Goal: Task Accomplishment & Management: Manage account settings

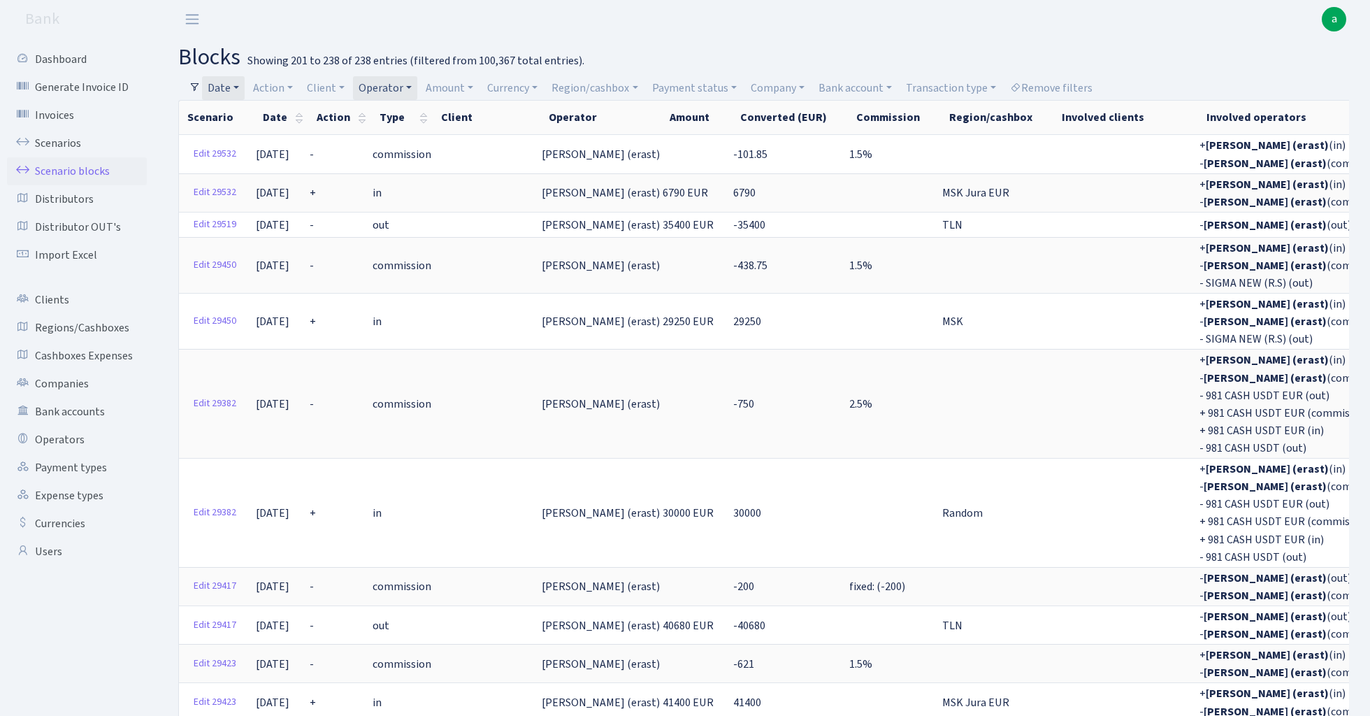
select select "100"
click at [392, 85] on link "Operator" at bounding box center [385, 88] width 64 height 24
click at [417, 140] on input "search" at bounding box center [409, 138] width 103 height 22
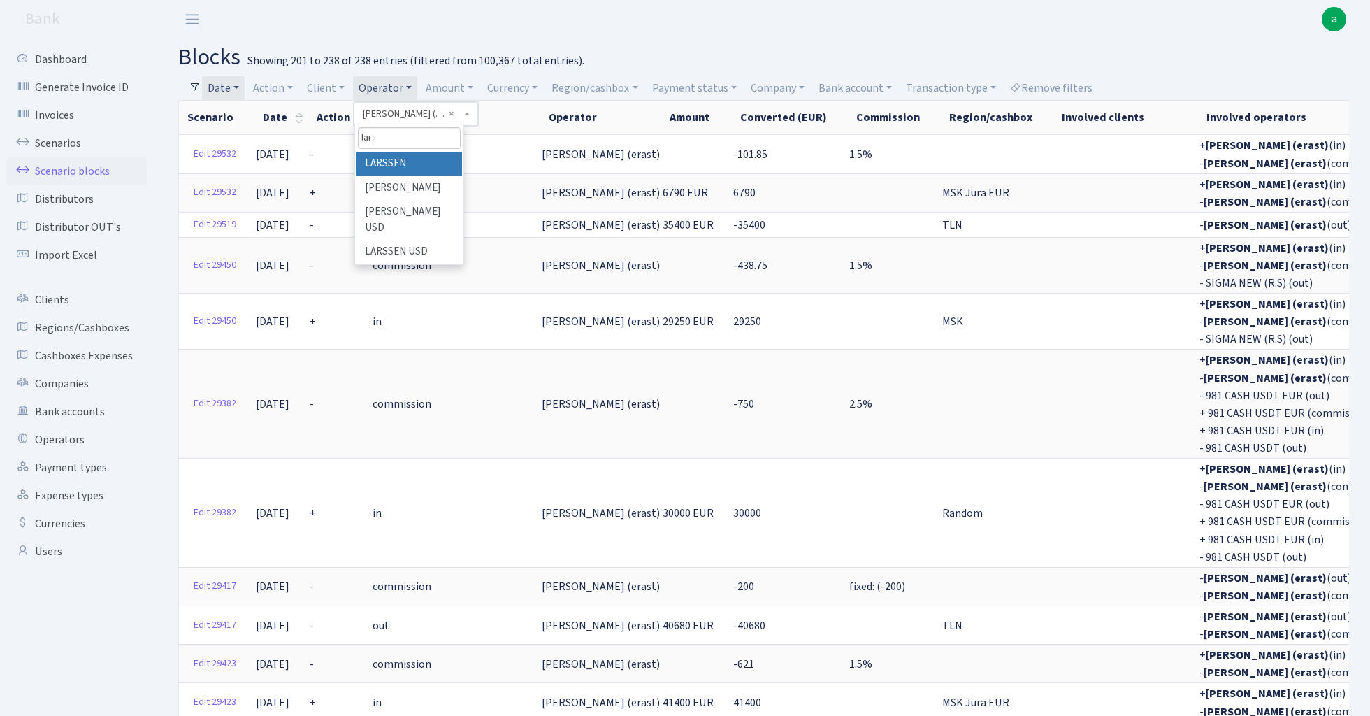
type input "lar"
click at [422, 158] on li "LARSSEN" at bounding box center [409, 164] width 106 height 24
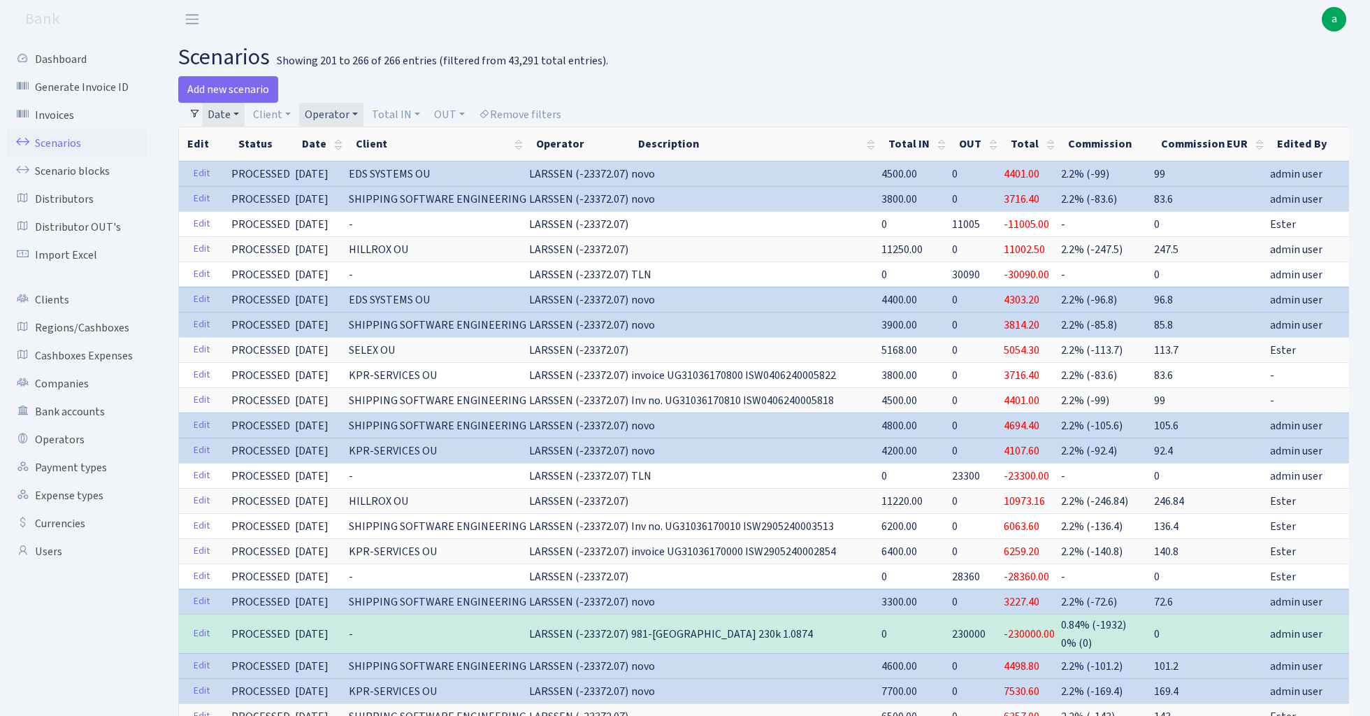
select select "100"
click at [227, 113] on link "Date" at bounding box center [223, 115] width 43 height 24
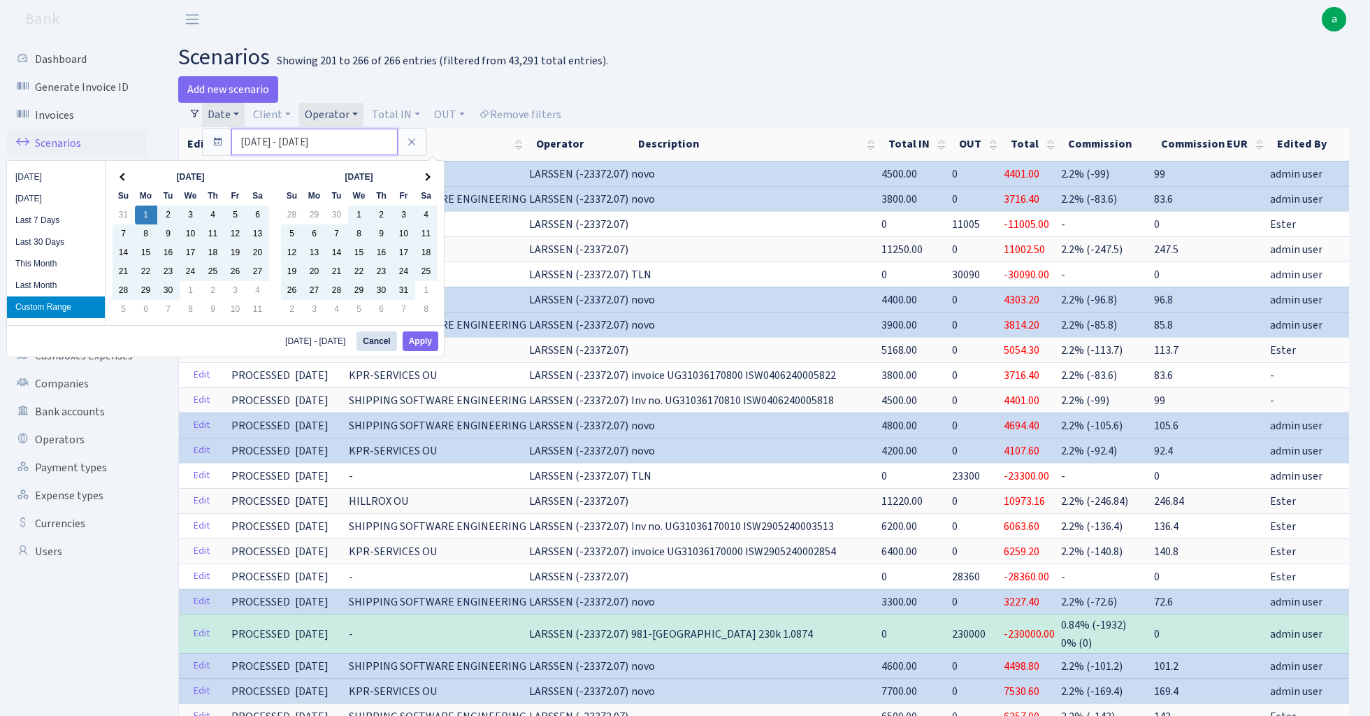
click at [263, 143] on input "01.04.2024 - 31.12.2024" at bounding box center [314, 142] width 166 height 27
type input "01.01.2024 - 31.12.2024"
click at [423, 345] on button "Apply" at bounding box center [421, 341] width 36 height 20
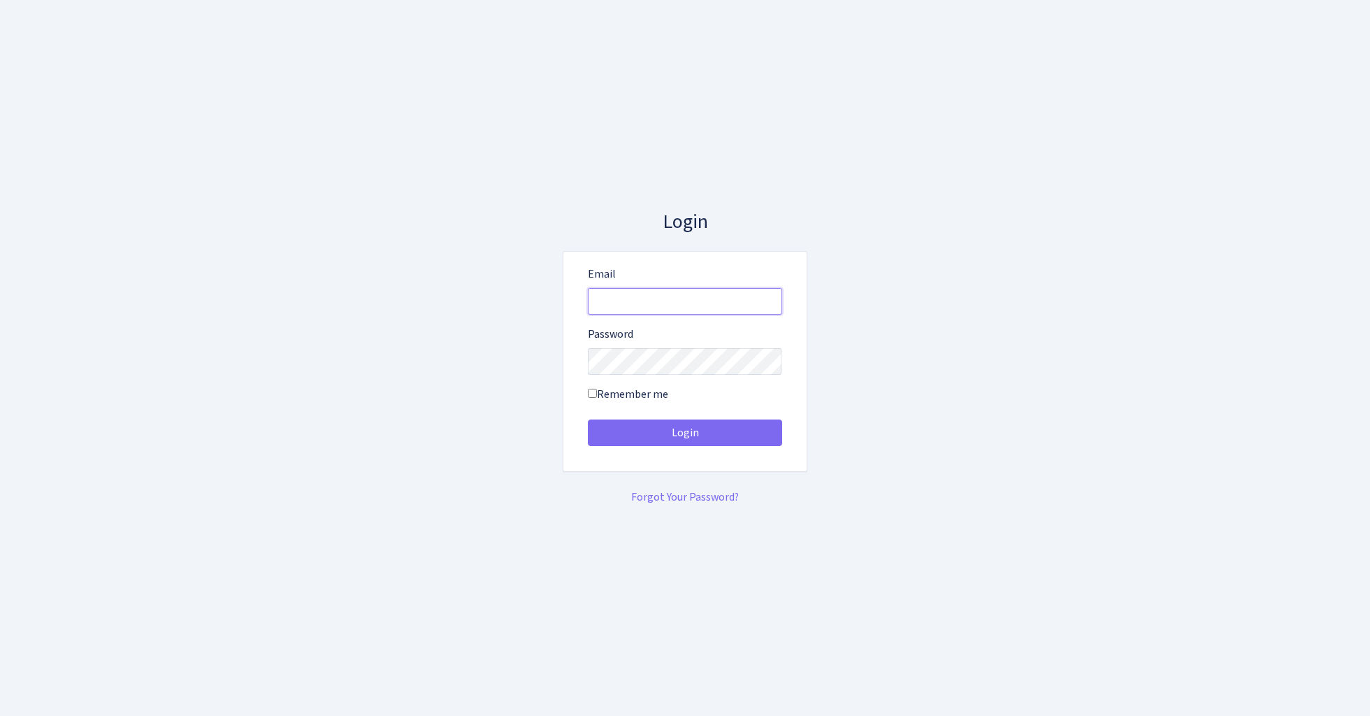
type input "[EMAIL_ADDRESS][DOMAIN_NAME]"
click at [684, 432] on button "Login" at bounding box center [685, 432] width 194 height 27
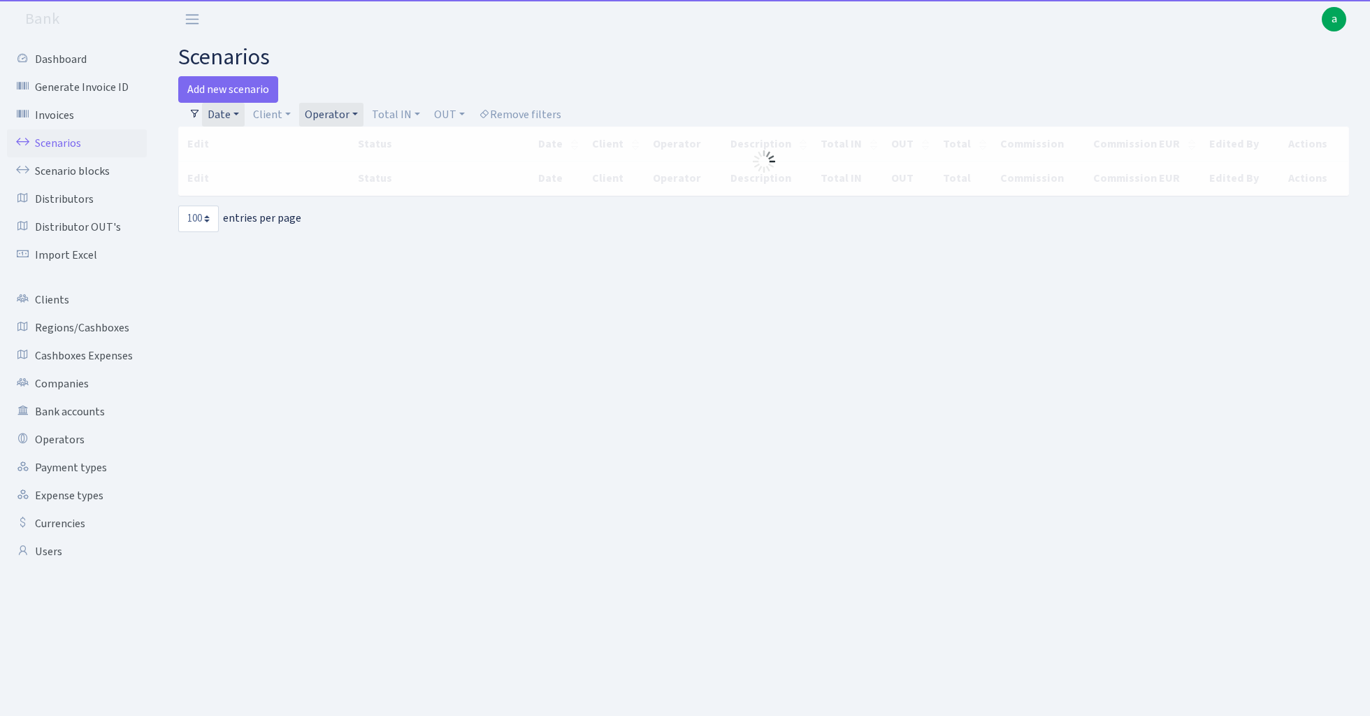
select select "100"
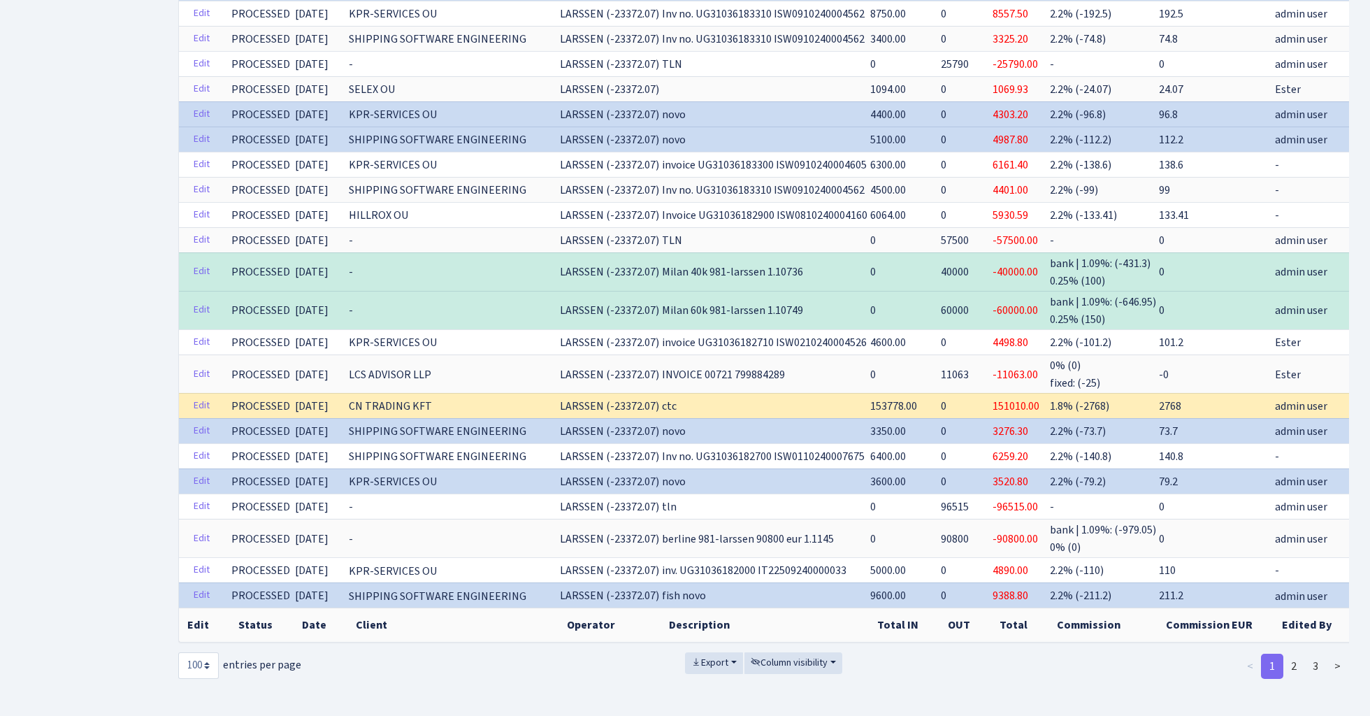
scroll to position [2134, 0]
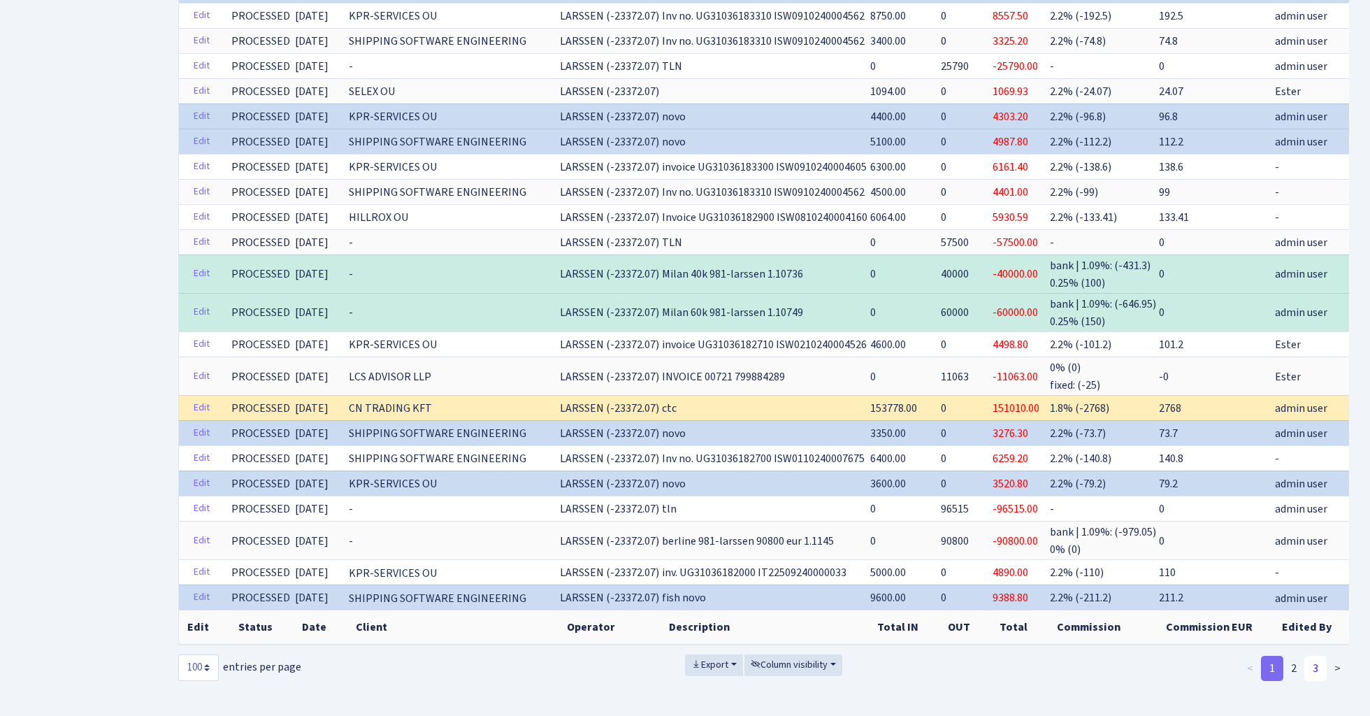
click at [1317, 659] on link "3" at bounding box center [1315, 668] width 22 height 25
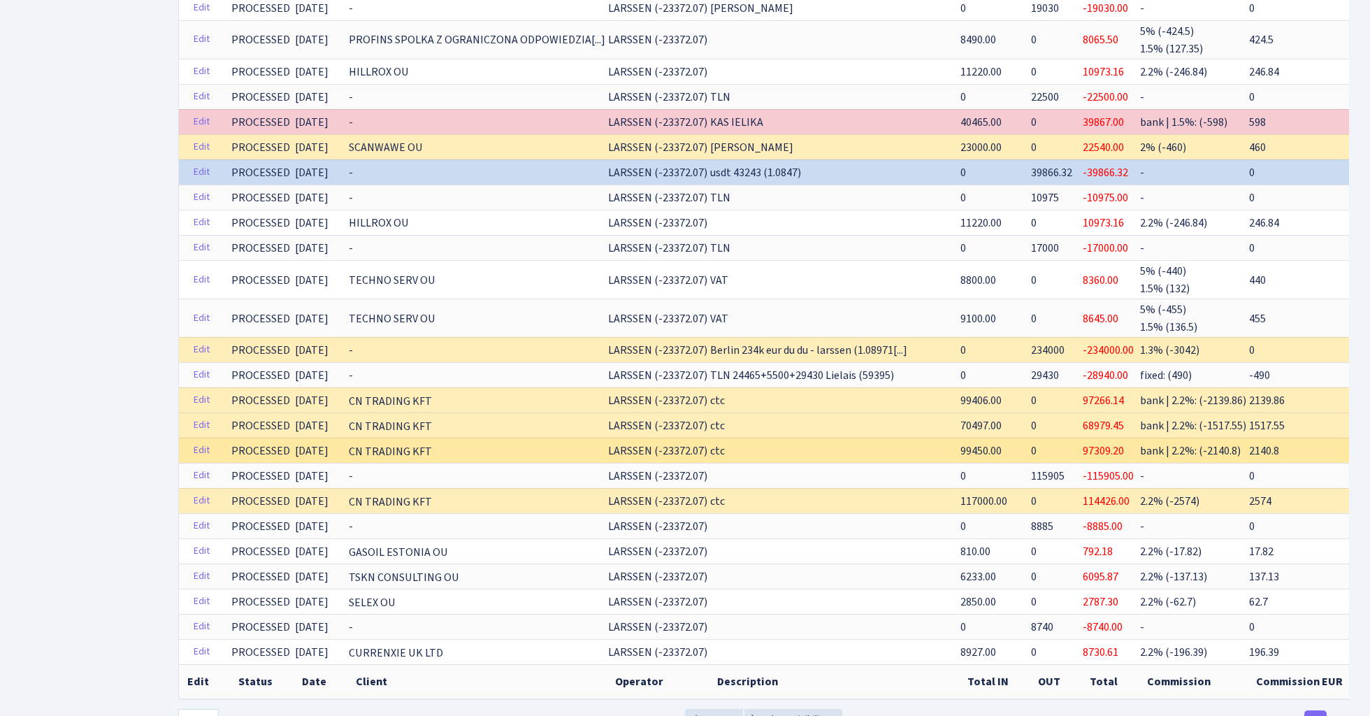
scroll to position [1902, 0]
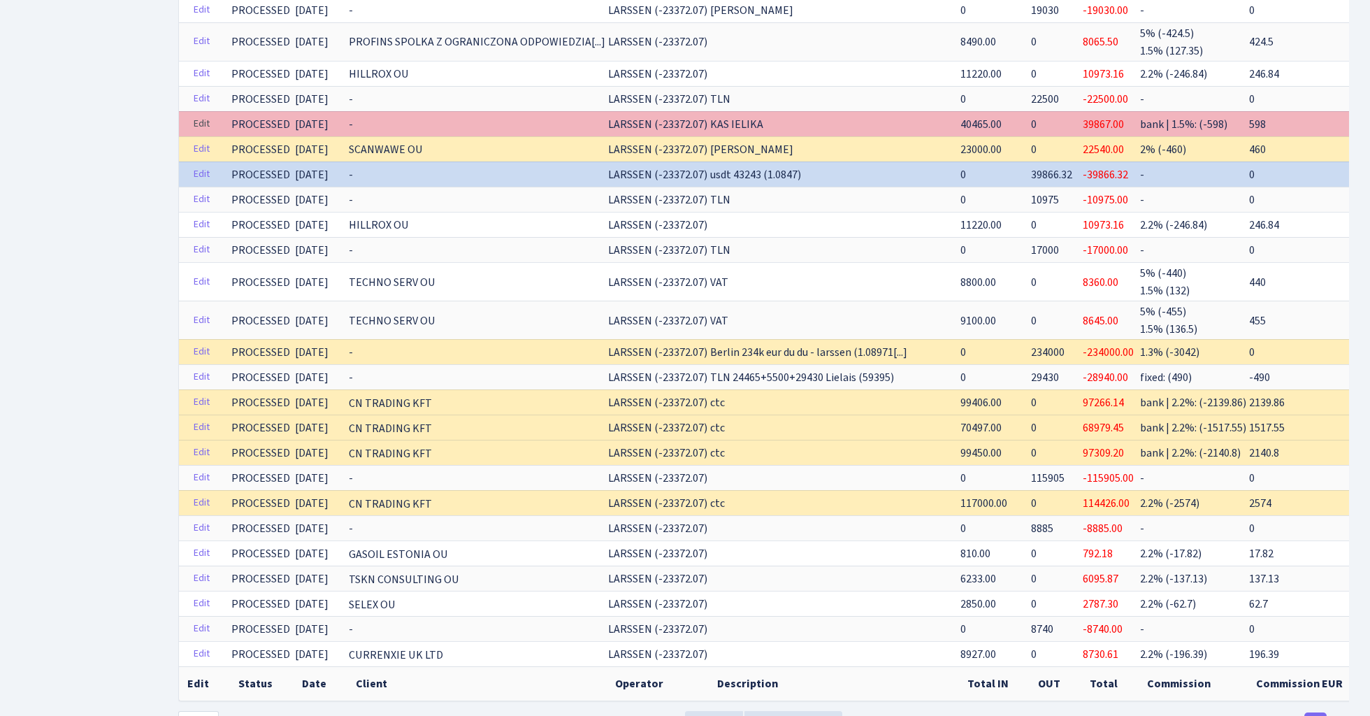
click at [201, 117] on link "Edit" at bounding box center [201, 124] width 29 height 22
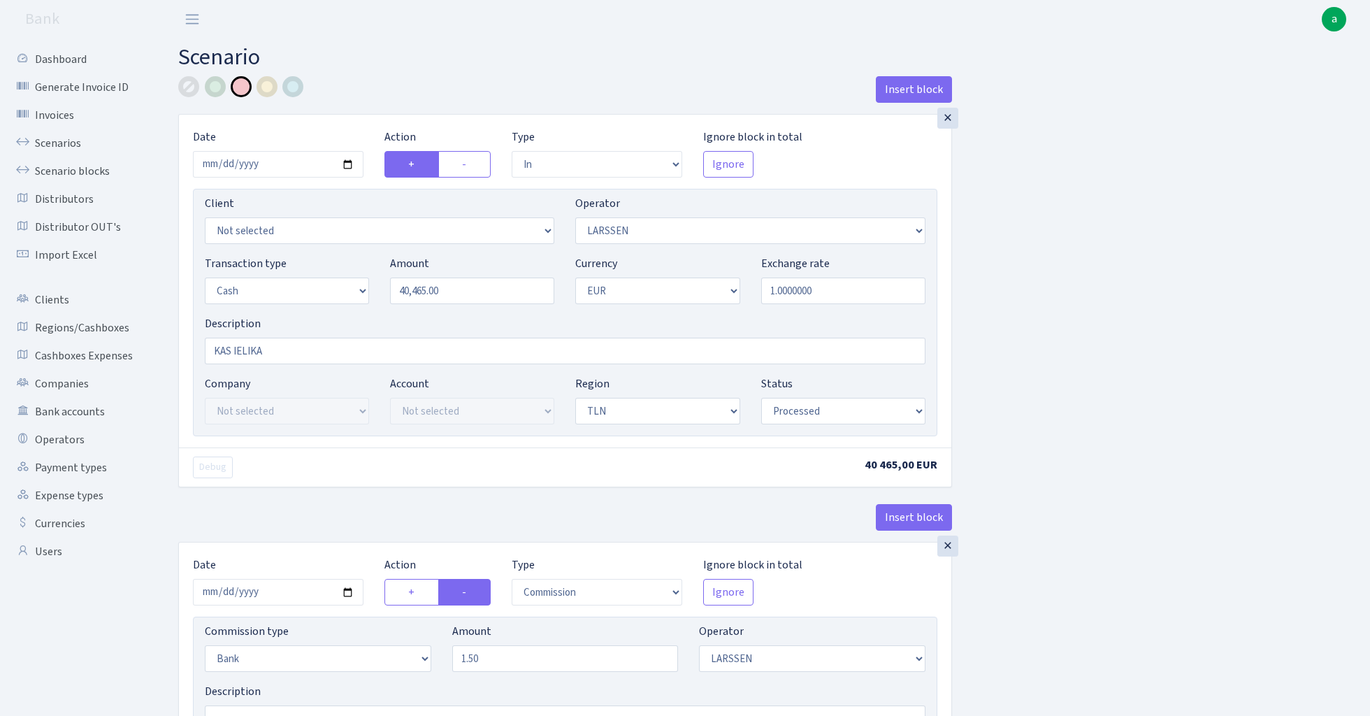
select select "in"
select select "36"
select select "1"
select select "2"
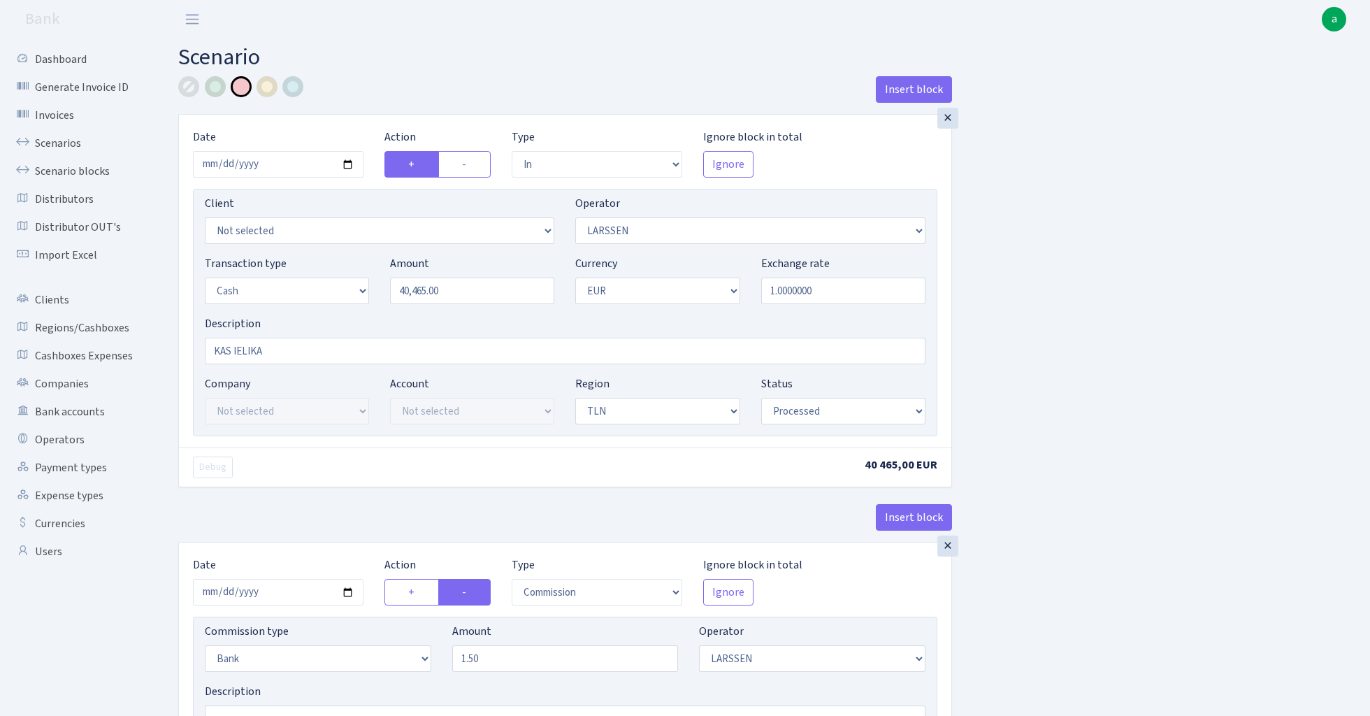
select select "processed"
select select "commission"
select select "bank"
select select "36"
select select "processed"
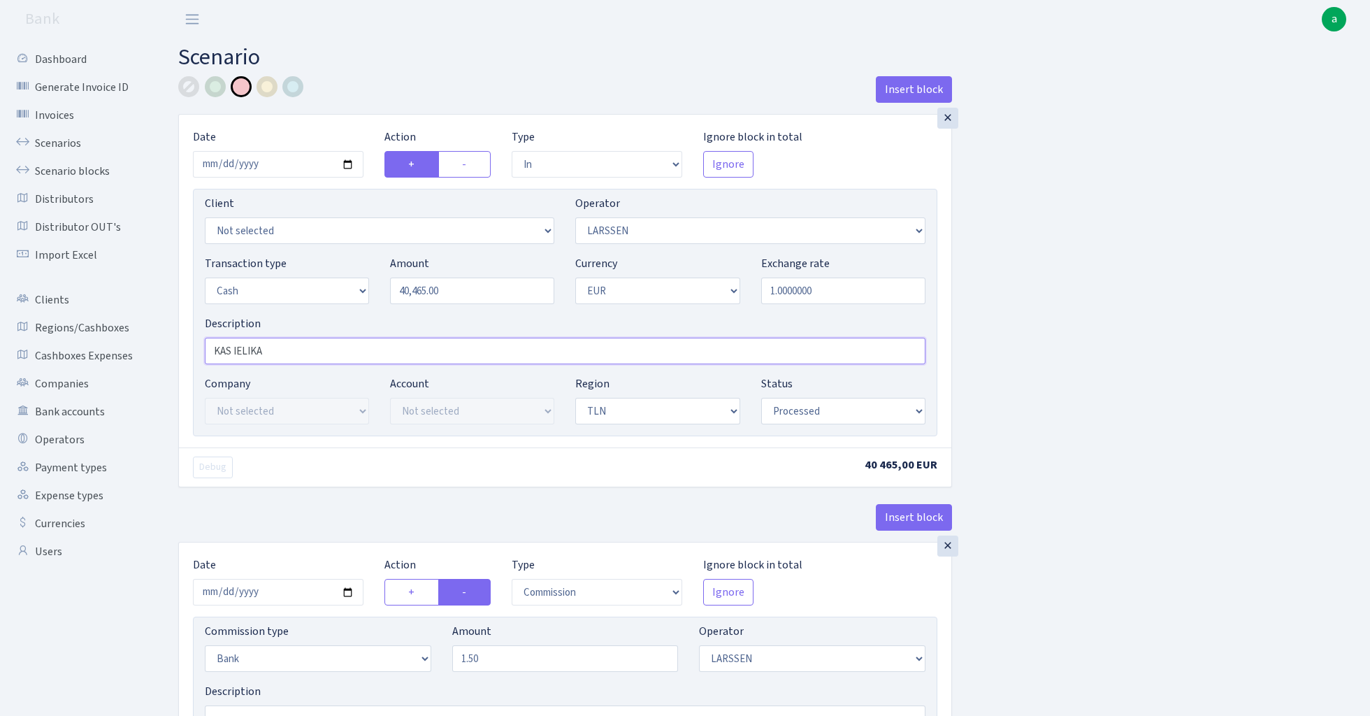
drag, startPoint x: 210, startPoint y: 349, endPoint x: 391, endPoint y: 353, distance: 181.0
click at [391, 353] on input "KAS IELIKA" at bounding box center [565, 351] width 721 height 27
type input "TLN - larssen crypto"
click at [185, 89] on div at bounding box center [188, 86] width 21 height 21
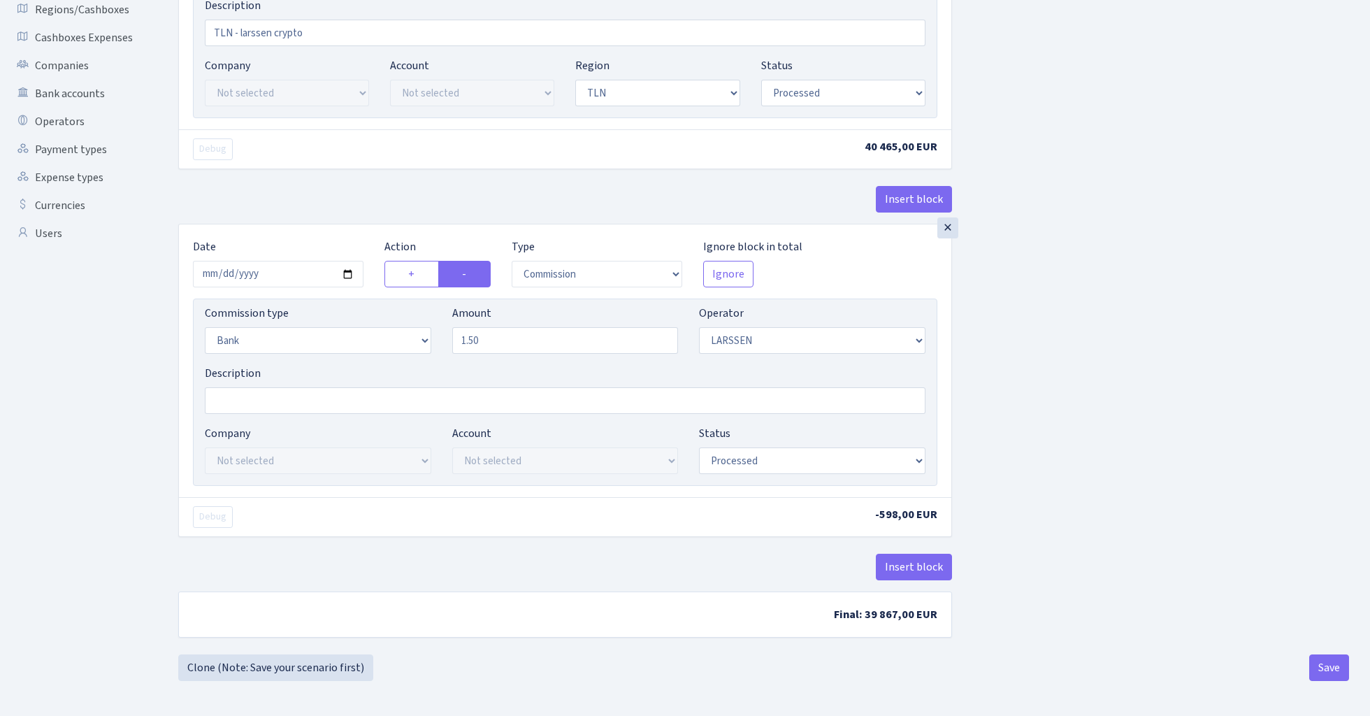
scroll to position [322, 0]
click at [1349, 659] on div "Insert block × Date 2024-03-05 Action + - Type --- In Out Commission Field requ…" at bounding box center [763, 219] width 1212 height 922
click at [1326, 667] on button "Save" at bounding box center [1329, 667] width 40 height 27
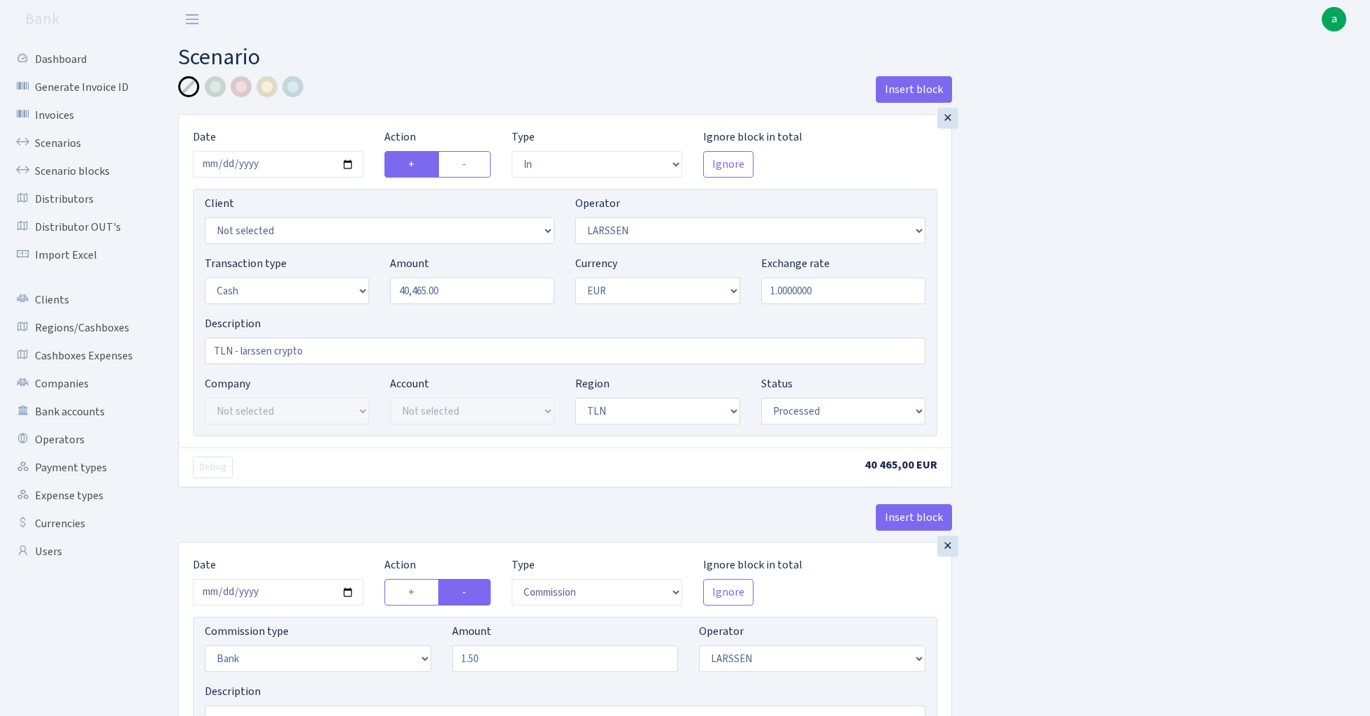
select select "in"
select select "36"
select select "1"
select select "2"
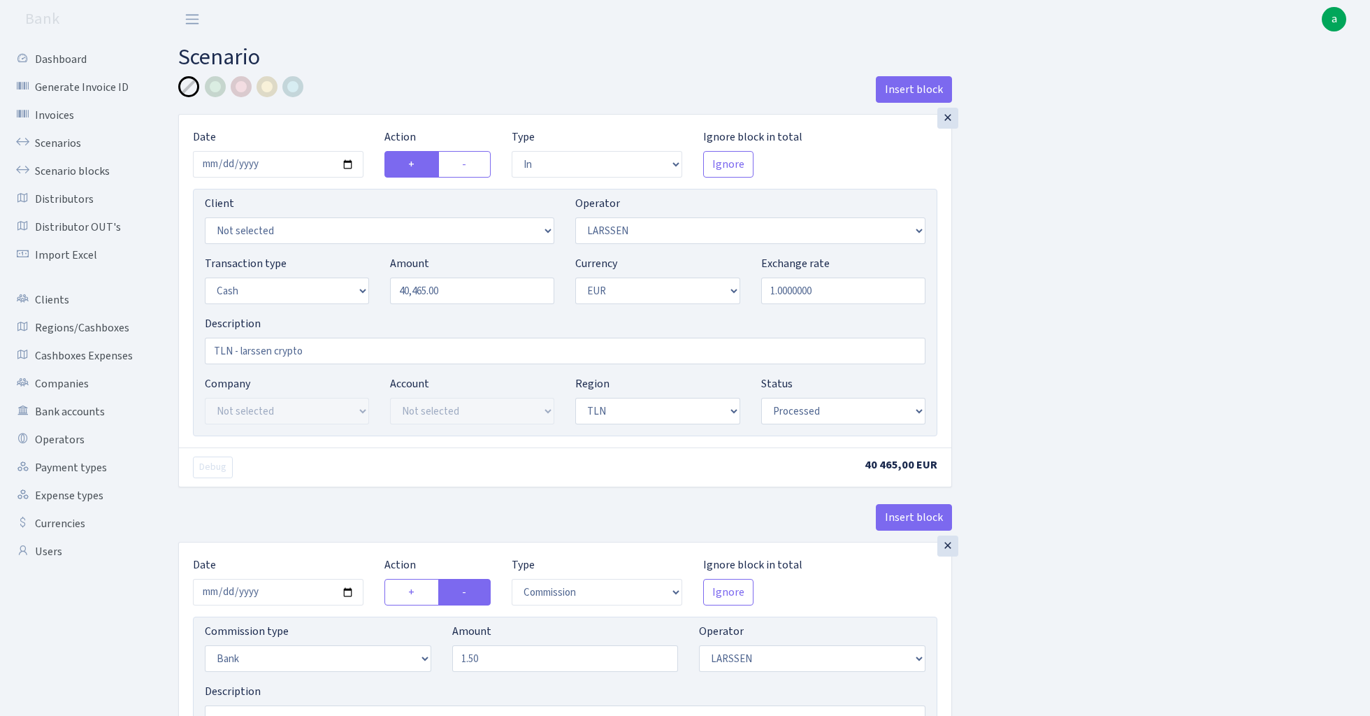
select select "processed"
select select "commission"
select select "bank"
select select "36"
select select "processed"
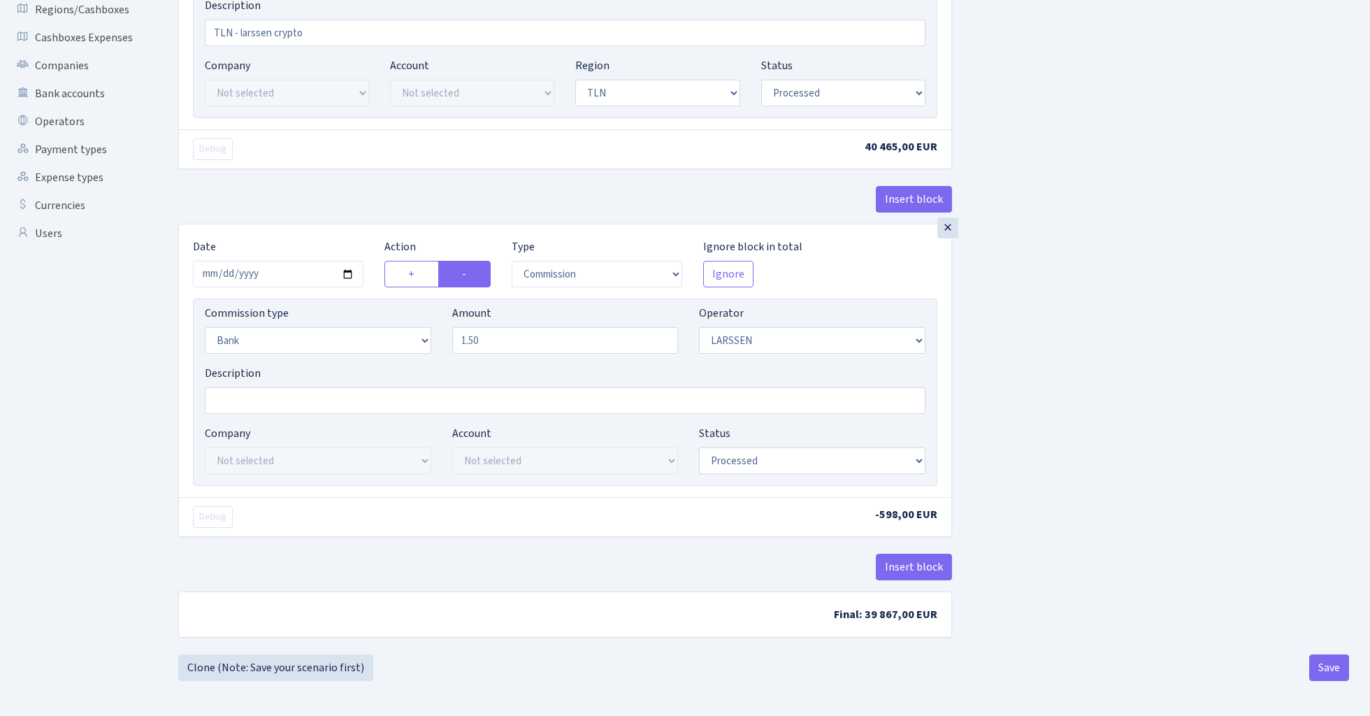
scroll to position [322, 0]
click at [1315, 658] on button "Save" at bounding box center [1329, 667] width 40 height 27
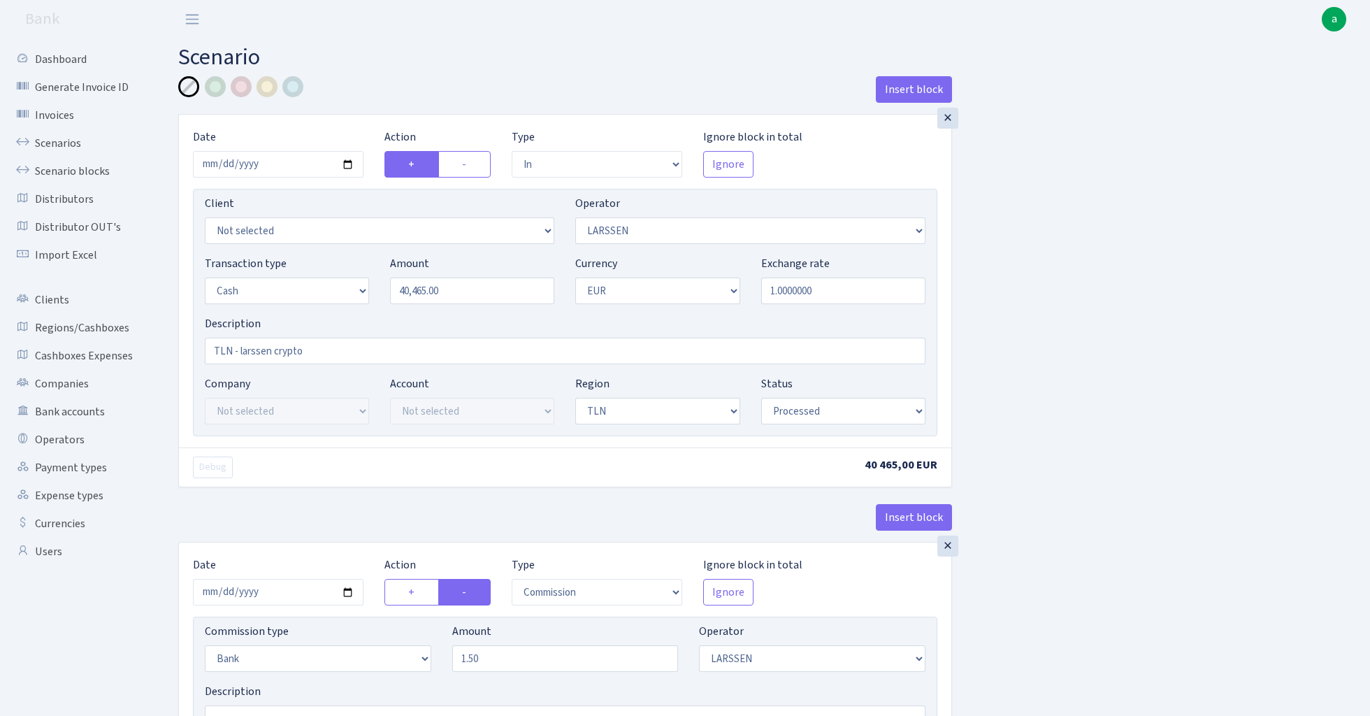
select select "in"
select select "36"
select select "1"
select select "2"
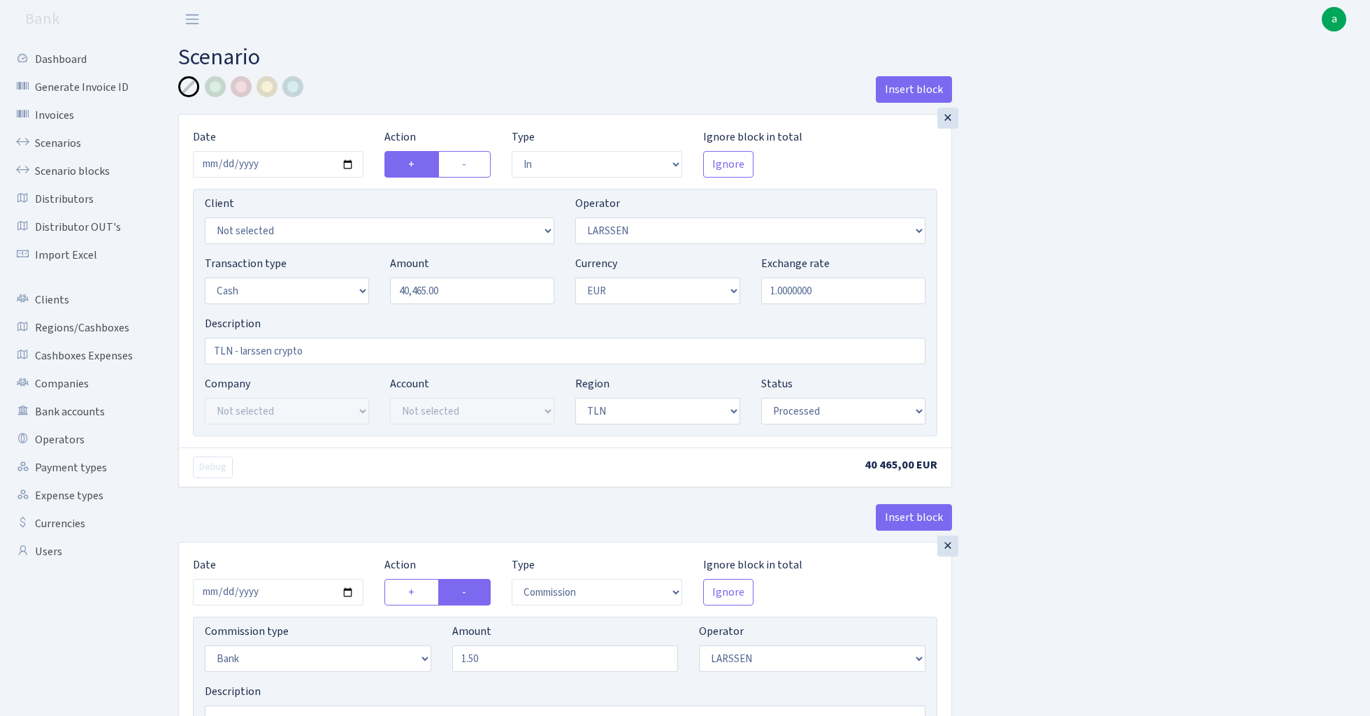
select select "processed"
select select "commission"
select select "bank"
select select "36"
select select "processed"
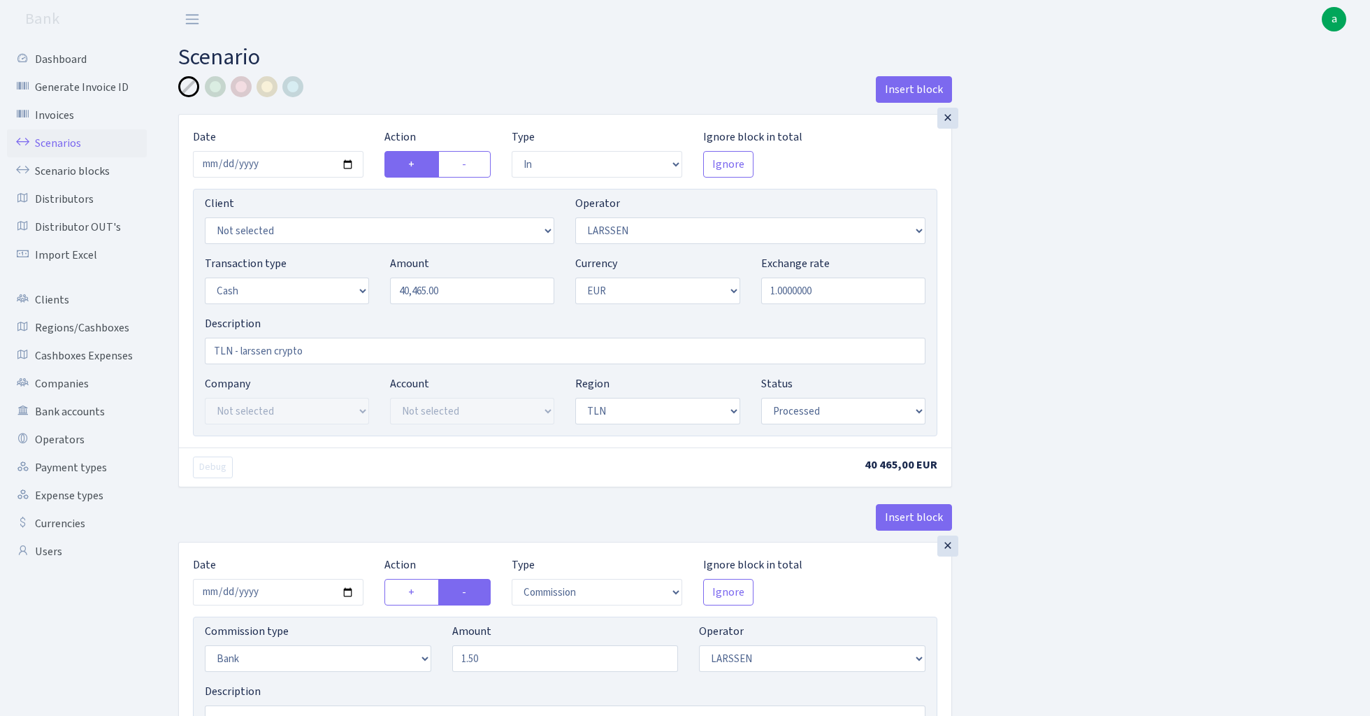
click at [57, 144] on link "Scenarios" at bounding box center [77, 143] width 140 height 28
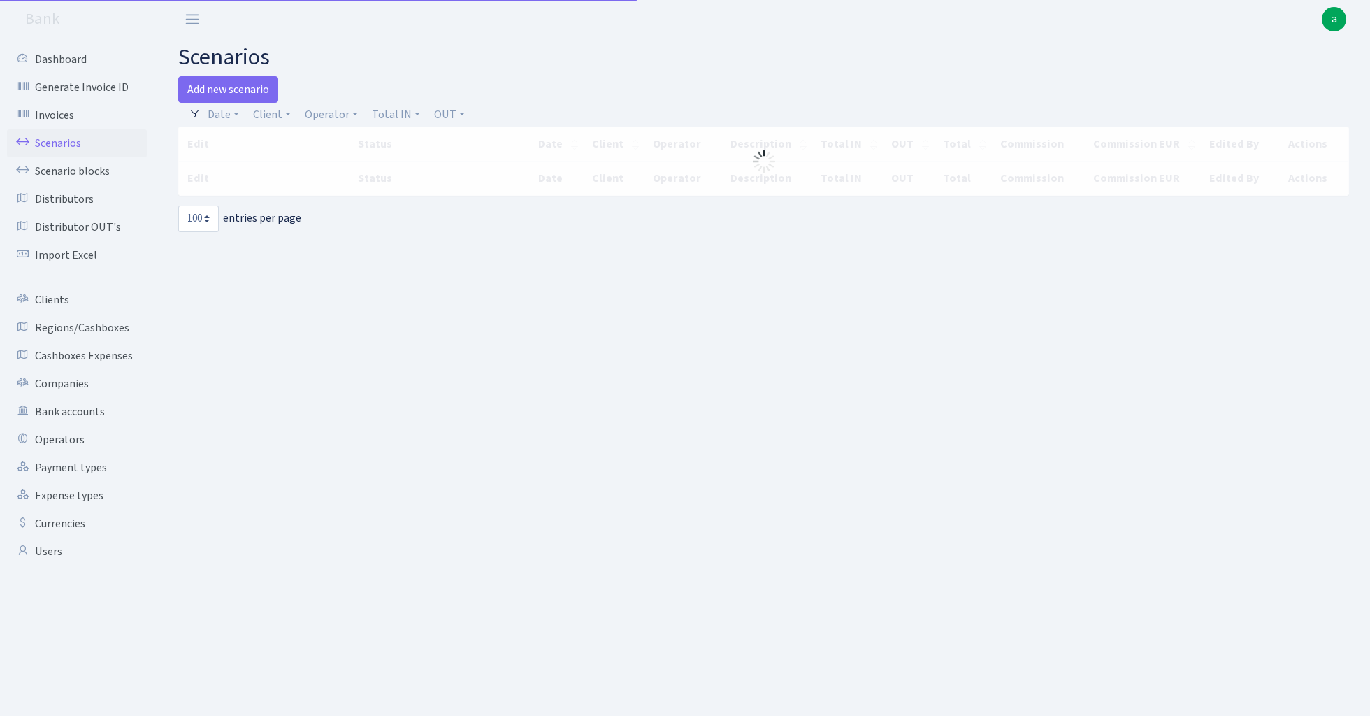
select select "100"
click at [327, 113] on link "Operator" at bounding box center [331, 115] width 64 height 24
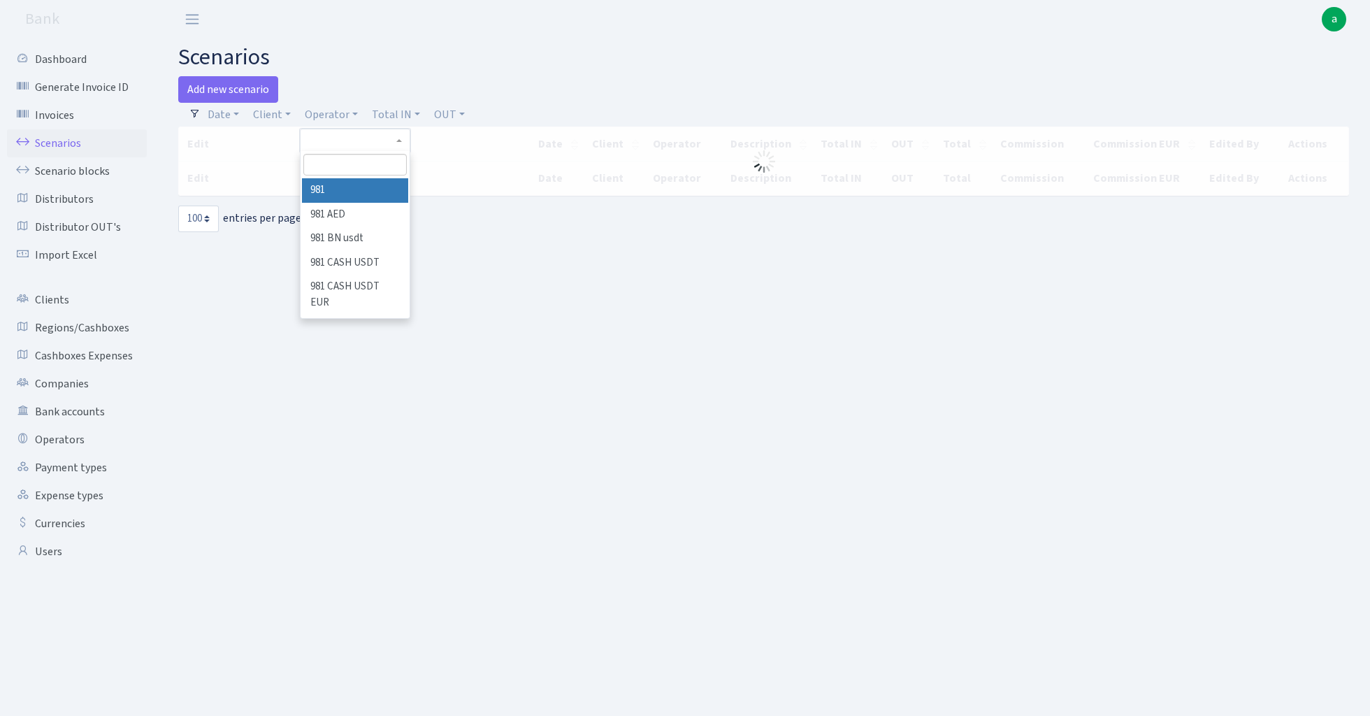
click at [350, 163] on input "search" at bounding box center [354, 165] width 103 height 22
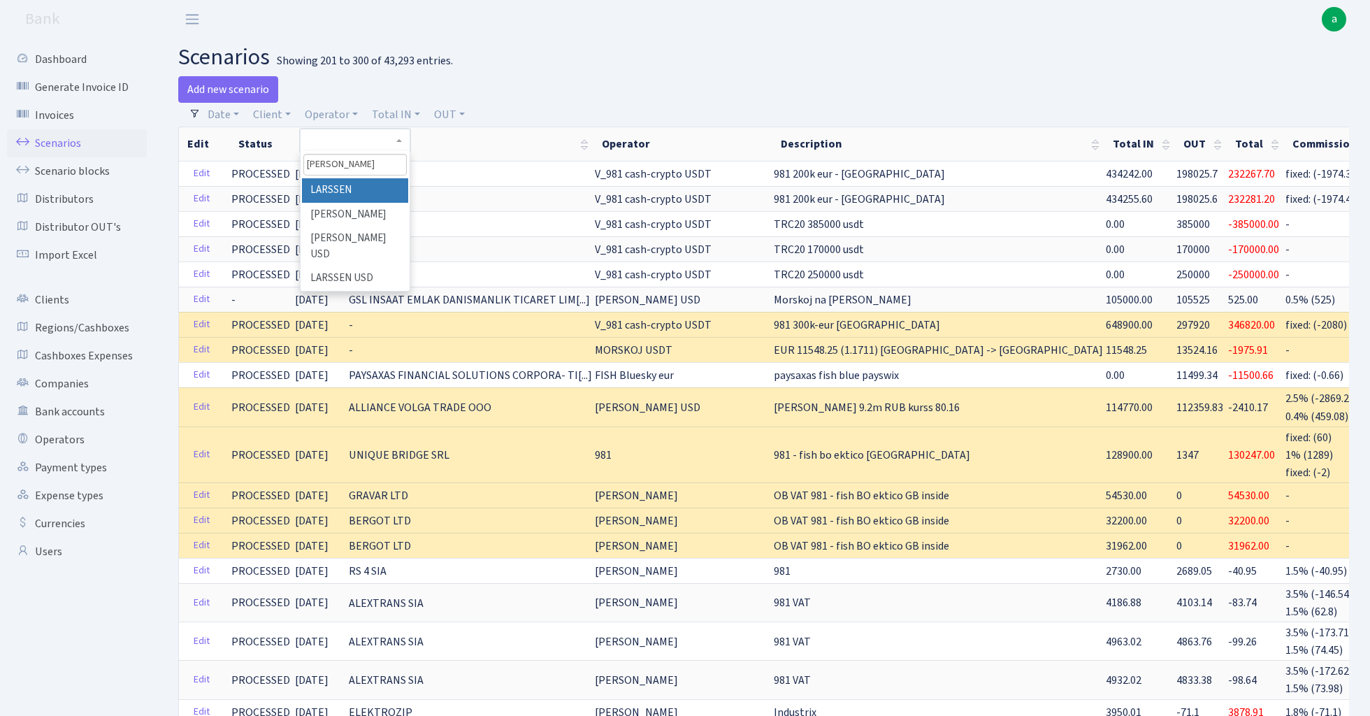
type input "larss"
click at [560, 82] on div "Add new scenario" at bounding box center [465, 89] width 575 height 27
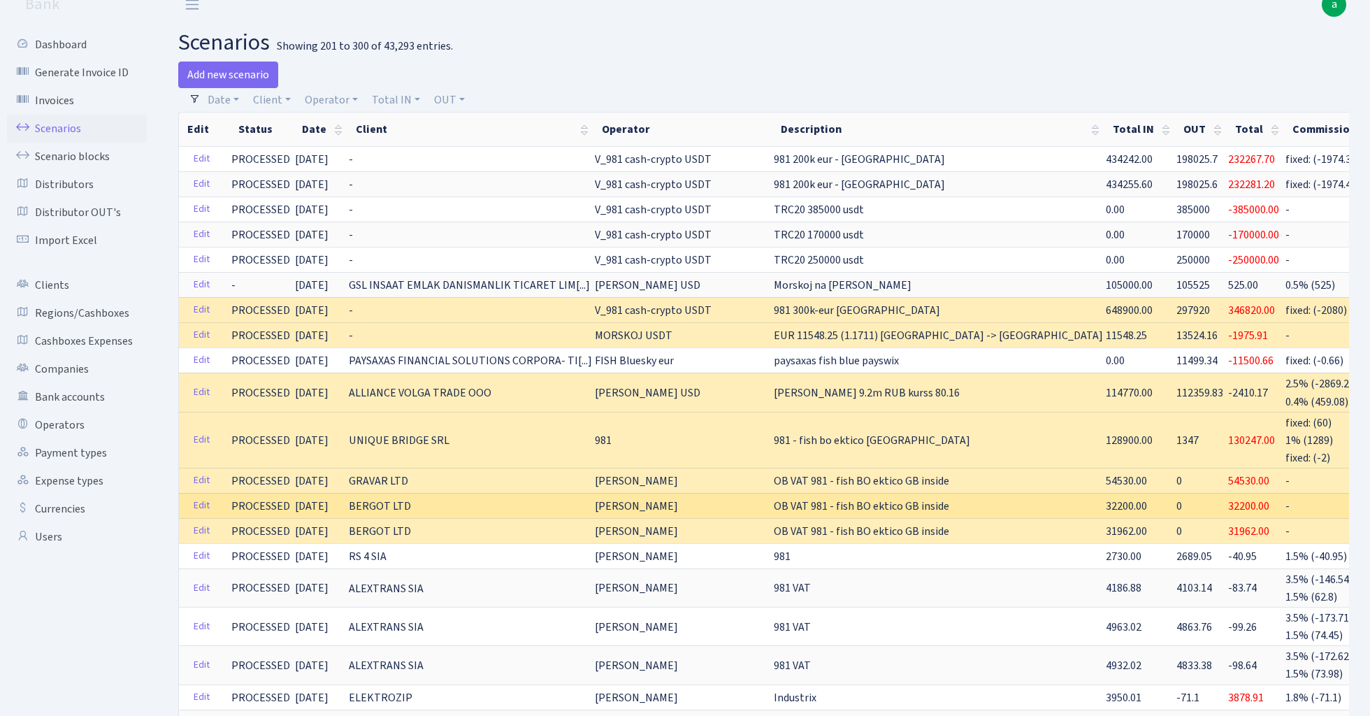
scroll to position [17, 0]
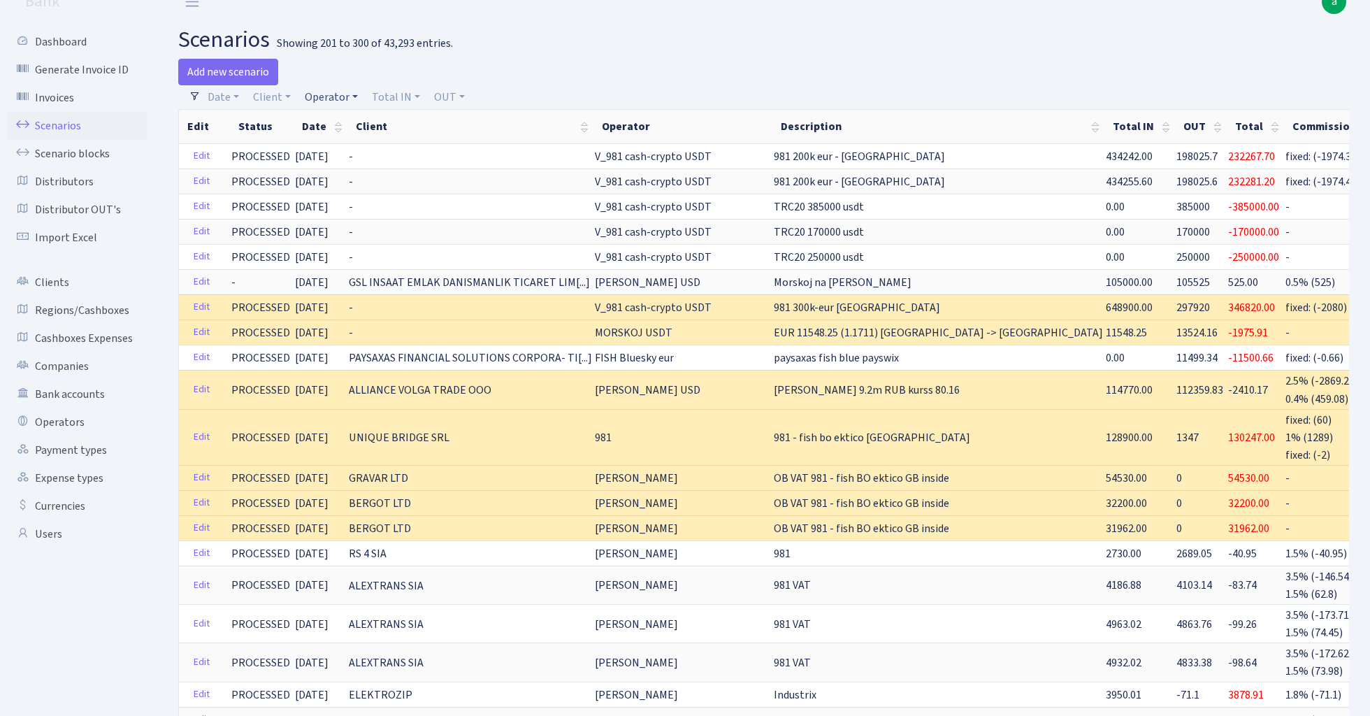
click at [333, 94] on link "Operator" at bounding box center [331, 97] width 64 height 24
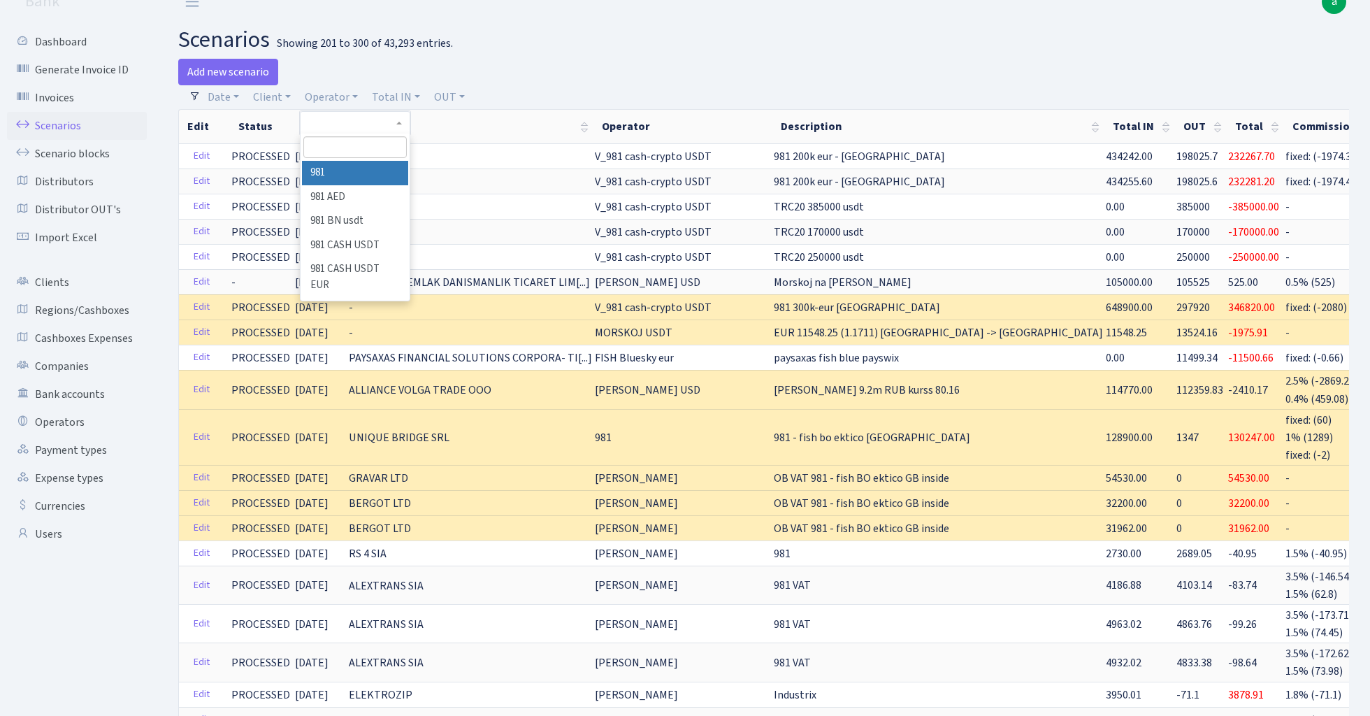
click at [351, 146] on input "search" at bounding box center [354, 147] width 103 height 22
type input "larss"
click at [364, 169] on li "LARSSEN" at bounding box center [355, 173] width 106 height 24
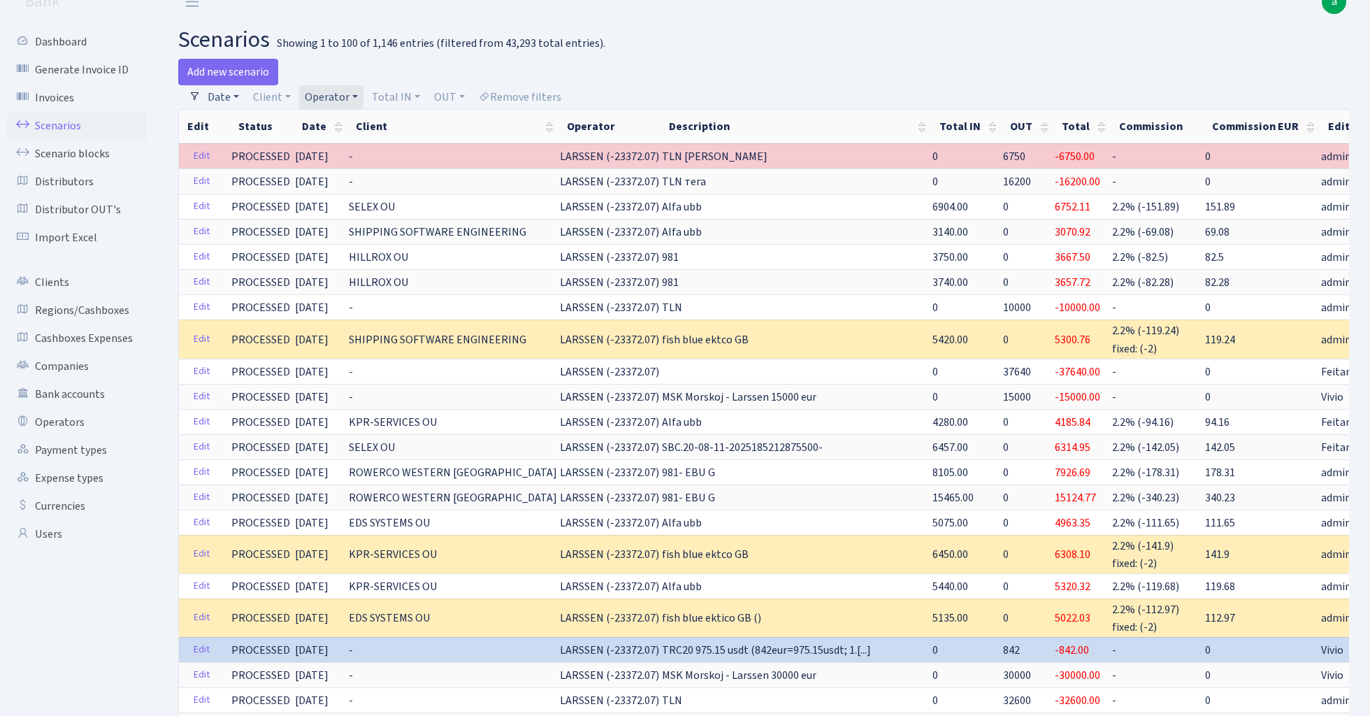
click at [228, 92] on link "Date" at bounding box center [223, 97] width 43 height 24
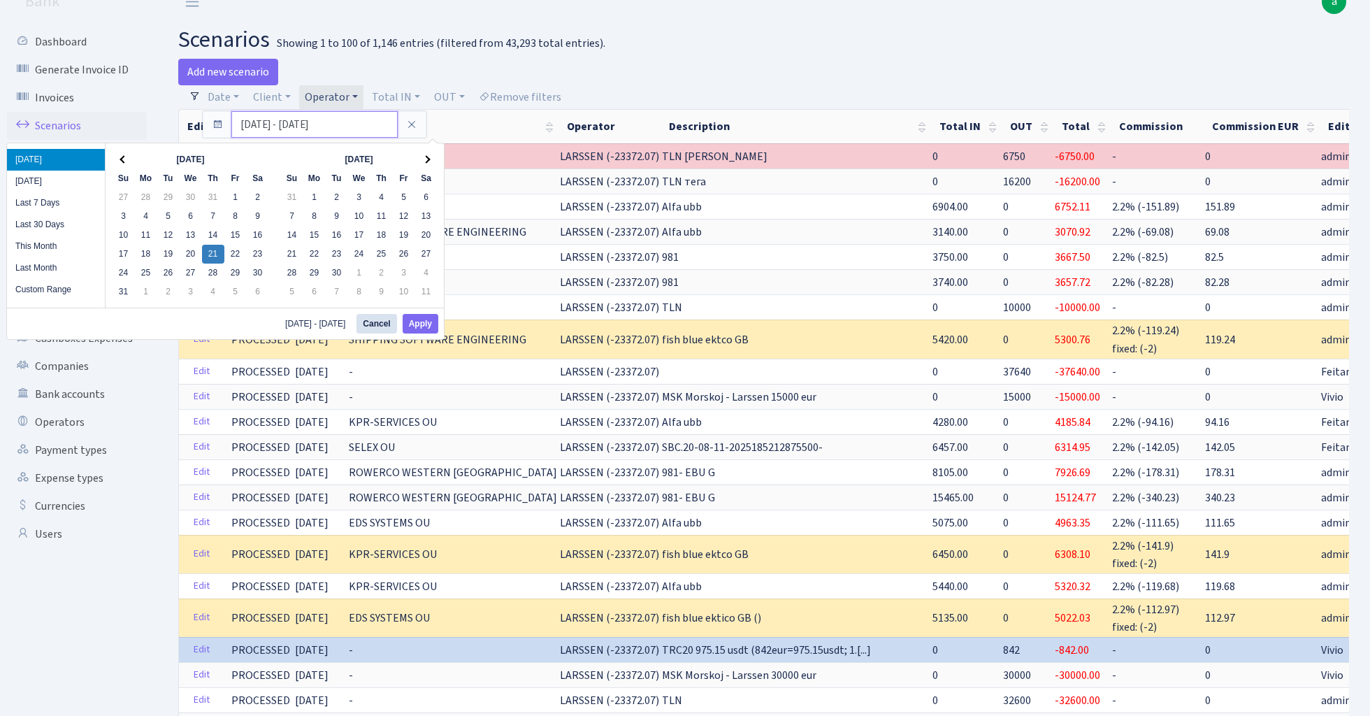
click at [270, 122] on input "21.08.2025 - 21.08.2025" at bounding box center [314, 124] width 166 height 27
click at [364, 125] on input "21.08.210025 - 21.08.2025" at bounding box center [314, 124] width 166 height 27
drag, startPoint x: 297, startPoint y: 125, endPoint x: 179, endPoint y: 128, distance: 118.1
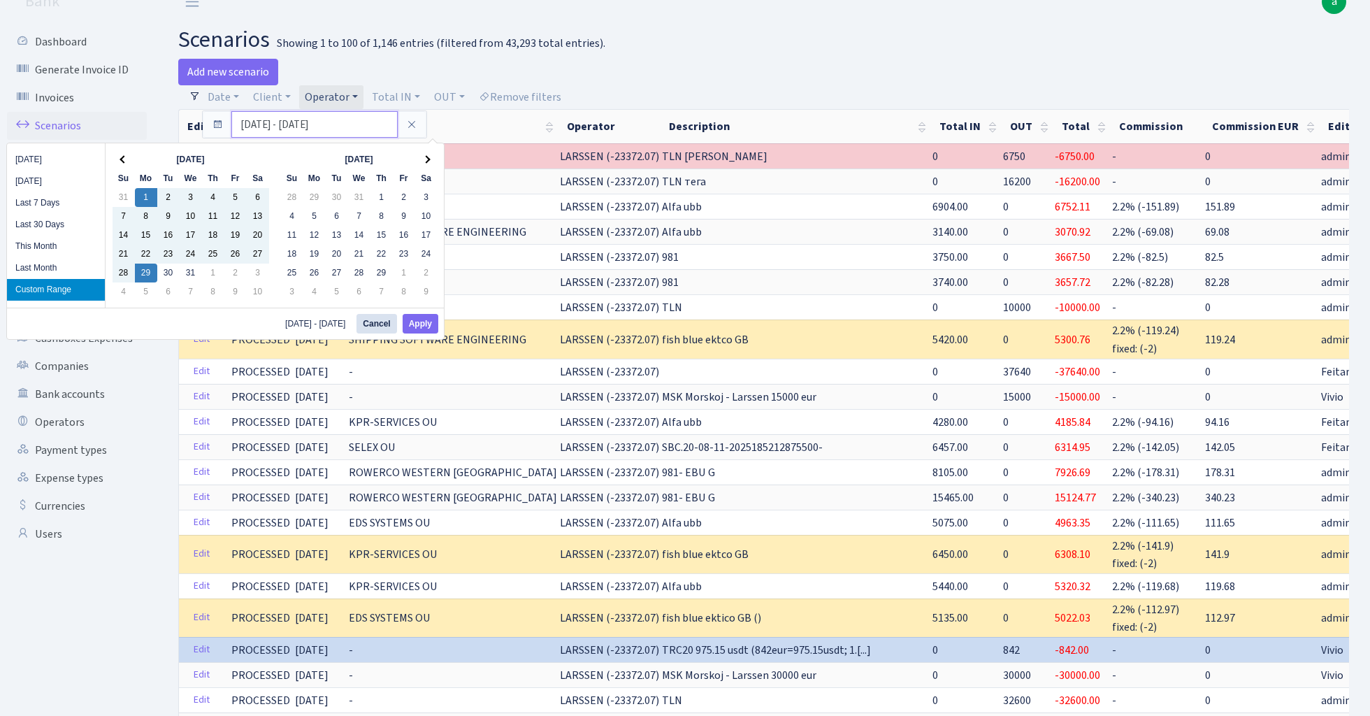
click at [317, 130] on input "01.01.2024 - 29.01.2024" at bounding box center [314, 124] width 166 height 27
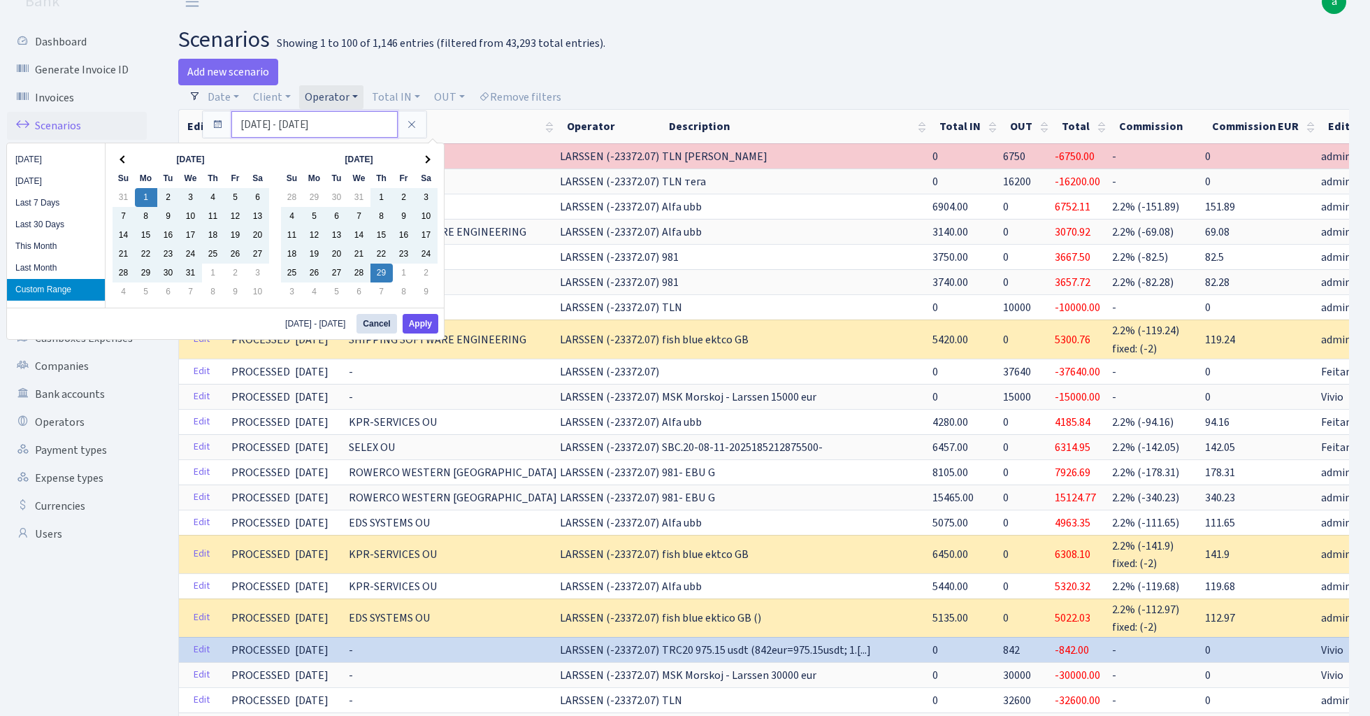
type input "01.01.2024 - 29.02.2024"
click at [426, 326] on button "Apply" at bounding box center [421, 324] width 36 height 20
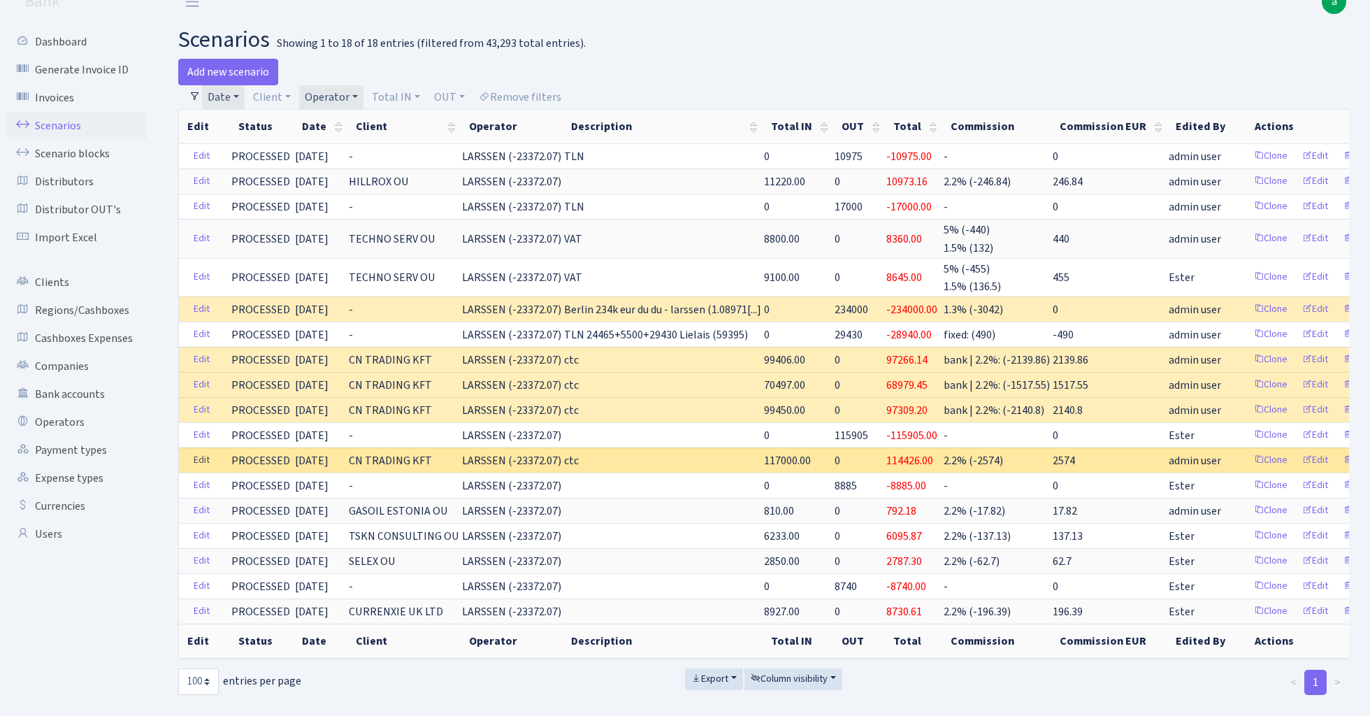
click at [207, 455] on link "Edit" at bounding box center [201, 460] width 29 height 22
click at [199, 454] on link "Edit" at bounding box center [201, 460] width 29 height 22
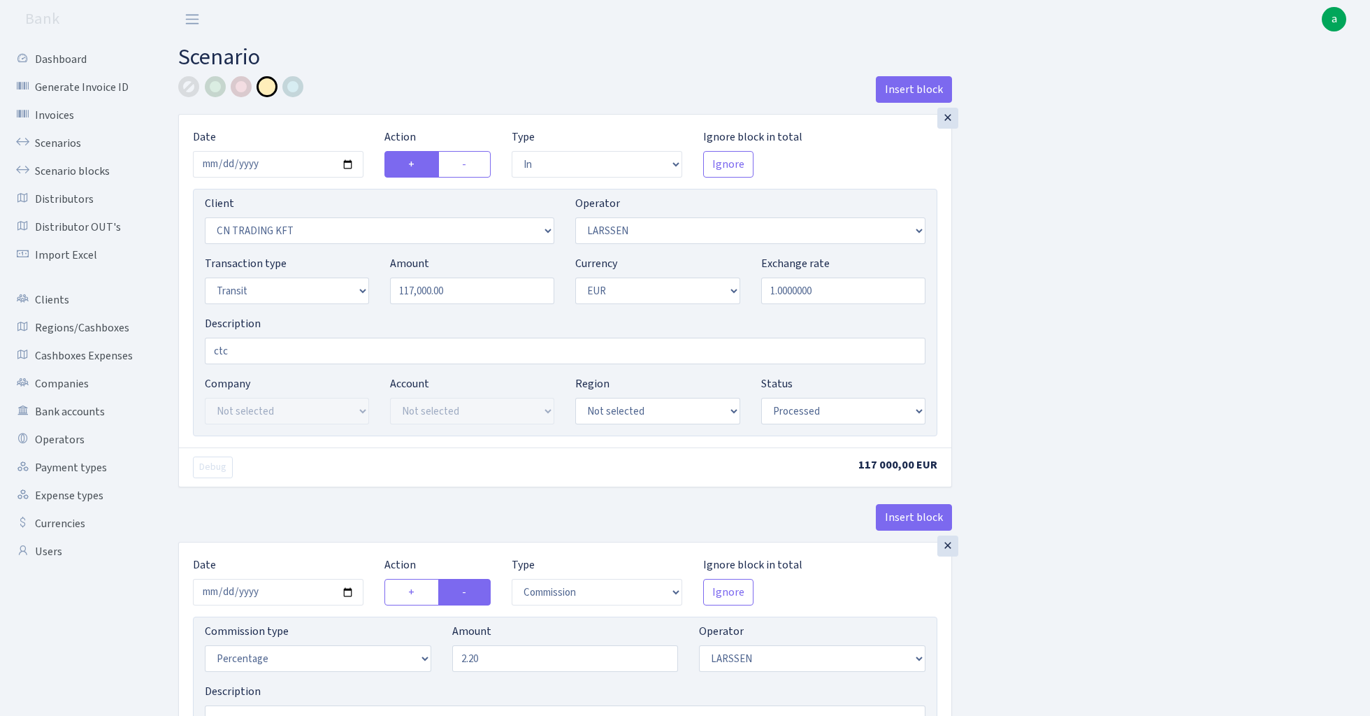
select select "in"
select select "115"
select select "36"
select select "5"
select select "1"
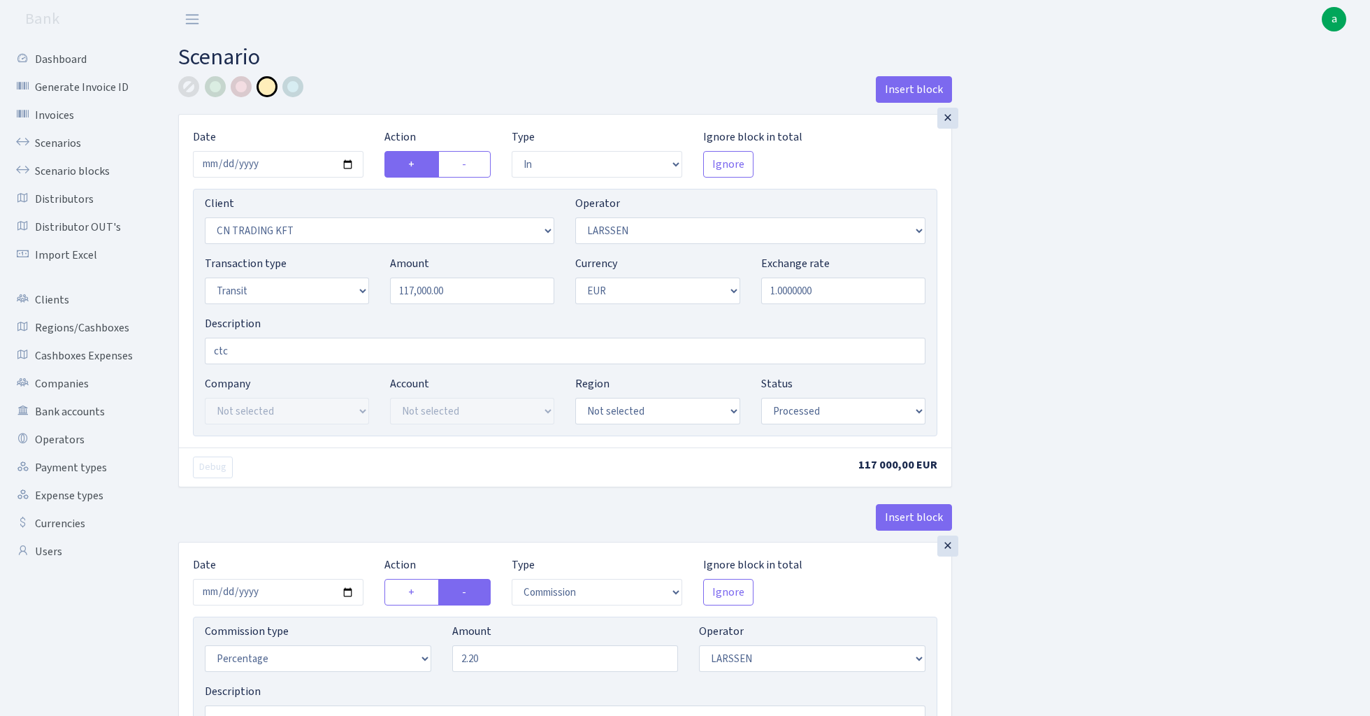
select select "processed"
select select "commission"
select select "36"
select select "processed"
select select "out"
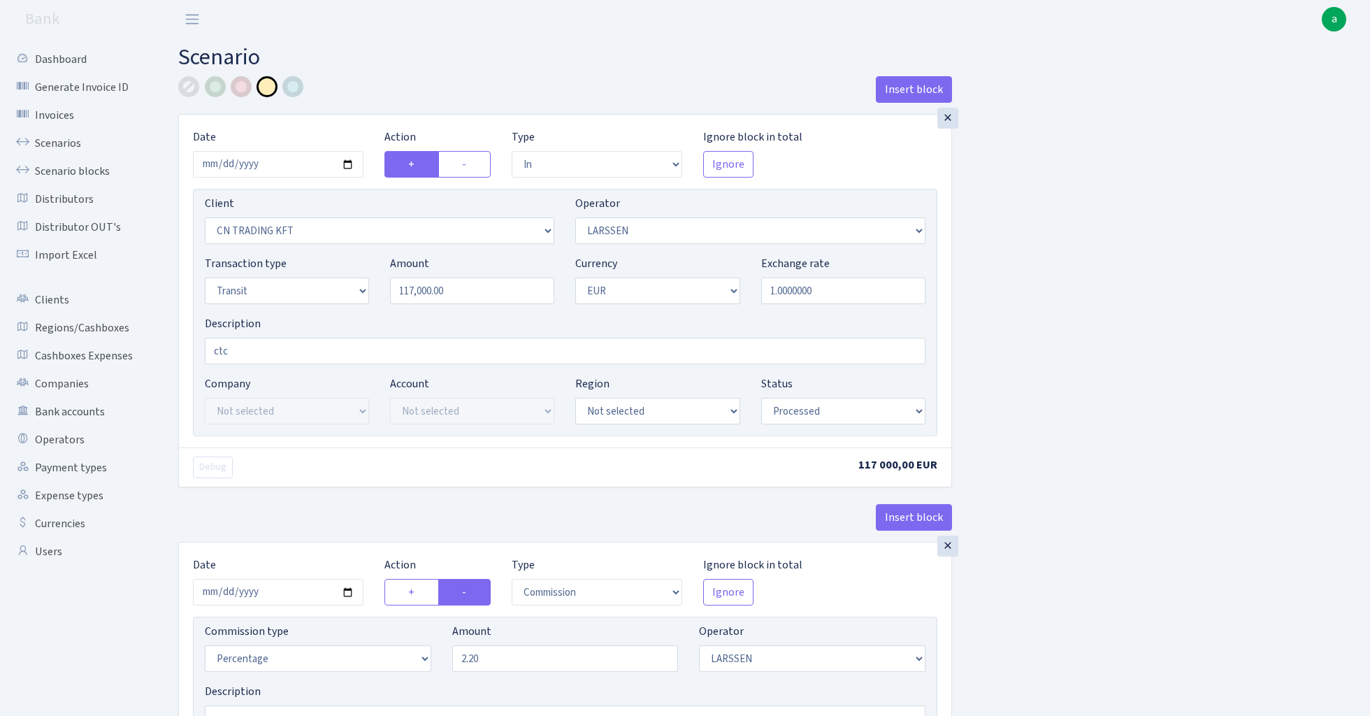
select select "1685"
select select "409"
select select "5"
select select "1"
select select "processed"
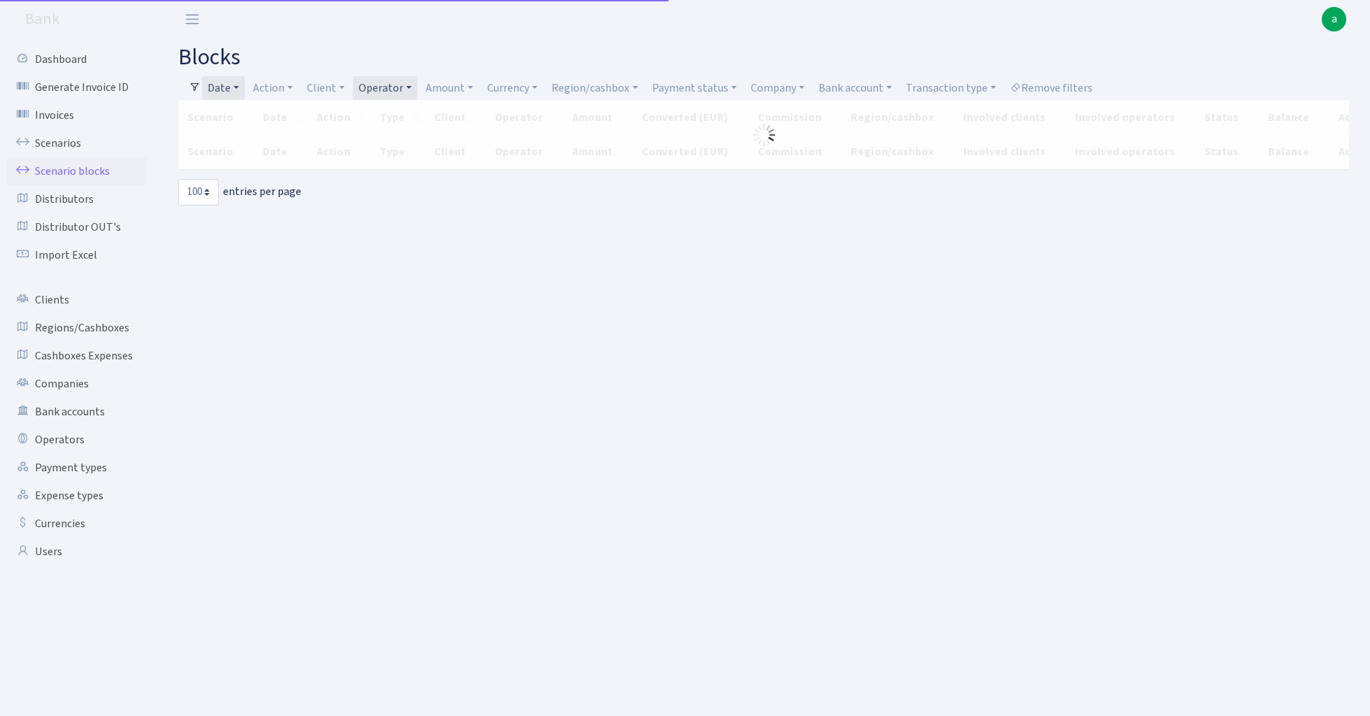
select select "100"
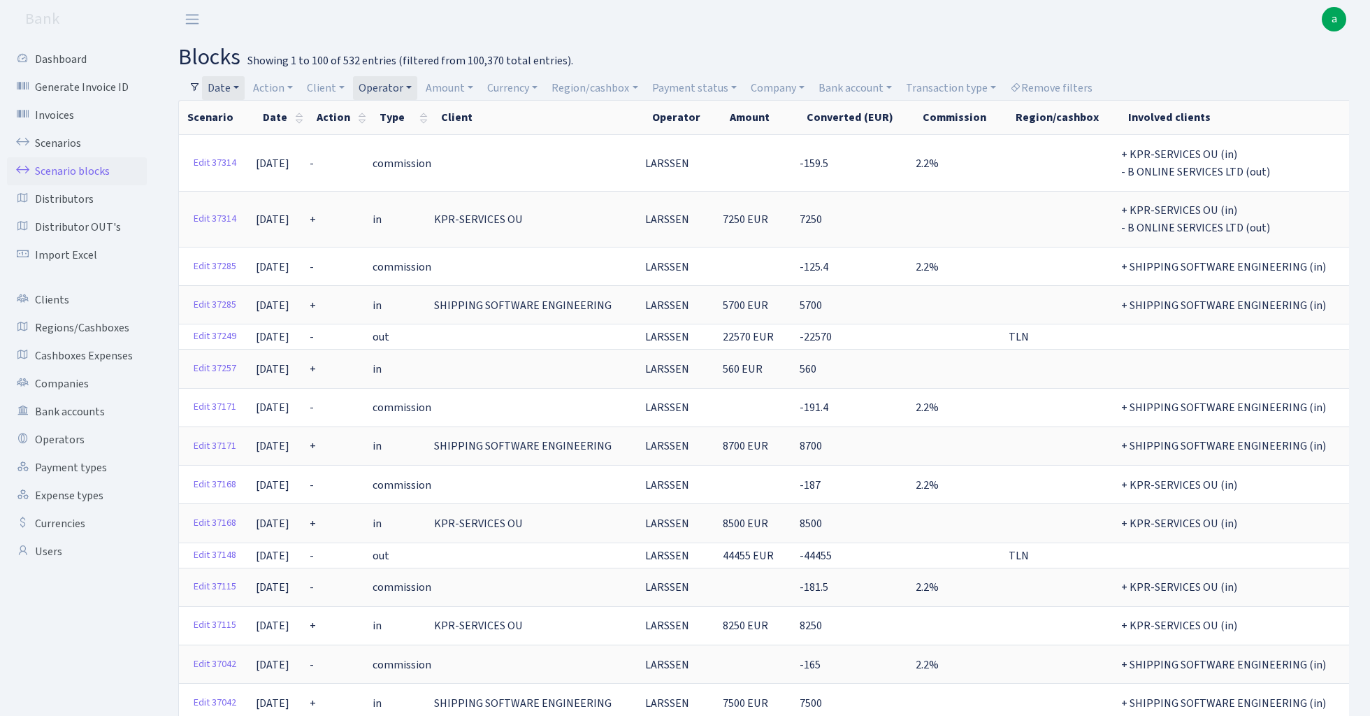
click at [226, 87] on link "Date" at bounding box center [223, 88] width 43 height 24
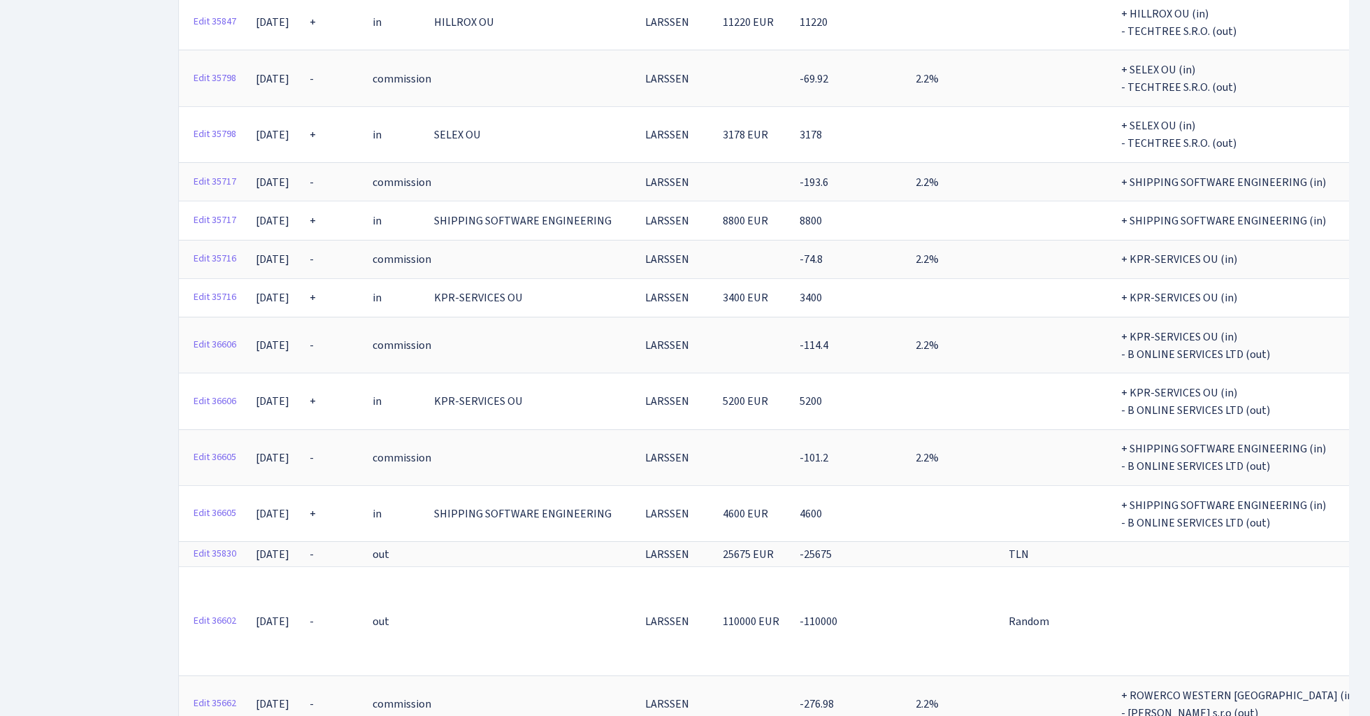
scroll to position [4149, 0]
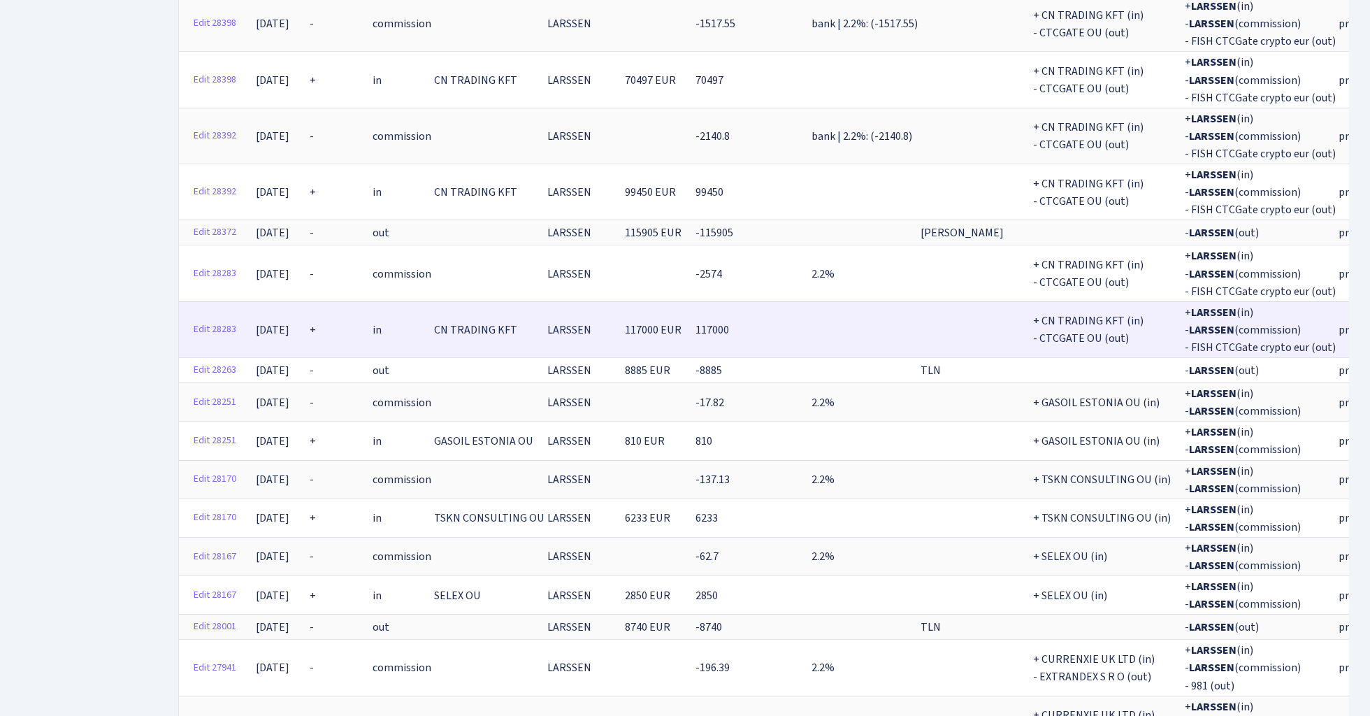
scroll to position [0, 0]
click at [208, 319] on link "Edit 28283" at bounding box center [214, 330] width 55 height 22
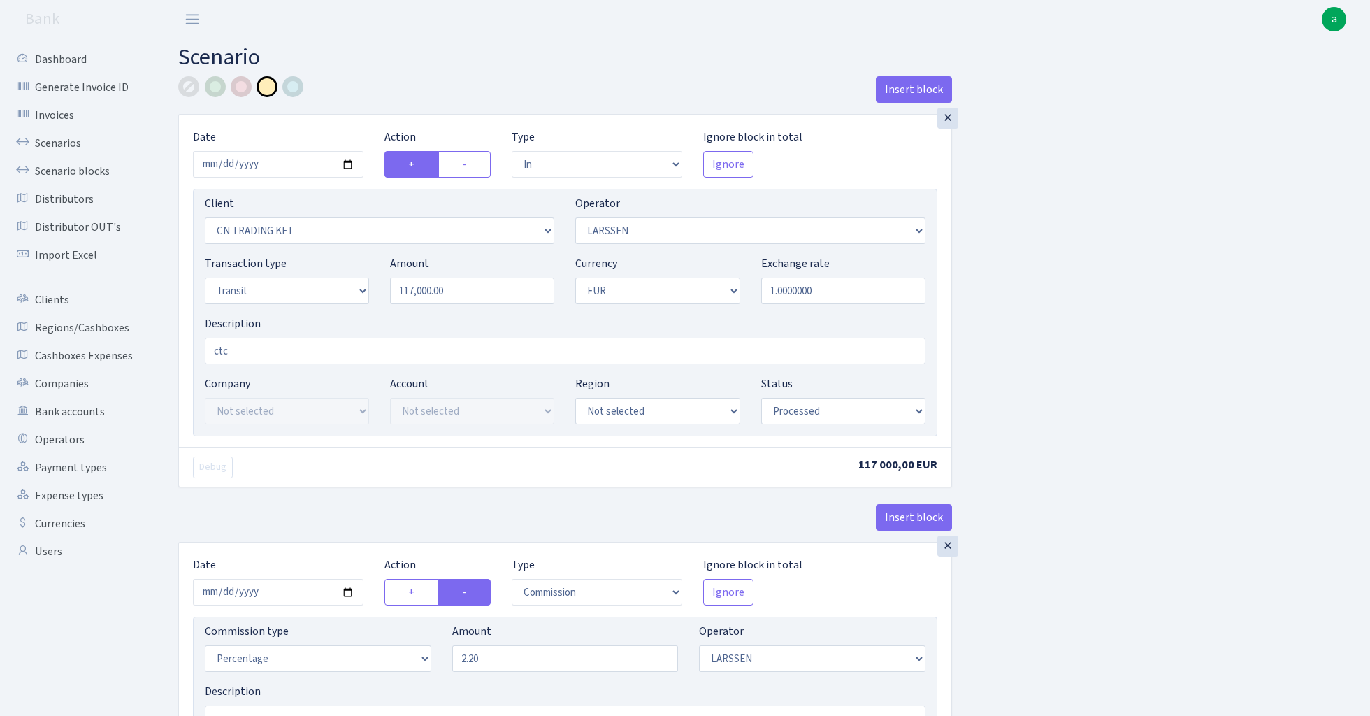
select select "in"
select select "115"
select select "36"
select select "5"
select select "1"
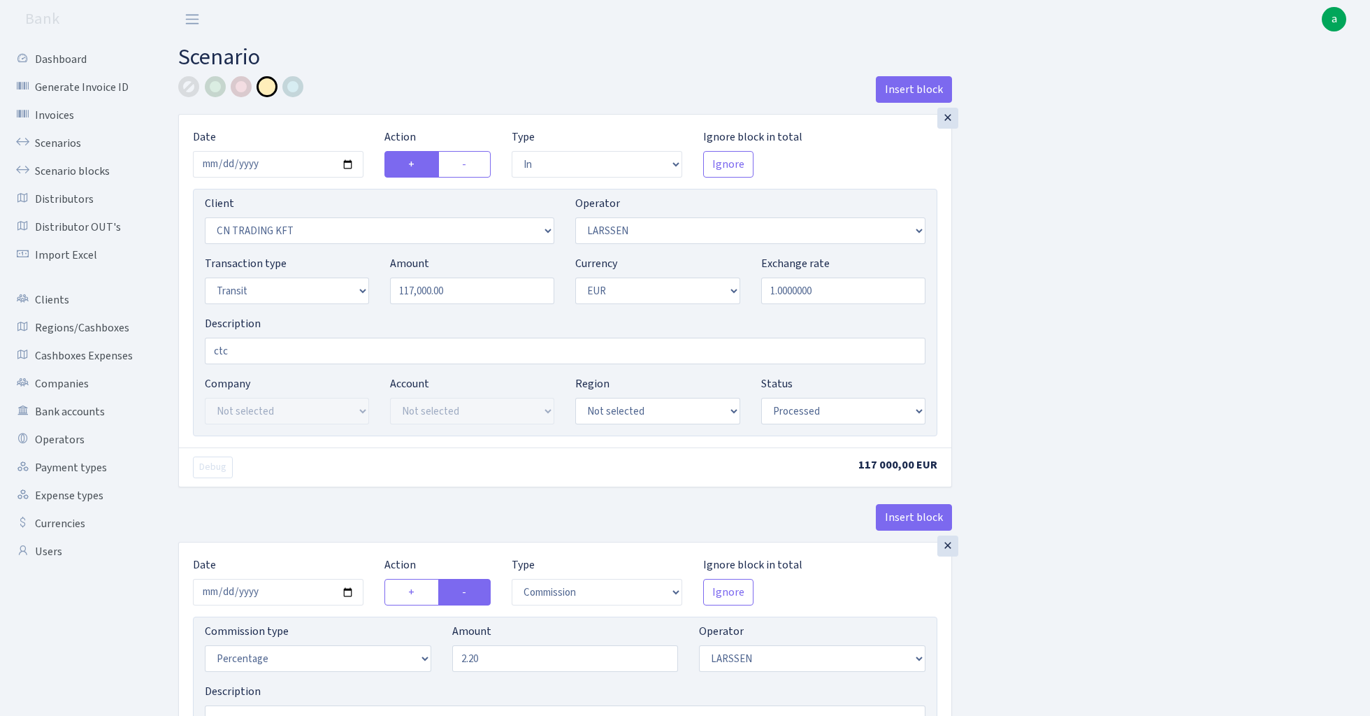
select select "processed"
select select "commission"
select select "36"
select select "processed"
select select "out"
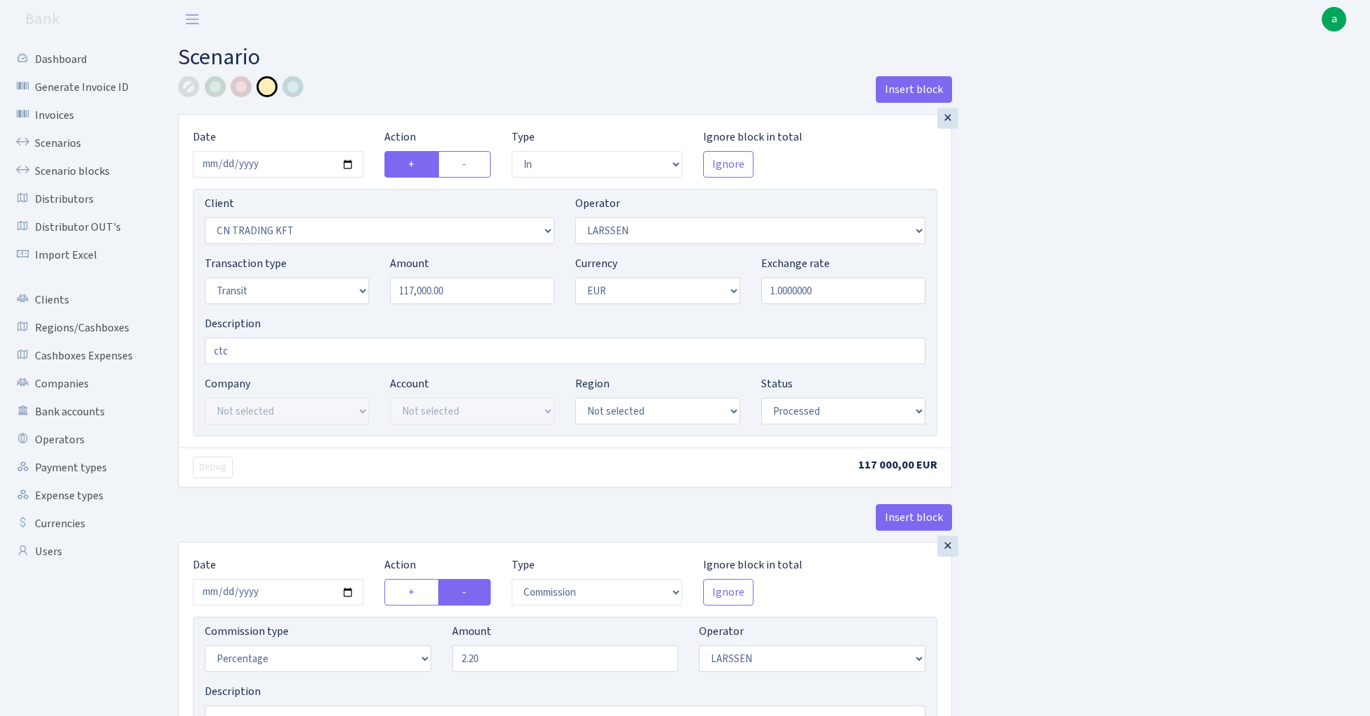
select select "1685"
select select "409"
select select "5"
select select "1"
select select "processed"
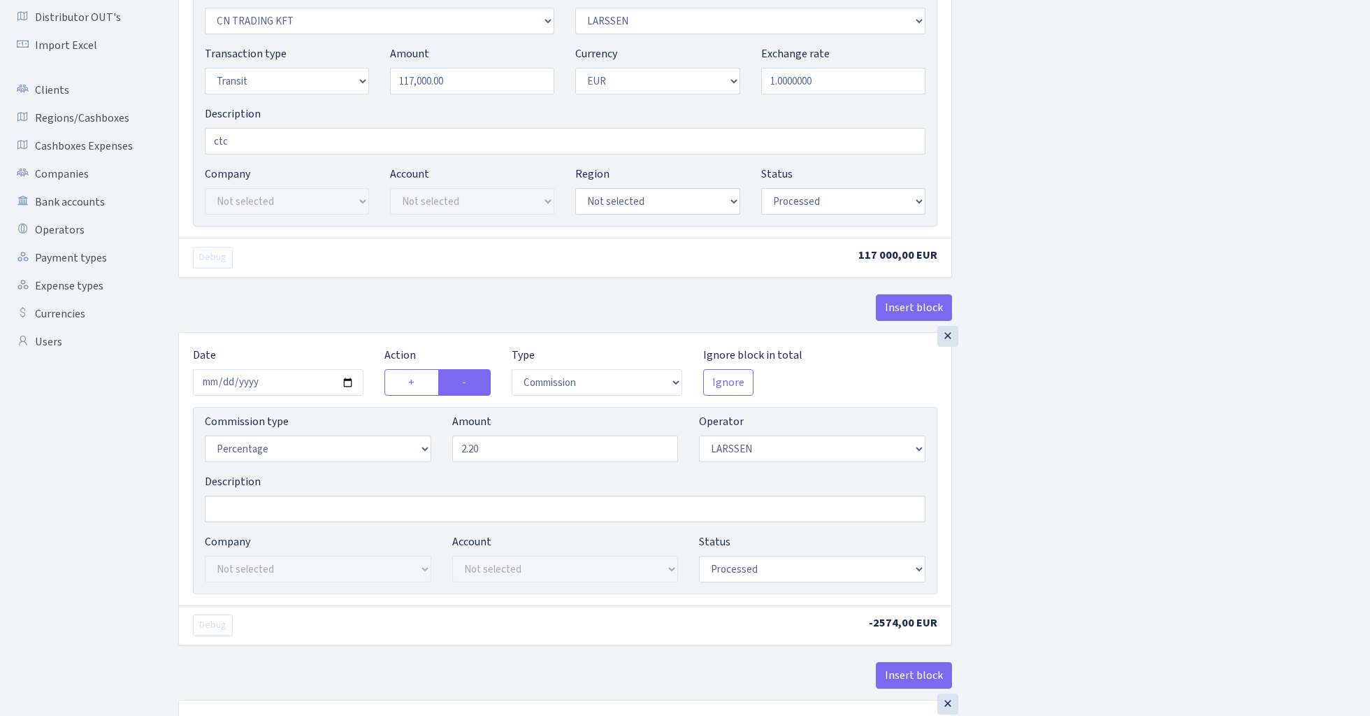
scroll to position [565, 0]
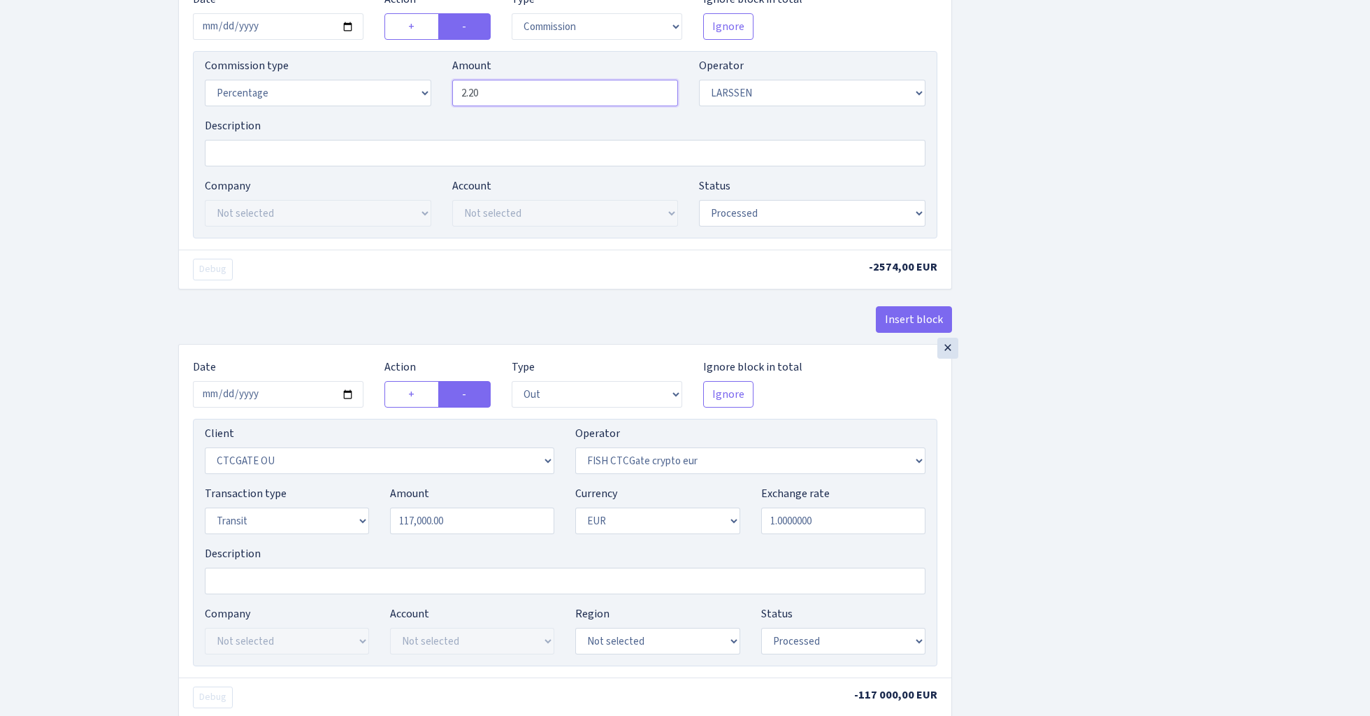
click at [523, 96] on input "2.20" at bounding box center [565, 93] width 226 height 27
type input "2.00"
click at [1096, 280] on div "Insert block × Date 2024-01-16 Action + - Type --- In Out Commission Field requ…" at bounding box center [764, 173] width 1192 height 1324
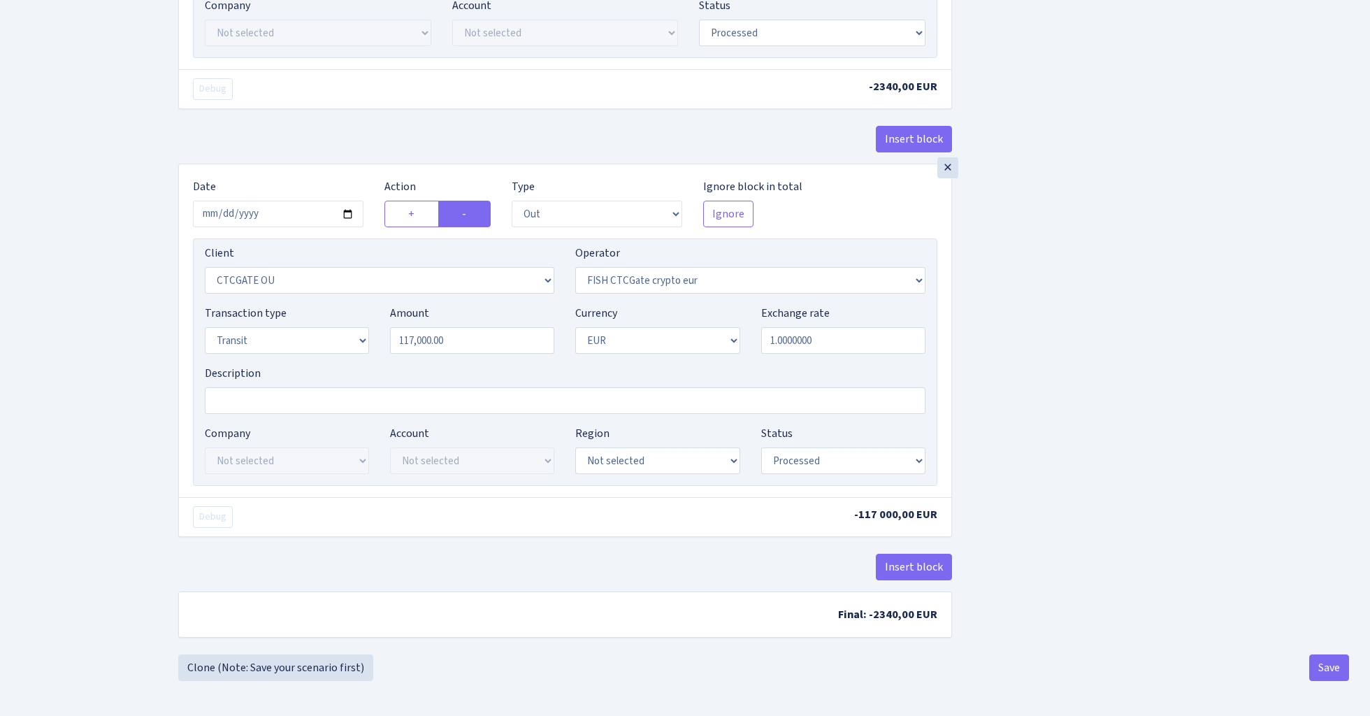
scroll to position [752, 0]
click at [1326, 675] on button "Save" at bounding box center [1329, 667] width 40 height 27
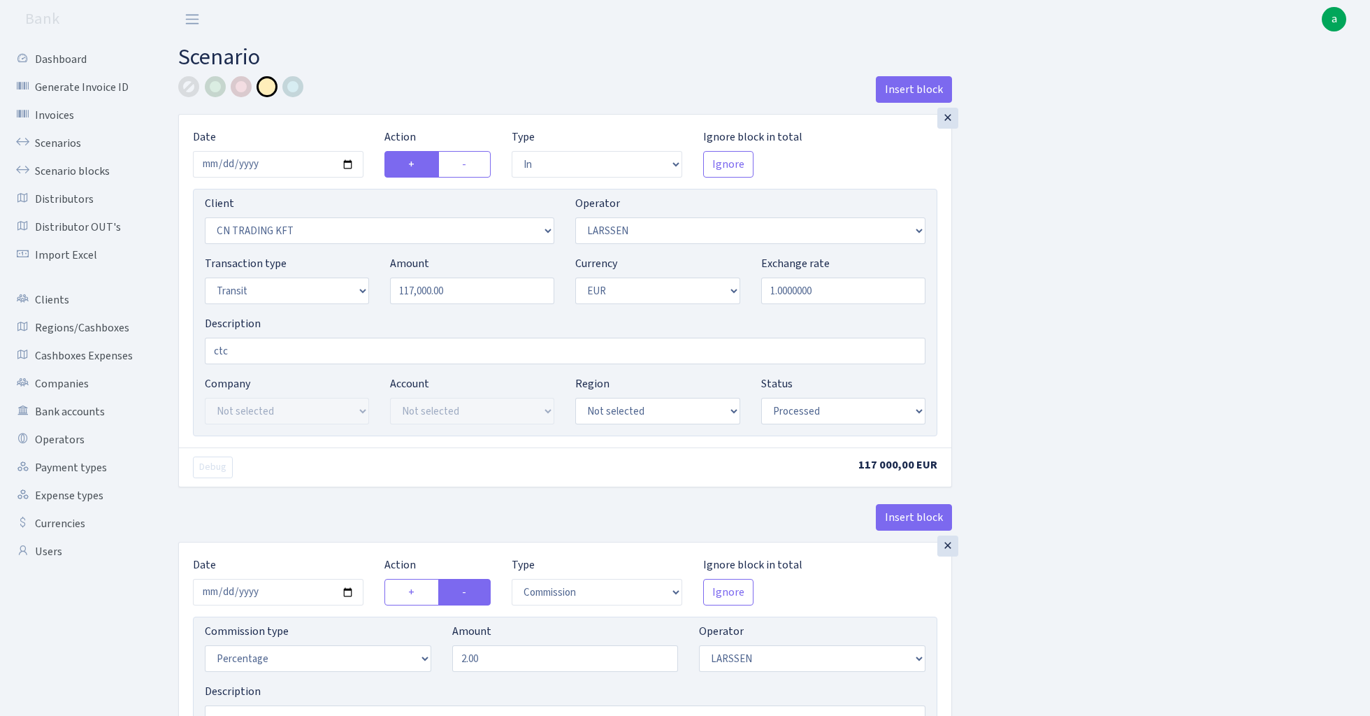
select select "in"
select select "115"
select select "36"
select select "5"
select select "1"
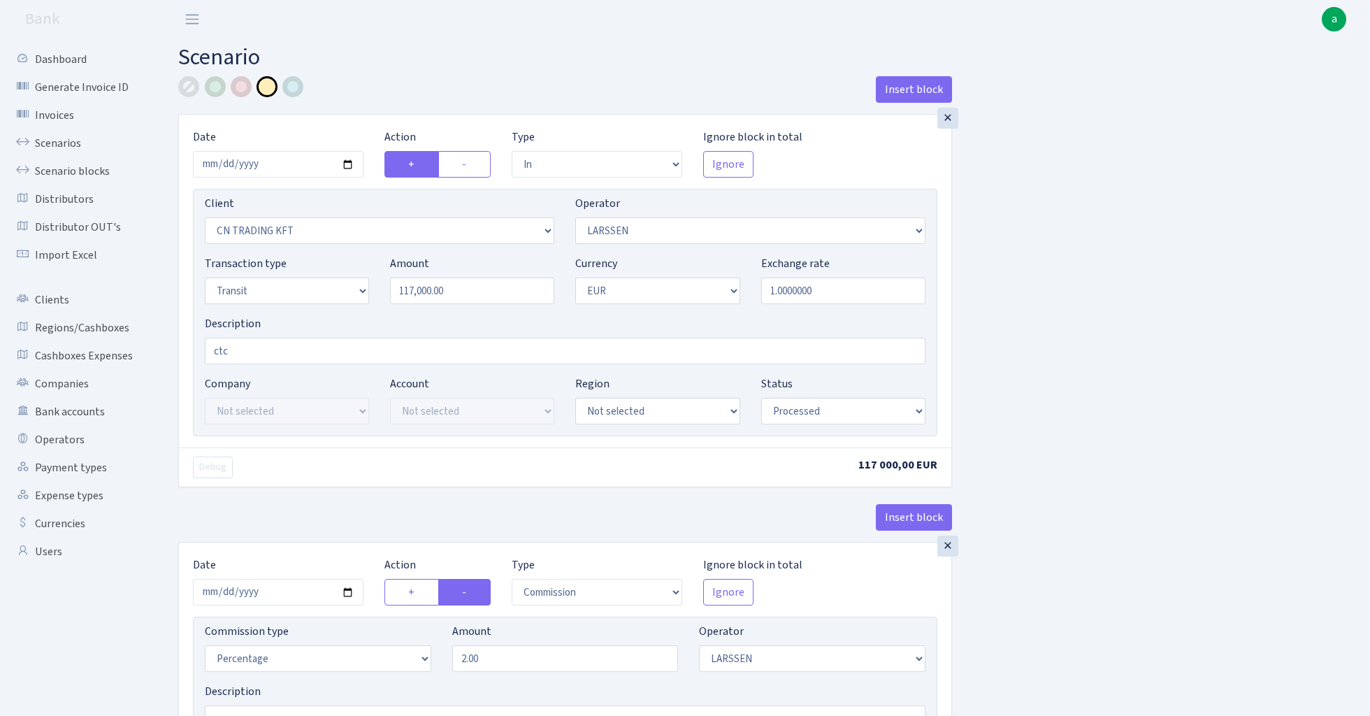
select select "processed"
select select "commission"
select select "36"
select select "processed"
select select "out"
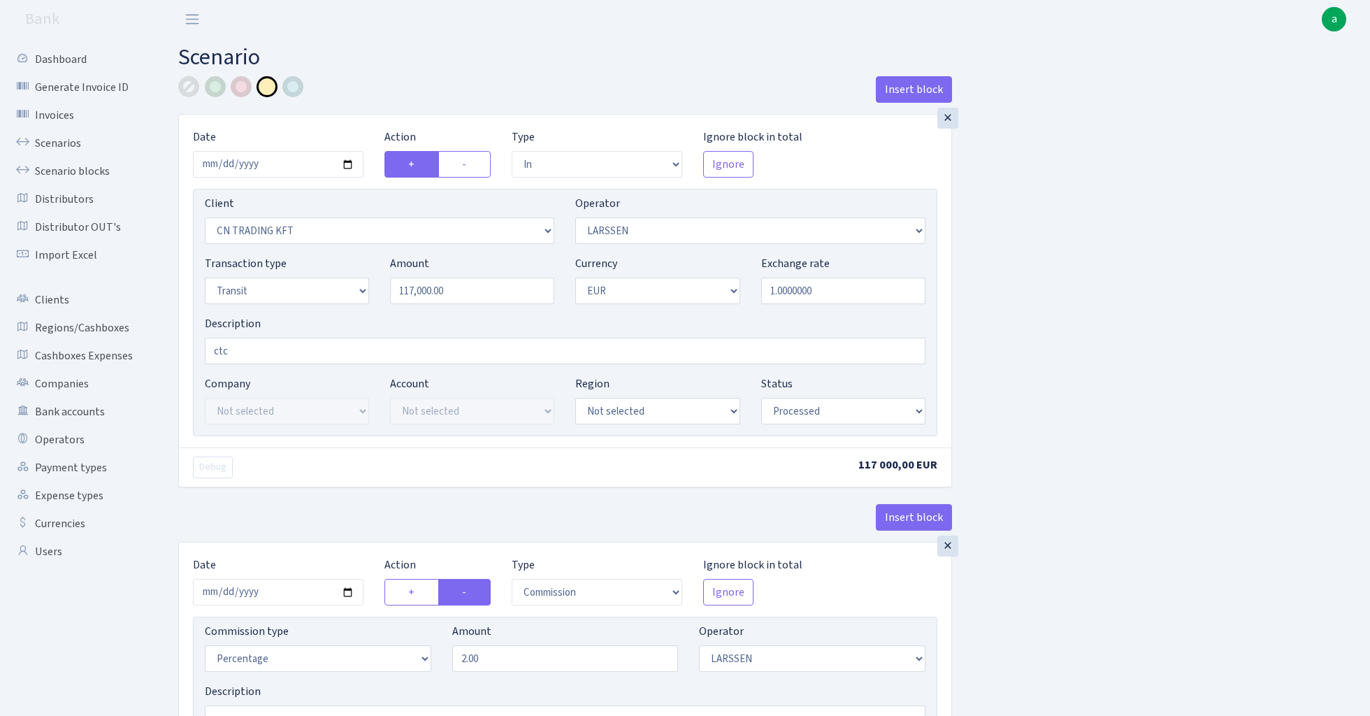
select select "1685"
select select "409"
select select "5"
select select "1"
select select "processed"
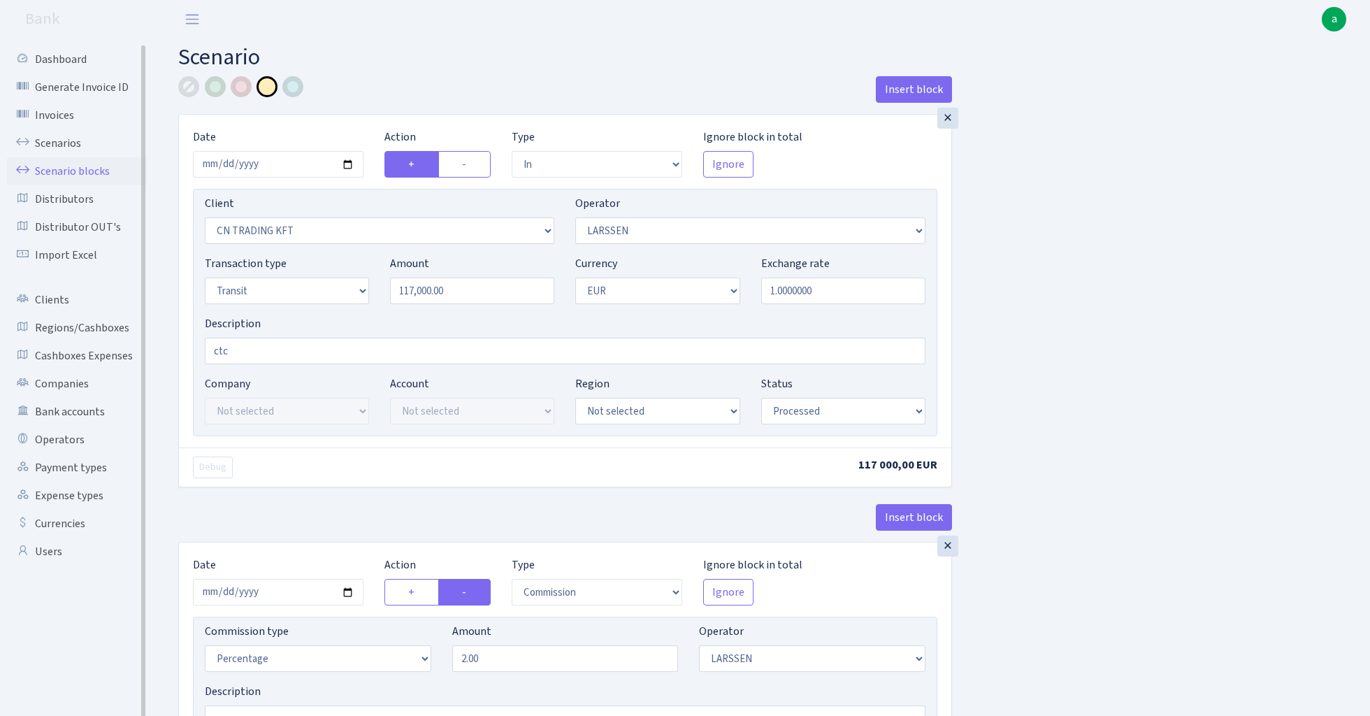
click at [87, 169] on link "Scenario blocks" at bounding box center [77, 171] width 140 height 28
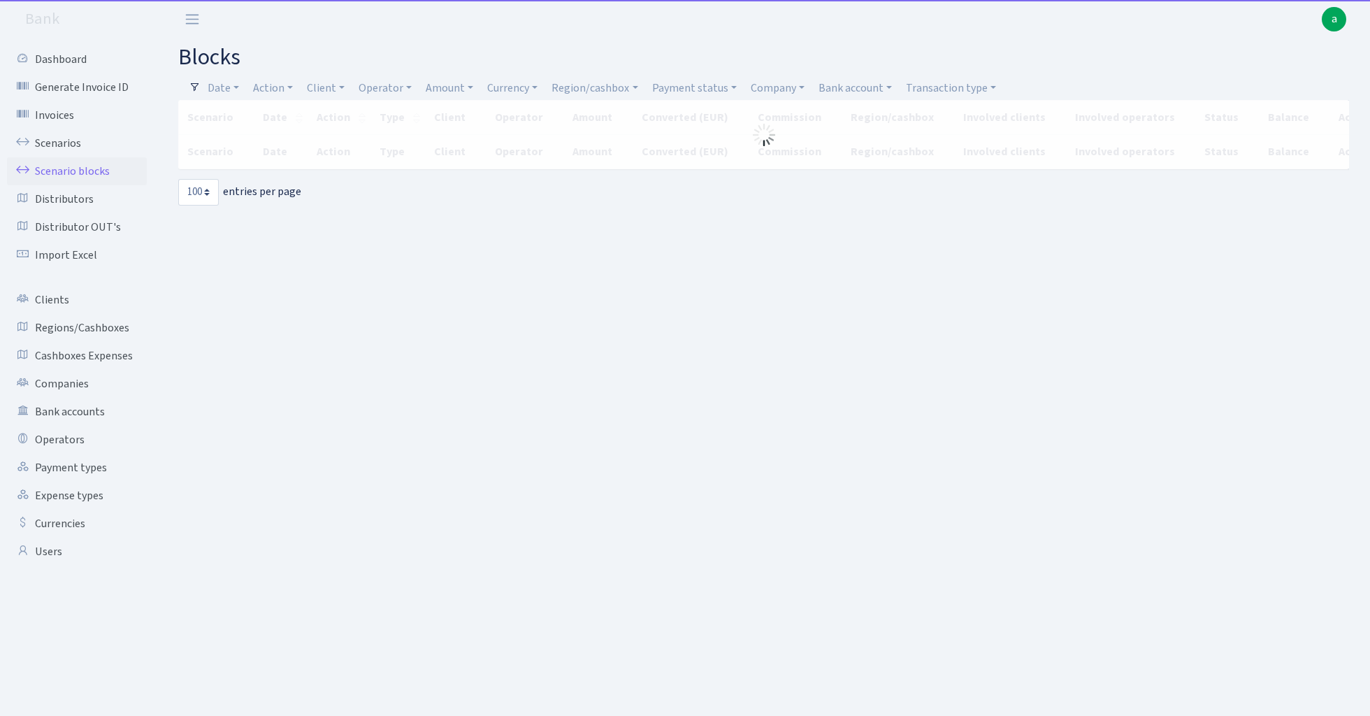
select select "100"
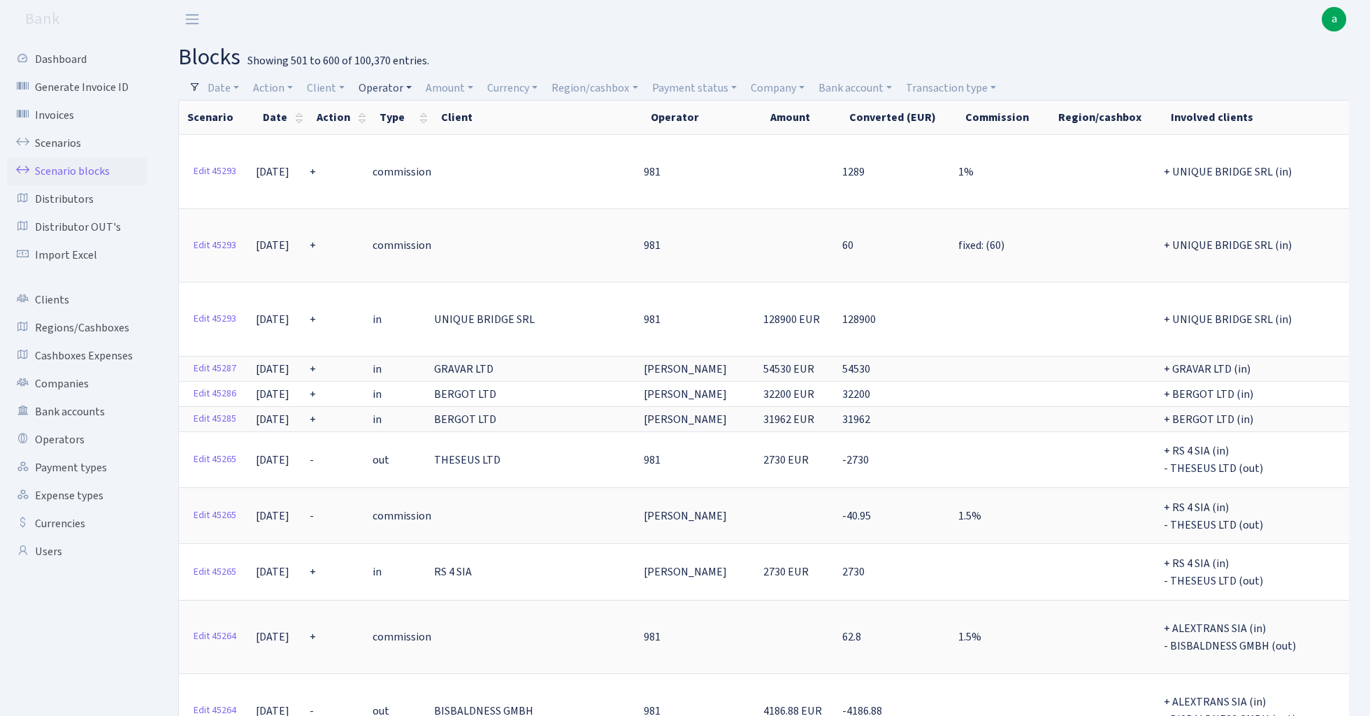
click at [389, 87] on link "Operator" at bounding box center [385, 88] width 64 height 24
click at [407, 138] on input "search" at bounding box center [409, 138] width 103 height 22
type input "lar"
click at [418, 159] on li "LARSSEN" at bounding box center [409, 164] width 106 height 24
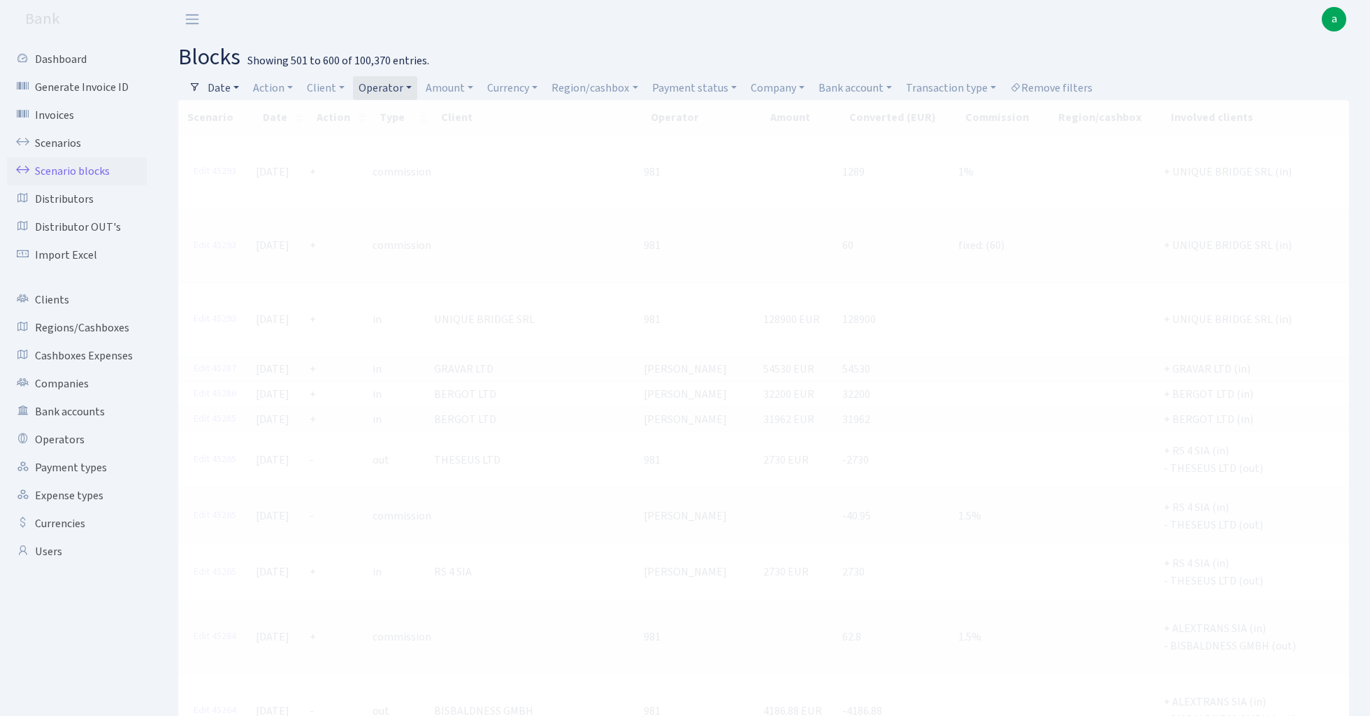
click at [226, 87] on link "Date" at bounding box center [223, 88] width 43 height 24
click at [259, 113] on input "21.08.2025 - 21.08.2025" at bounding box center [314, 115] width 166 height 27
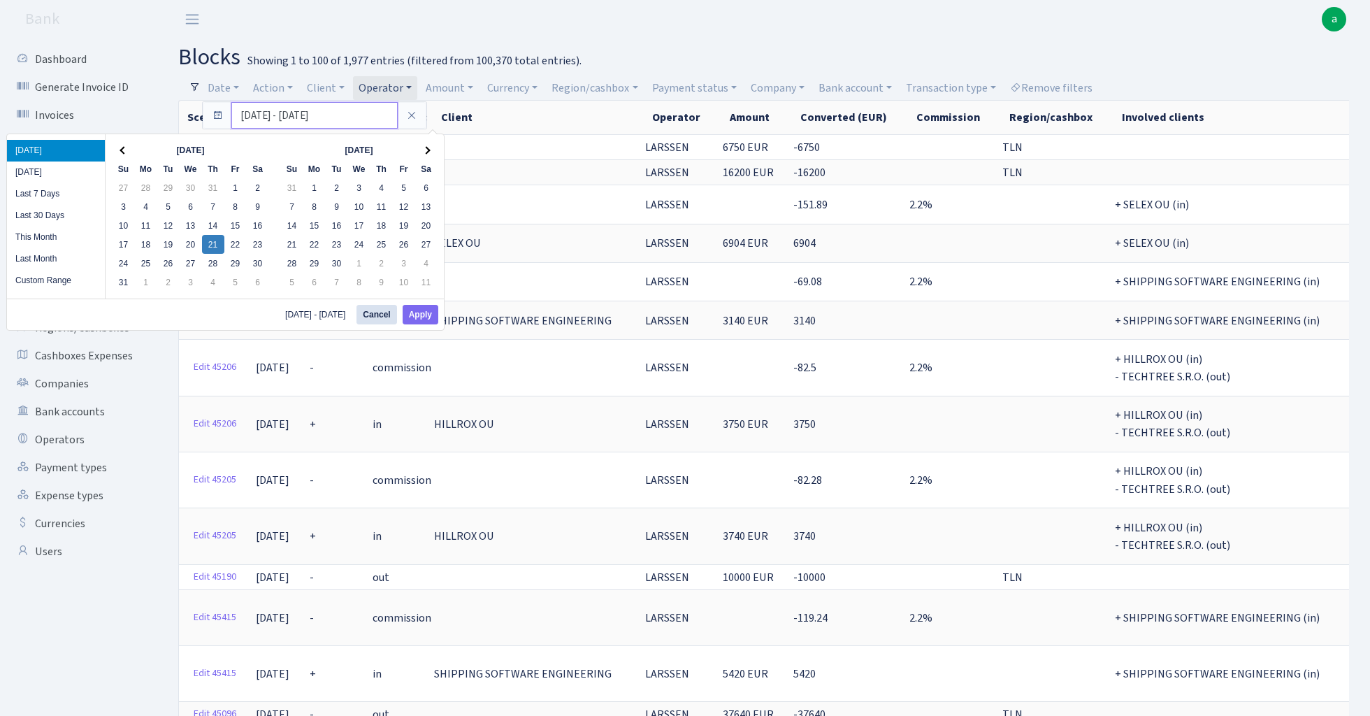
drag, startPoint x: 252, startPoint y: 115, endPoint x: 216, endPoint y: 115, distance: 35.6
click at [216, 115] on div "21.08.2025 - 21.08.2025" at bounding box center [315, 115] width 224 height 27
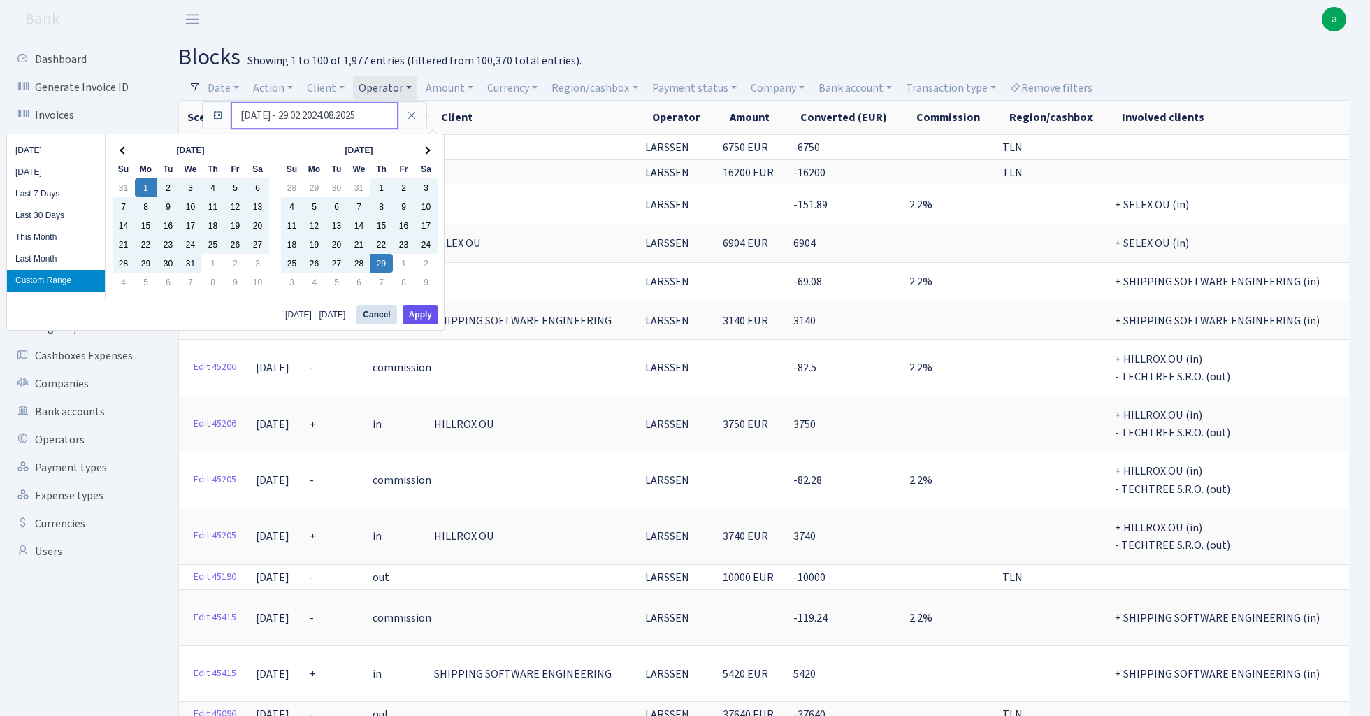
type input "01.01.2024 - 29.02.2024.08.2025"
click at [425, 313] on button "Apply" at bounding box center [421, 315] width 36 height 20
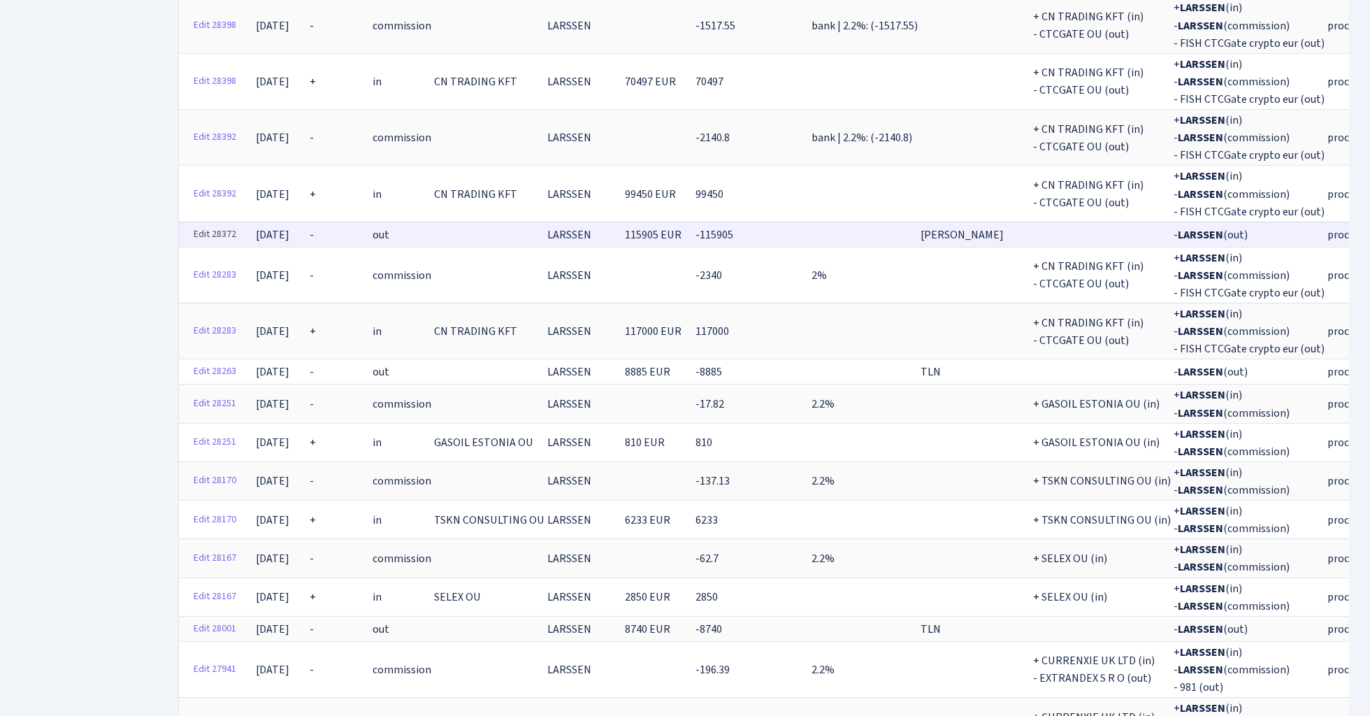
click at [219, 224] on link "Edit 28372" at bounding box center [214, 235] width 55 height 22
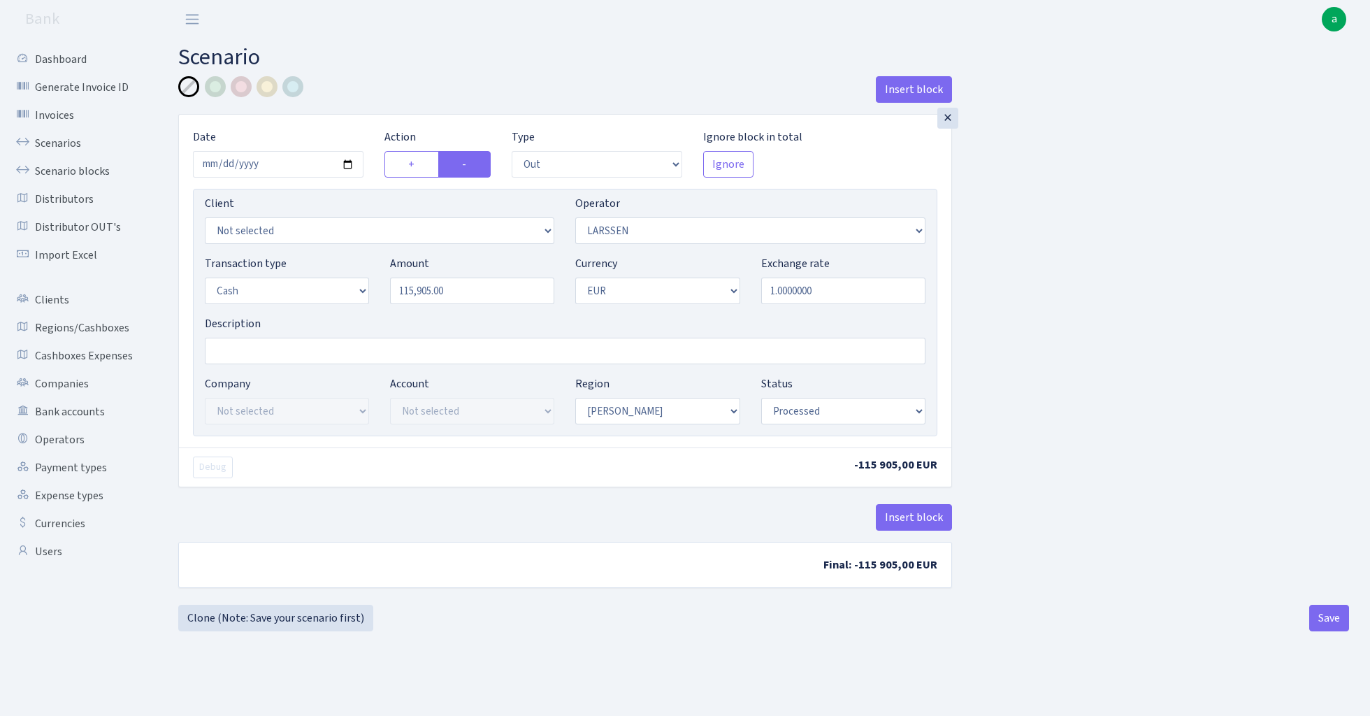
select select "out"
select select "36"
select select "1"
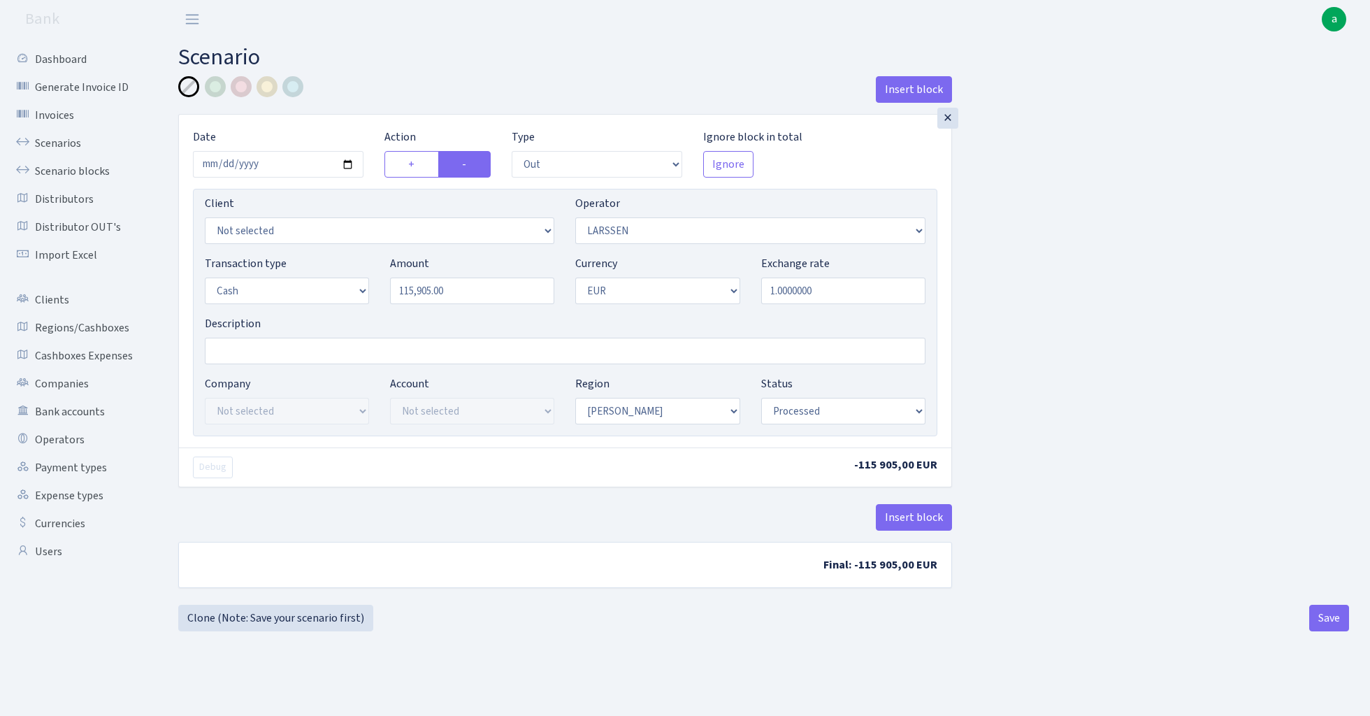
select select "processed"
click at [266, 356] on input "Description" at bounding box center [565, 351] width 721 height 27
type input "[PERSON_NAME]"
click at [1336, 608] on button "Save" at bounding box center [1329, 618] width 40 height 27
select select "out"
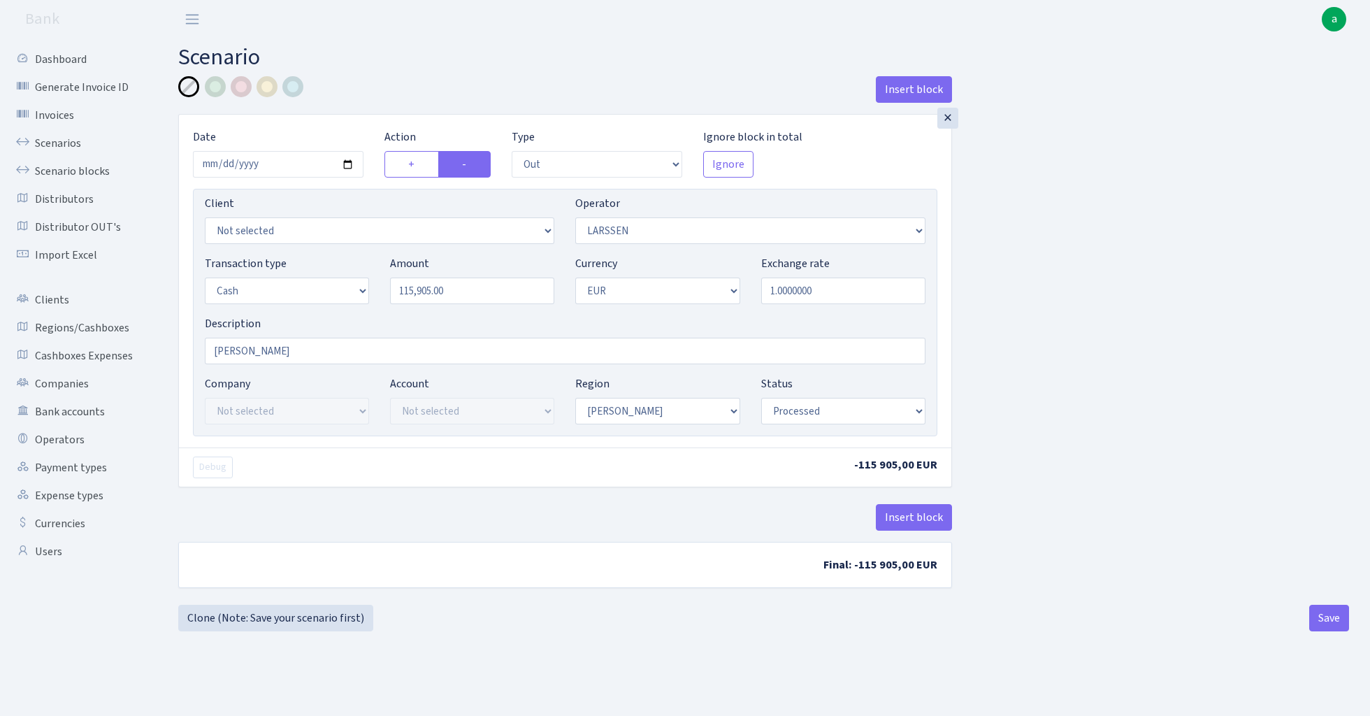
select select "36"
select select "1"
select select "processed"
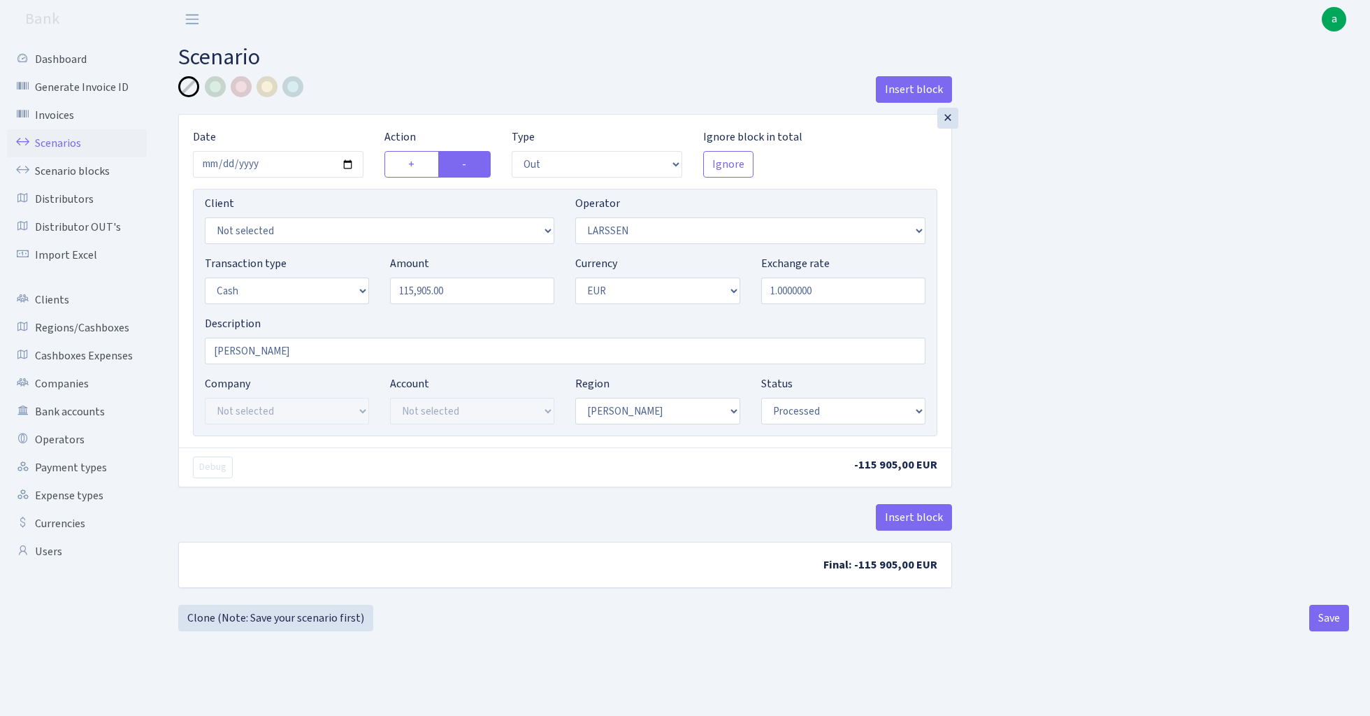
click at [56, 146] on link "Scenarios" at bounding box center [77, 143] width 140 height 28
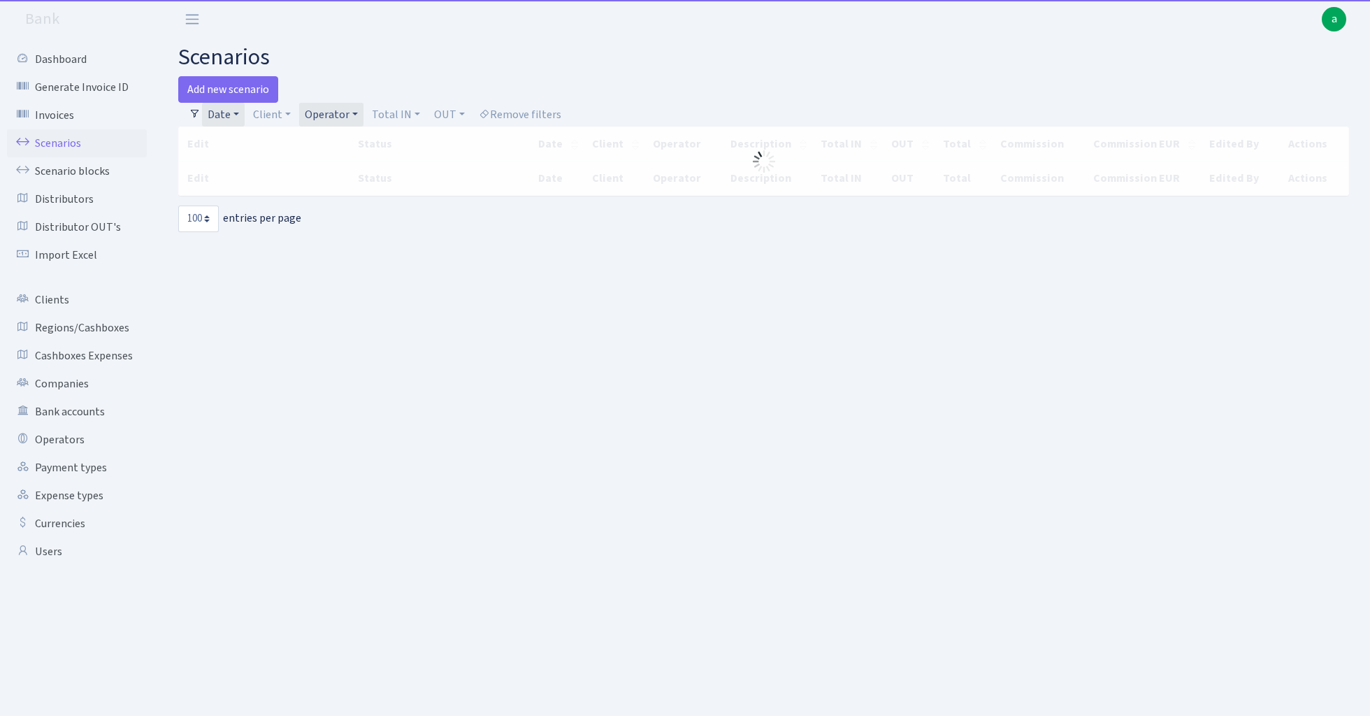
select select "100"
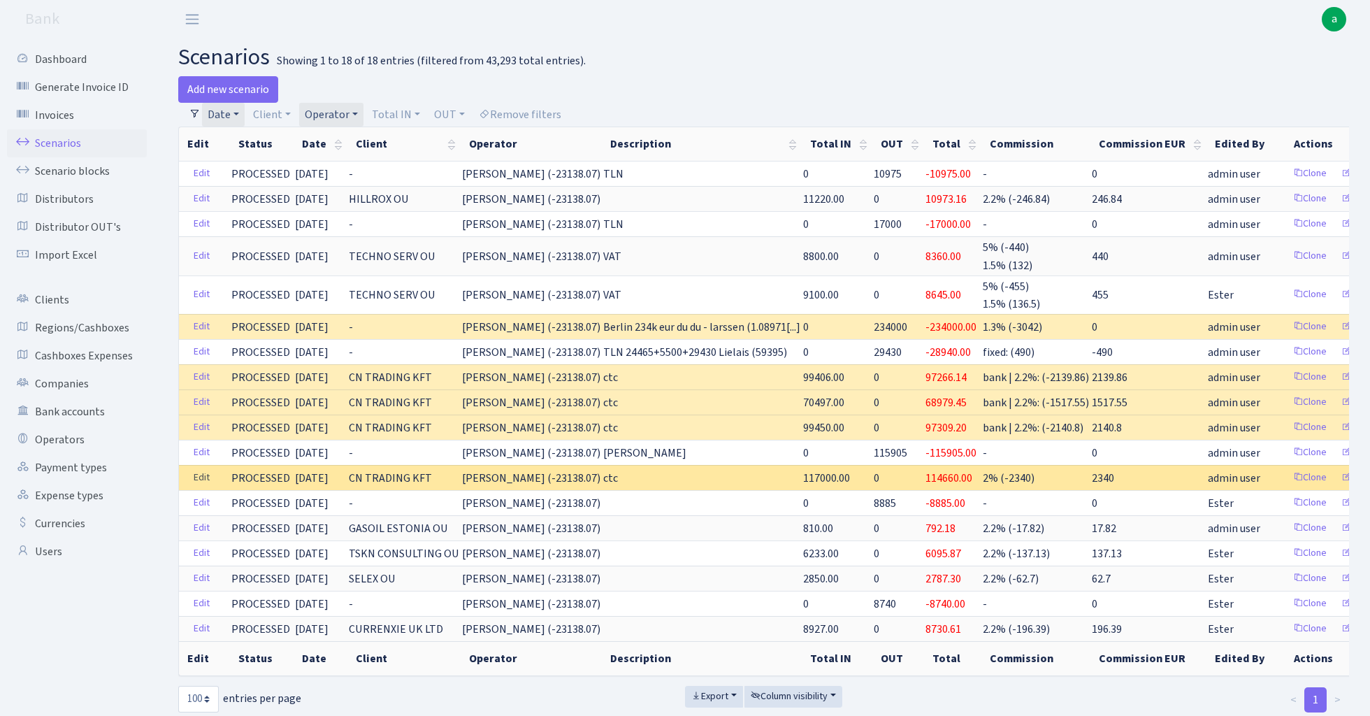
click at [198, 472] on link "Edit" at bounding box center [201, 478] width 29 height 22
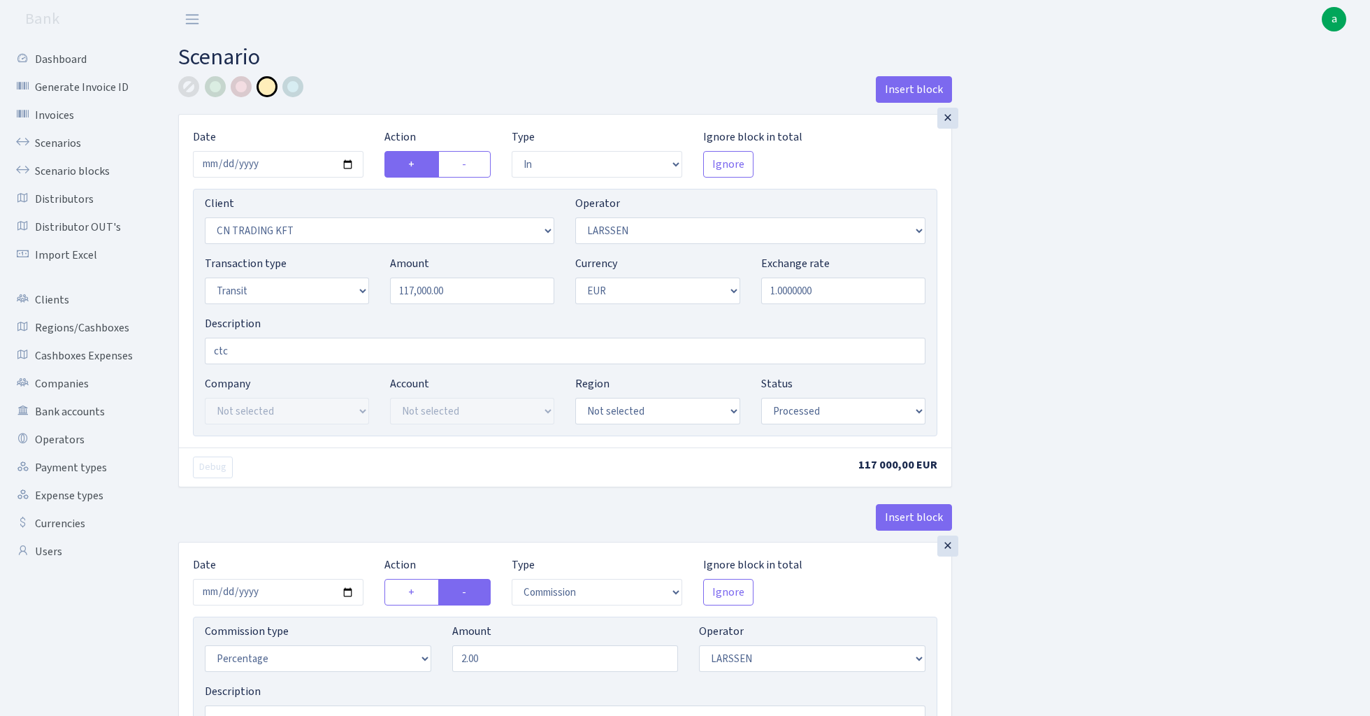
select select "in"
select select "115"
select select "36"
select select "5"
select select "1"
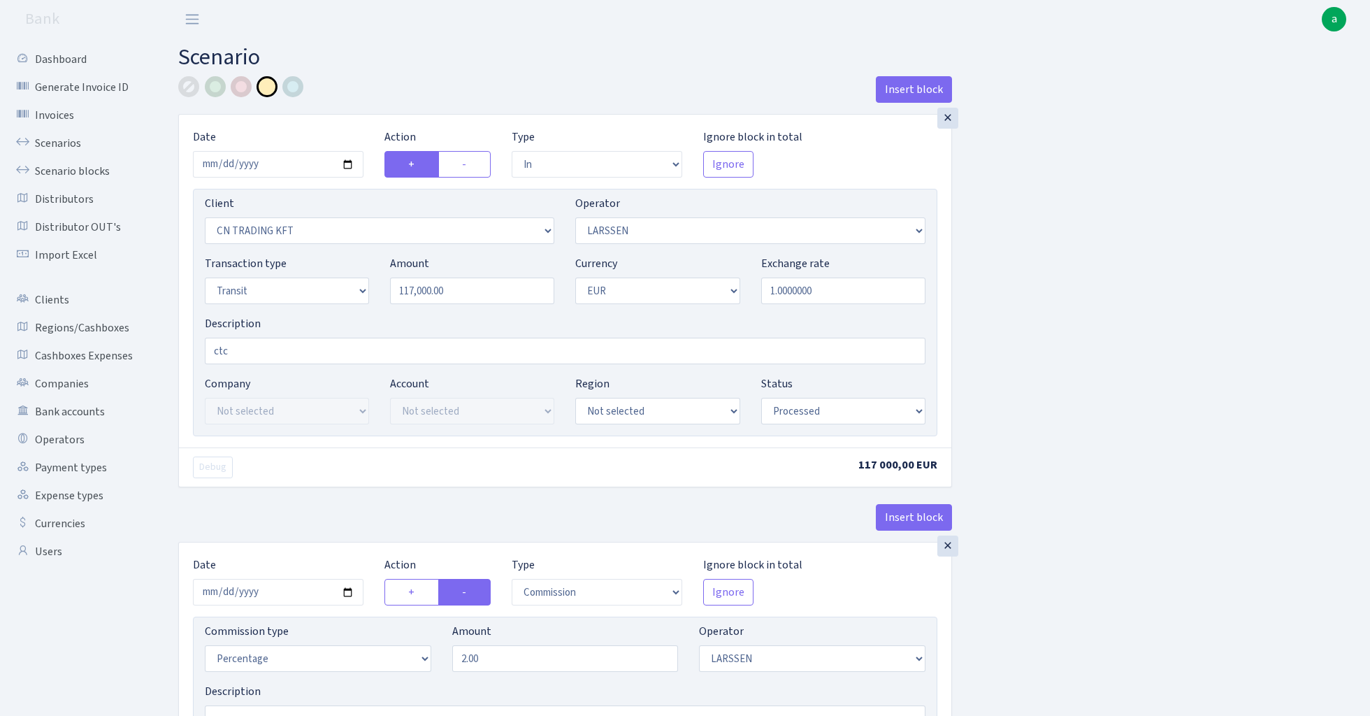
select select "processed"
select select "commission"
select select "36"
select select "processed"
select select "out"
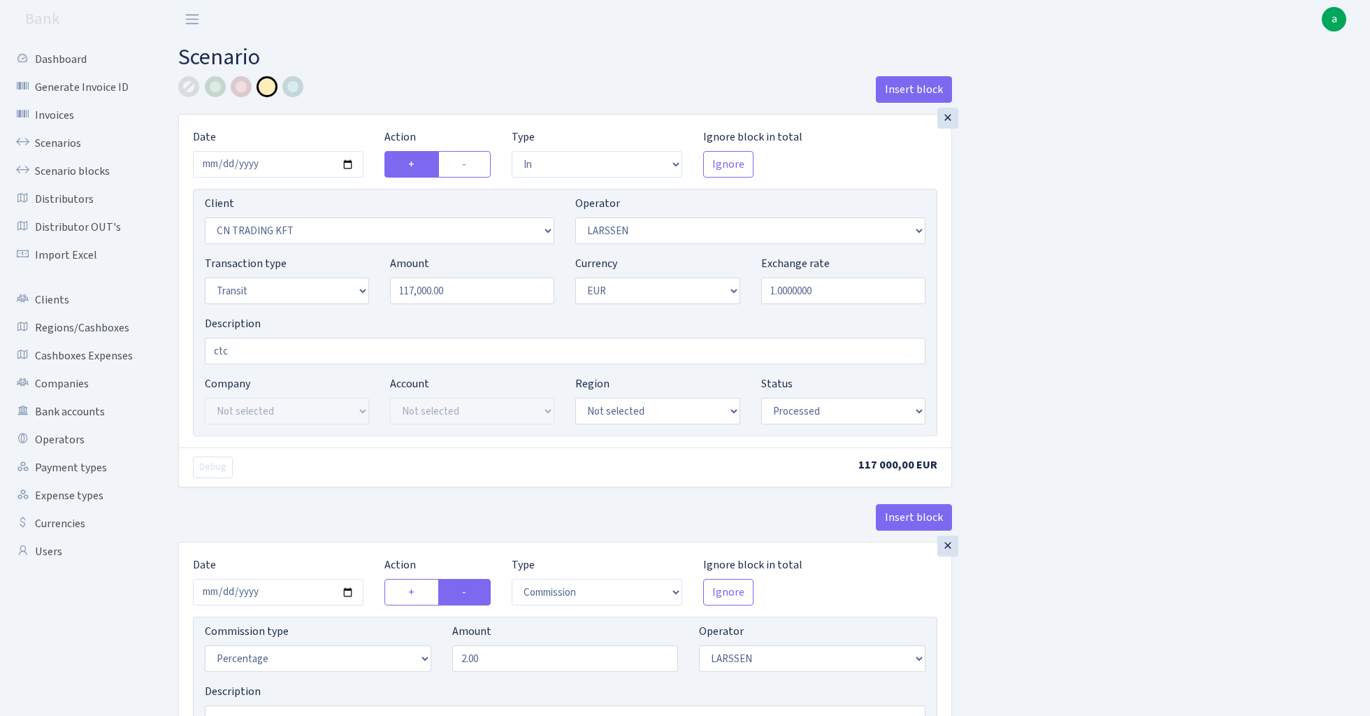
select select "1685"
select select "409"
select select "5"
select select "1"
select select "processed"
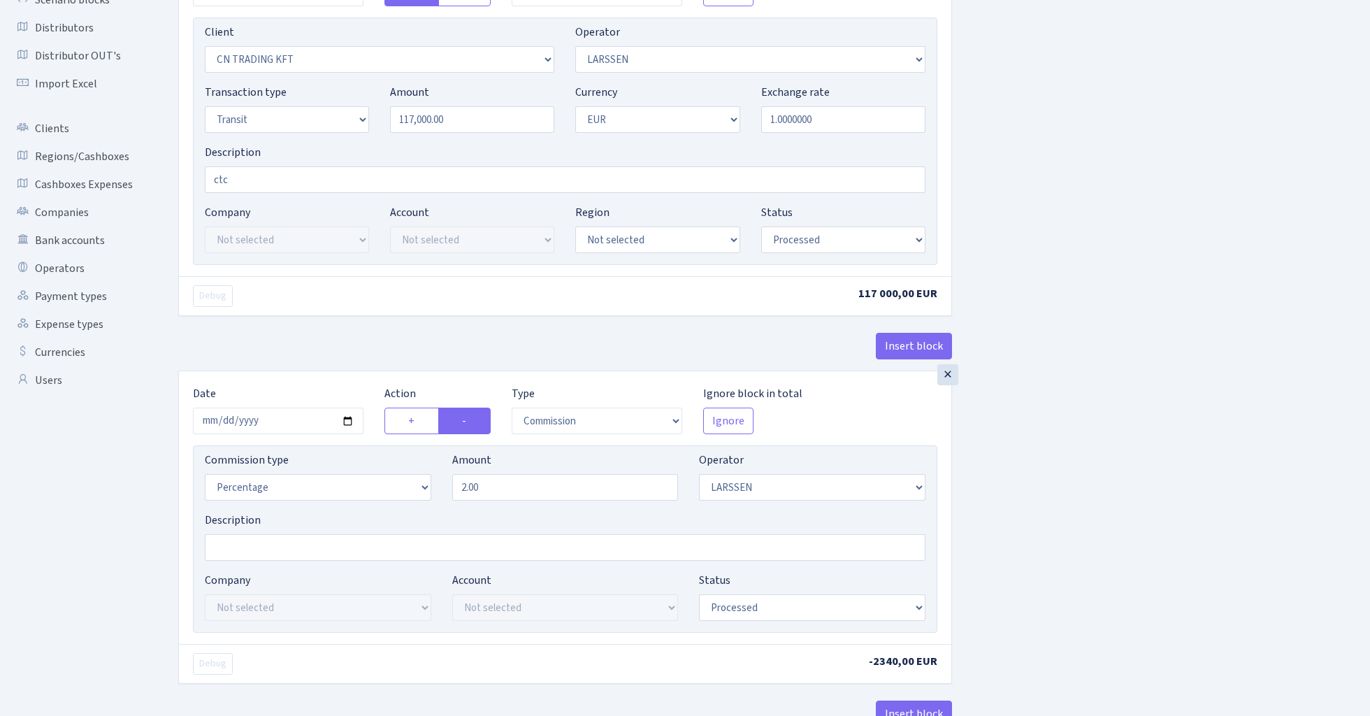
scroll to position [204, 0]
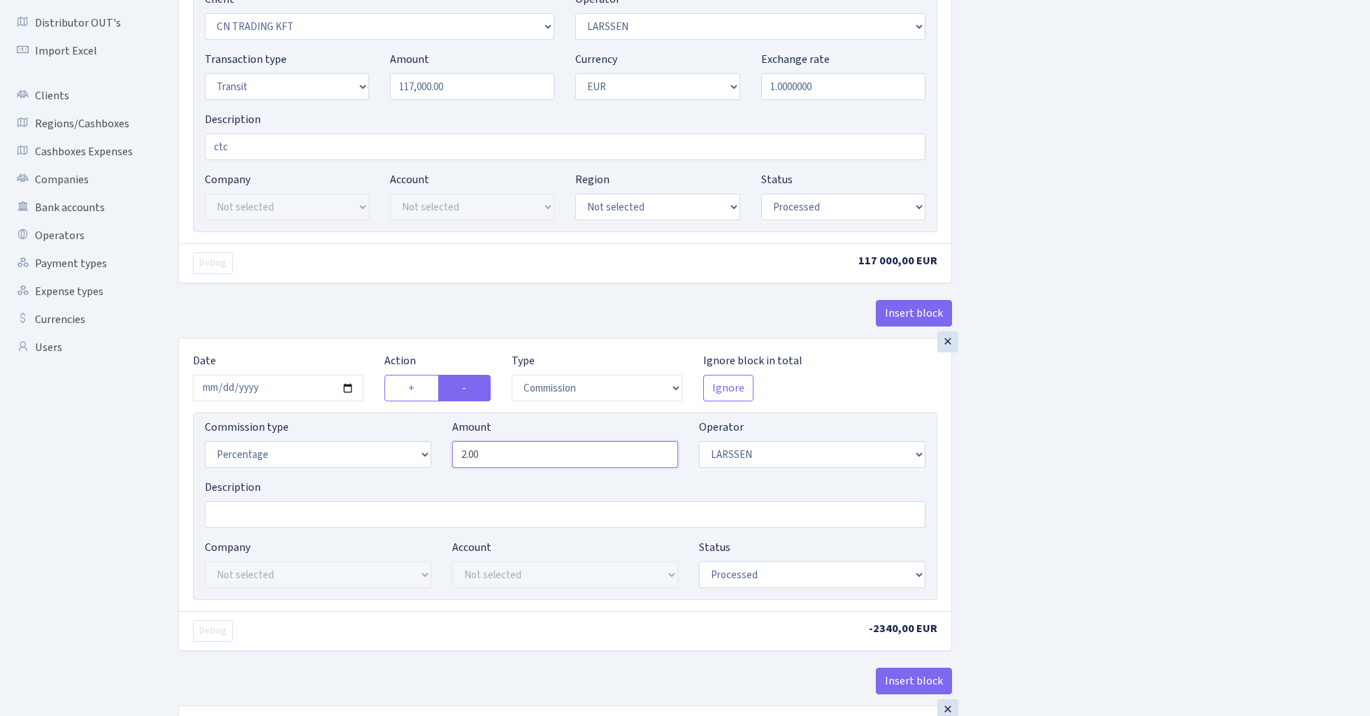
click at [537, 454] on input "2.00" at bounding box center [565, 454] width 226 height 27
type input "1.80"
click at [1069, 488] on div "Insert block × Date 2024-01-16 Action + - Type --- In Out Commission Field requ…" at bounding box center [764, 534] width 1192 height 1324
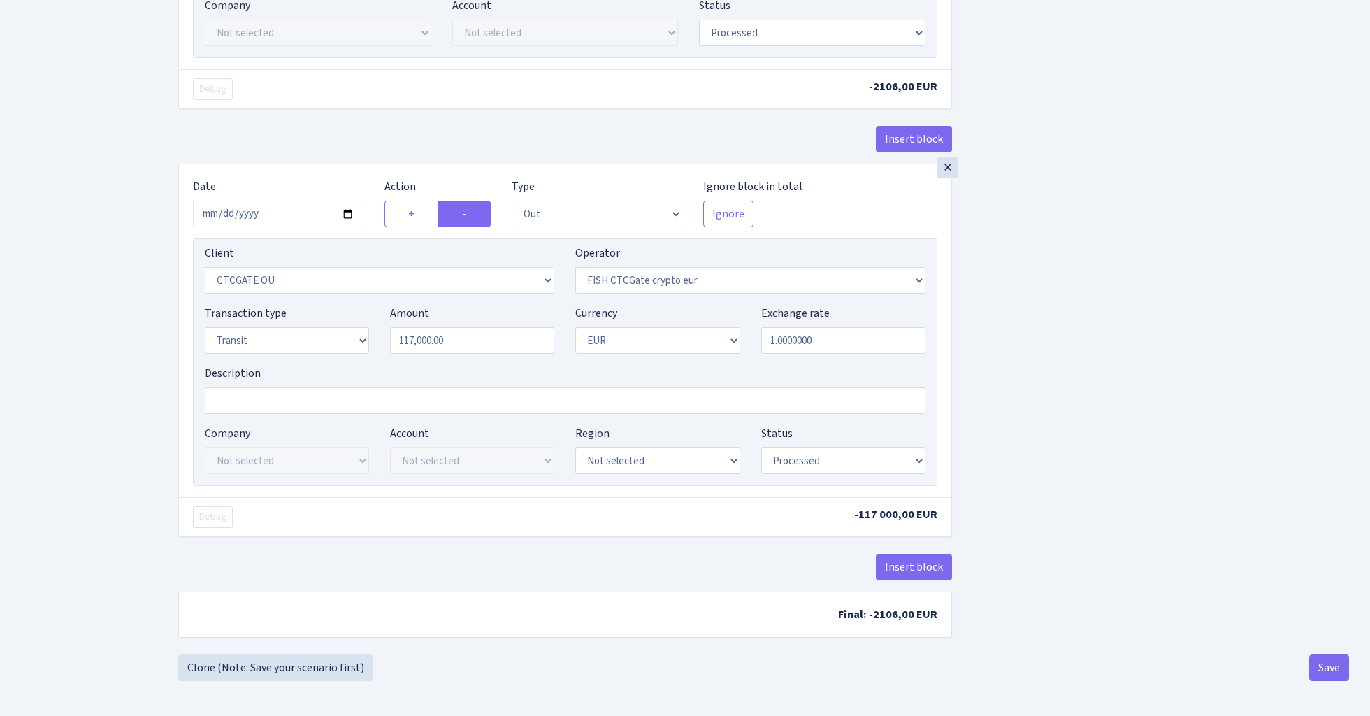
scroll to position [752, 0]
click at [1331, 669] on button "Save" at bounding box center [1329, 667] width 40 height 27
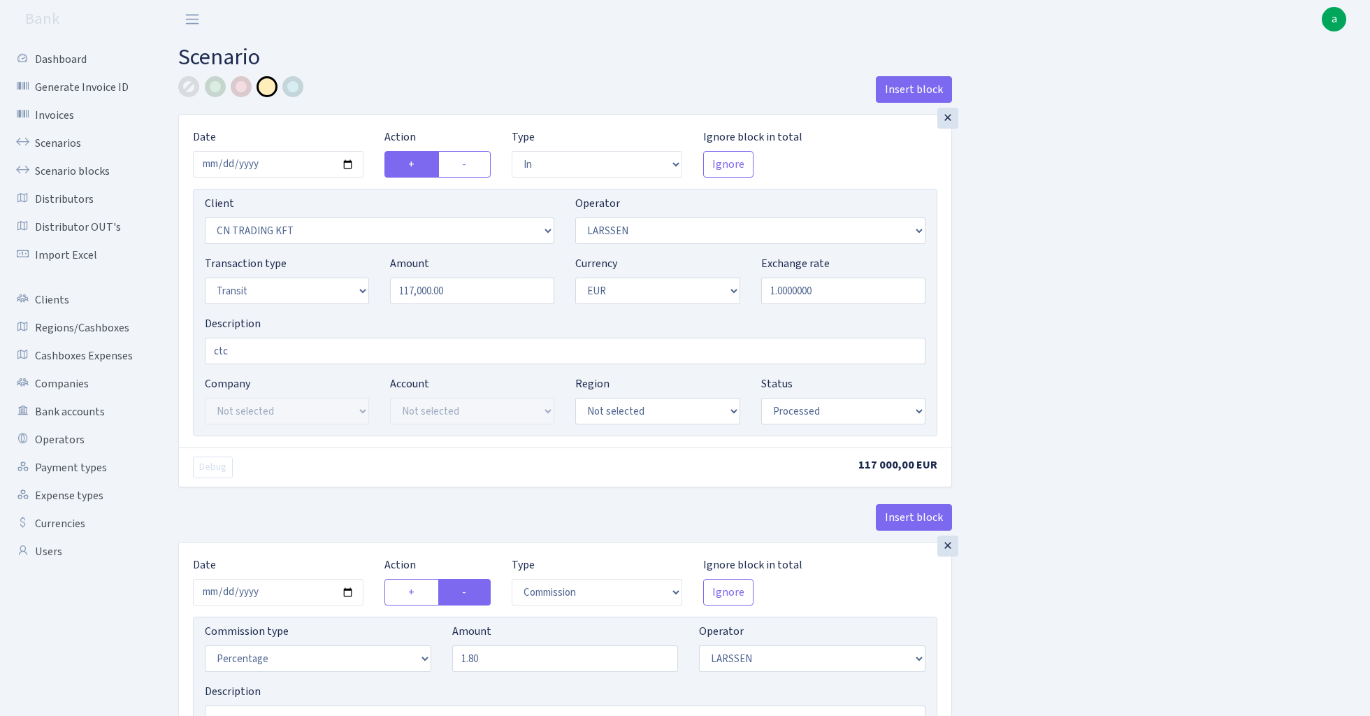
select select "in"
select select "115"
select select "36"
select select "5"
select select "1"
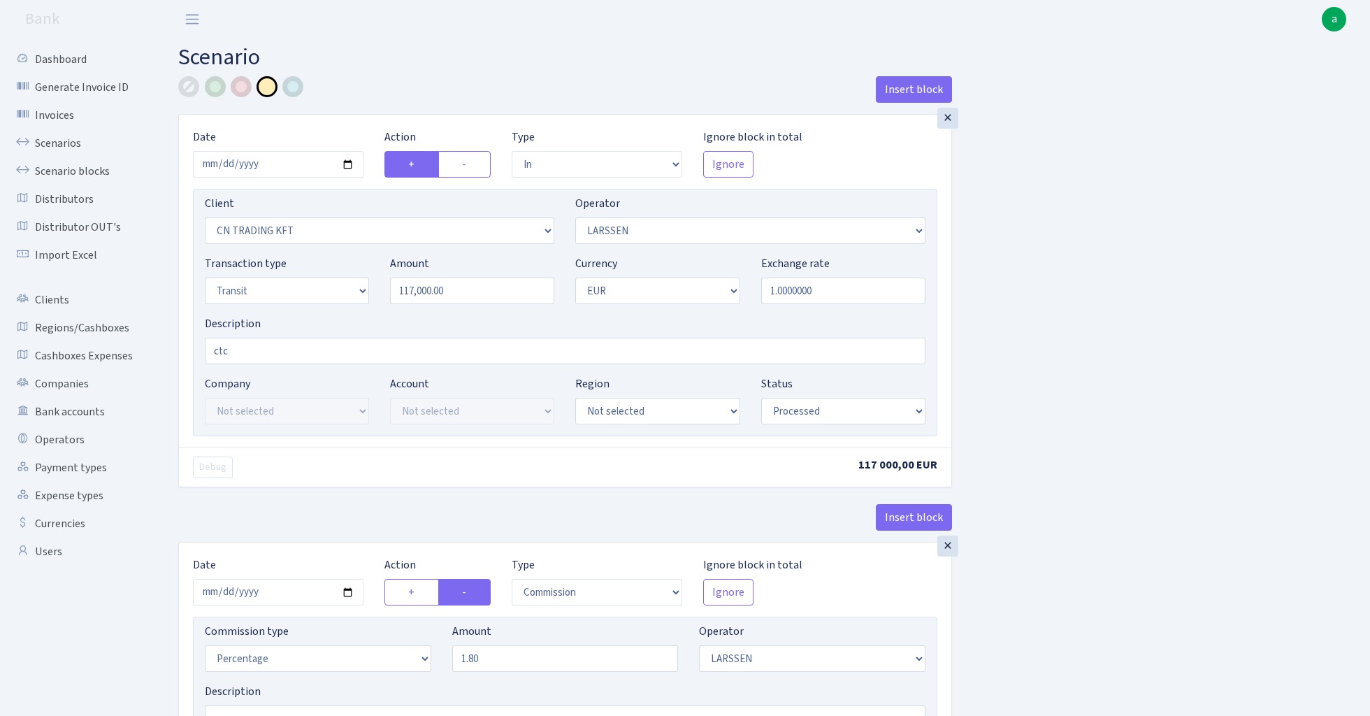
select select "processed"
select select "commission"
select select "36"
select select "processed"
select select "out"
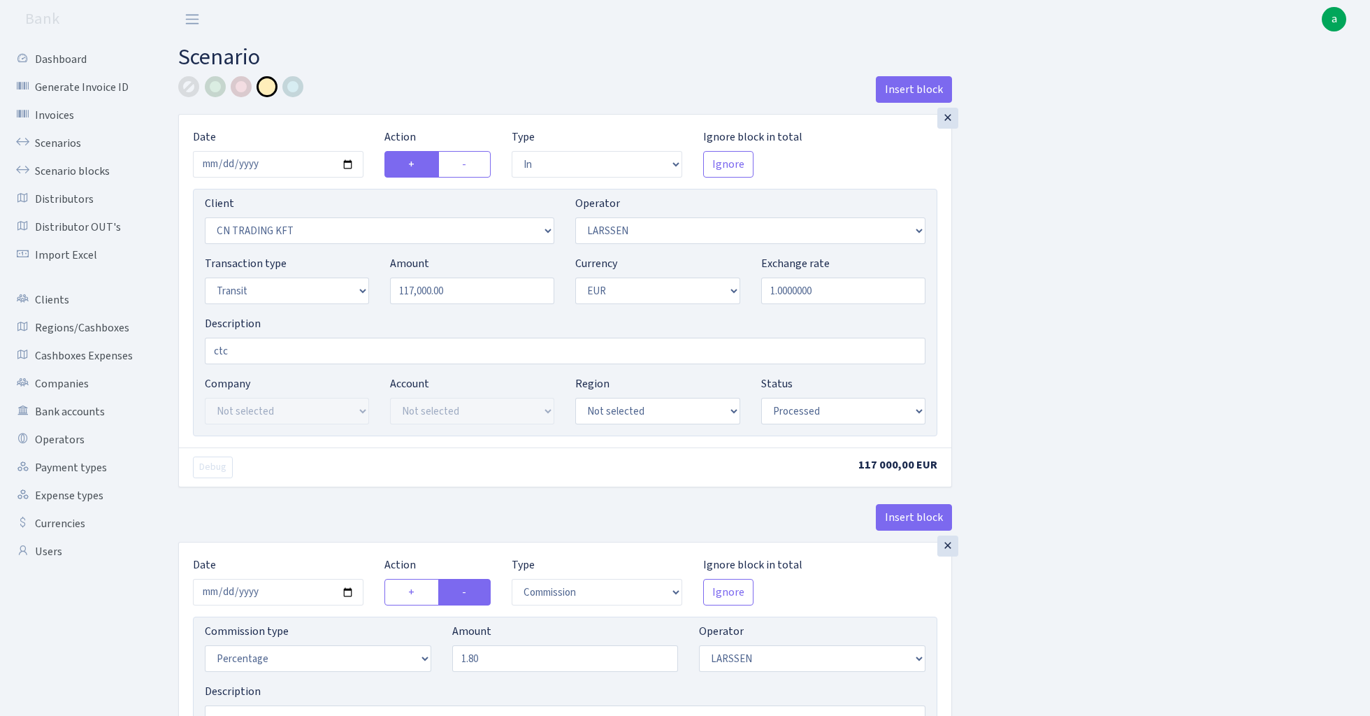
select select "1685"
select select "409"
select select "5"
select select "1"
select select "processed"
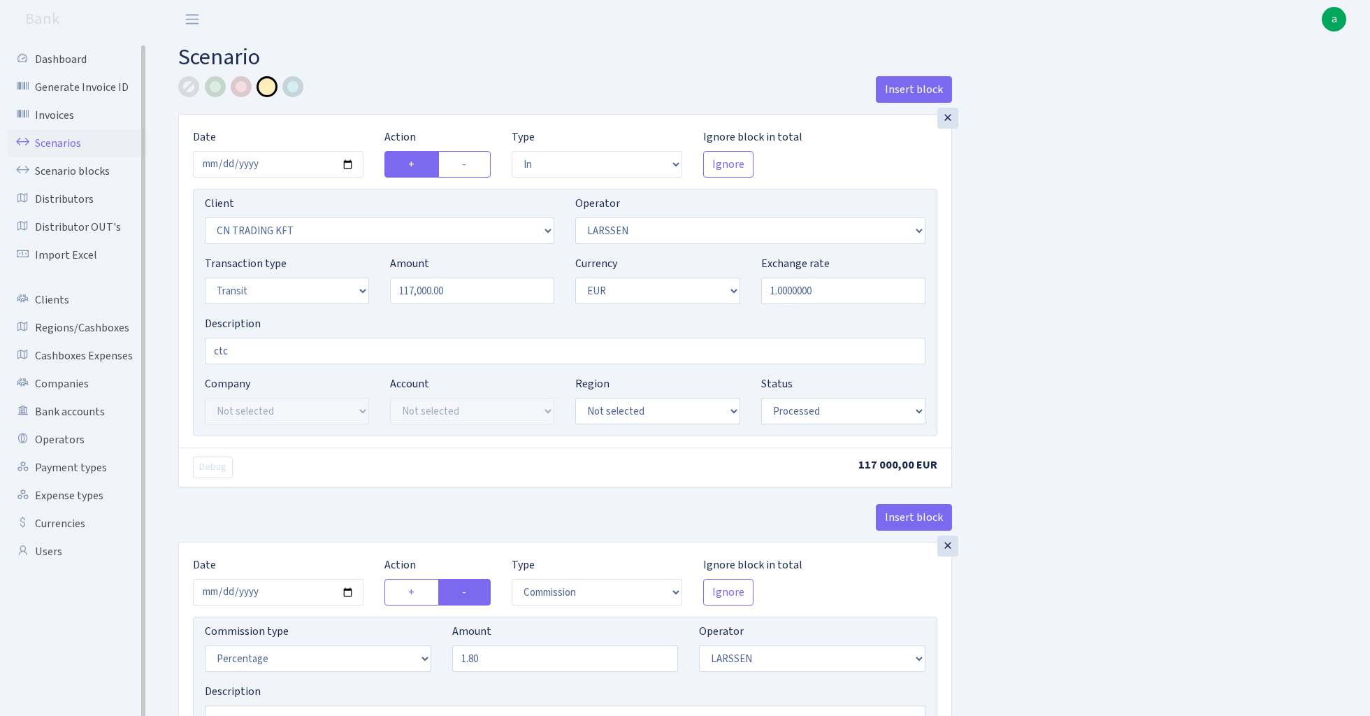
click at [48, 146] on link "Scenarios" at bounding box center [77, 143] width 140 height 28
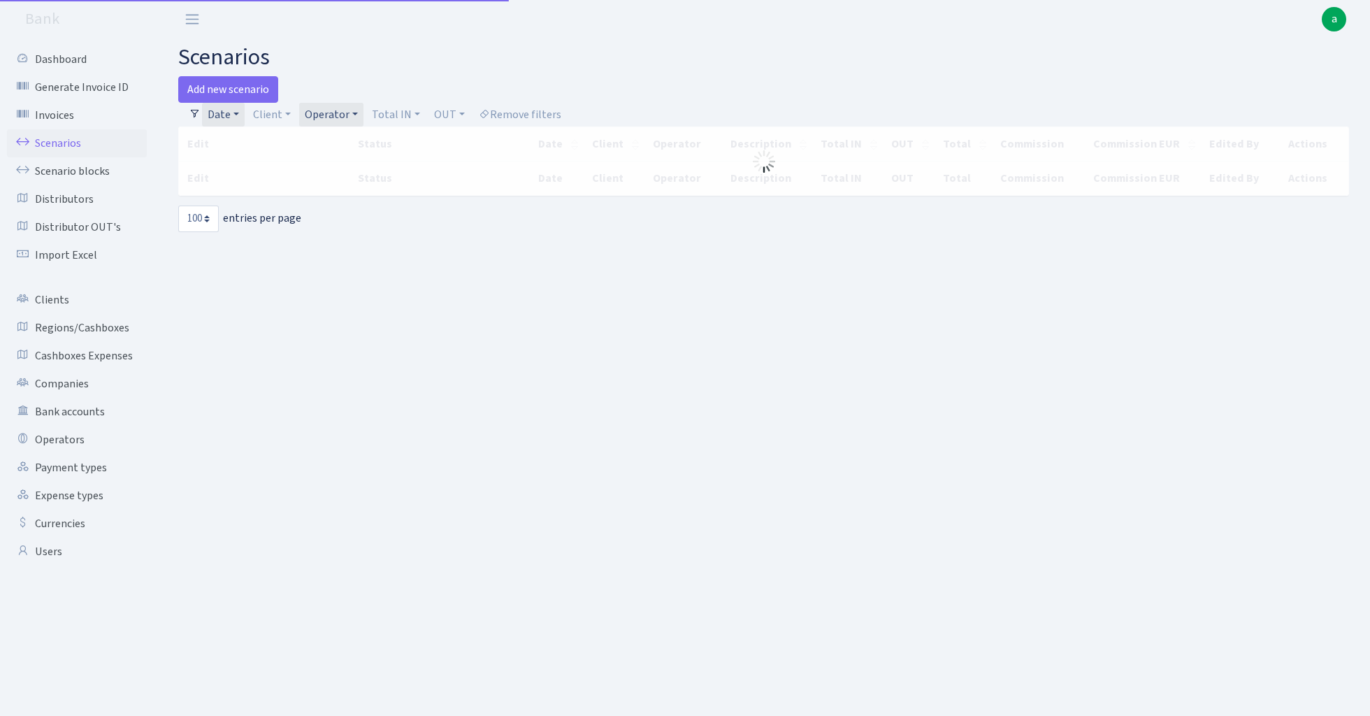
select select "100"
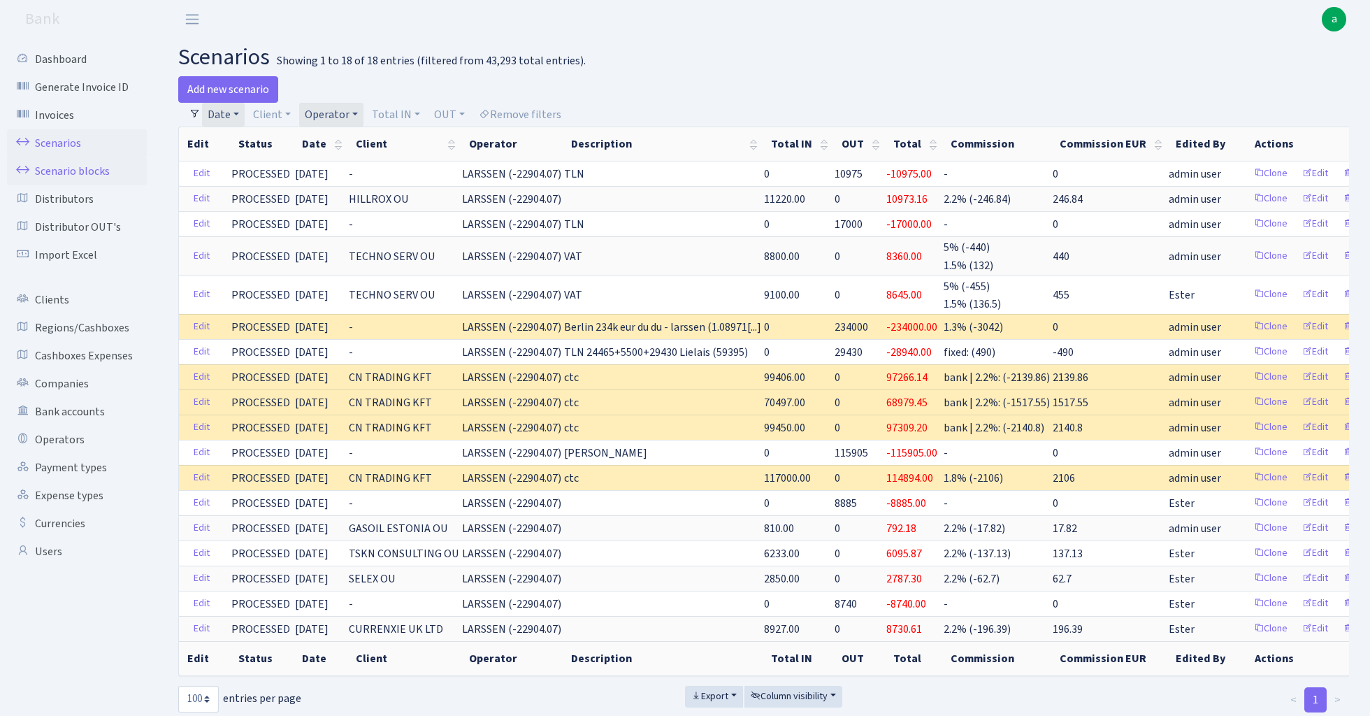
click at [81, 168] on link "Scenario blocks" at bounding box center [77, 171] width 140 height 28
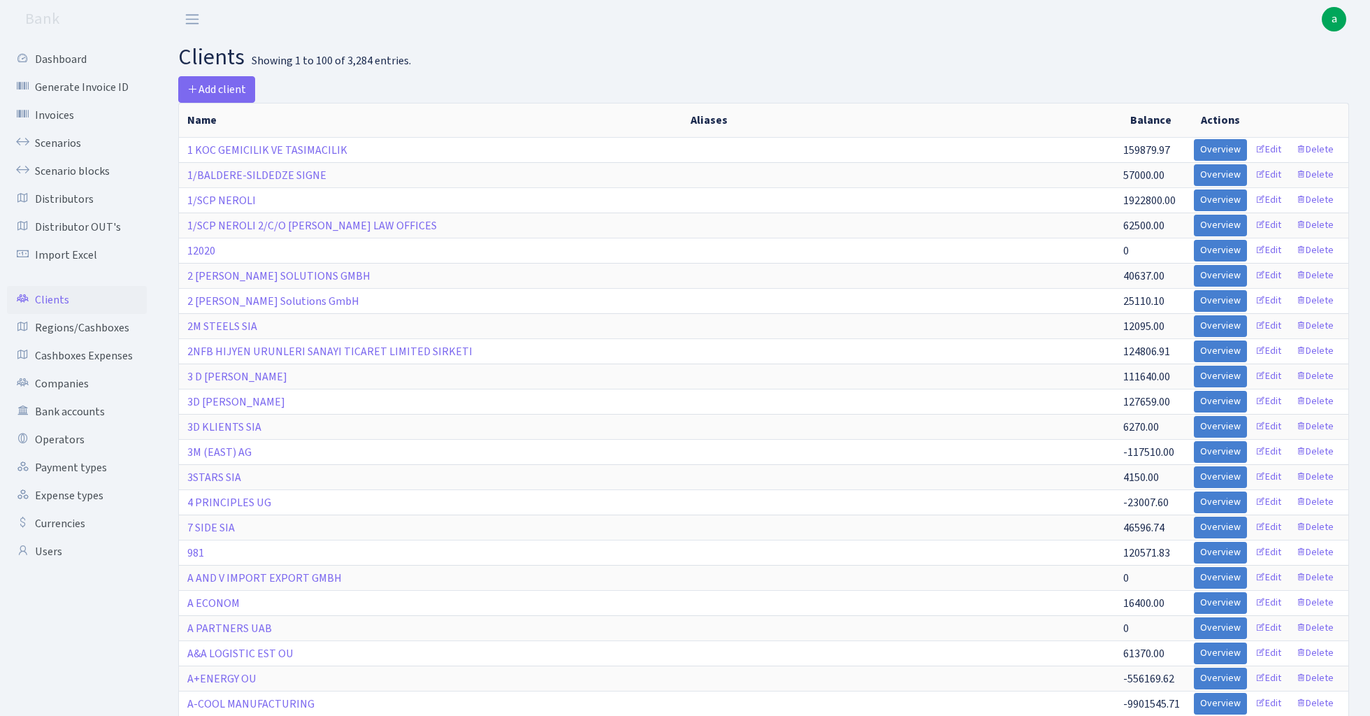
select select "100"
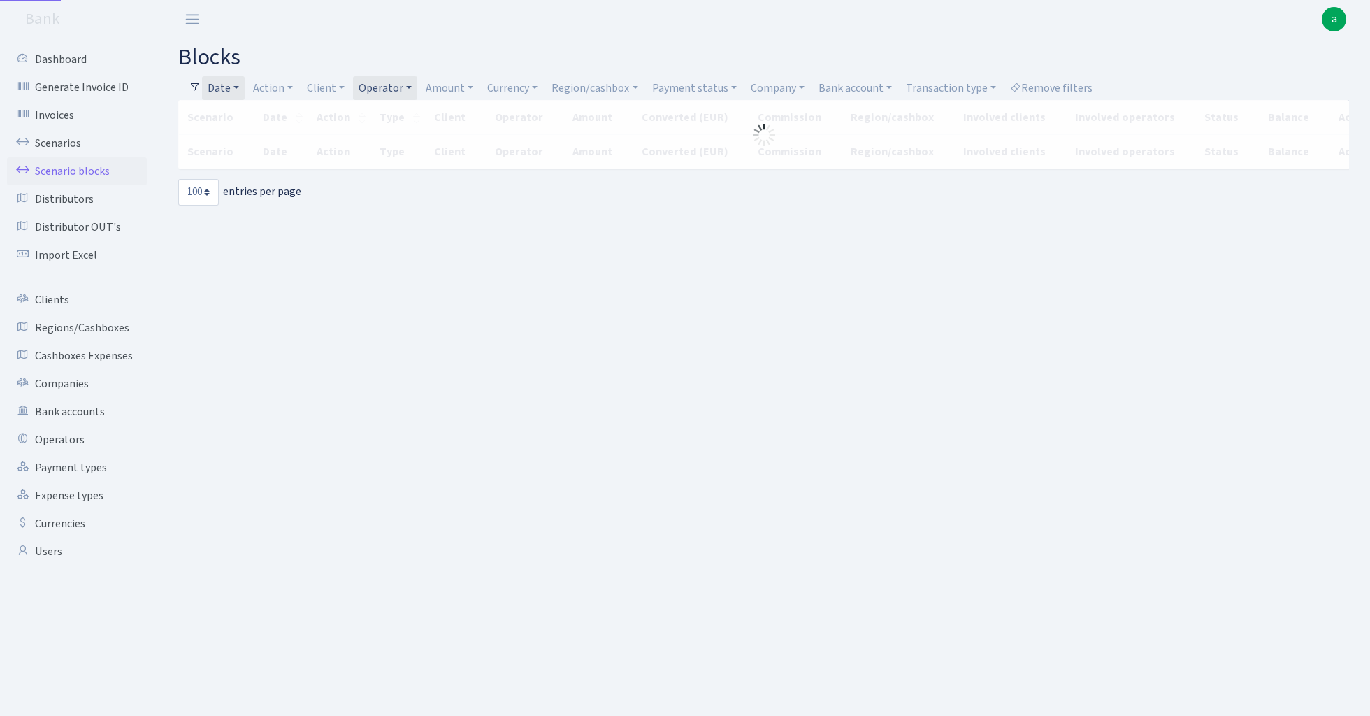
select select "100"
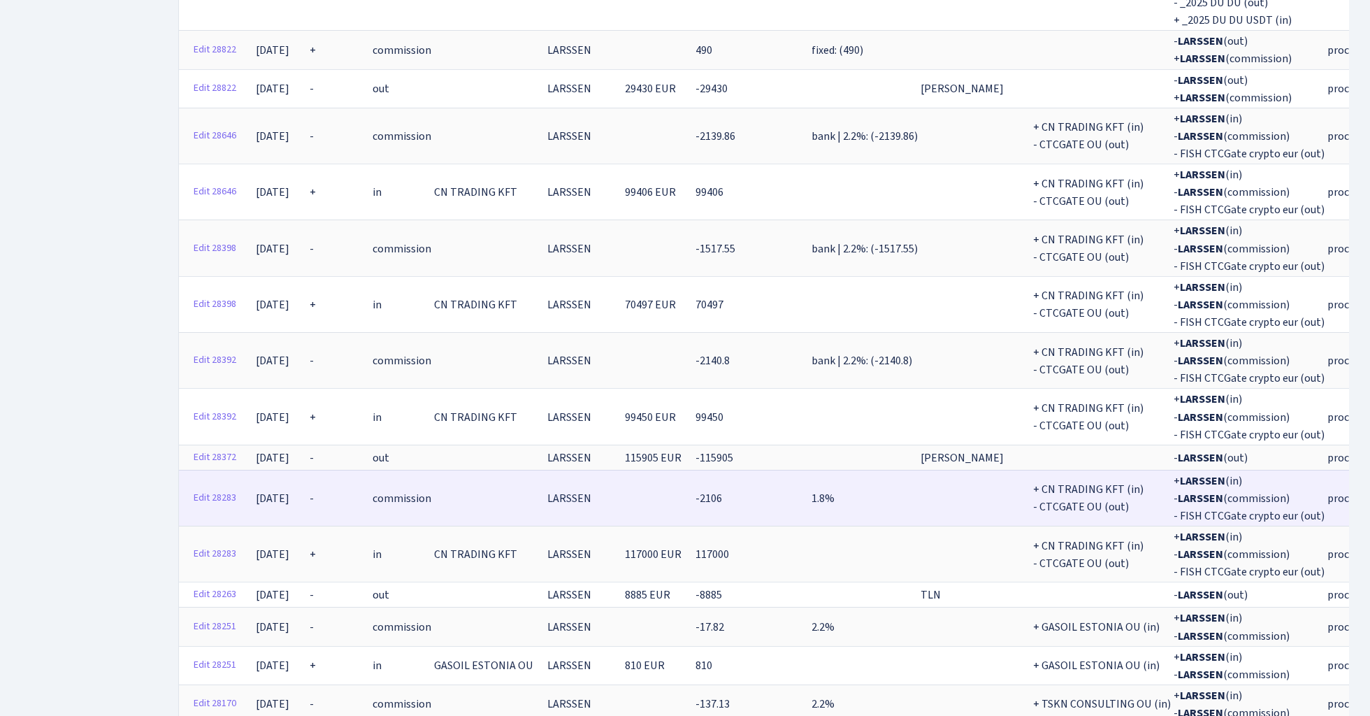
scroll to position [655, 0]
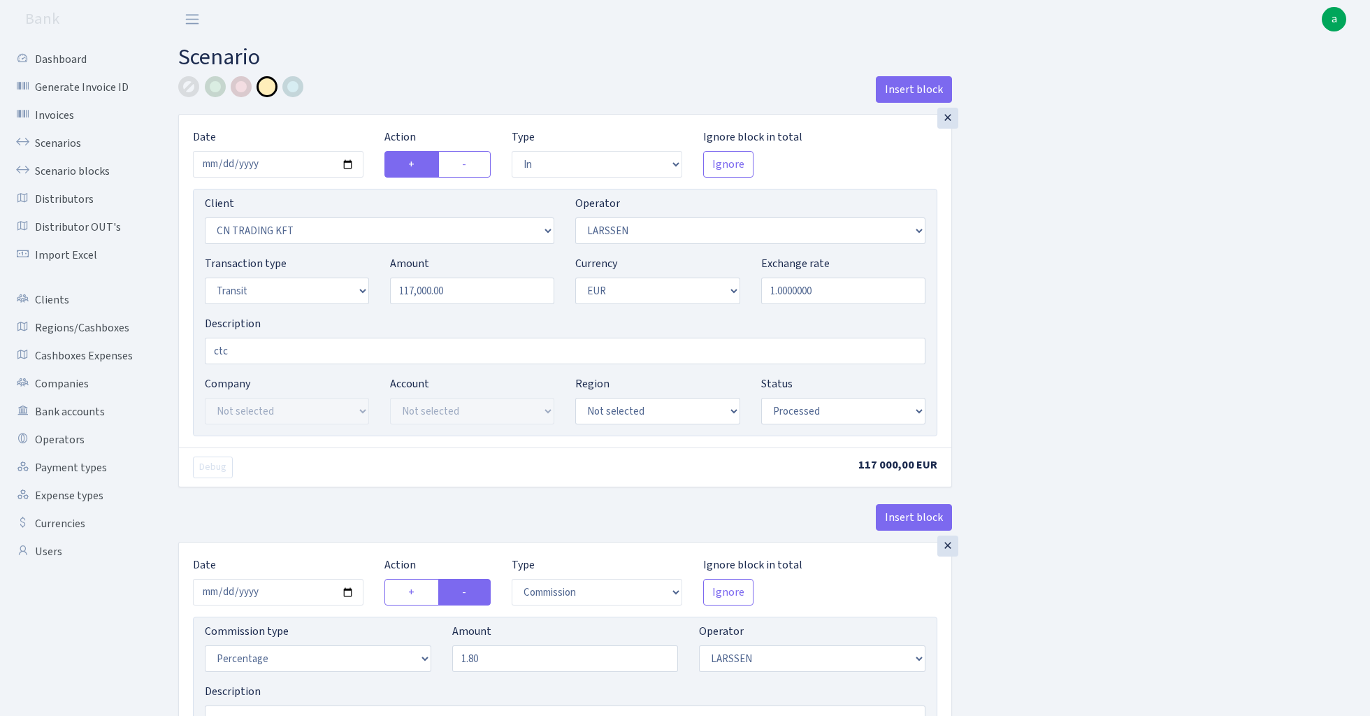
select select "in"
select select "115"
select select "36"
select select "5"
select select "1"
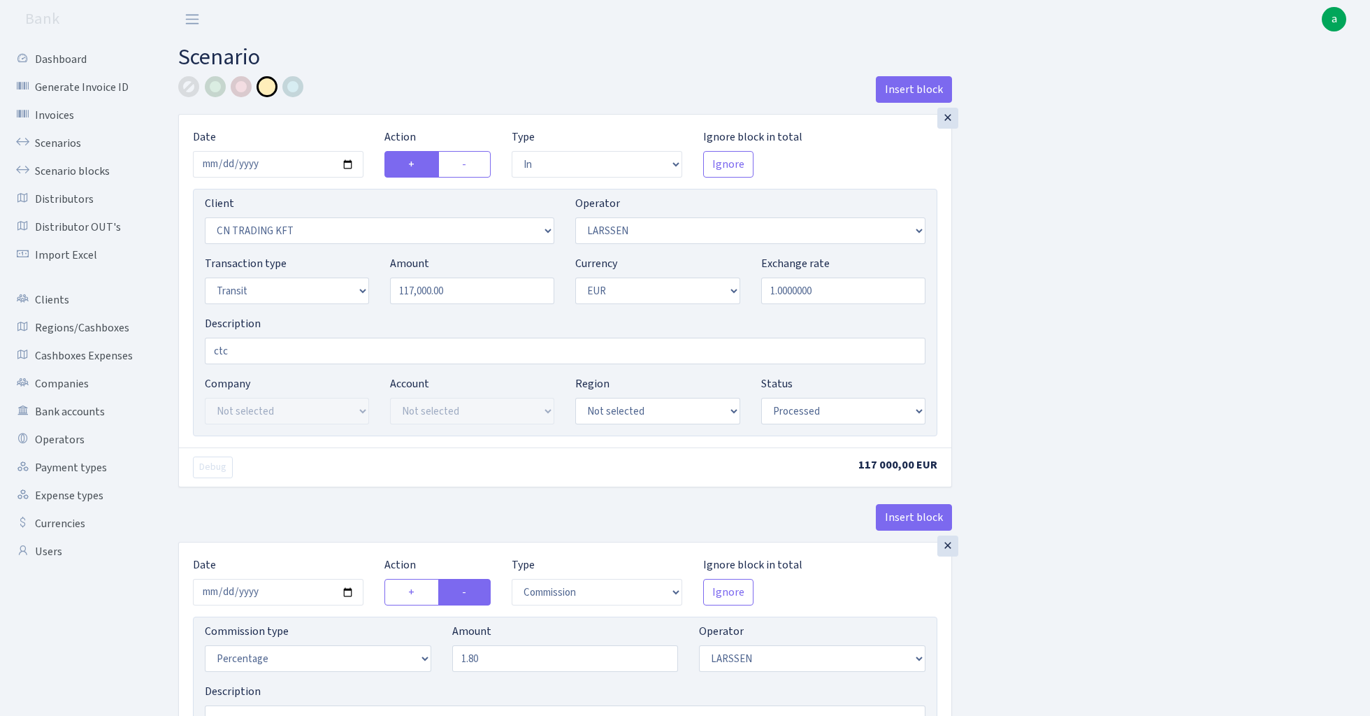
select select "processed"
select select "commission"
select select "36"
select select "processed"
select select "out"
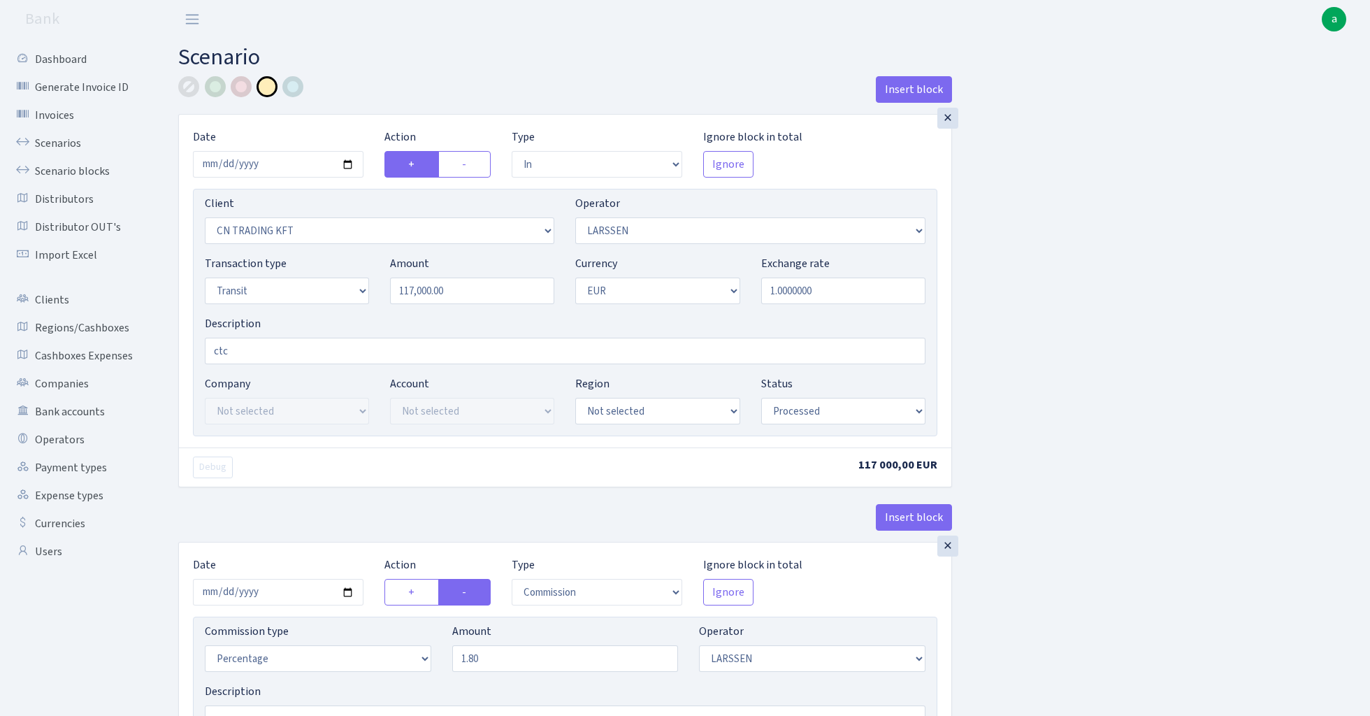
select select "1685"
select select "409"
select select "5"
select select "1"
select select "processed"
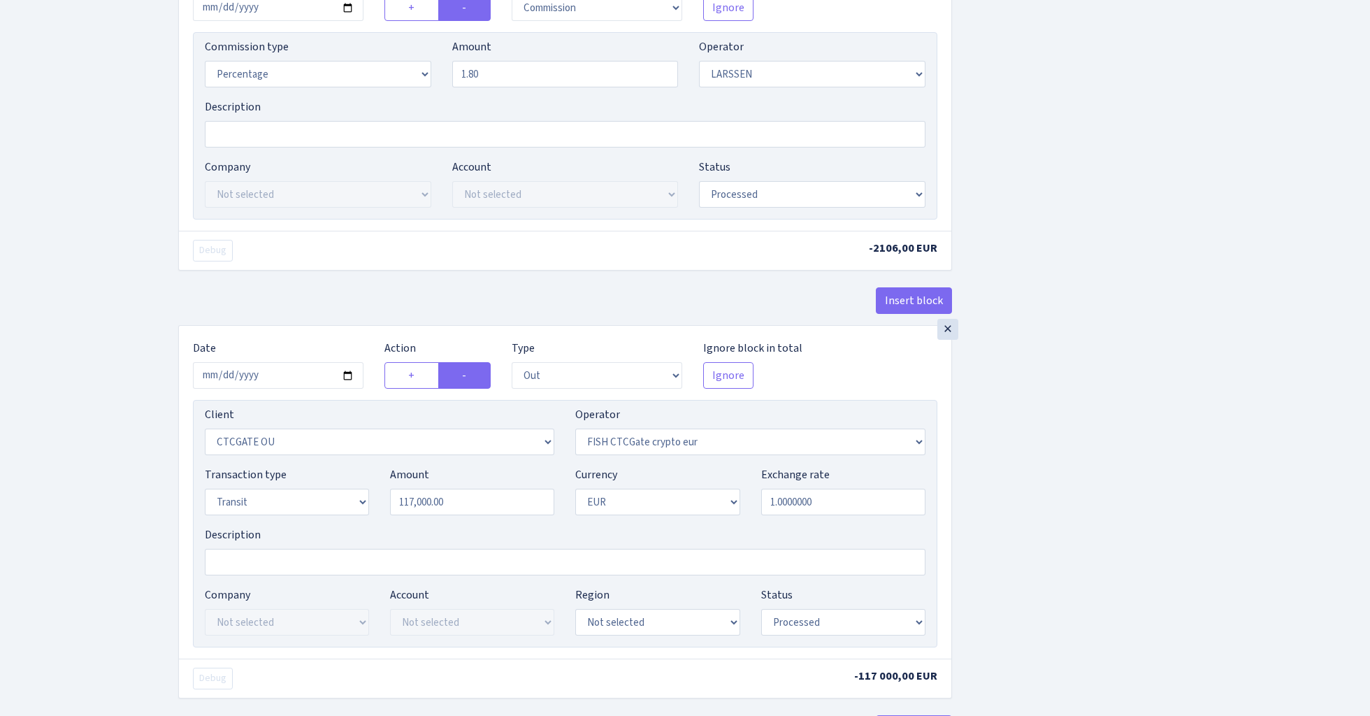
scroll to position [523, 0]
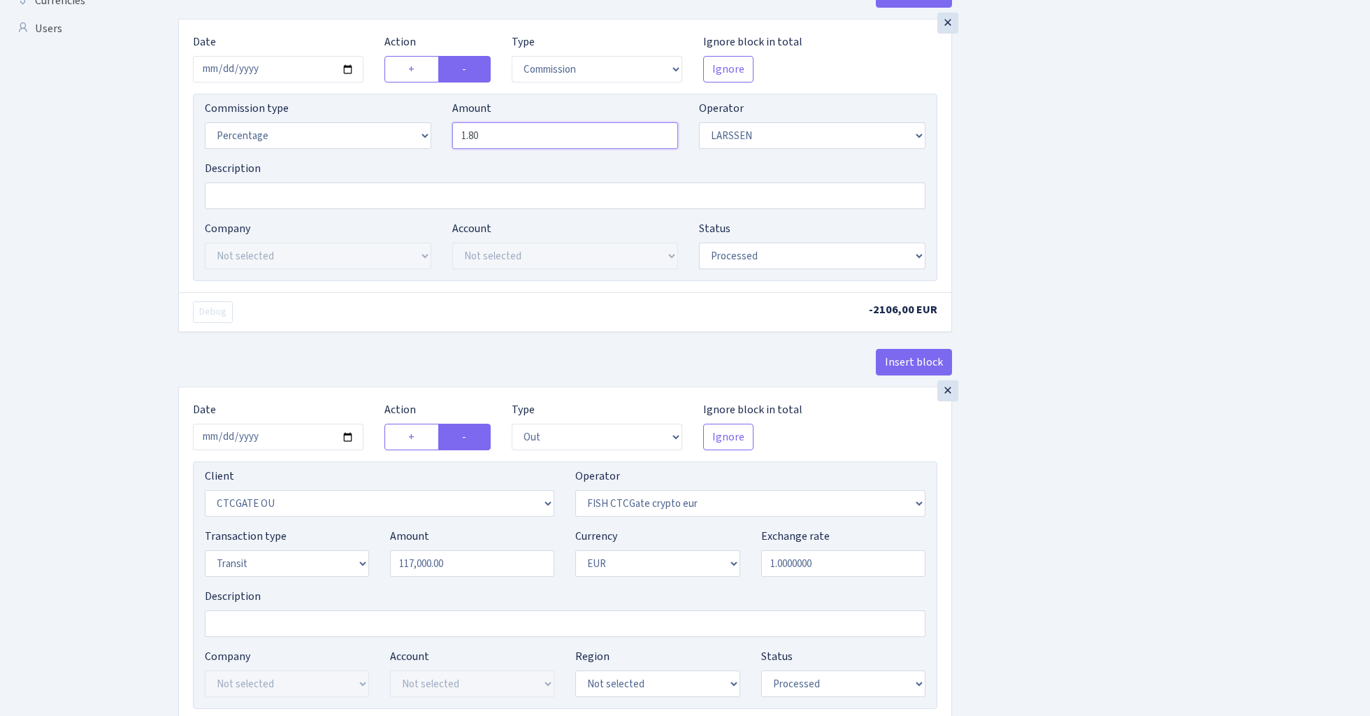
click at [512, 138] on input "1.80" at bounding box center [565, 135] width 226 height 27
type input "2.20"
click at [1191, 274] on div "Insert block × Date 2024-01-16 Action + - Type --- In Out Commission Field requ…" at bounding box center [764, 212] width 1192 height 1318
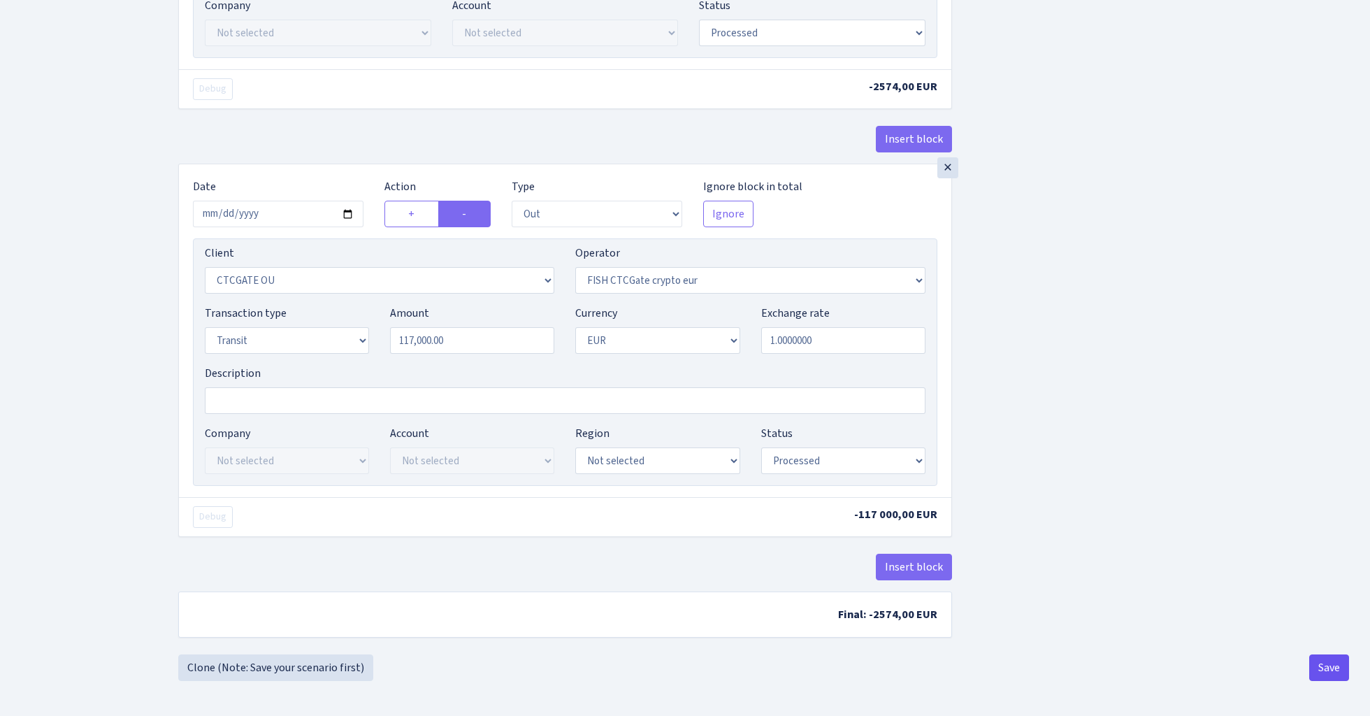
scroll to position [752, 0]
click at [1333, 672] on button "Save" at bounding box center [1329, 667] width 40 height 27
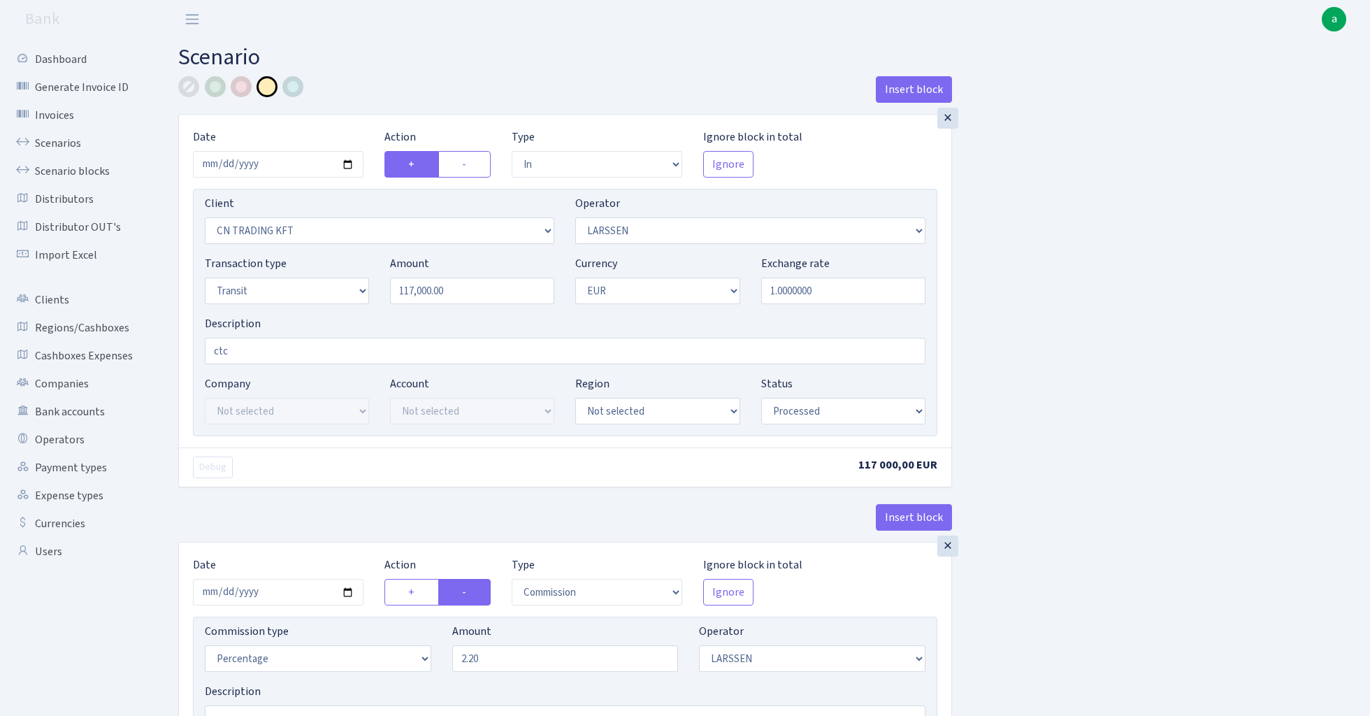
select select "in"
select select "115"
select select "36"
select select "5"
select select "1"
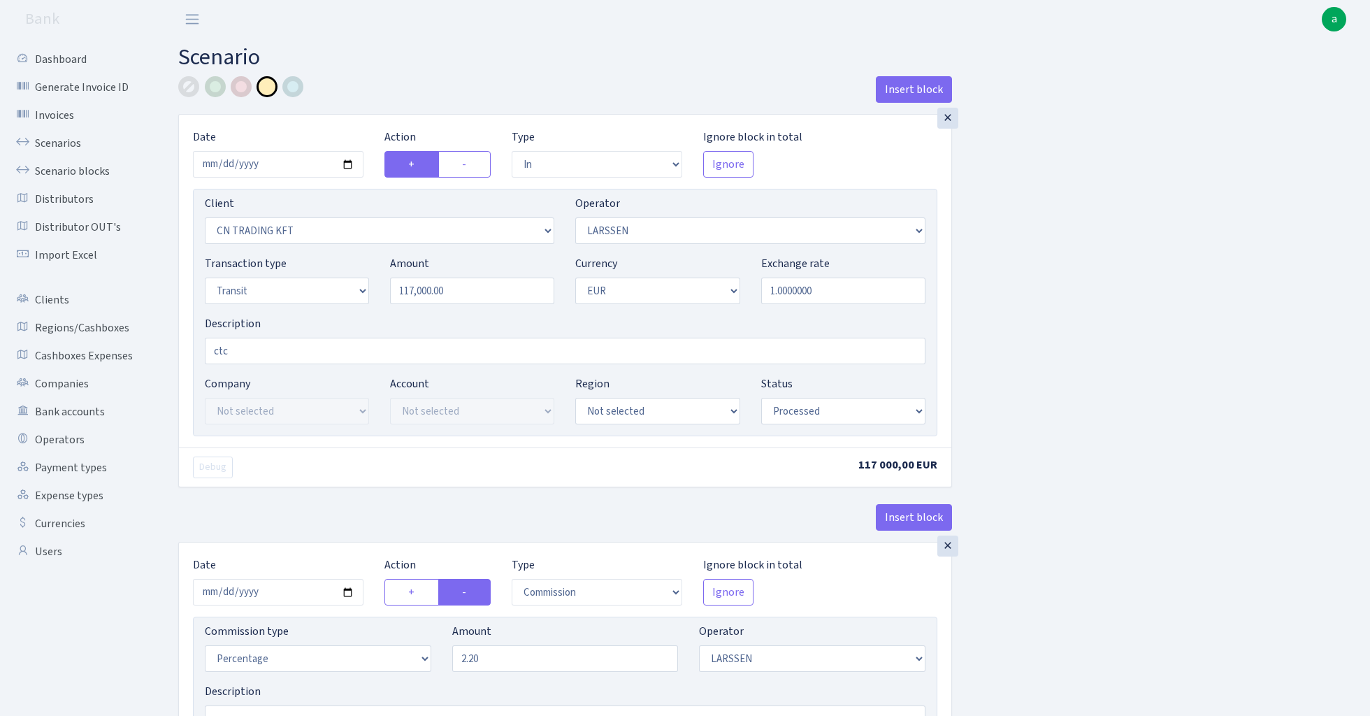
select select "processed"
select select "commission"
select select "36"
select select "processed"
select select "out"
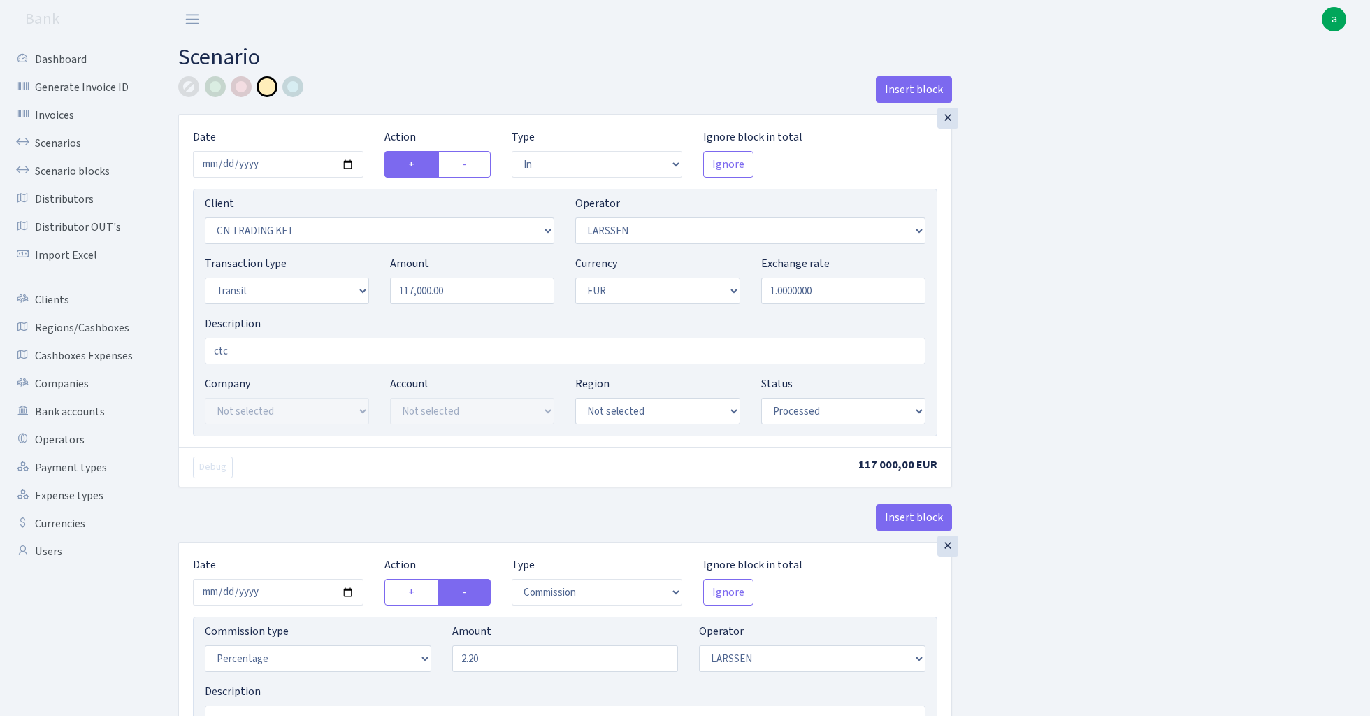
select select "1685"
select select "409"
select select "5"
select select "1"
select select "processed"
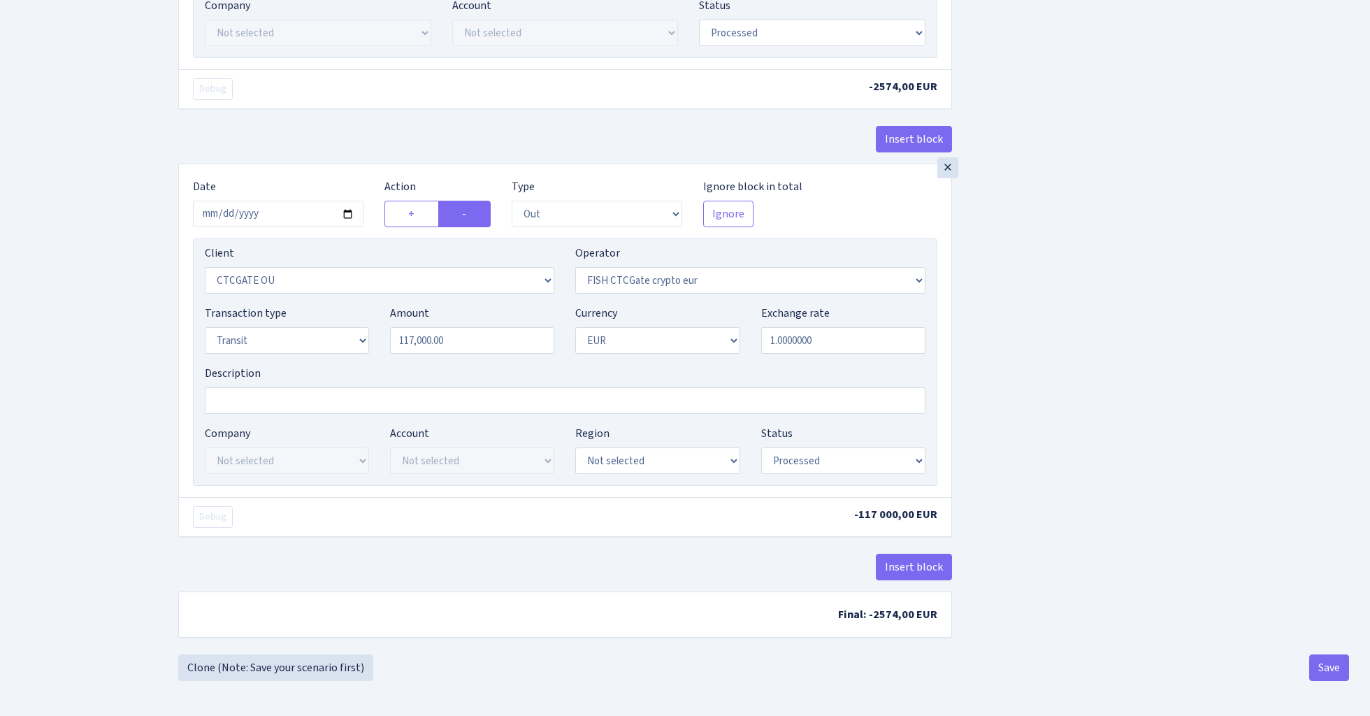
scroll to position [752, 0]
click at [1335, 669] on button "Save" at bounding box center [1329, 667] width 40 height 27
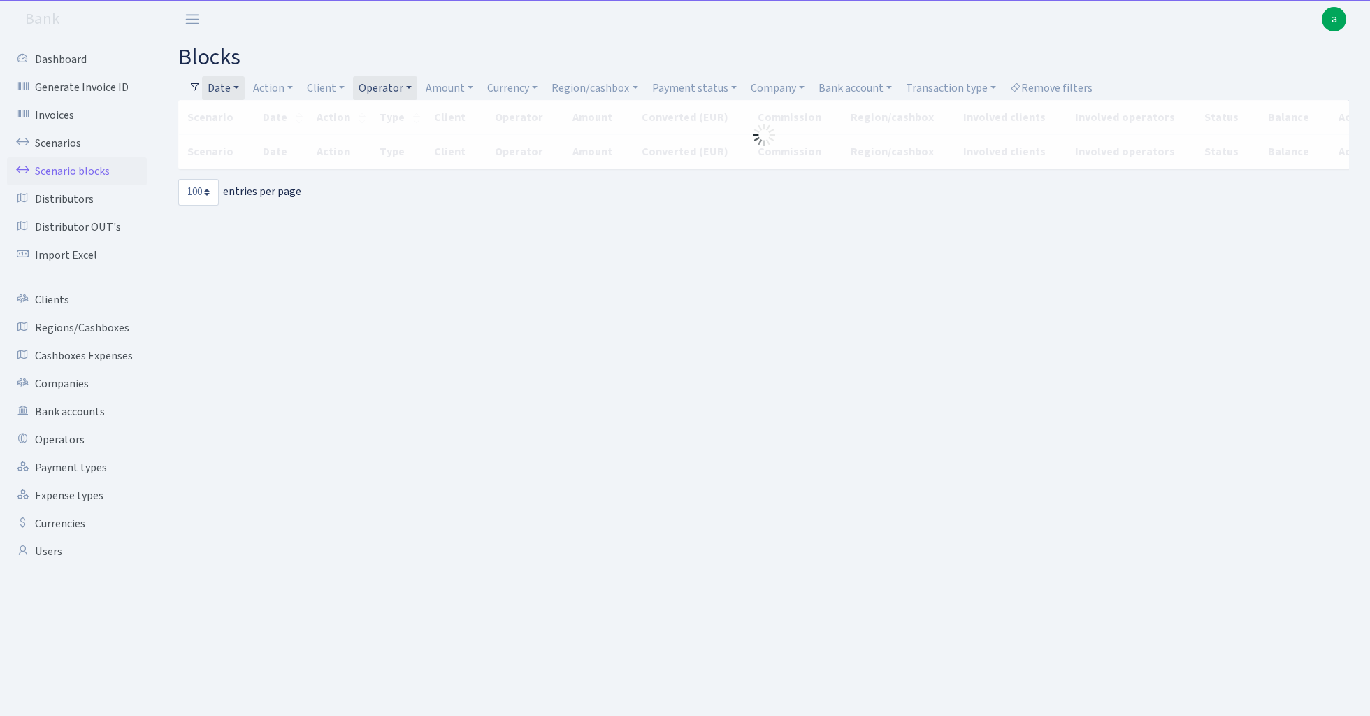
select select "100"
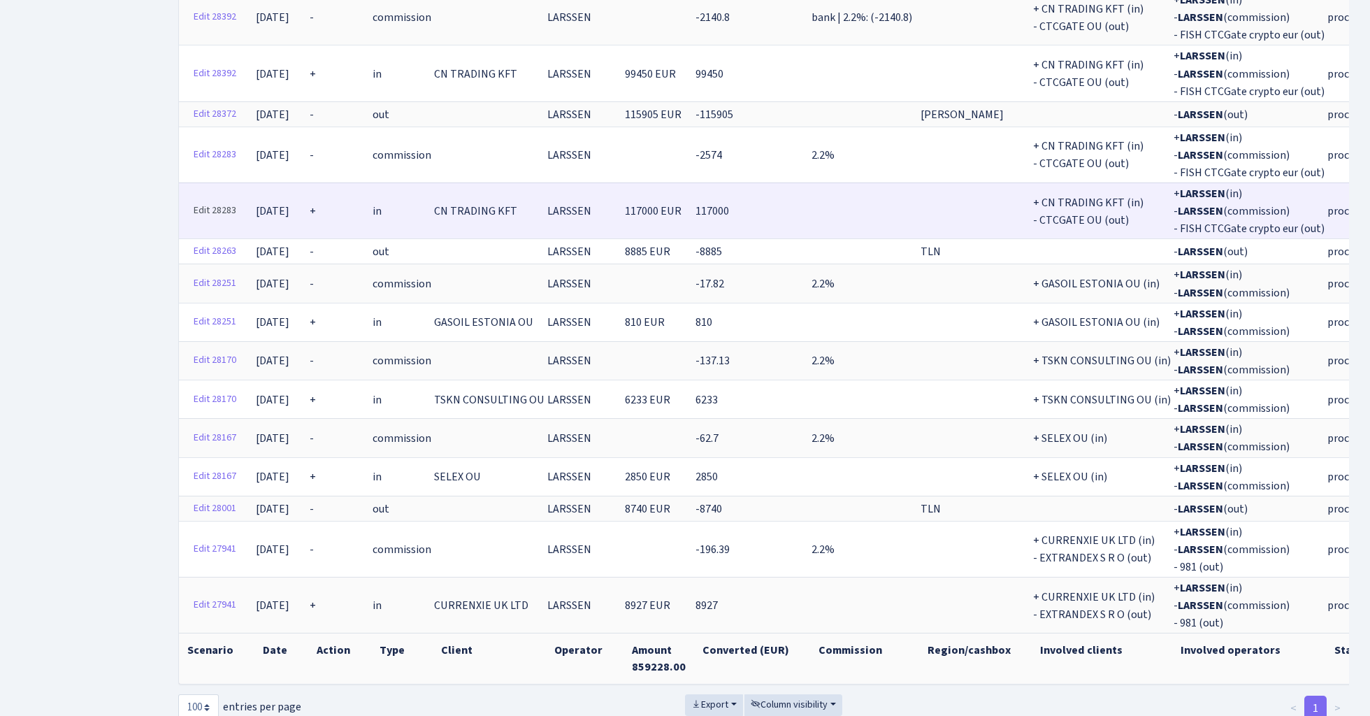
click at [222, 200] on link "Edit 28283" at bounding box center [214, 211] width 55 height 22
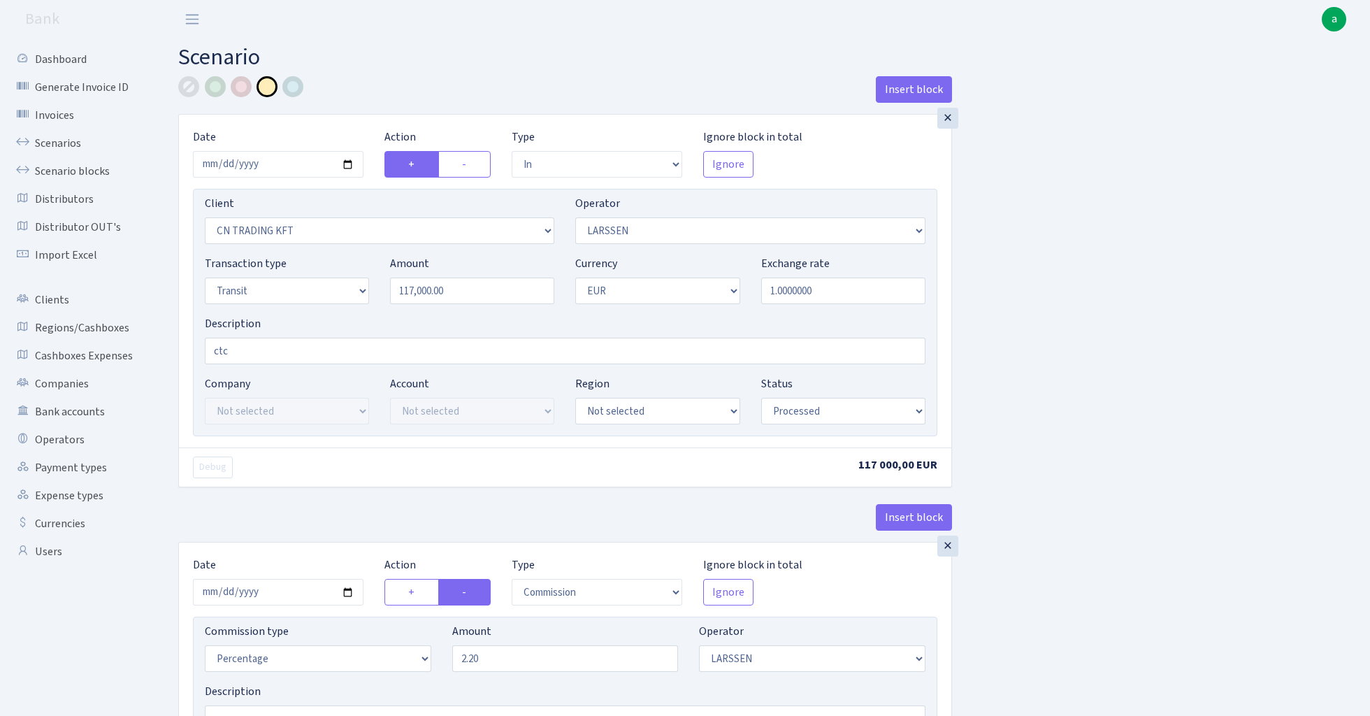
select select "in"
select select "115"
select select "36"
select select "5"
select select "1"
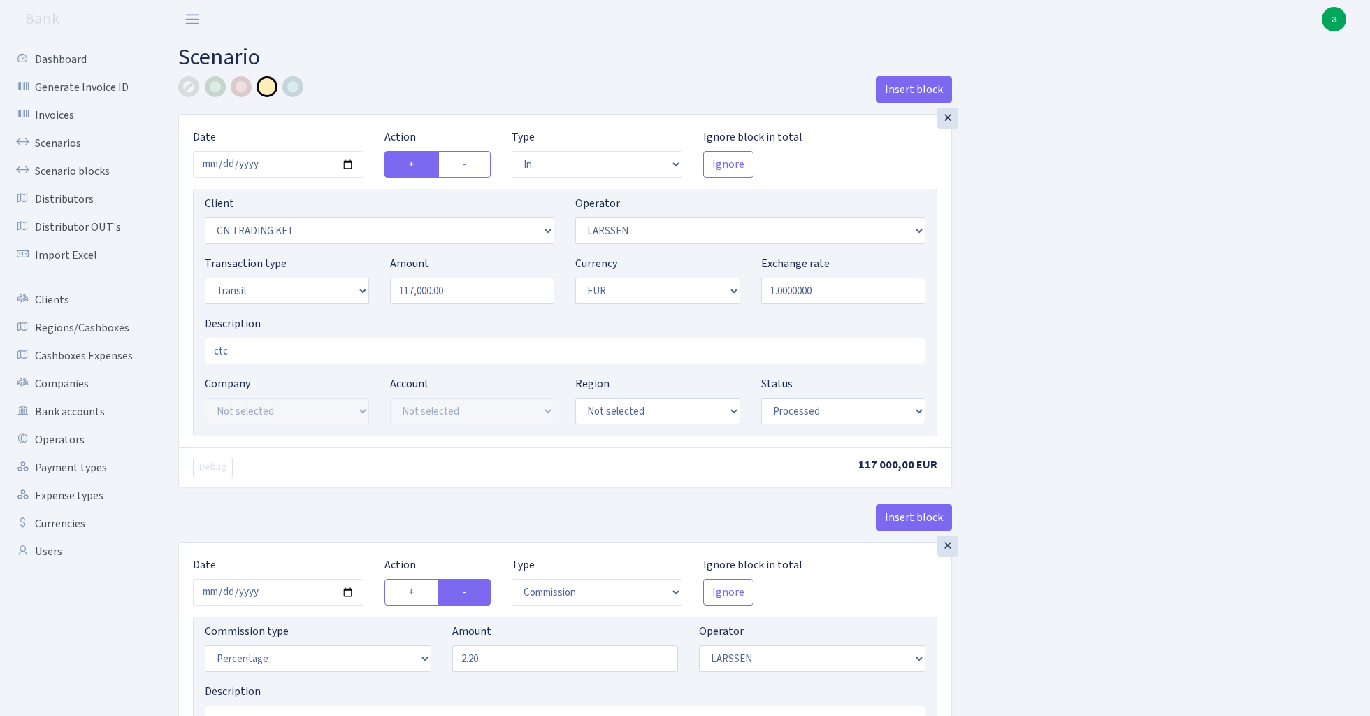
select select "processed"
select select "commission"
select select "36"
select select "processed"
select select "out"
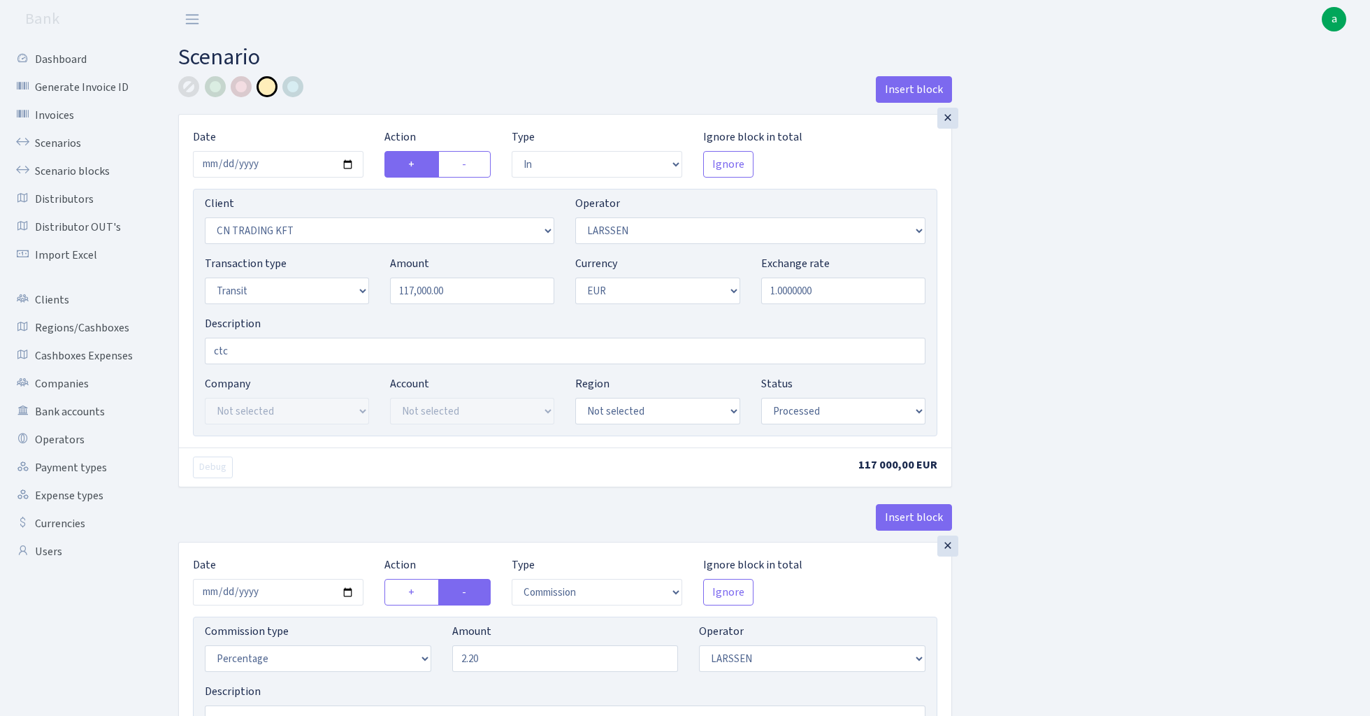
select select "1685"
select select "409"
select select "5"
select select "1"
select select "processed"
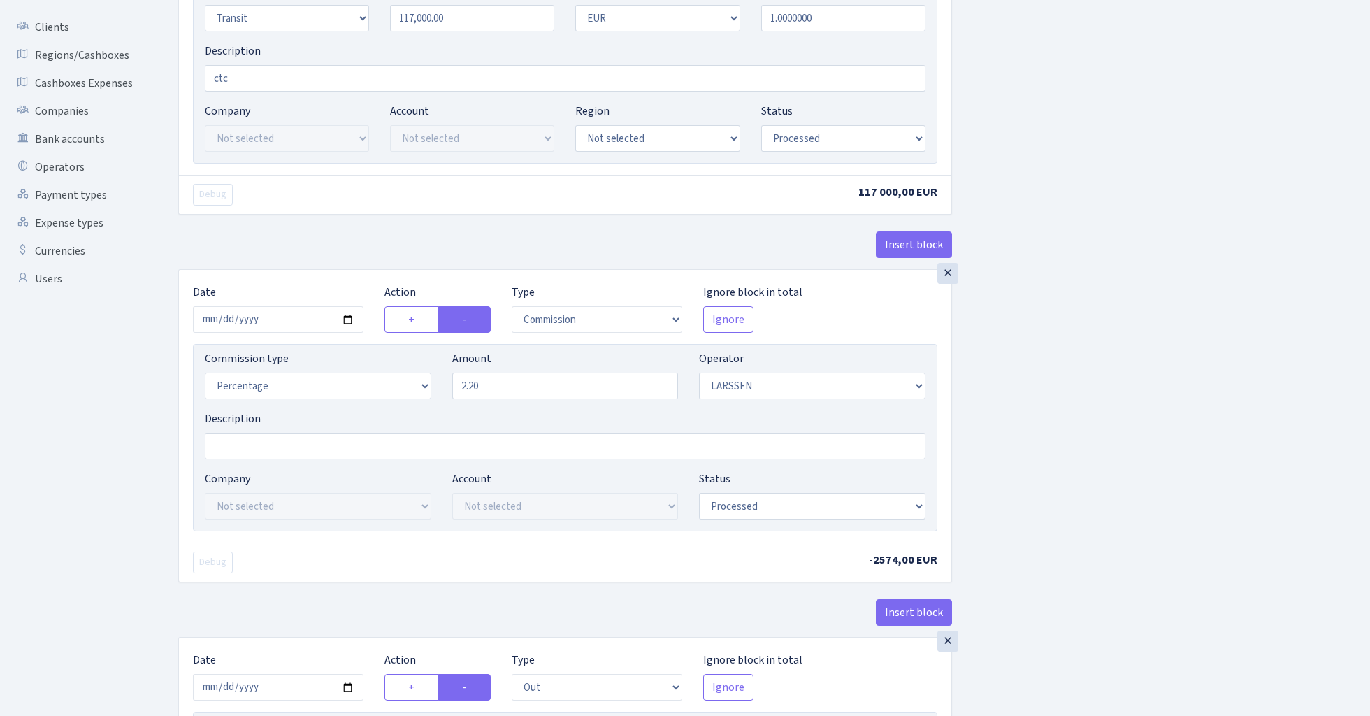
scroll to position [442, 0]
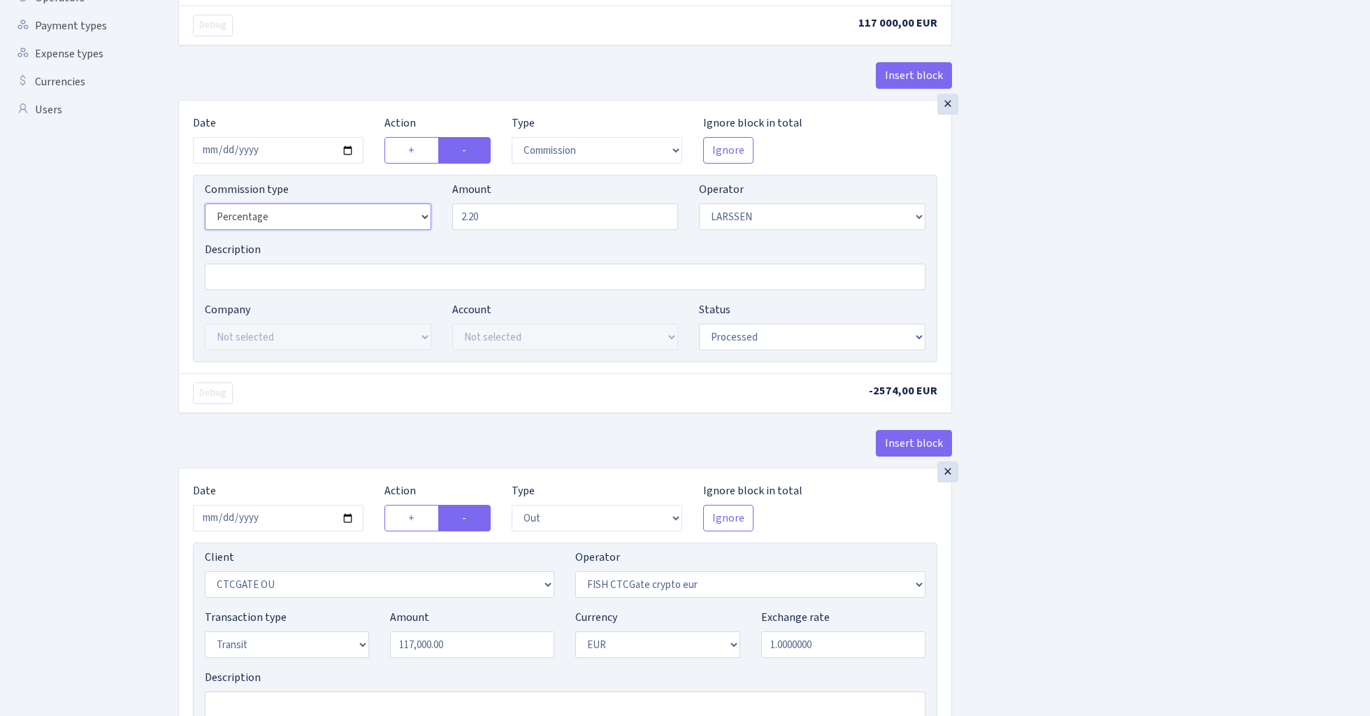
select select "bank"
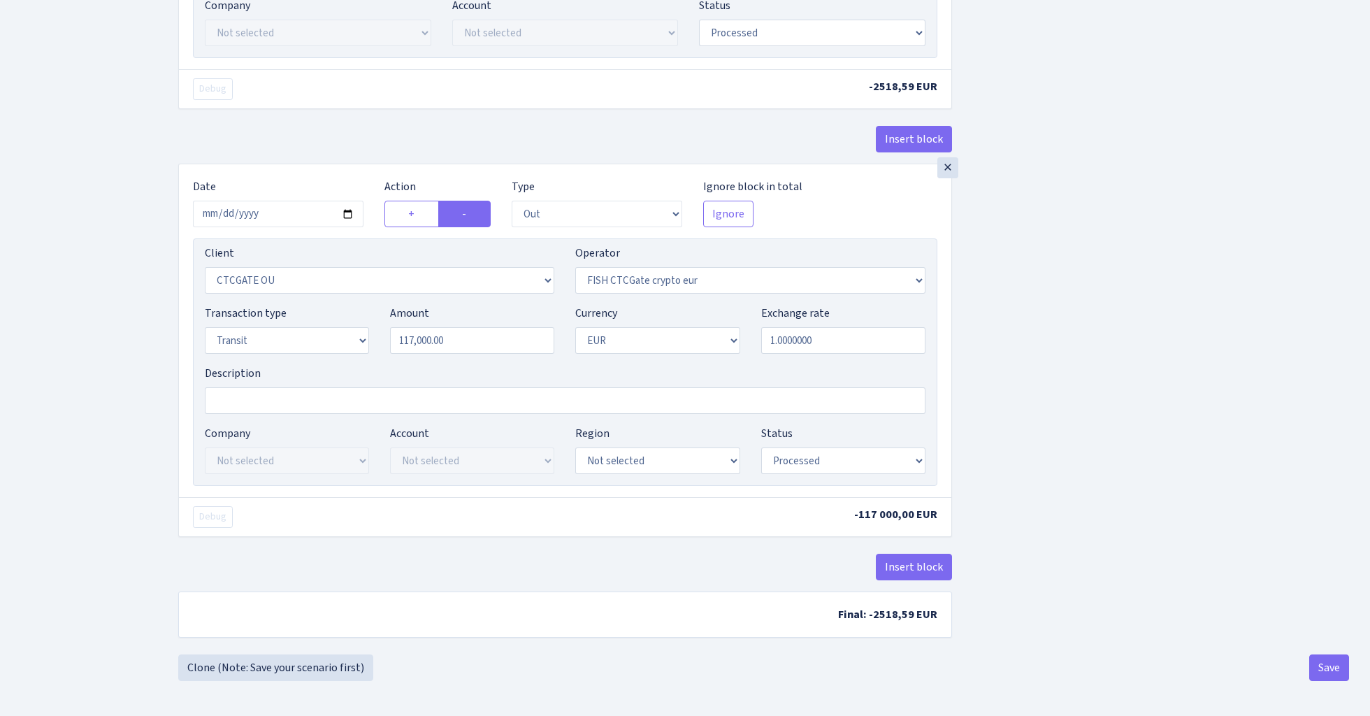
scroll to position [752, 0]
click at [1326, 663] on button "Save" at bounding box center [1329, 667] width 40 height 27
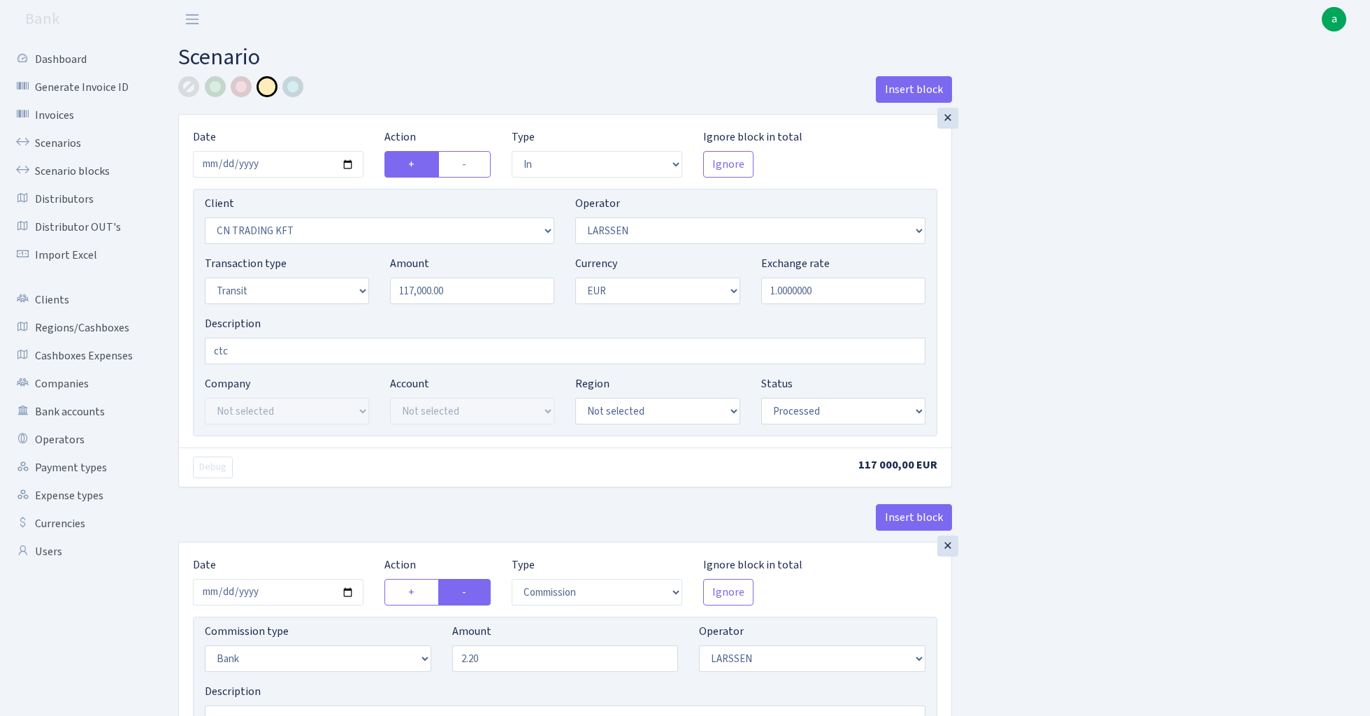
select select "in"
select select "115"
select select "36"
select select "5"
select select "1"
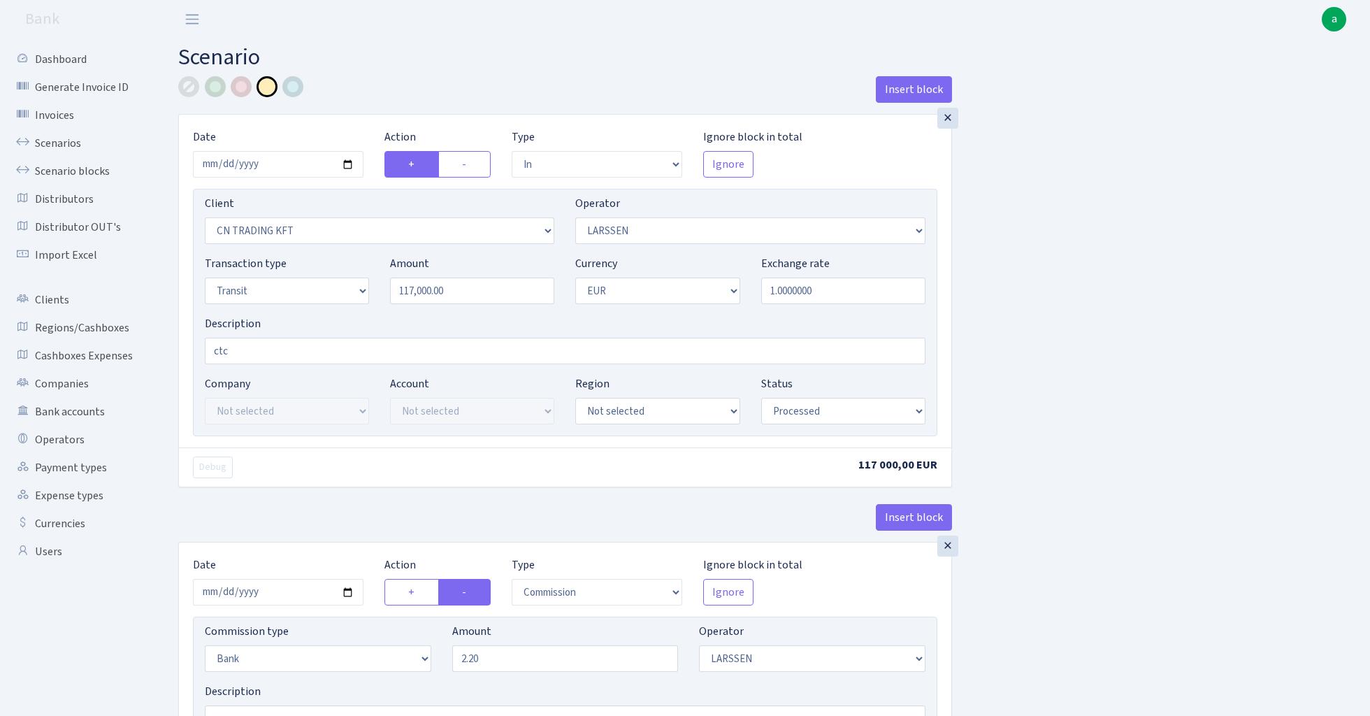
select select "processed"
select select "commission"
select select "bank"
select select "36"
select select "processed"
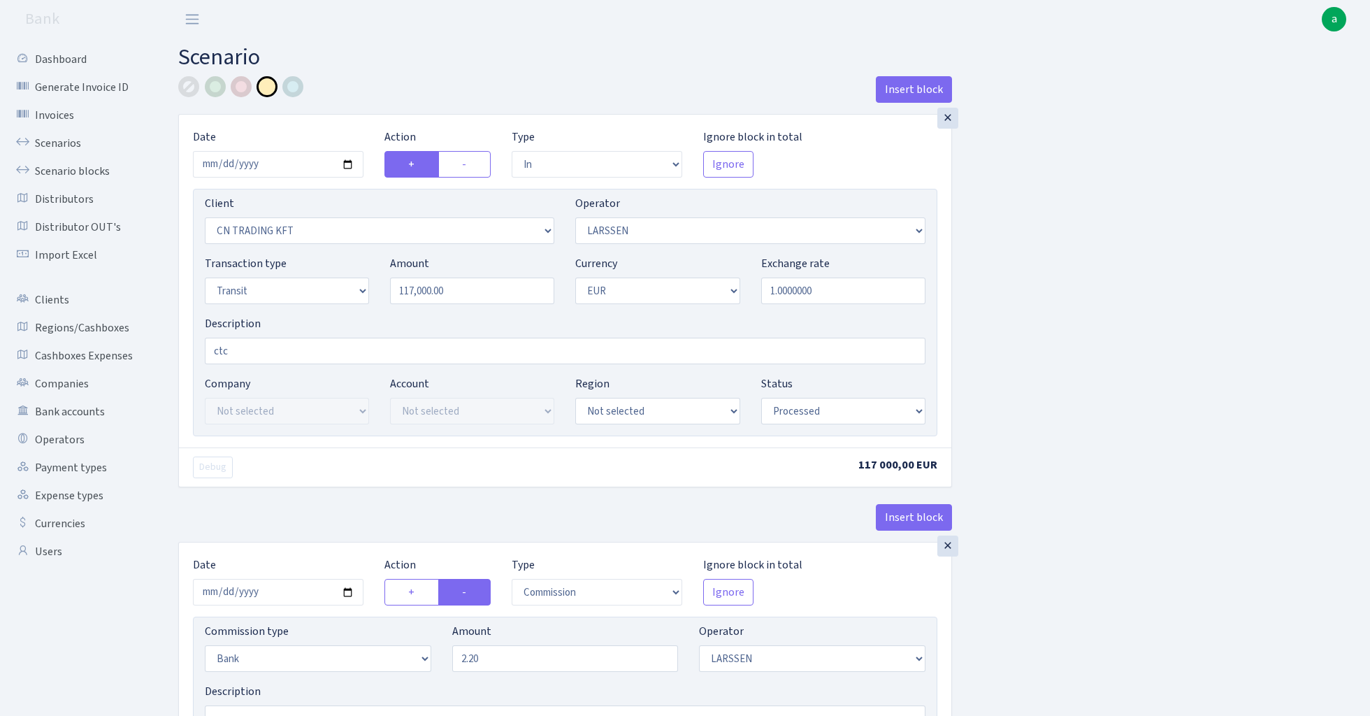
select select "out"
select select "1685"
select select "409"
select select "5"
select select "1"
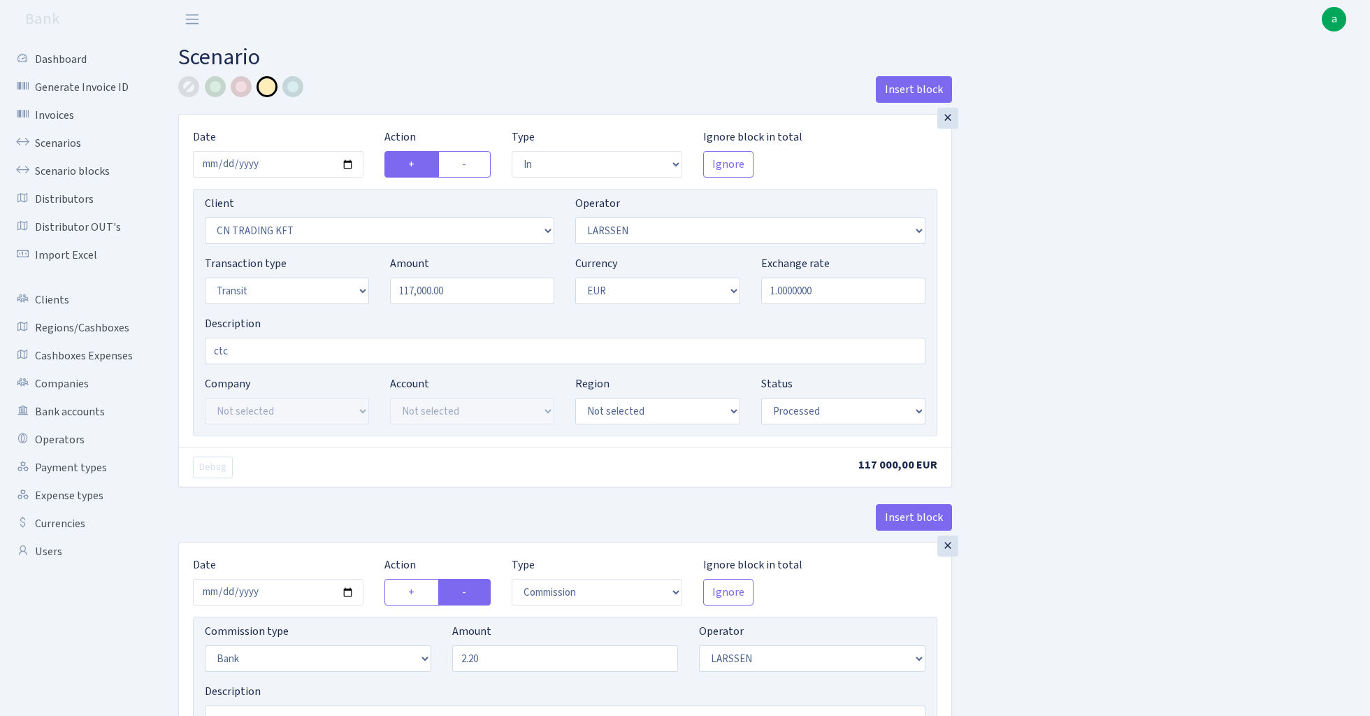
select select "processed"
click at [79, 174] on link "Scenario blocks" at bounding box center [77, 171] width 140 height 28
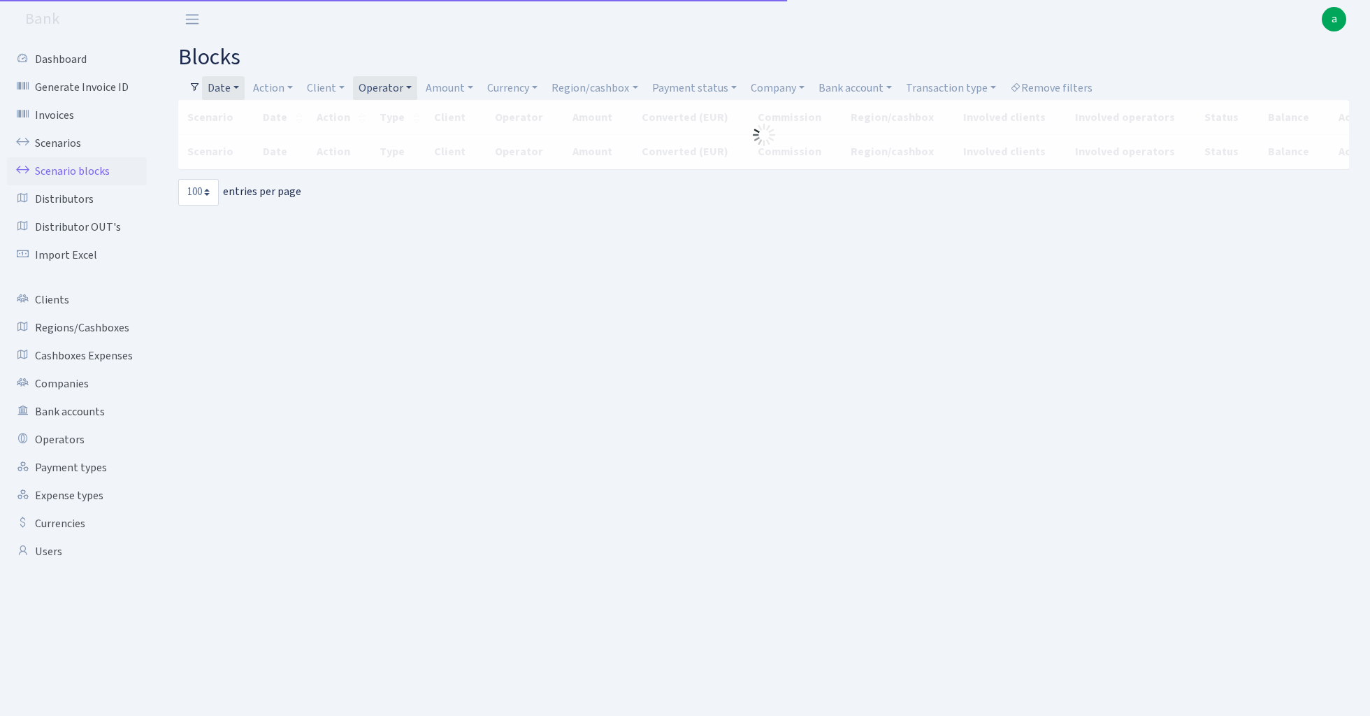
select select "100"
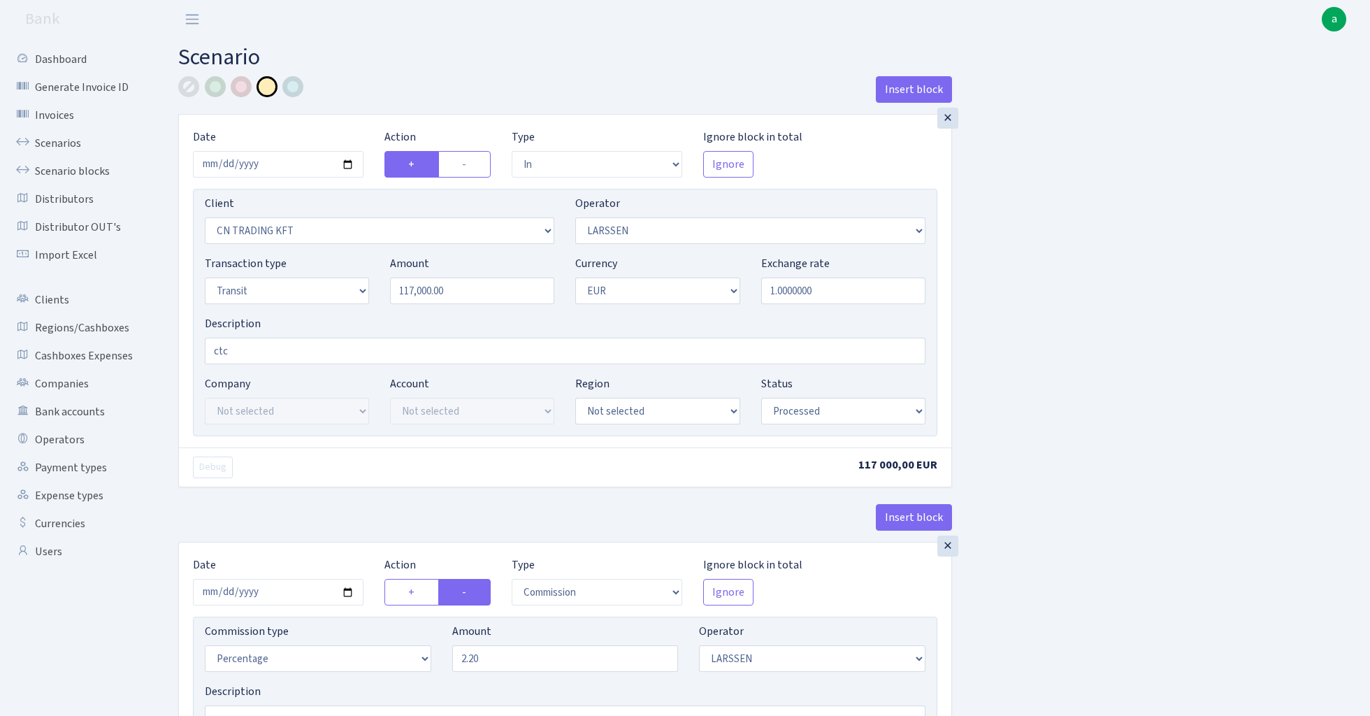
select select "in"
select select "115"
select select "36"
select select "5"
select select "1"
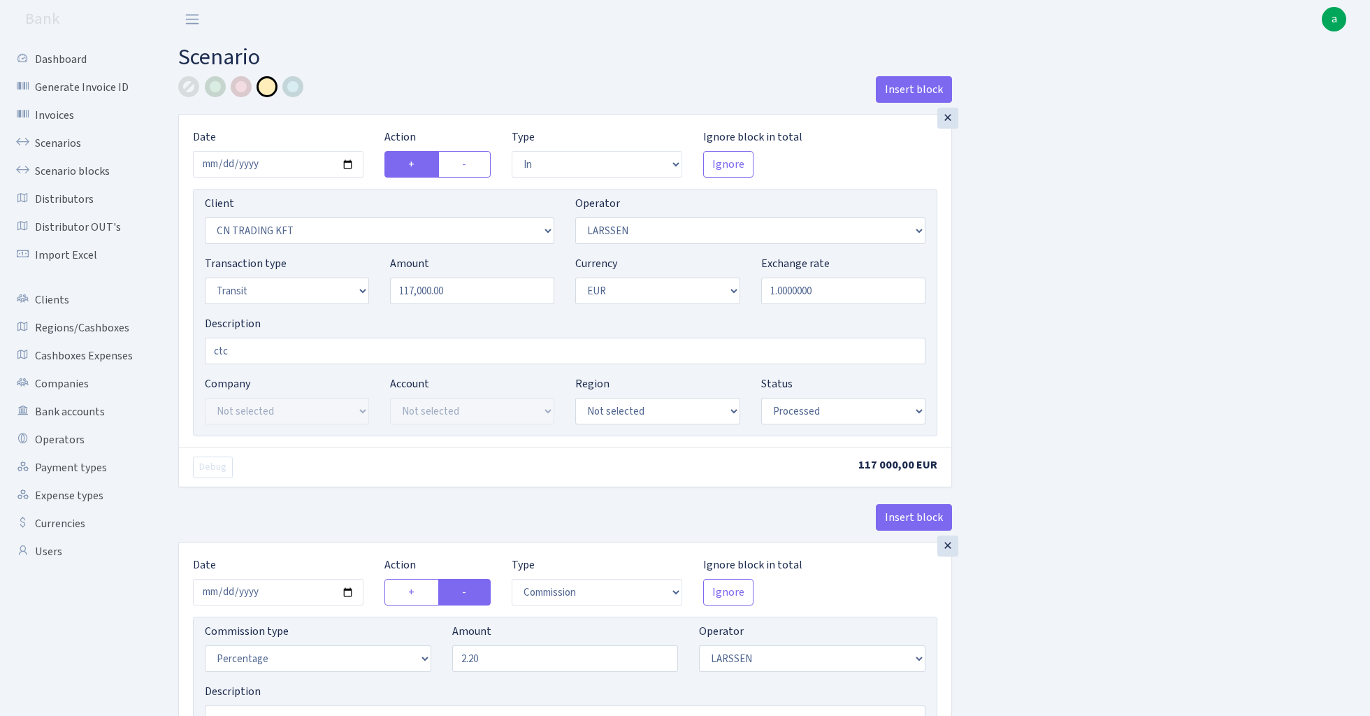
select select "processed"
select select "commission"
select select "36"
select select "processed"
select select "out"
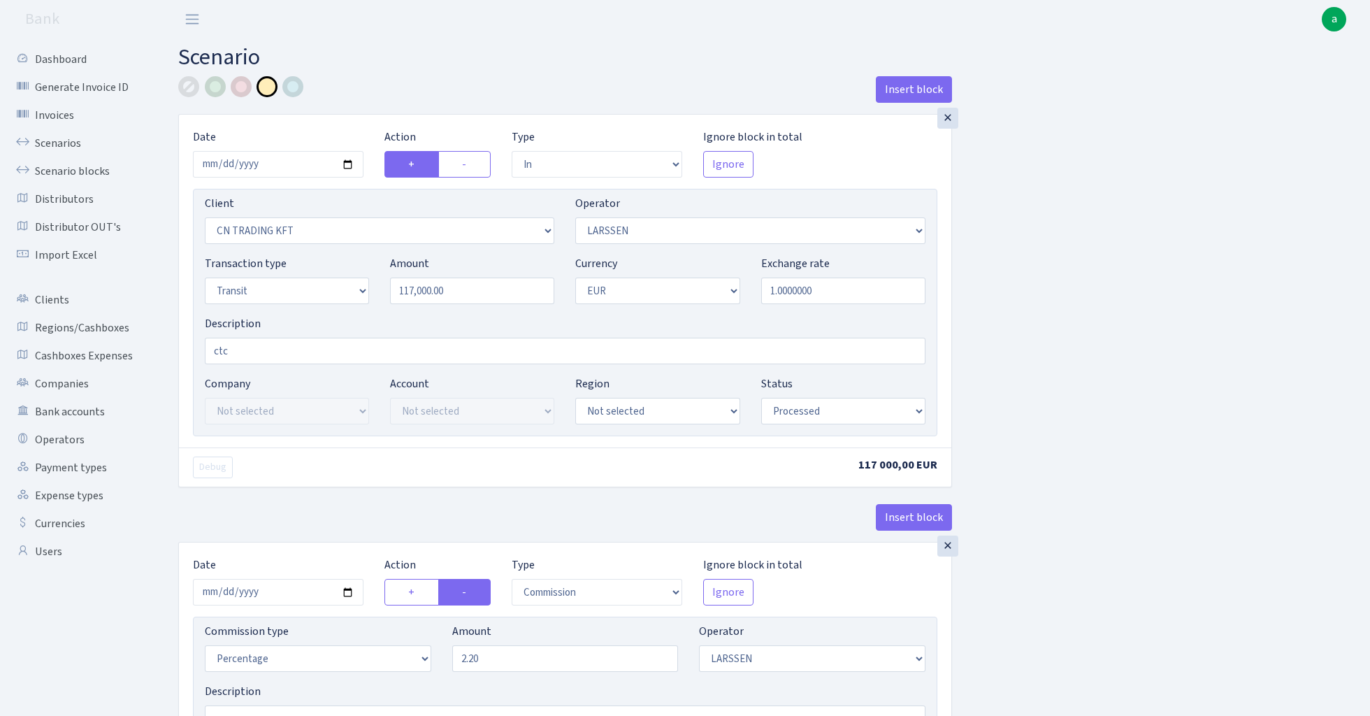
select select "1685"
select select "409"
select select "5"
select select "1"
select select "processed"
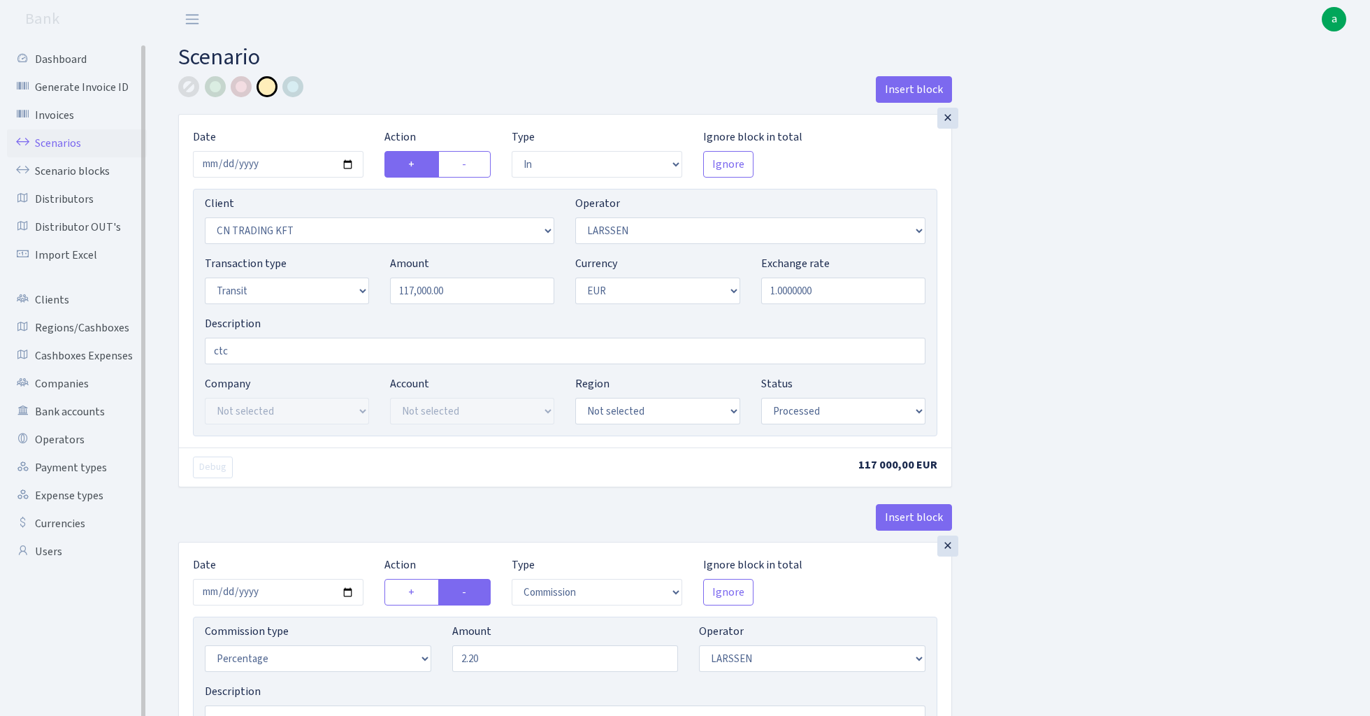
click at [45, 141] on link "Scenarios" at bounding box center [77, 143] width 140 height 28
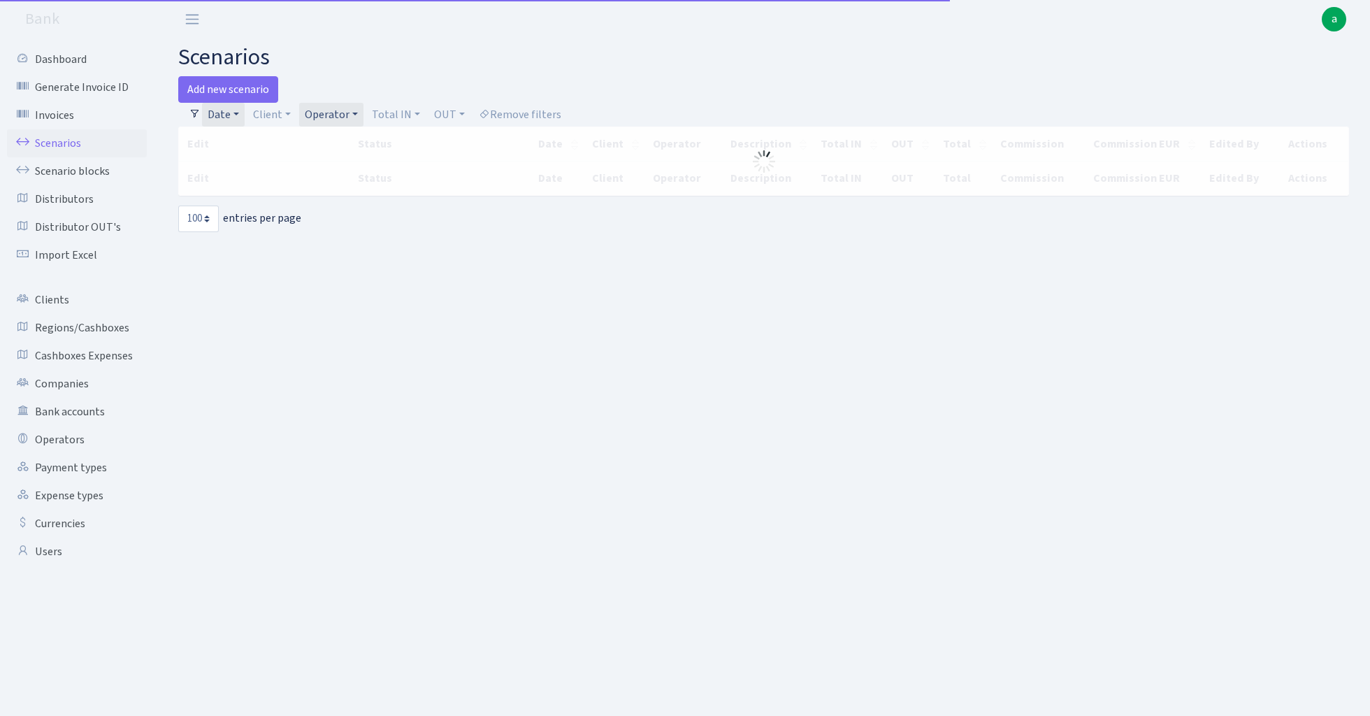
select select "100"
click at [328, 112] on link "Operator" at bounding box center [331, 115] width 64 height 24
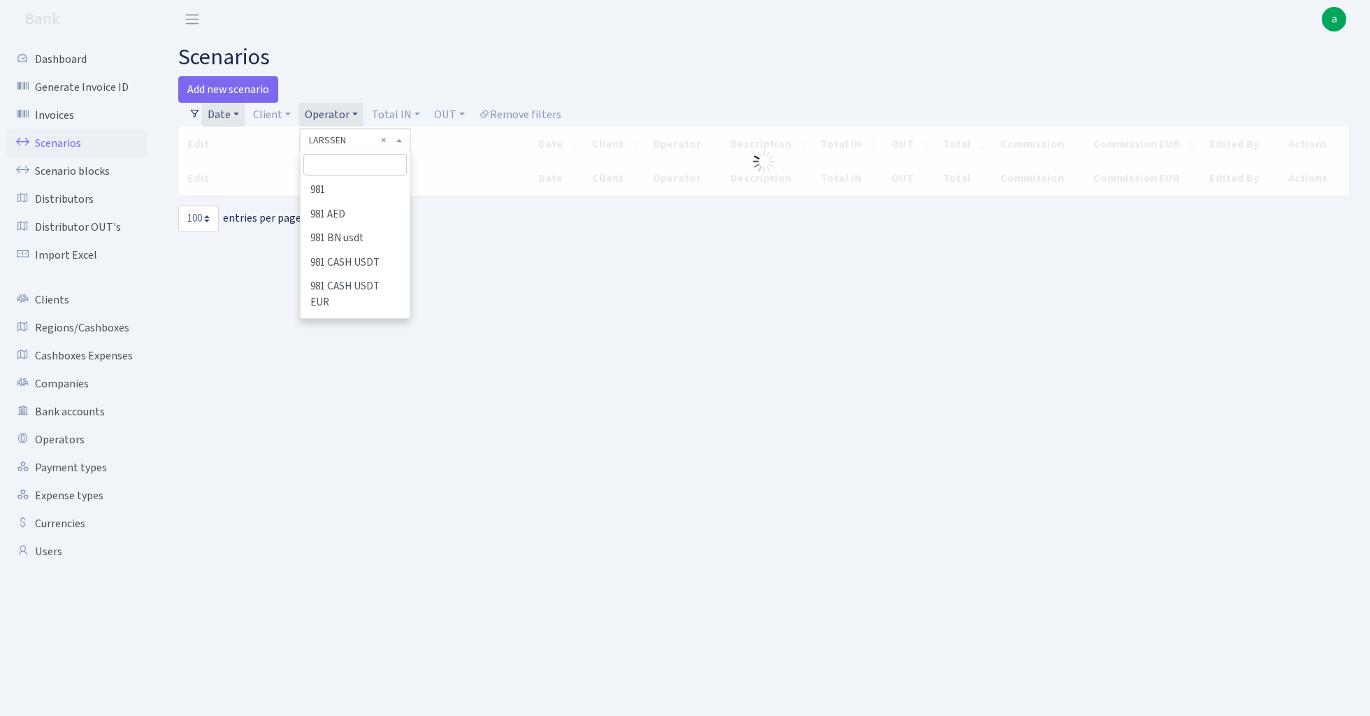
scroll to position [4529, 0]
click at [328, 112] on link "Operator" at bounding box center [331, 115] width 64 height 24
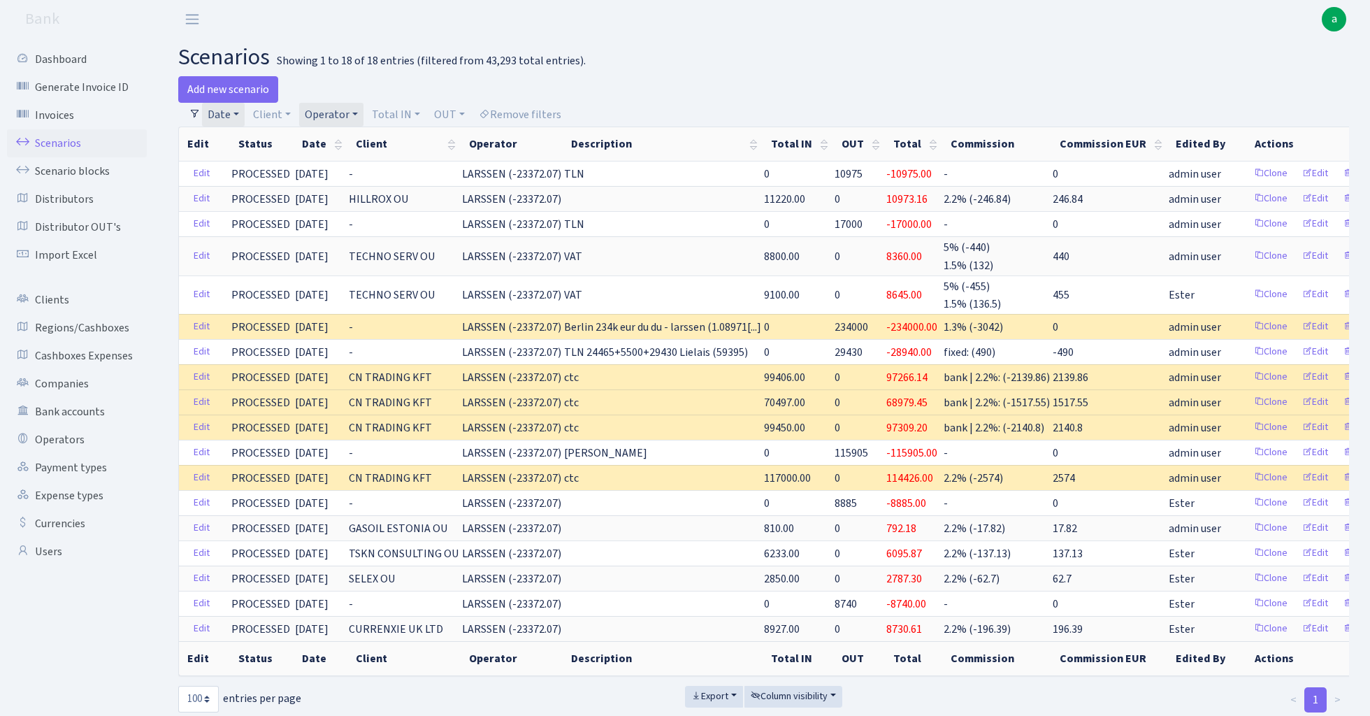
click at [236, 113] on link "Date" at bounding box center [223, 115] width 43 height 24
click at [249, 141] on input "01.01.2024 - 29.02.2024" at bounding box center [314, 142] width 166 height 27
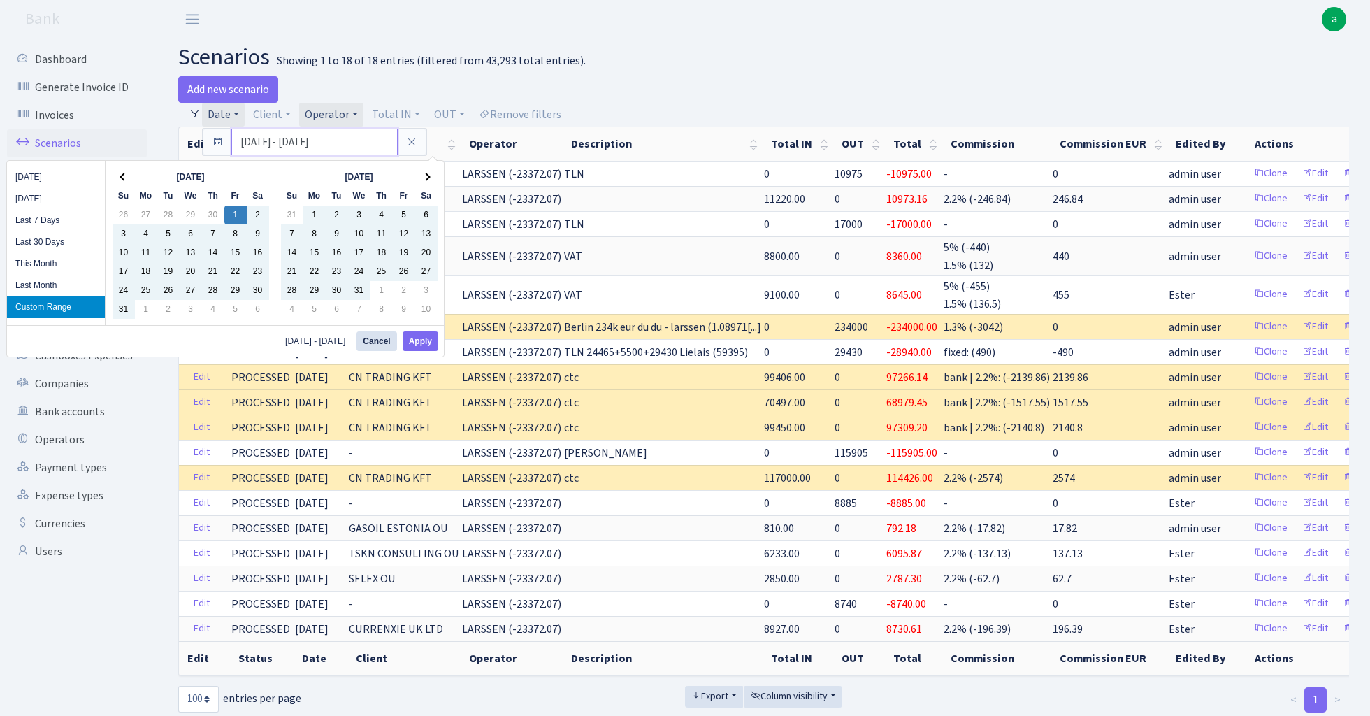
type input "01.12.2023 - 29.02.2024"
click at [753, 66] on h2 "scenarios Showing 1 to 18 of 18 entries (filtered from 43,293 total entries)." at bounding box center [763, 57] width 1171 height 27
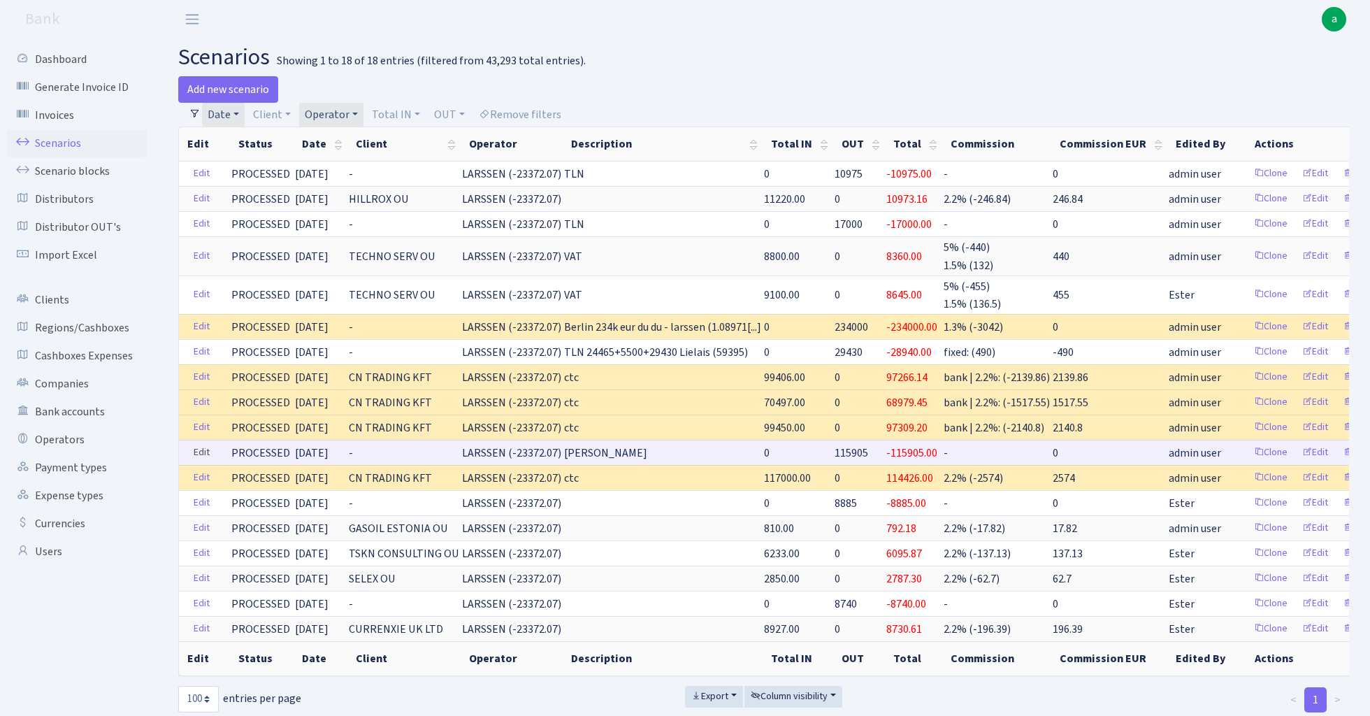
click at [197, 449] on link "Edit" at bounding box center [201, 453] width 29 height 22
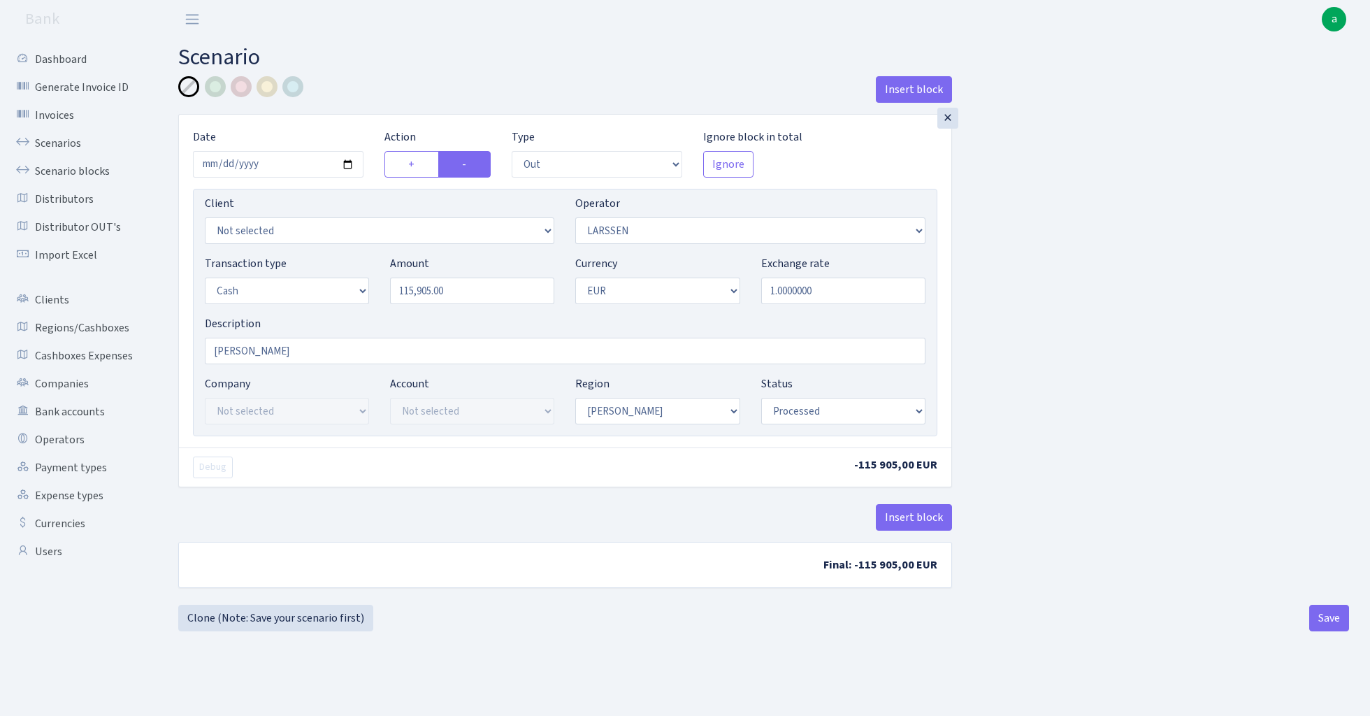
select select "out"
select select "36"
select select "1"
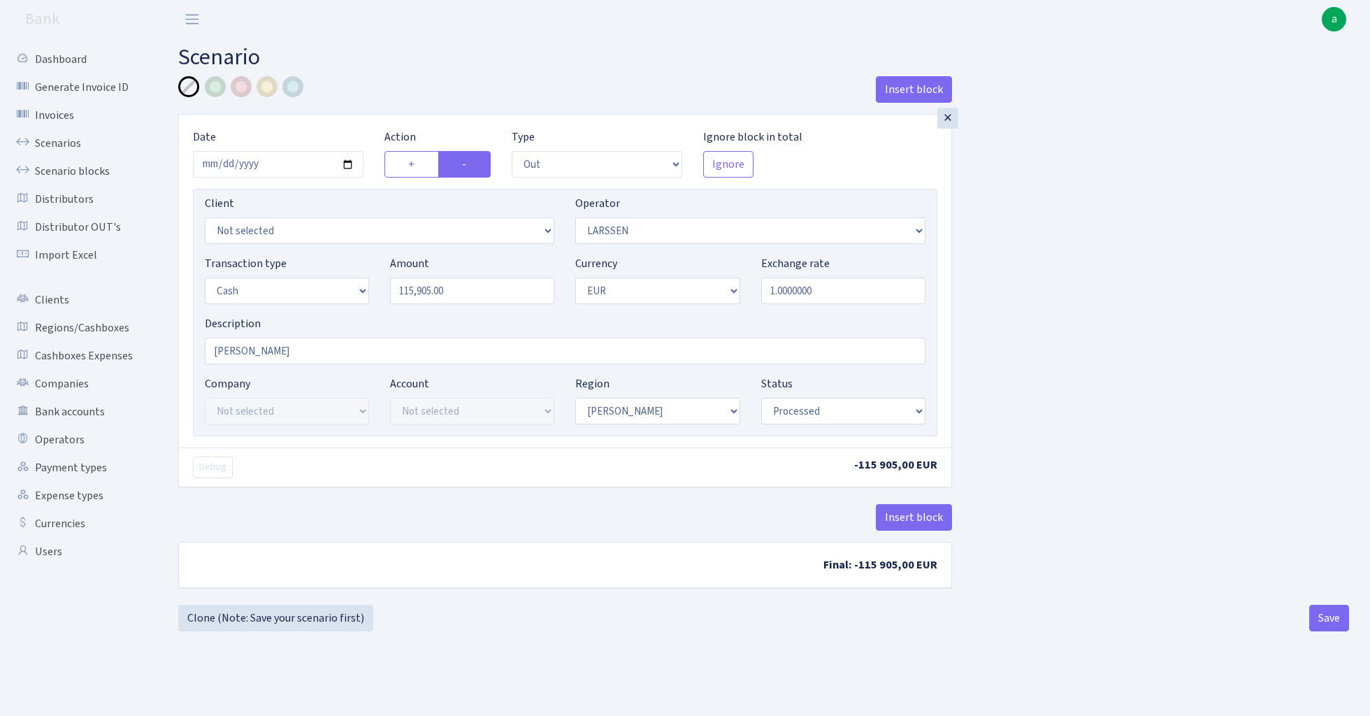
select select "processed"
click at [906, 521] on button "Insert block" at bounding box center [914, 517] width 76 height 27
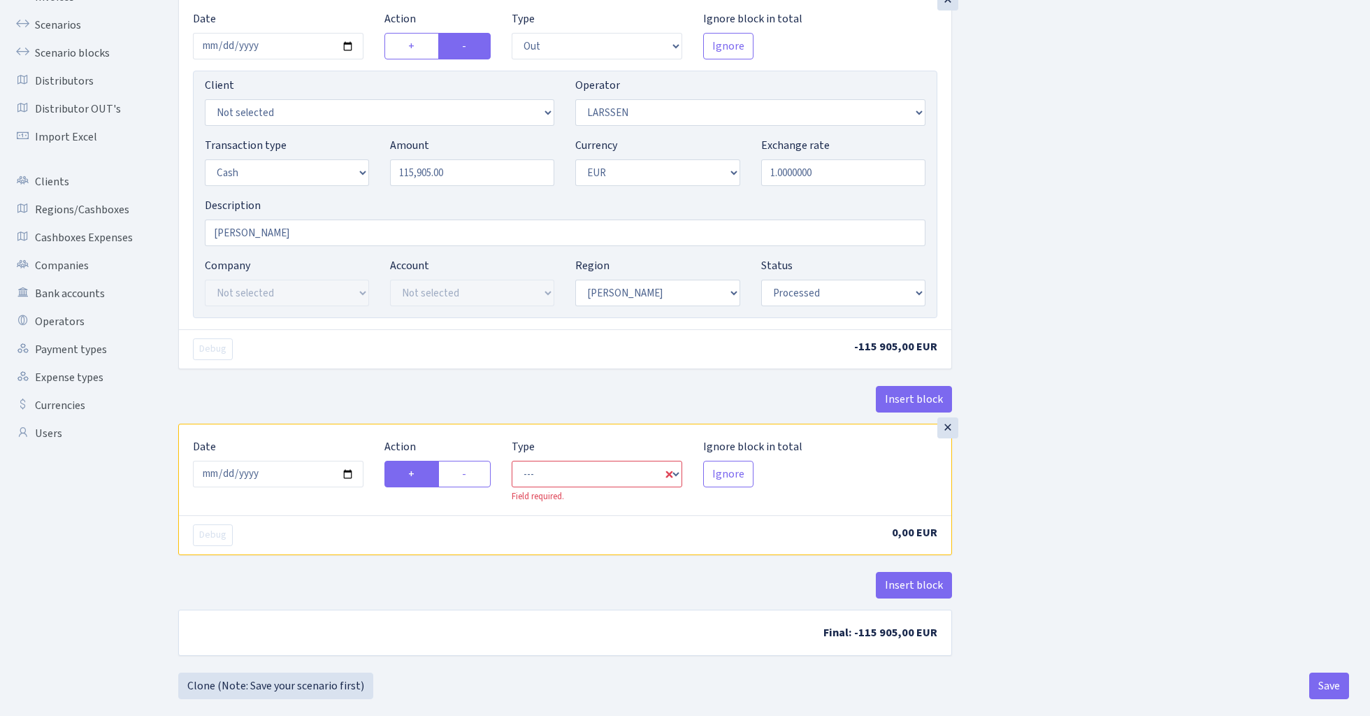
scroll to position [122, 0]
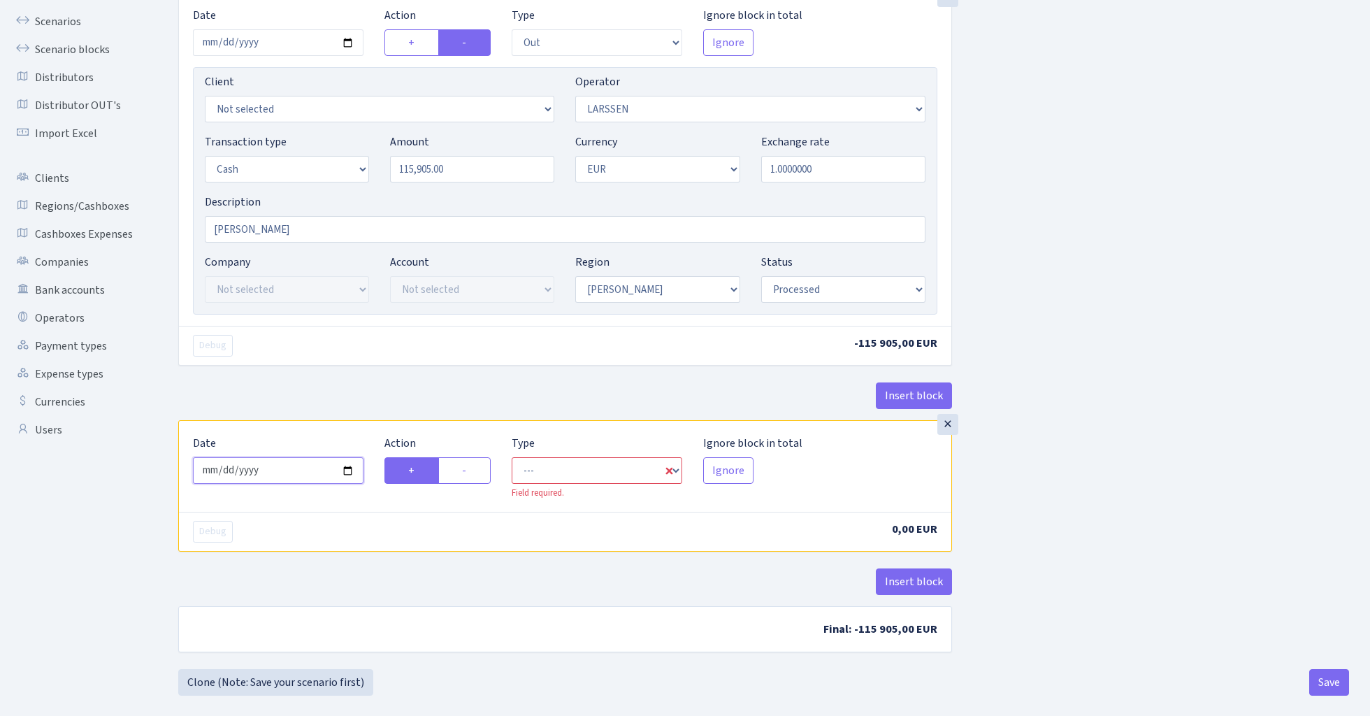
click at [289, 474] on input "2025-08-21" at bounding box center [278, 470] width 171 height 27
click at [364, 401] on div "Insert block" at bounding box center [565, 401] width 774 height 38
click at [230, 477] on input "2024-10-20" at bounding box center [278, 470] width 171 height 27
click at [264, 469] on input "0004-01-20" at bounding box center [278, 470] width 171 height 27
click at [291, 469] on input "0004-01-20" at bounding box center [278, 470] width 171 height 27
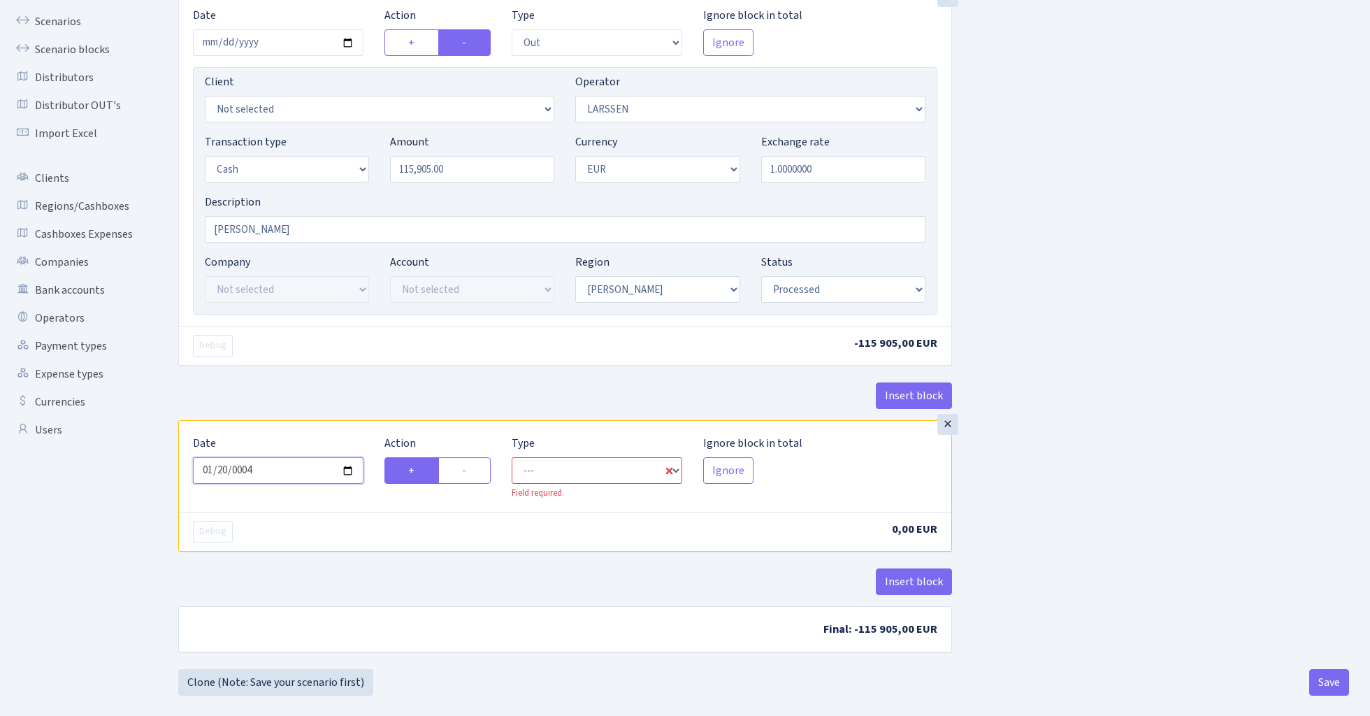
click at [257, 469] on input "0004-01-20" at bounding box center [278, 470] width 171 height 27
click at [249, 470] on input "0004-01-20" at bounding box center [278, 470] width 171 height 27
type input "2024-01-20"
click at [361, 389] on div "Insert block" at bounding box center [565, 401] width 774 height 38
select select "commission"
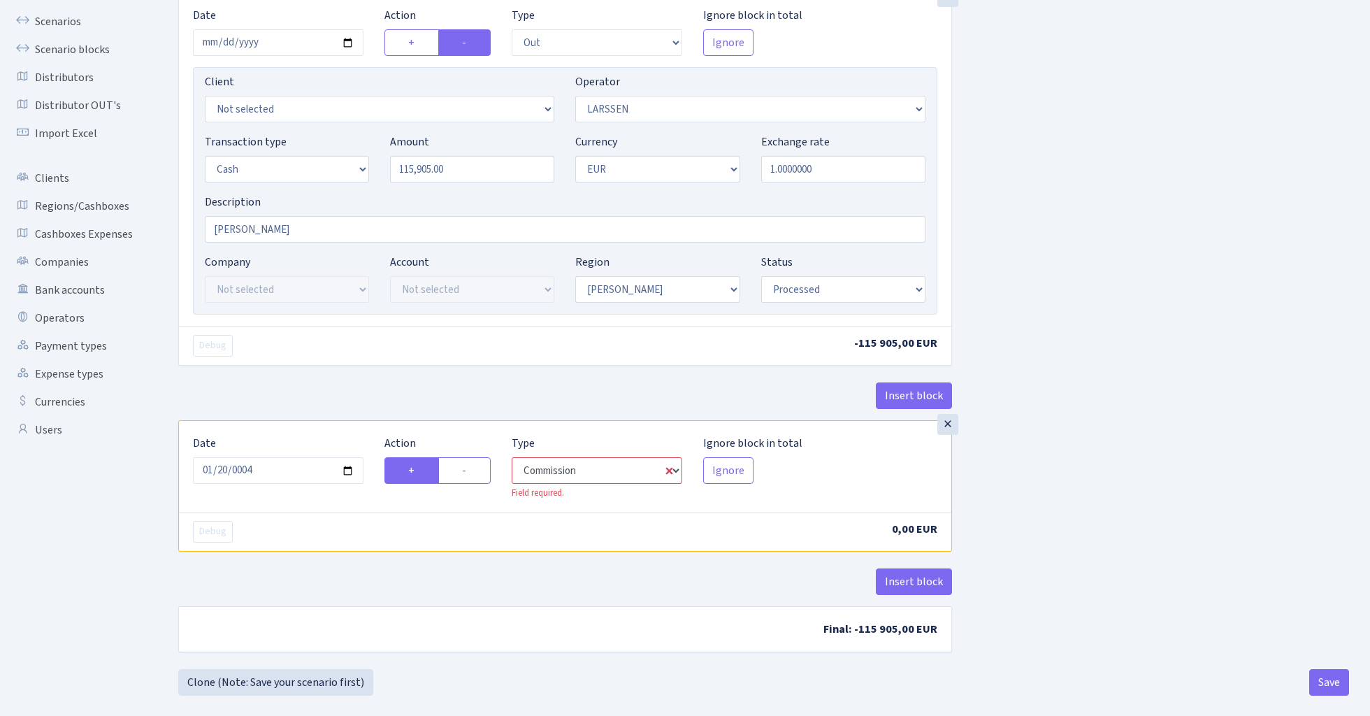
select select "36"
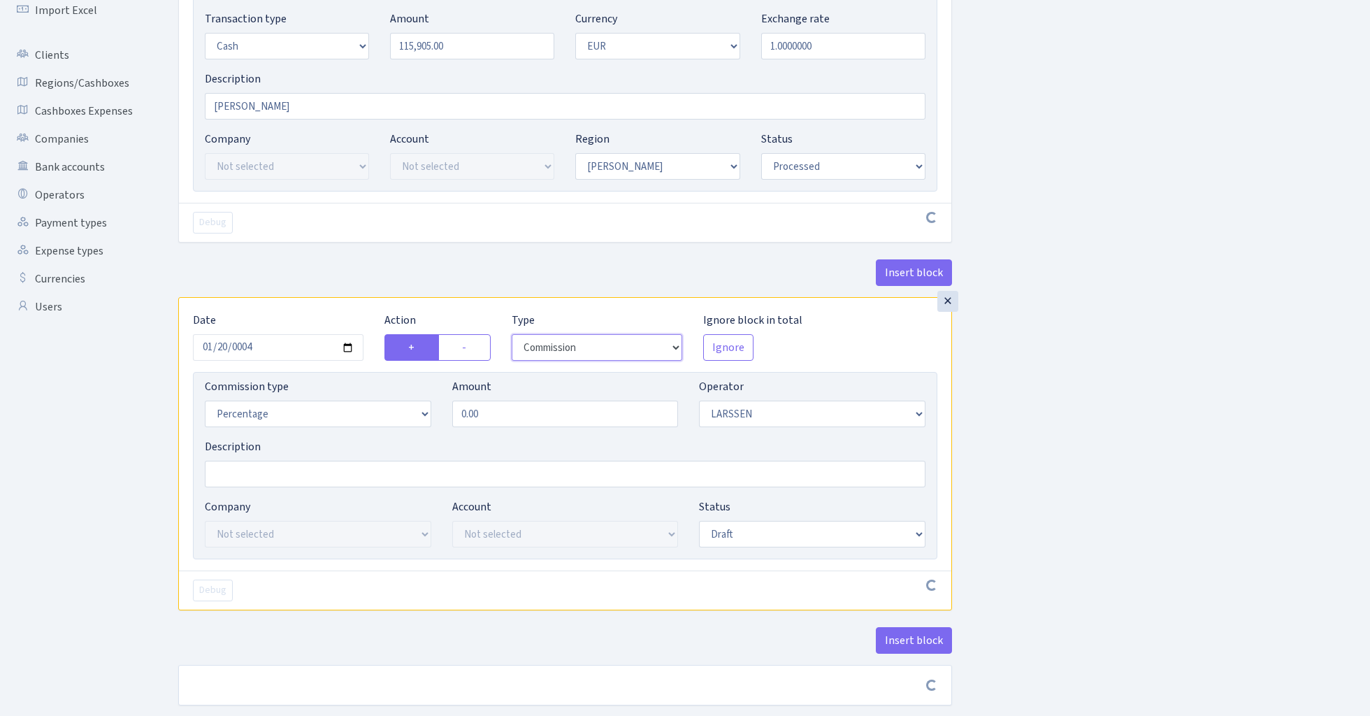
scroll to position [249, 0]
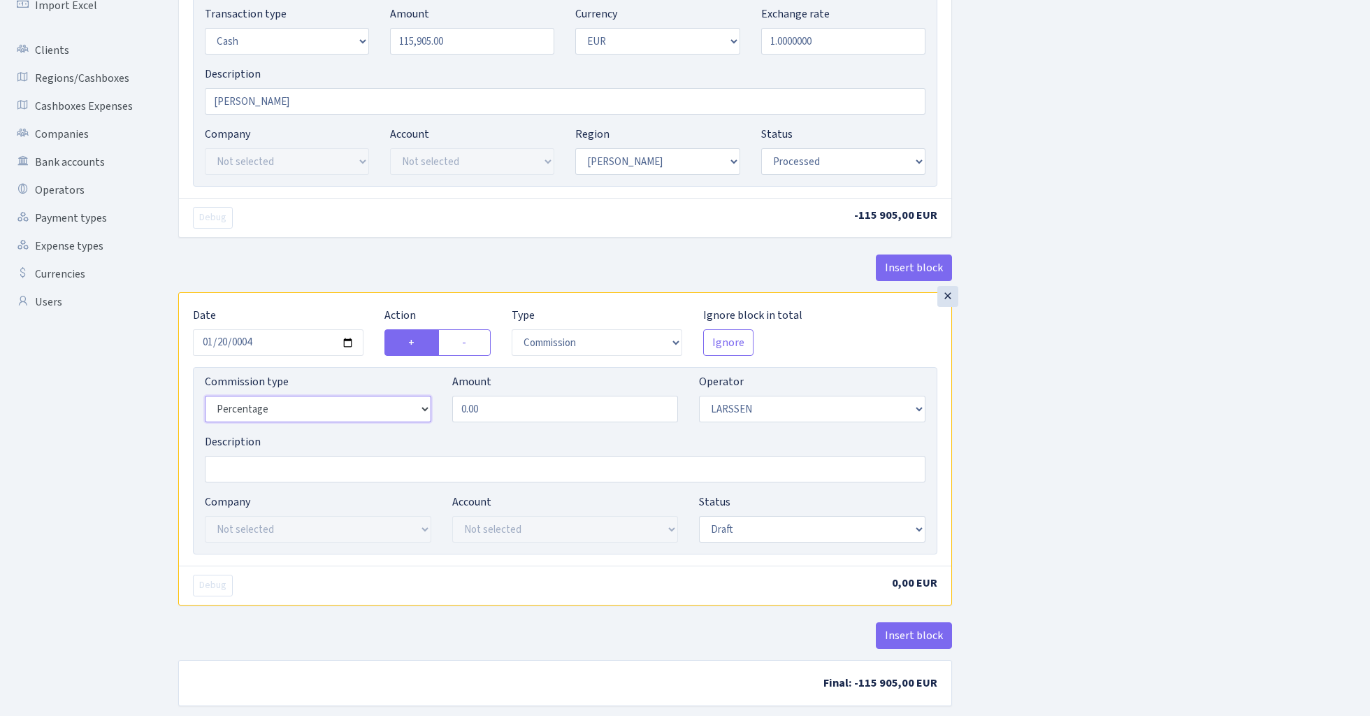
select select "fixed"
click at [521, 418] on input "0.00" at bounding box center [565, 409] width 226 height 27
type input "555.00"
click at [333, 465] on input "Description" at bounding box center [565, 469] width 721 height 27
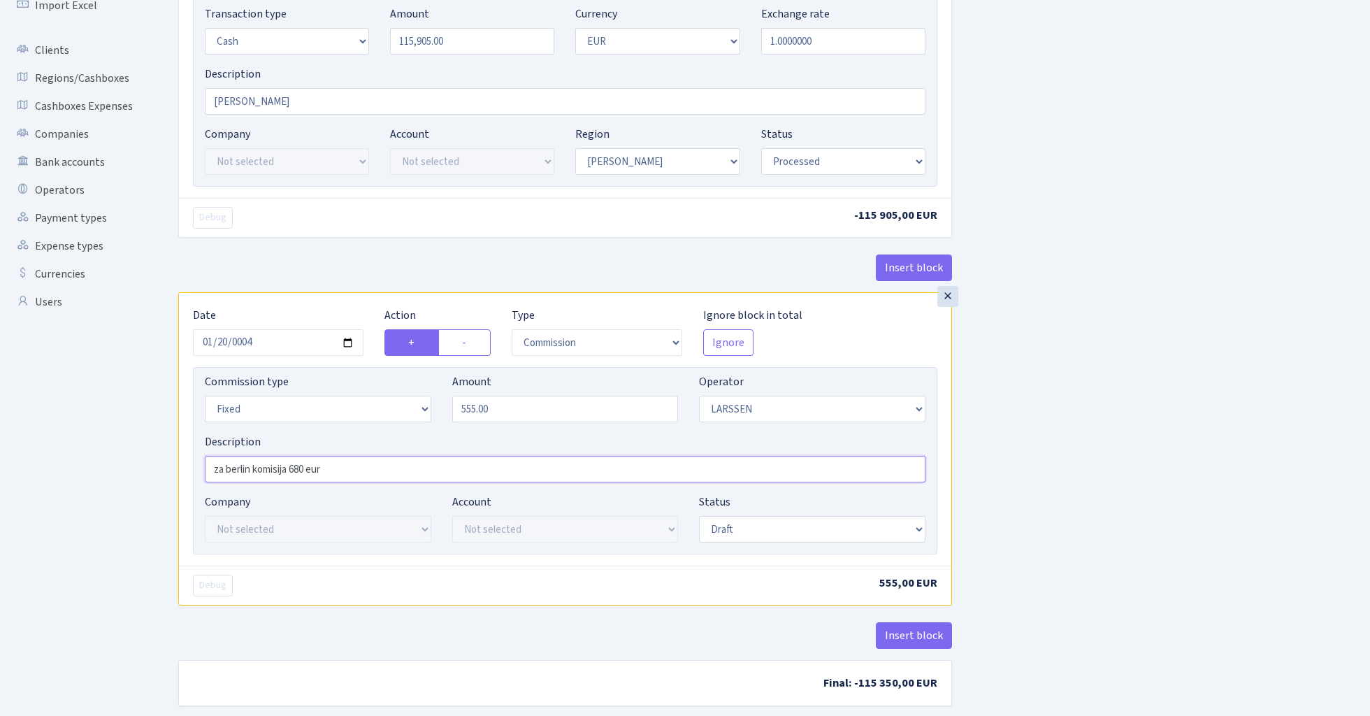
type input "za berlin komisija 680 eur"
select select "processed"
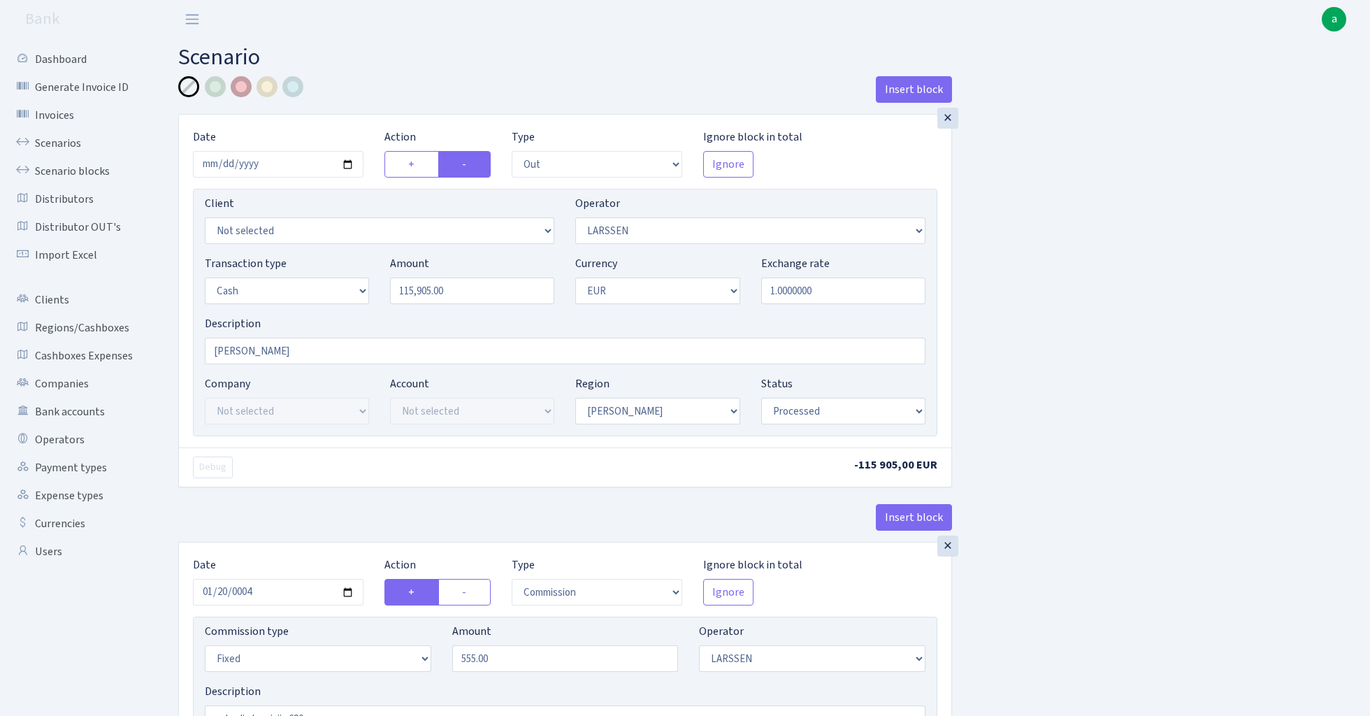
scroll to position [0, 0]
click at [238, 90] on div at bounding box center [241, 86] width 21 height 21
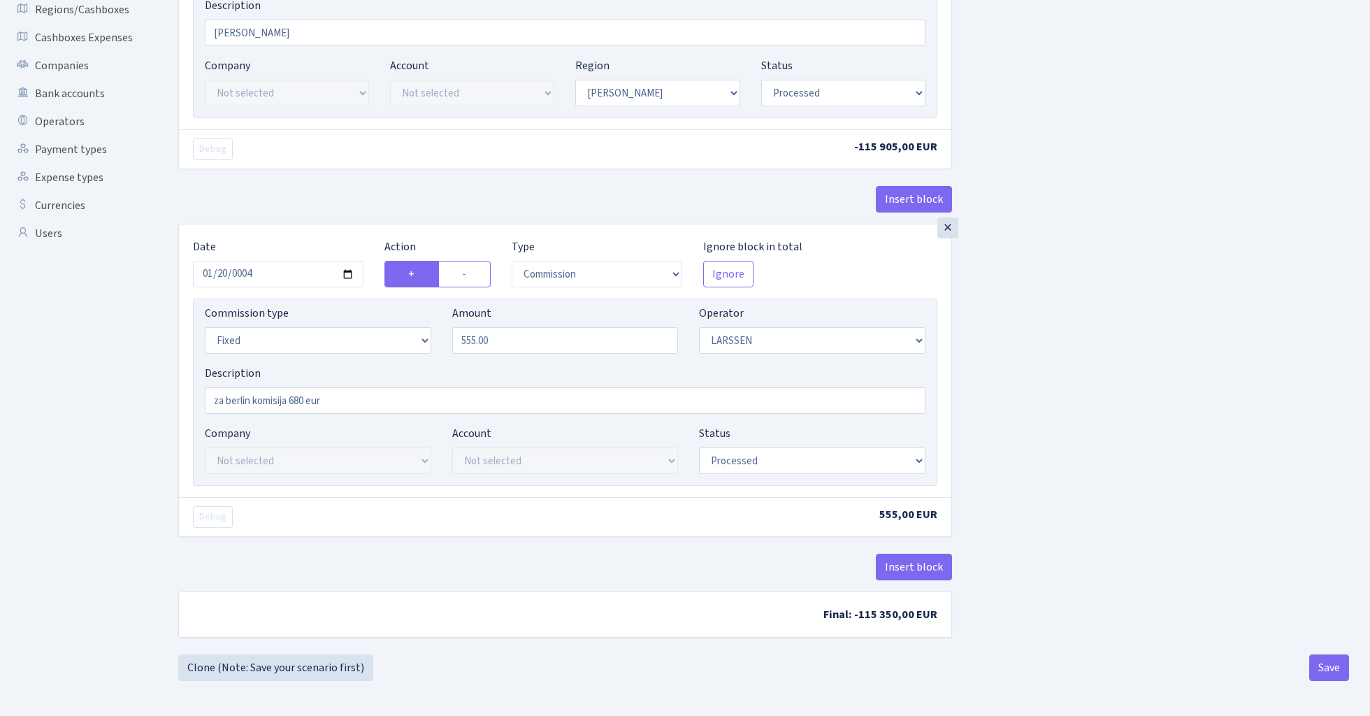
scroll to position [322, 0]
click at [1329, 669] on button "Save" at bounding box center [1329, 667] width 40 height 27
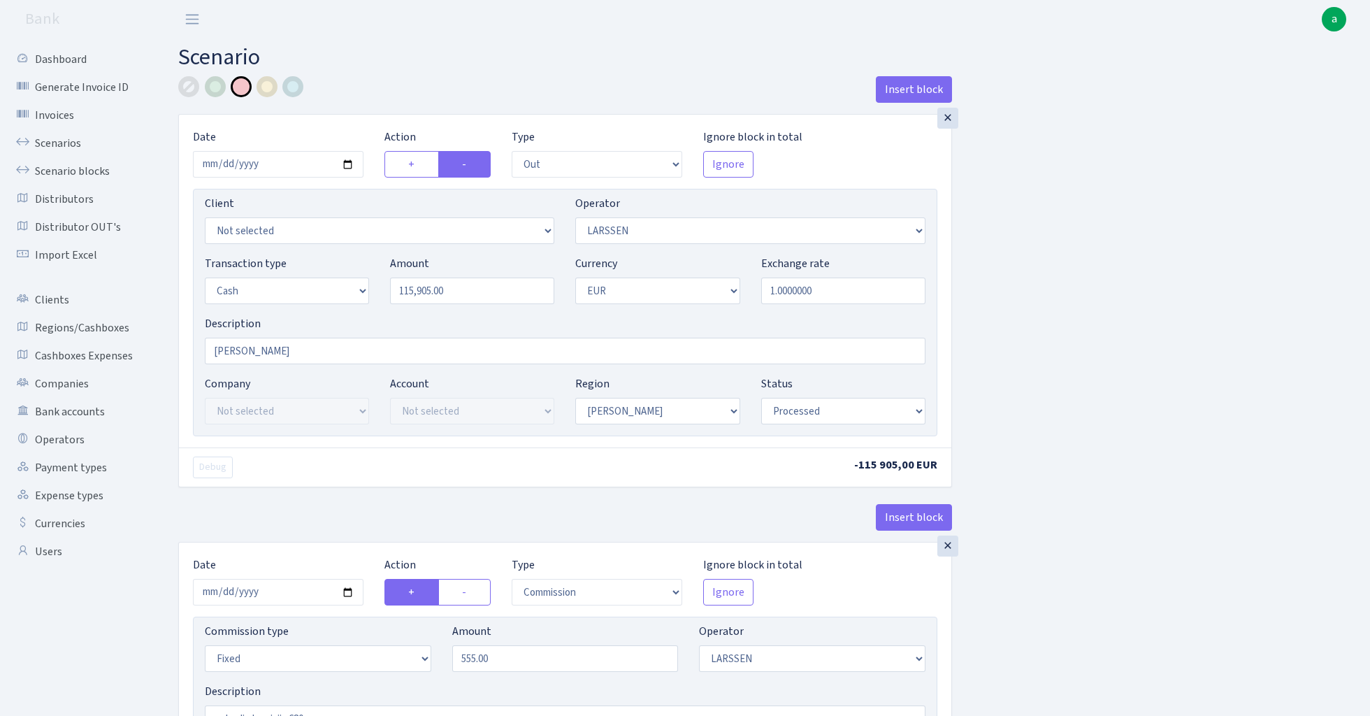
select select "out"
select select "36"
select select "1"
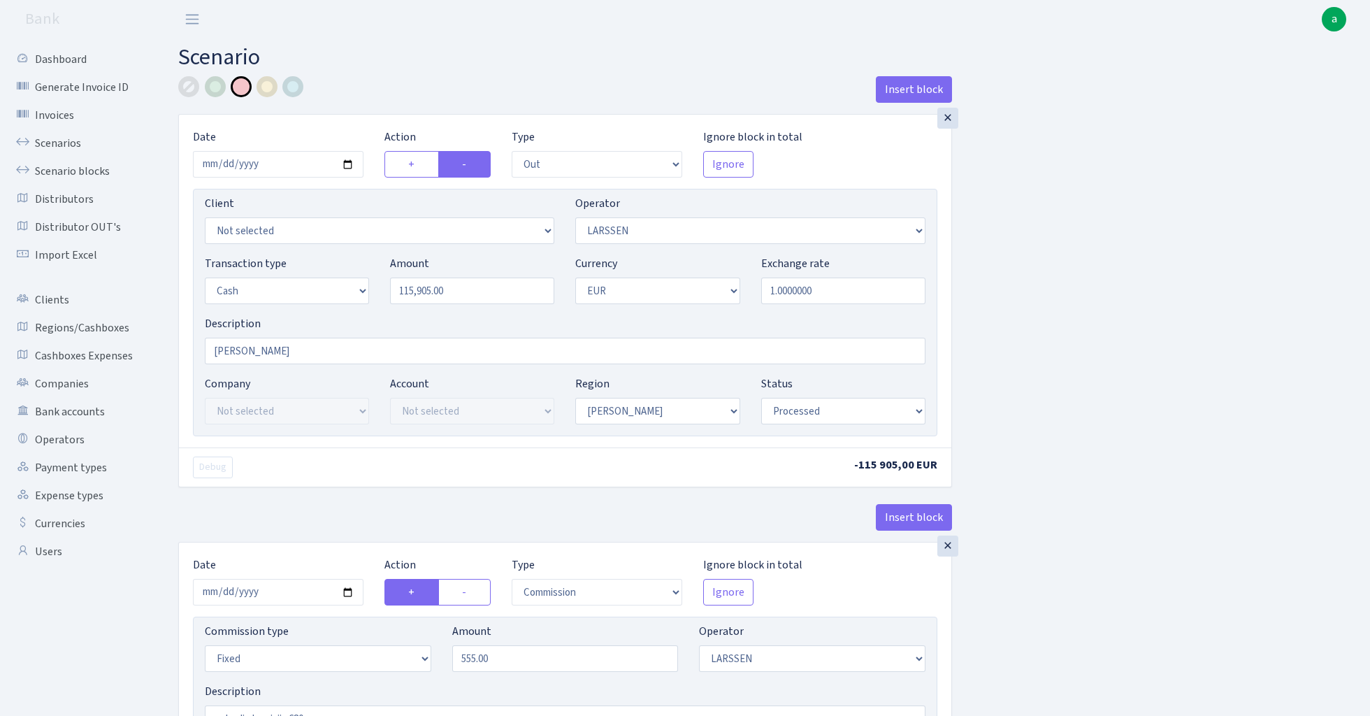
select select "processed"
select select "commission"
select select "fixed"
select select "36"
select select "processed"
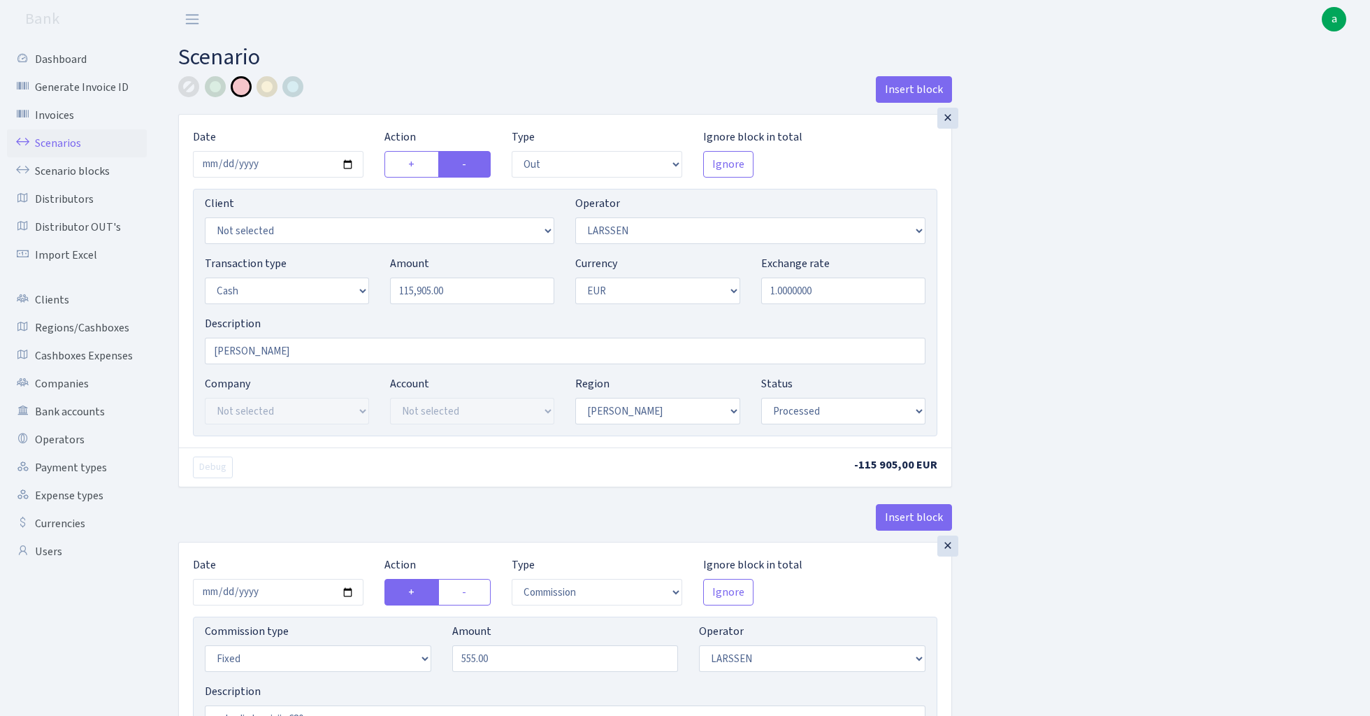
click at [59, 138] on link "Scenarios" at bounding box center [77, 143] width 140 height 28
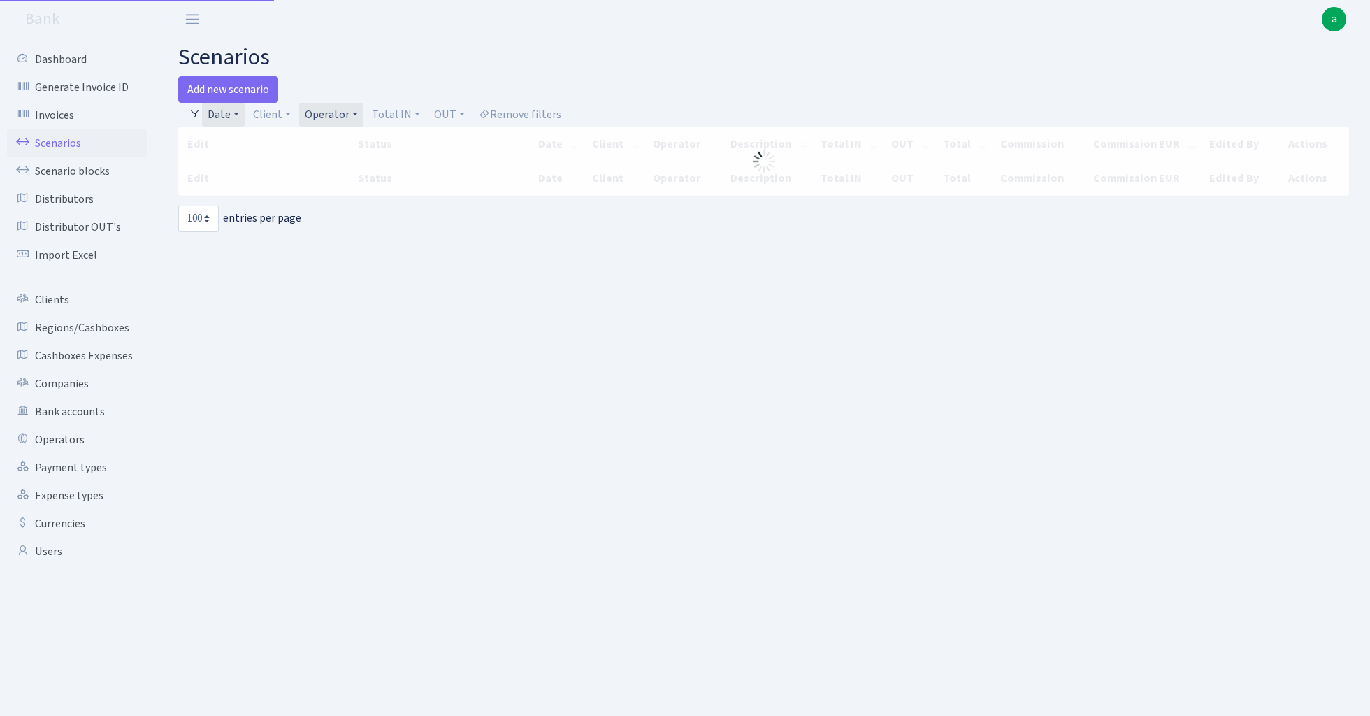
select select "100"
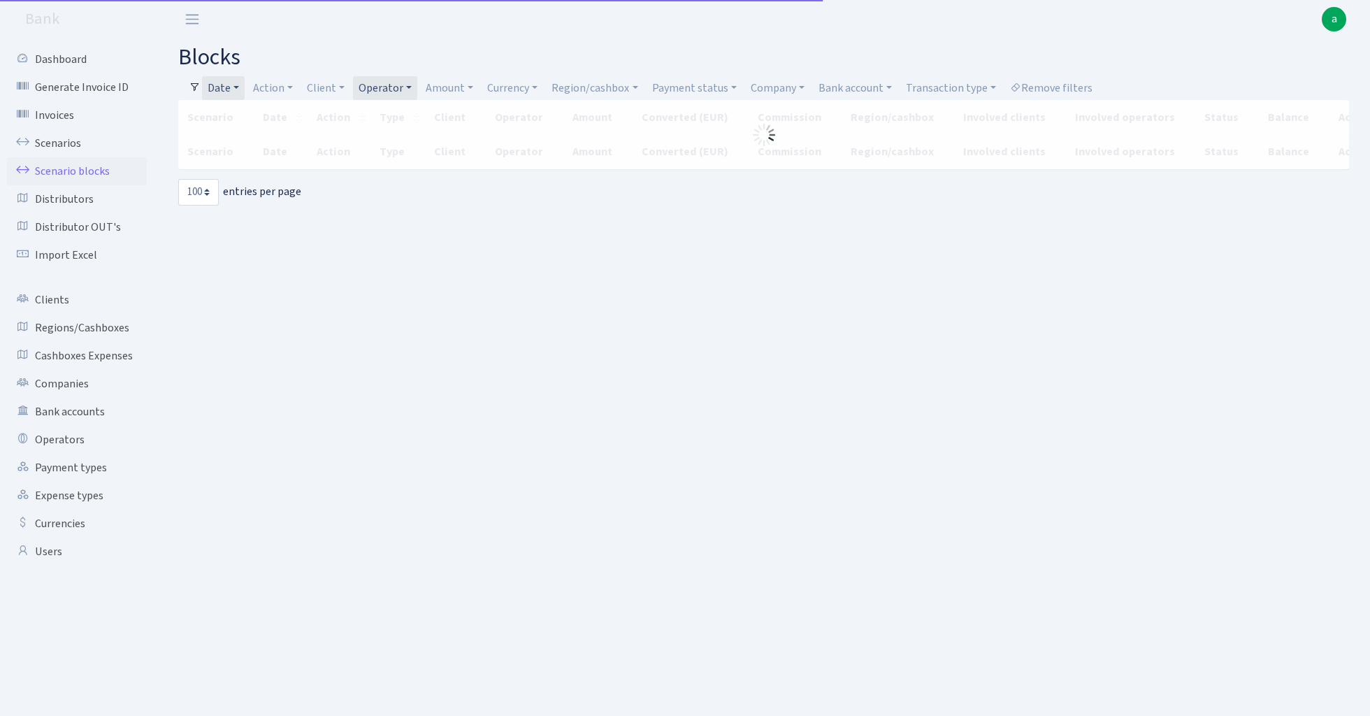
select select "100"
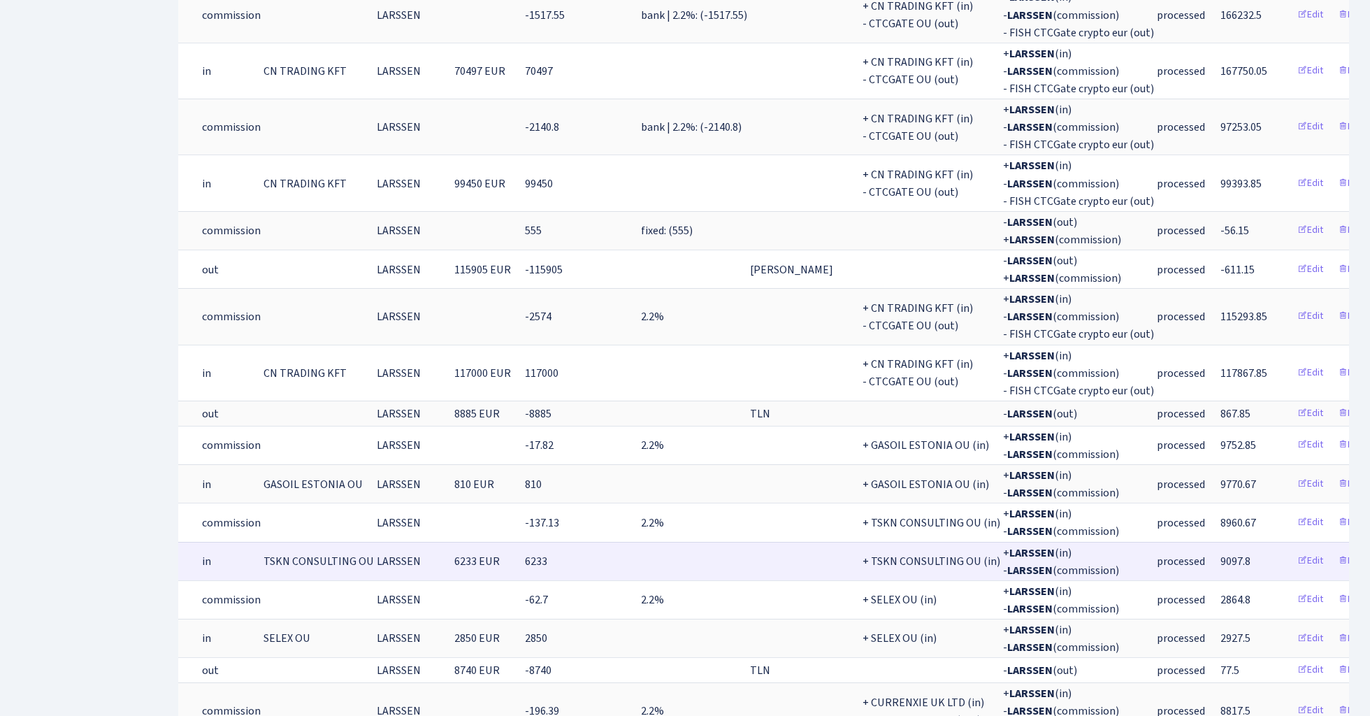
scroll to position [867, 0]
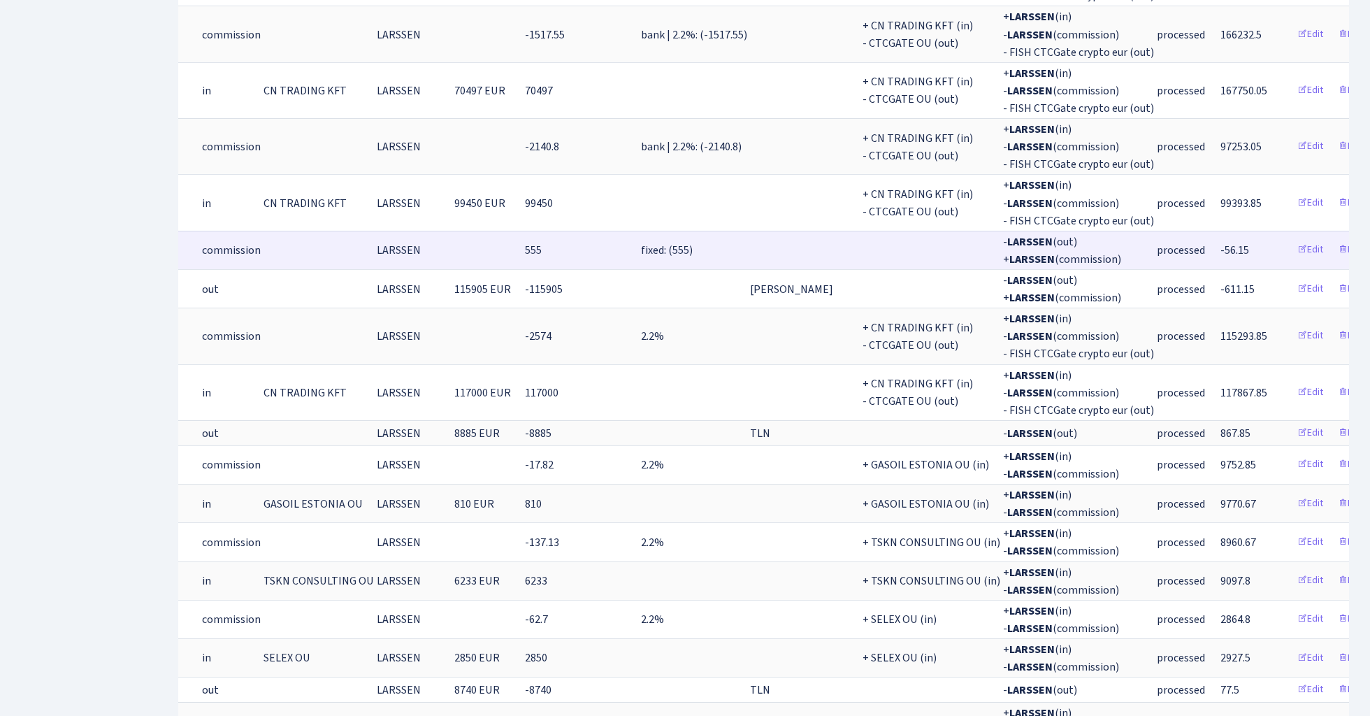
click at [657, 242] on span "fixed: (555)" at bounding box center [667, 249] width 52 height 15
copy span "555"
click at [1291, 239] on link "Edit" at bounding box center [1310, 250] width 38 height 22
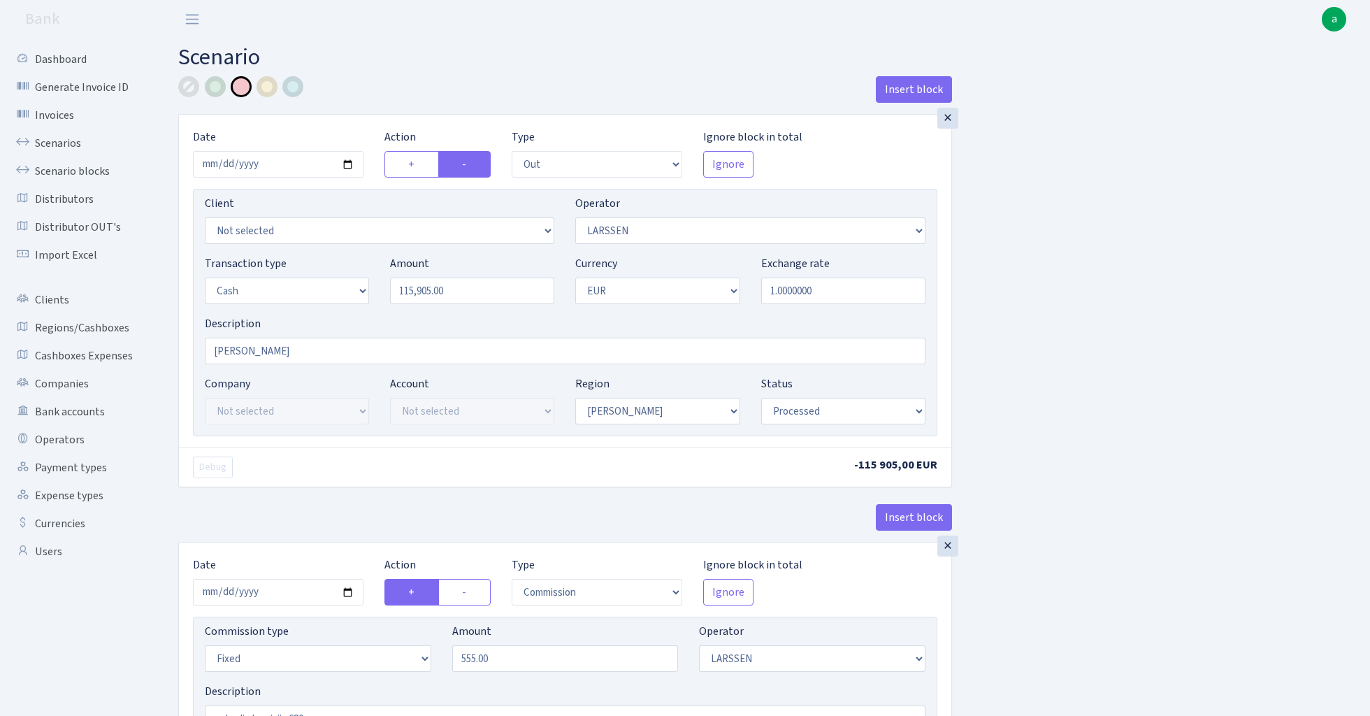
select select "out"
select select "36"
select select "1"
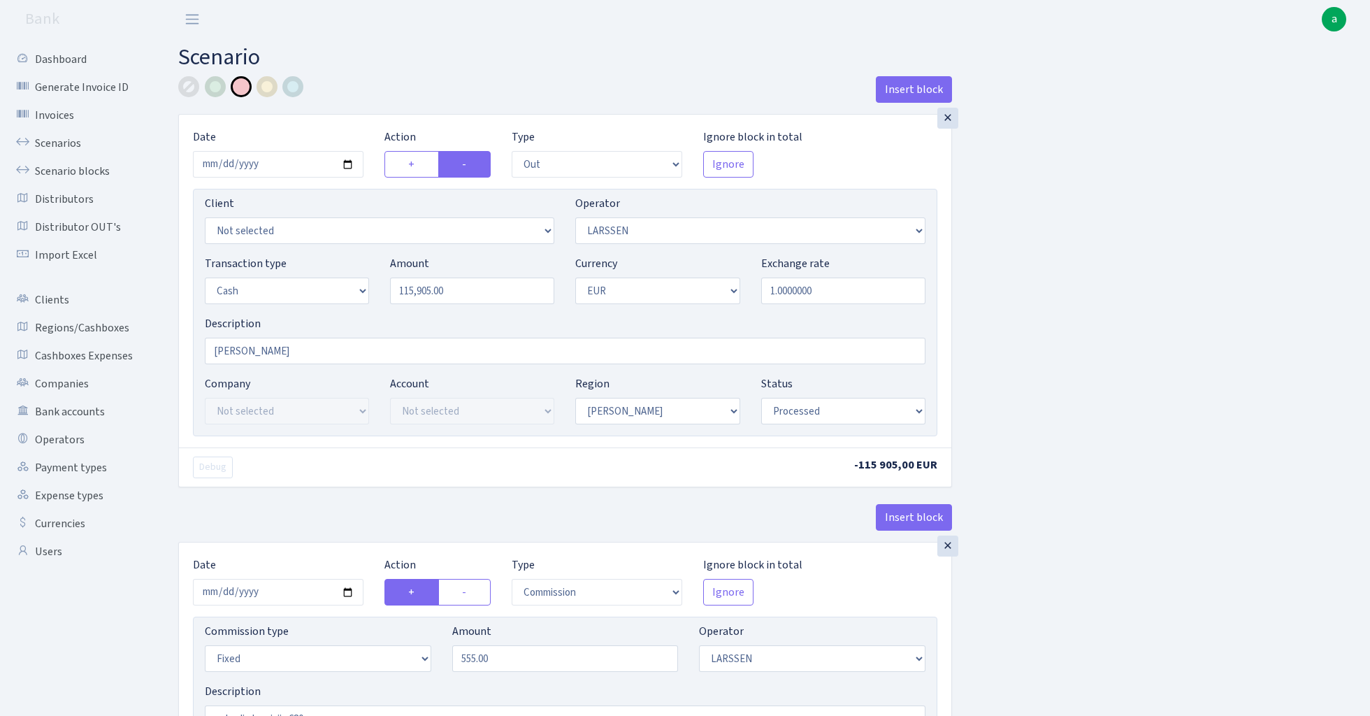
select select "processed"
select select "commission"
select select "fixed"
select select "36"
select select "processed"
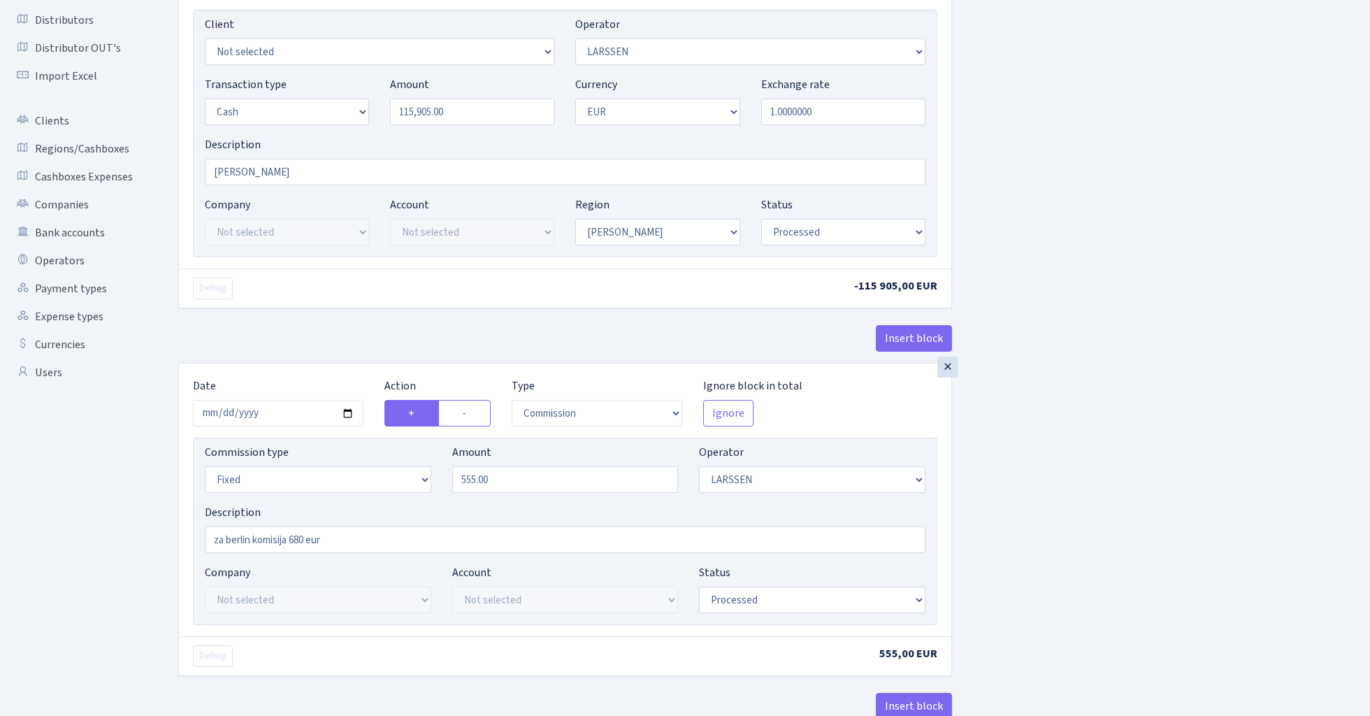
scroll to position [188, 0]
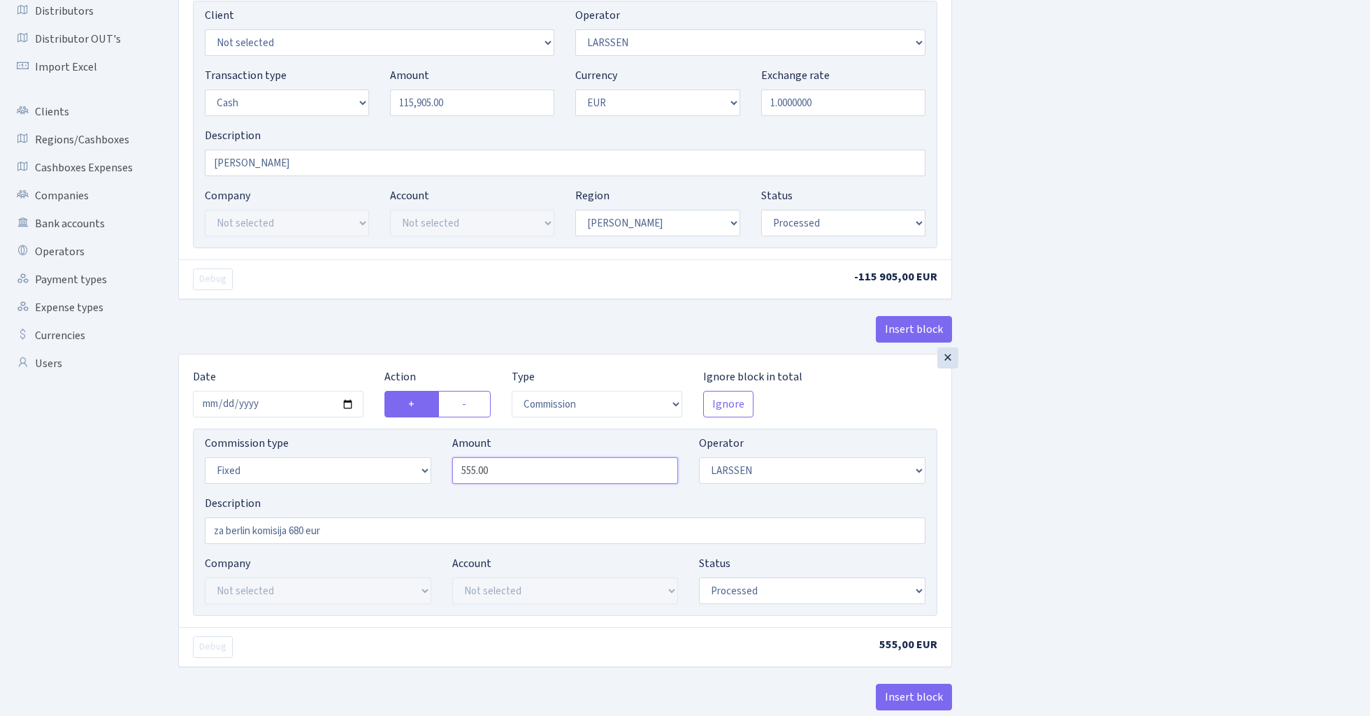
click at [512, 473] on input "555.00" at bounding box center [565, 470] width 226 height 27
type input "611.15"
click at [1136, 480] on div "Insert block × Date 2024-01-20 Action + - Type --- In Out Commission Field requ…" at bounding box center [764, 336] width 1192 height 896
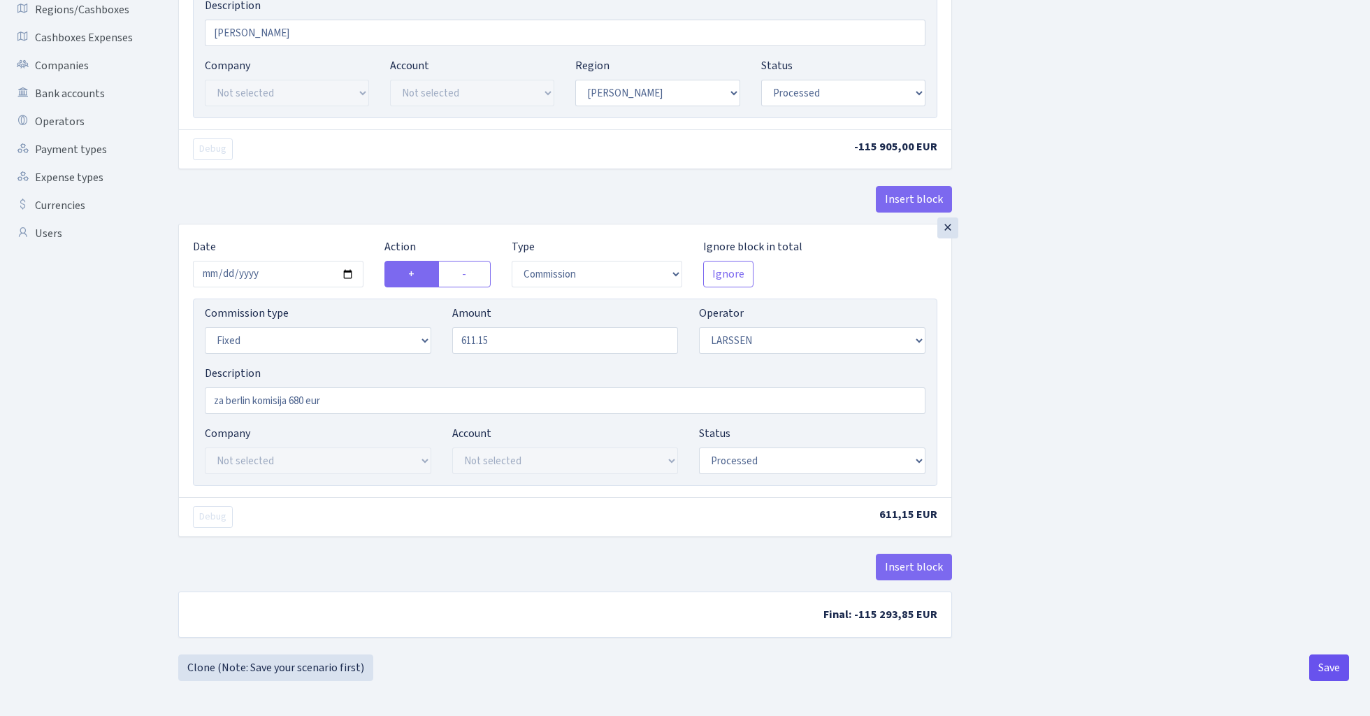
scroll to position [322, 0]
click at [1332, 667] on button "Save" at bounding box center [1329, 667] width 40 height 27
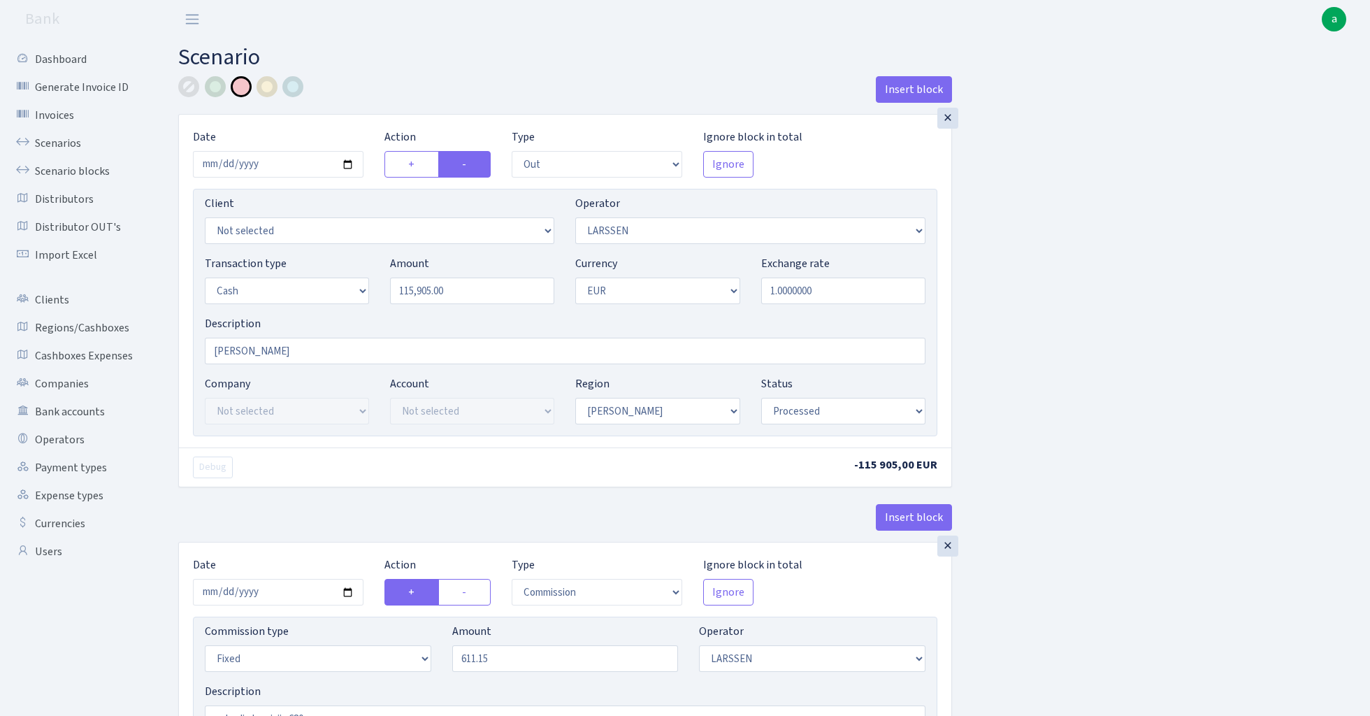
select select "out"
select select "36"
select select "1"
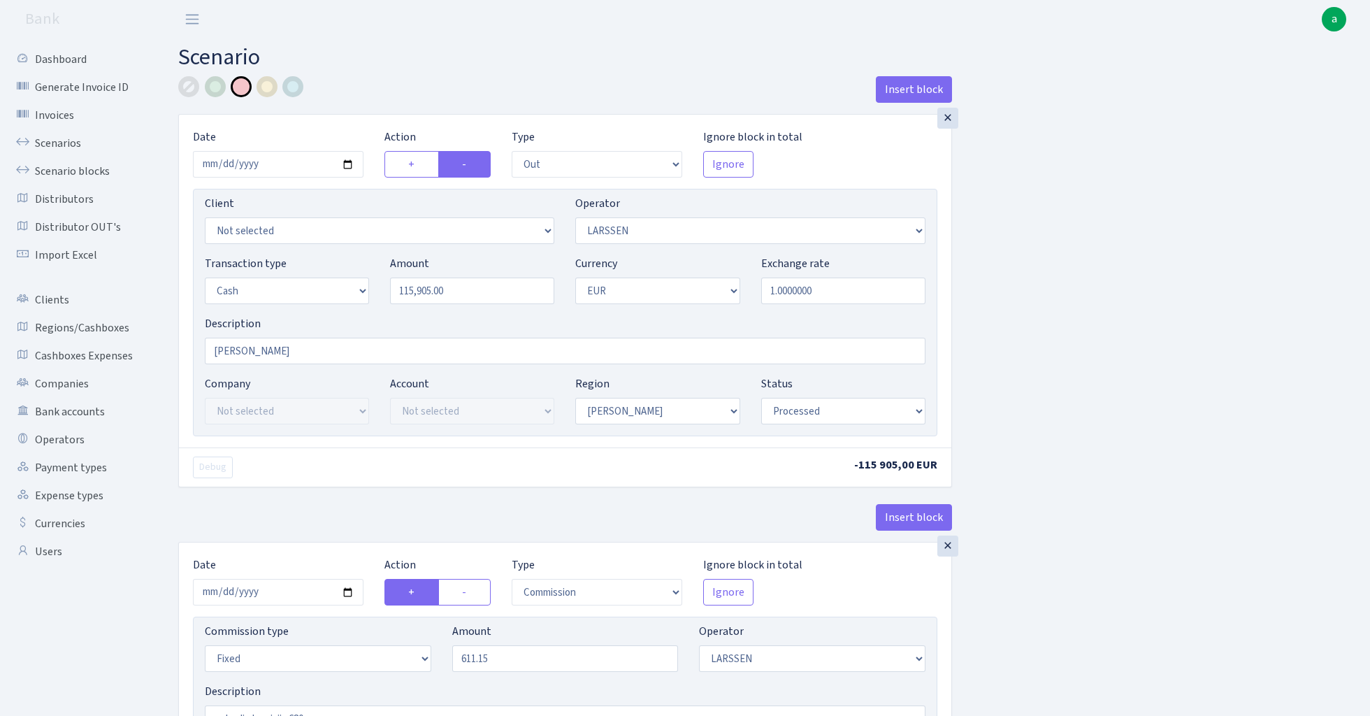
select select "processed"
select select "commission"
select select "fixed"
select select "36"
select select "processed"
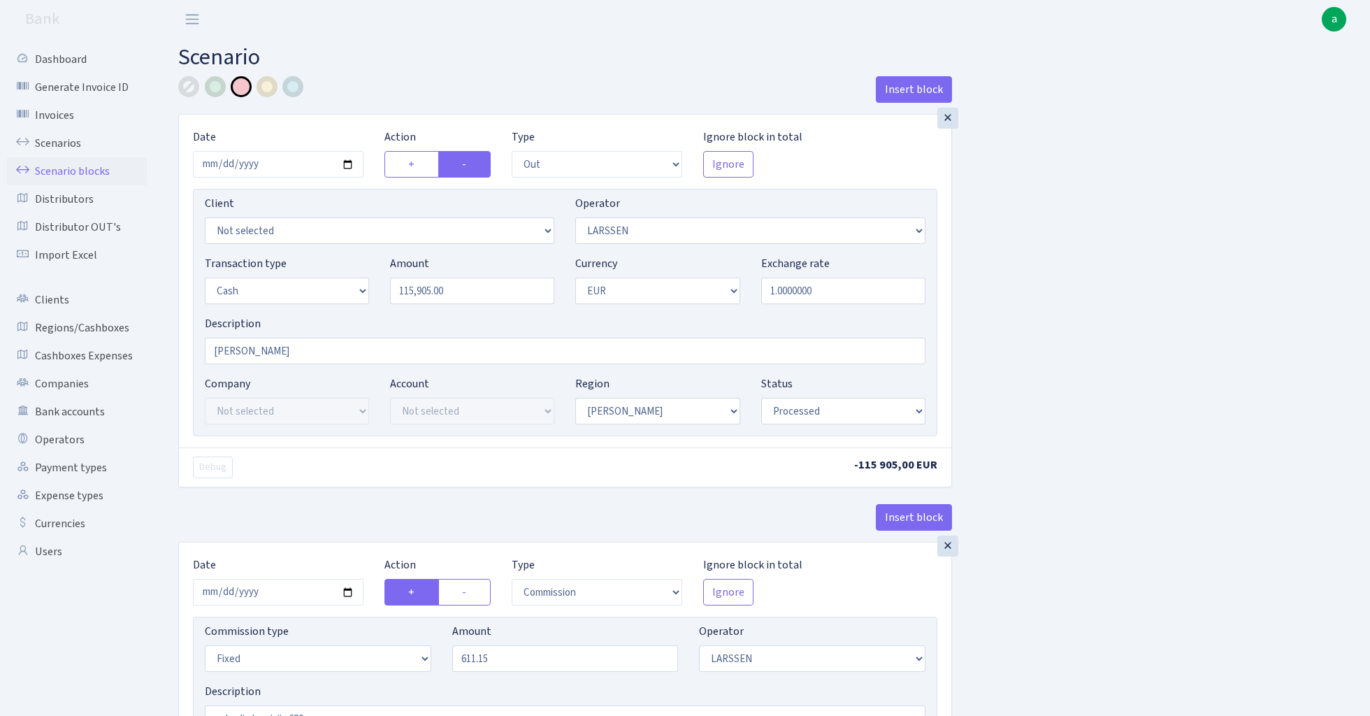
click at [89, 171] on link "Scenario blocks" at bounding box center [77, 171] width 140 height 28
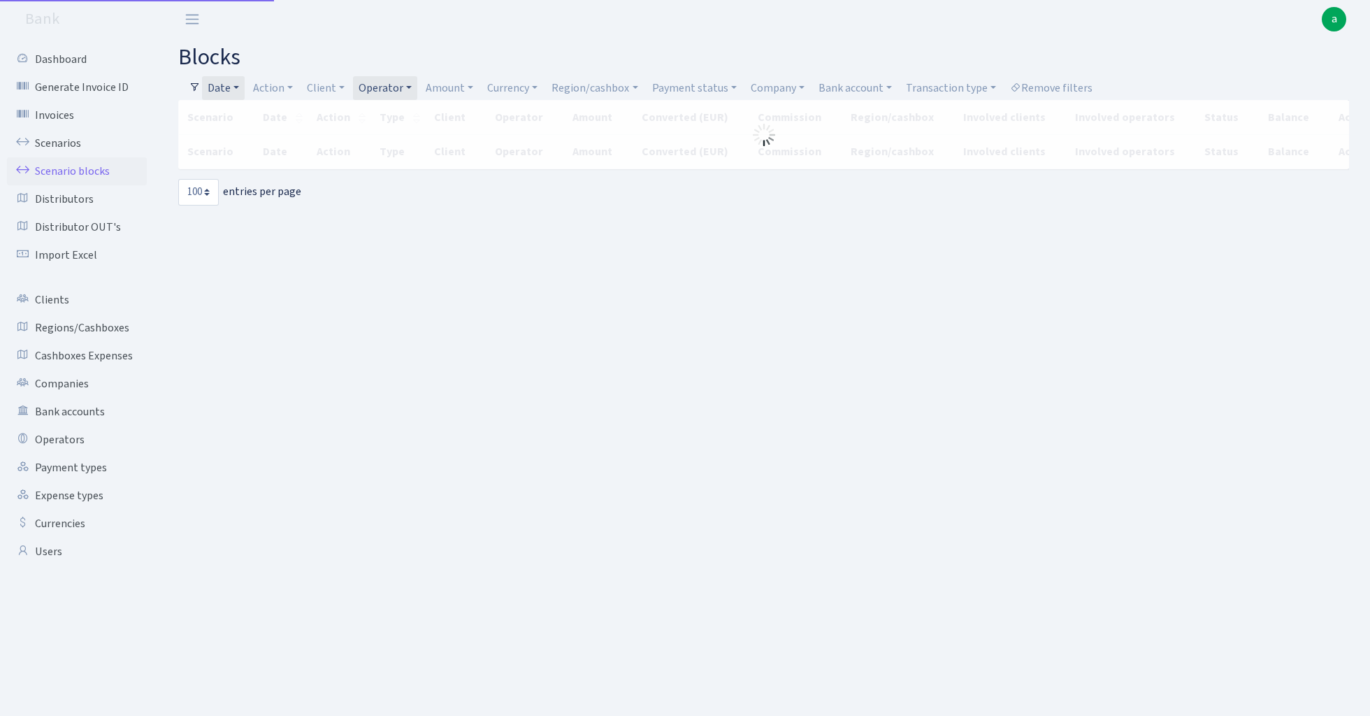
select select "100"
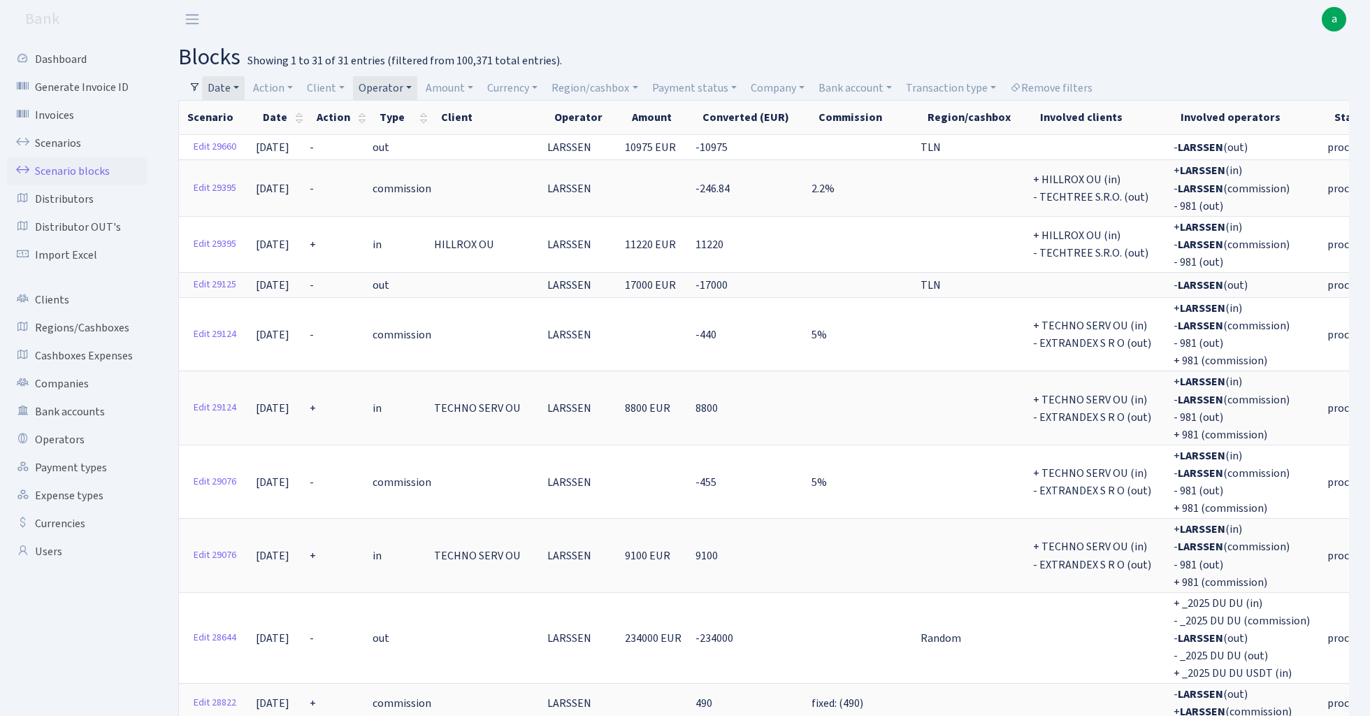
click at [233, 90] on link "Date" at bounding box center [223, 88] width 43 height 24
click at [291, 116] on input "01.01.2024 - 29.02.2024" at bounding box center [314, 115] width 166 height 27
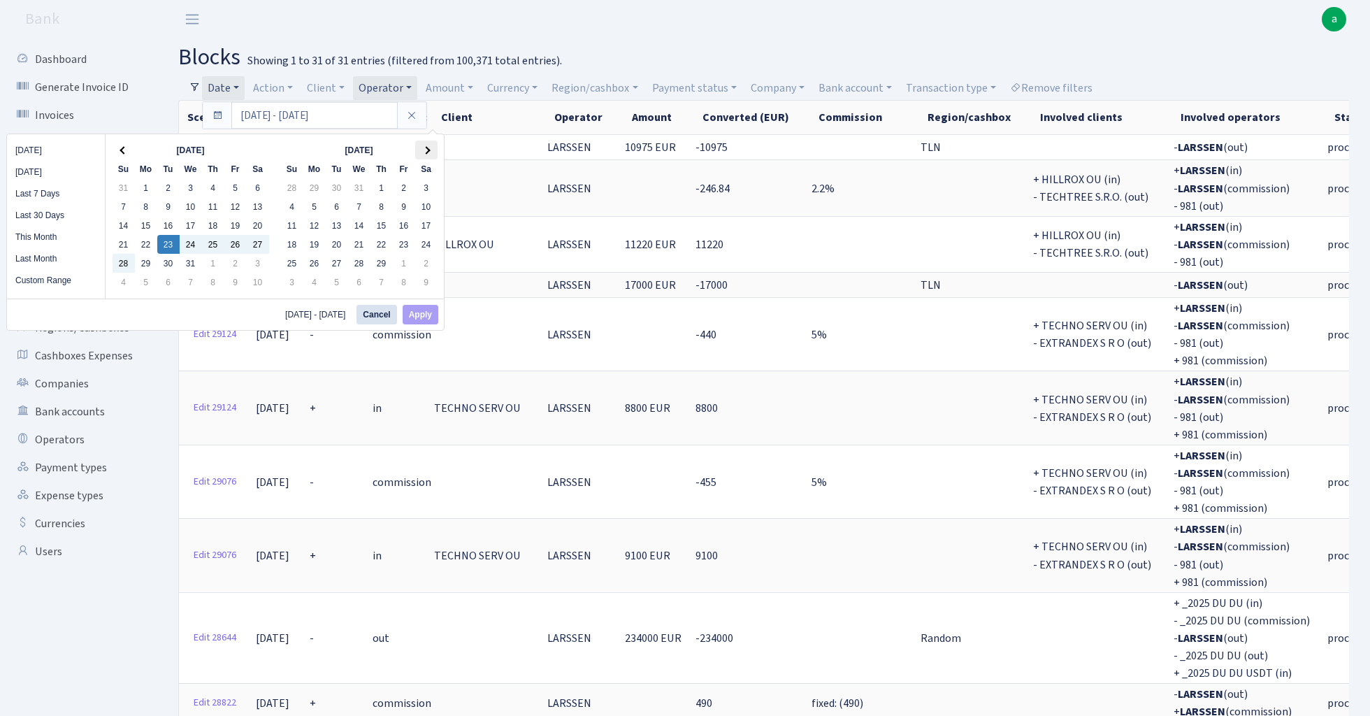
click at [428, 150] on span at bounding box center [426, 150] width 8 height 8
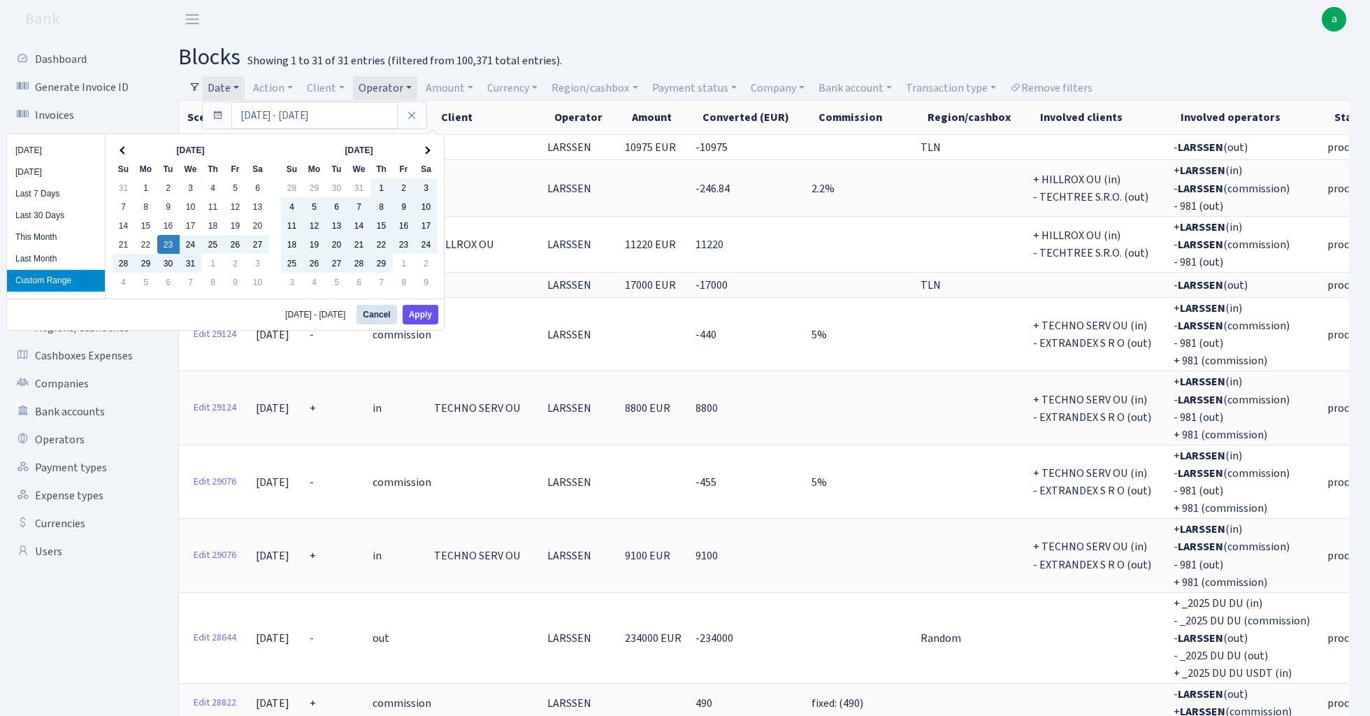
click at [426, 309] on button "Apply" at bounding box center [421, 315] width 36 height 20
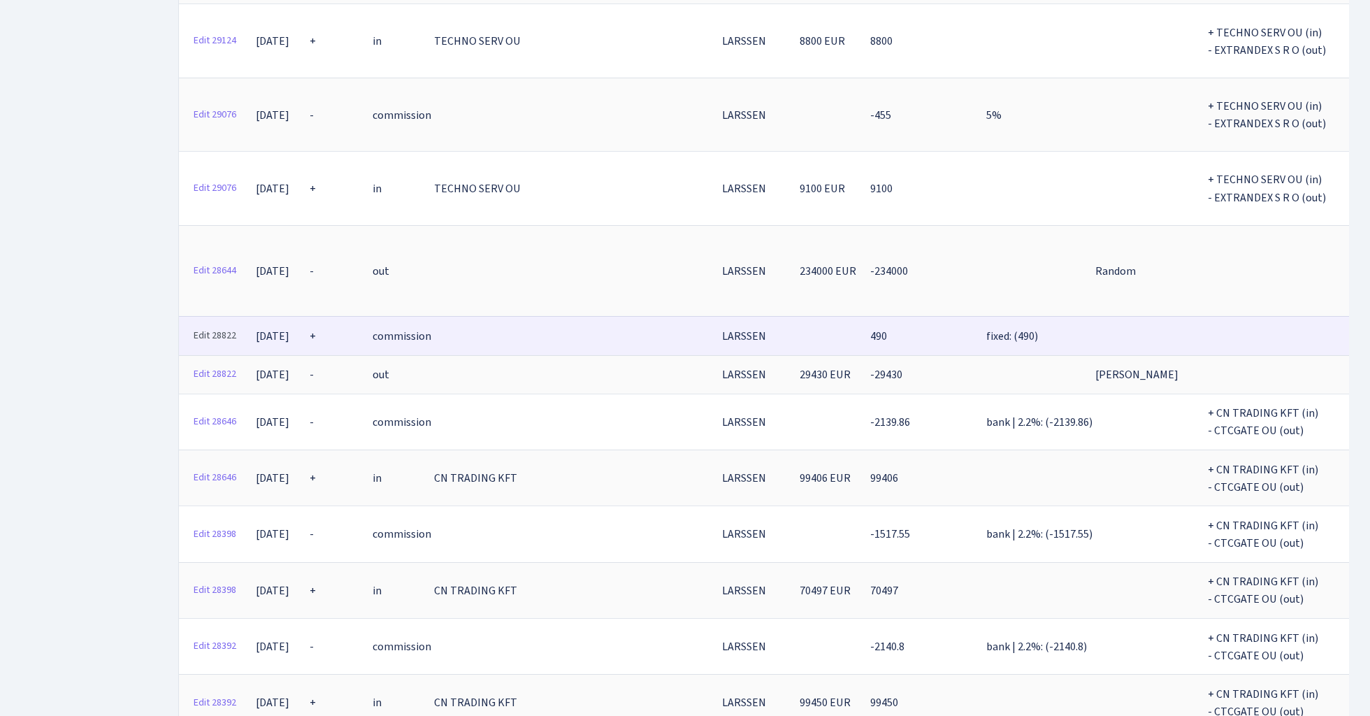
click at [211, 325] on link "Edit 28822" at bounding box center [214, 336] width 55 height 22
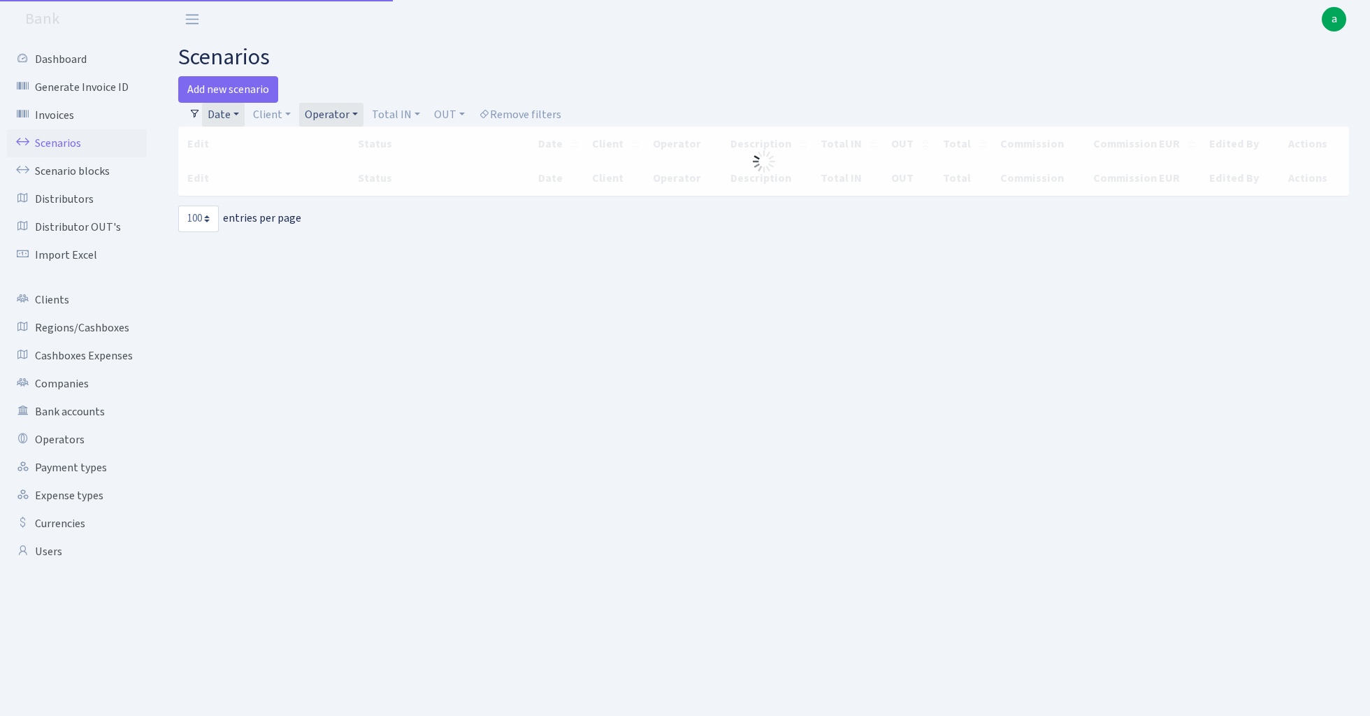
select select "100"
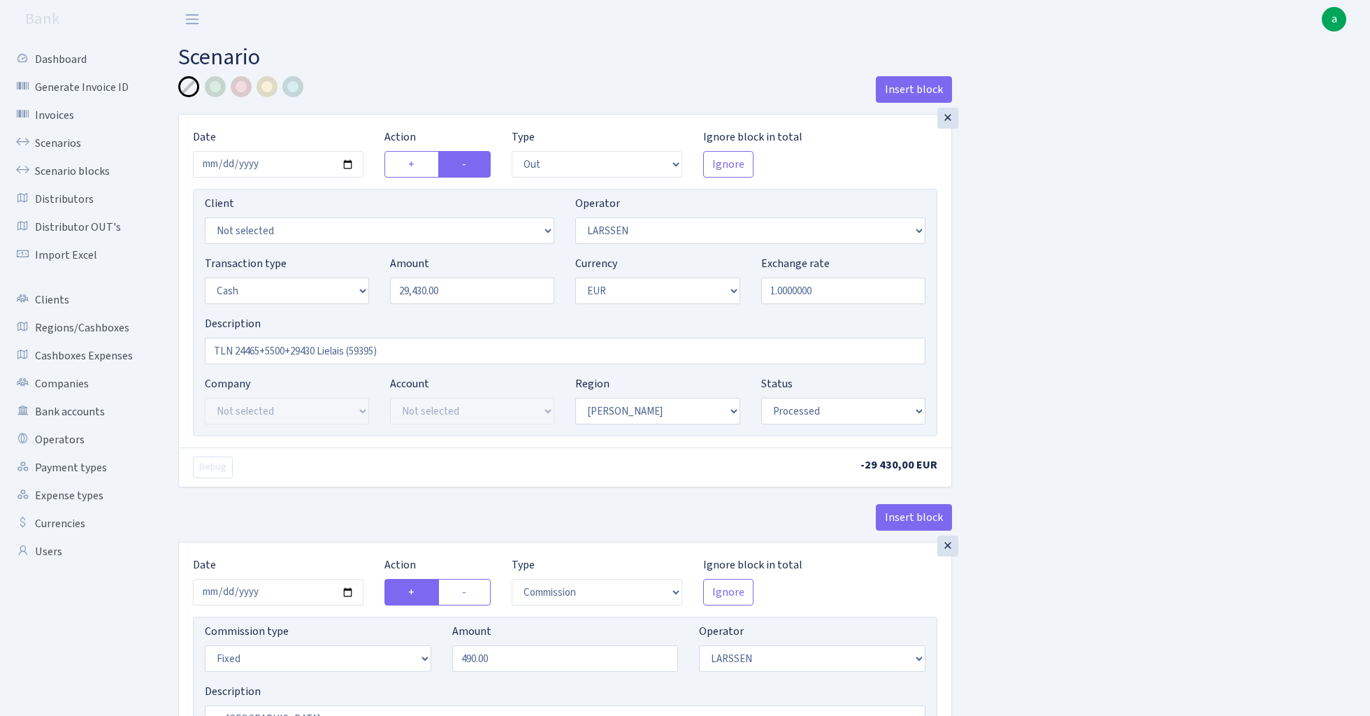
select select "out"
select select "36"
select select "1"
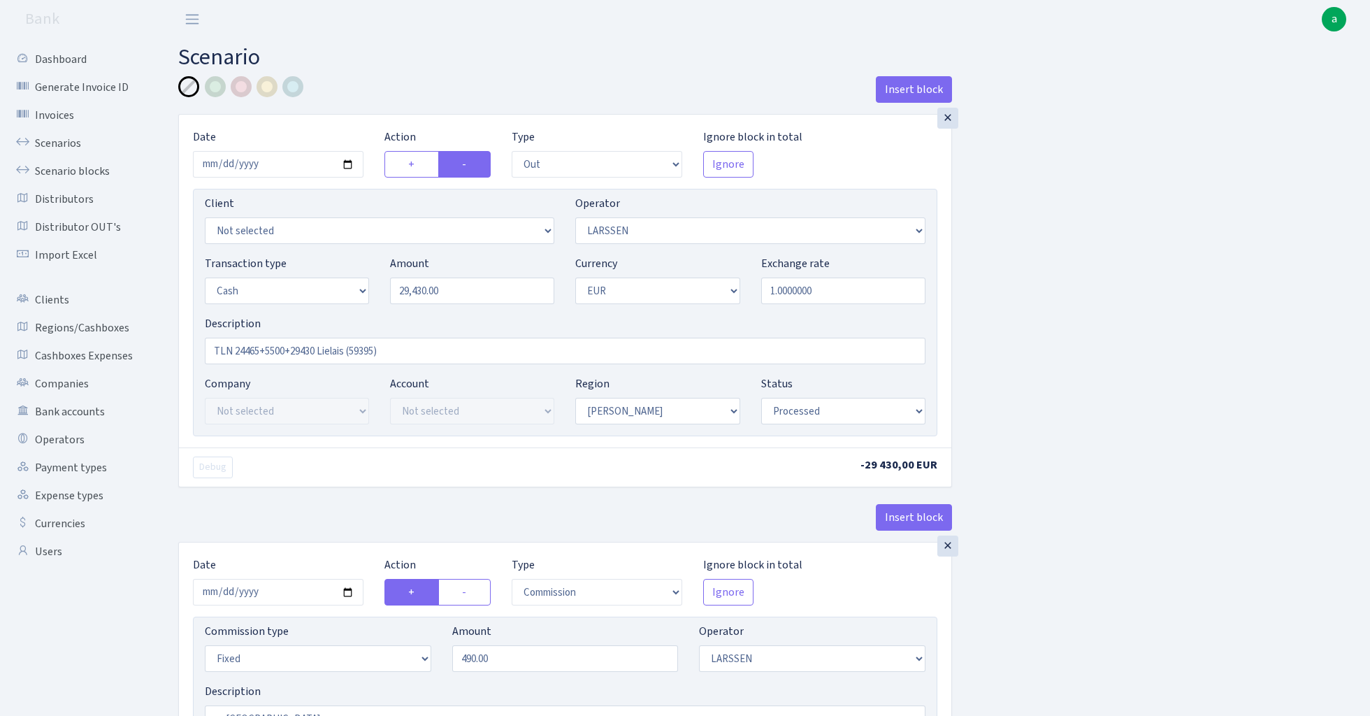
select select "processed"
select select "commission"
select select "fixed"
select select "36"
select select "processed"
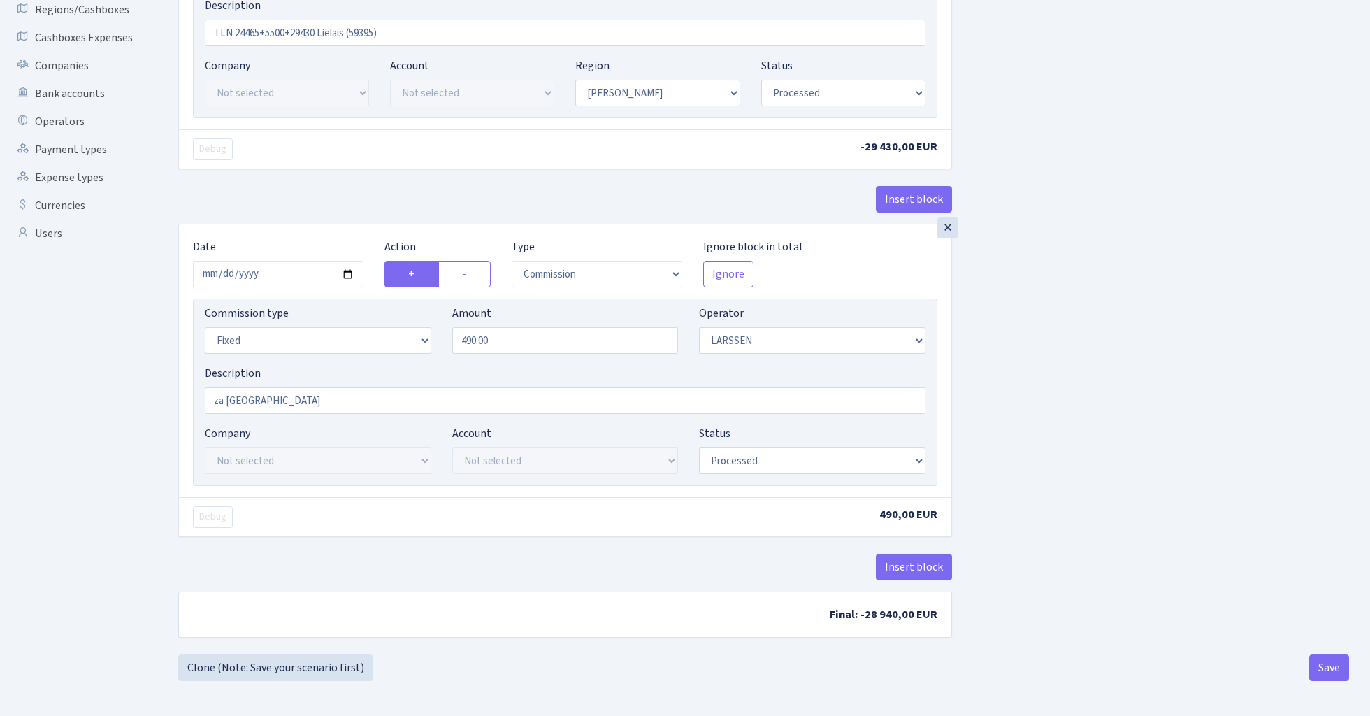
scroll to position [322, 0]
click at [950, 226] on div "×" at bounding box center [947, 227] width 21 height 21
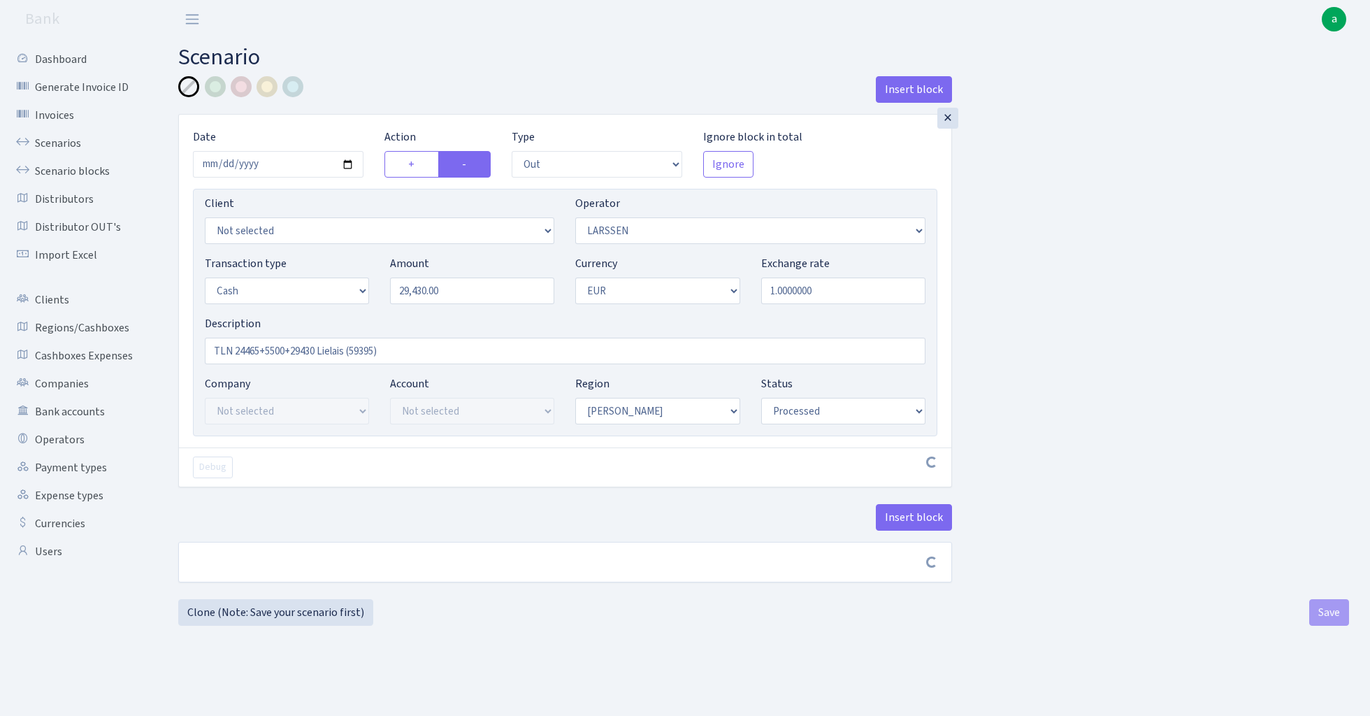
scroll to position [0, 0]
click at [1329, 616] on button "Save" at bounding box center [1329, 618] width 40 height 27
select select "out"
select select "36"
select select "1"
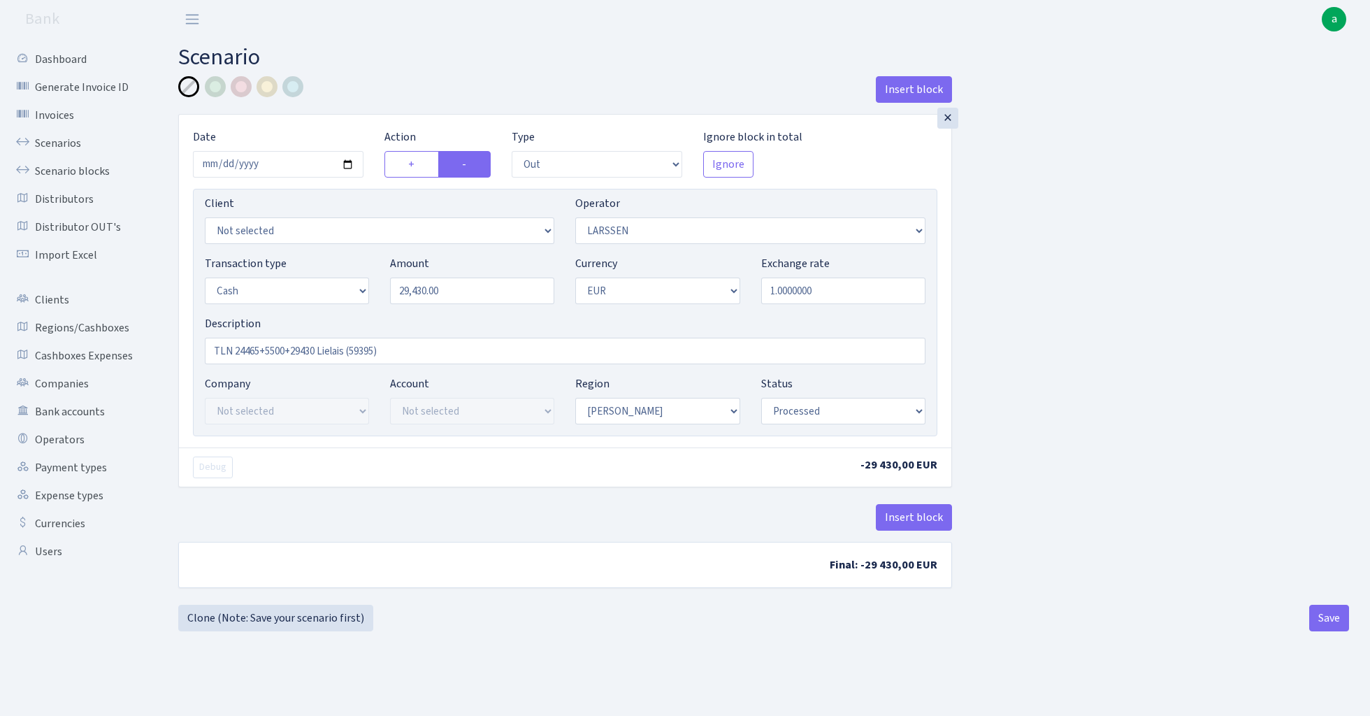
select select "1"
select select "processed"
click at [55, 144] on link "Scenarios" at bounding box center [77, 143] width 140 height 28
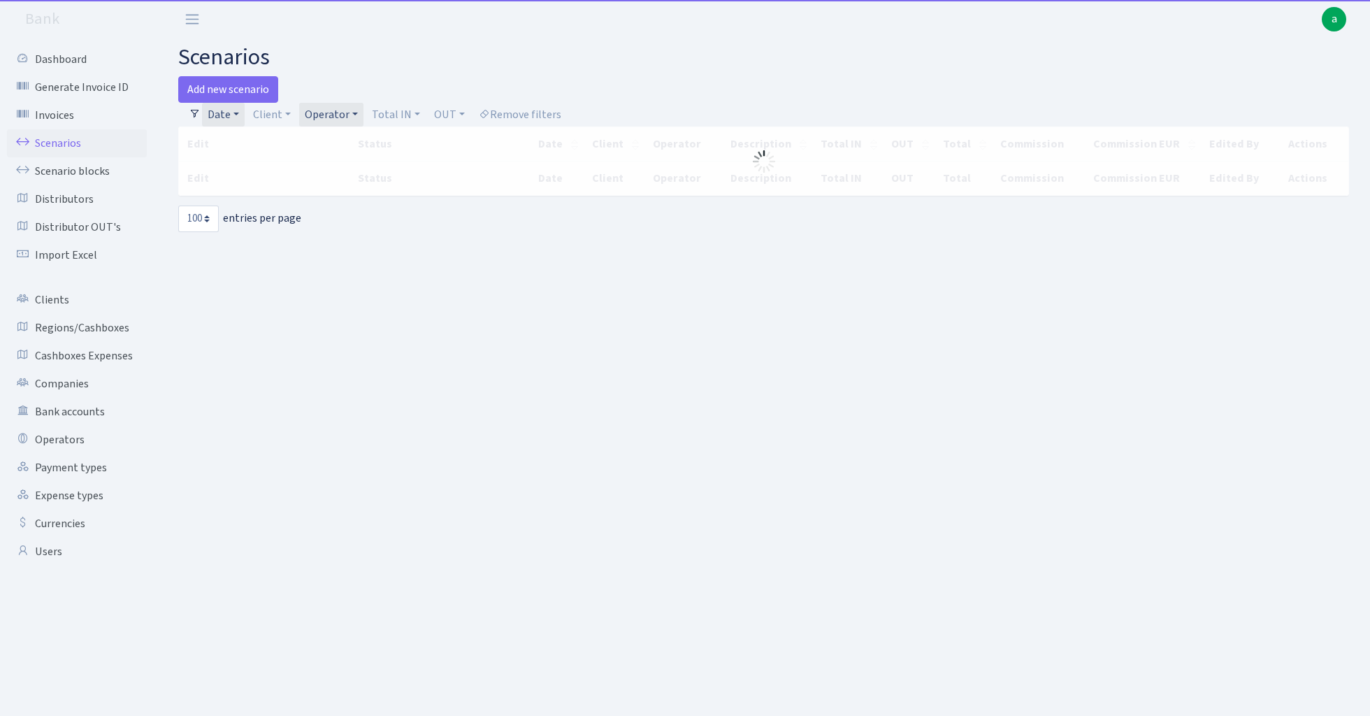
select select "100"
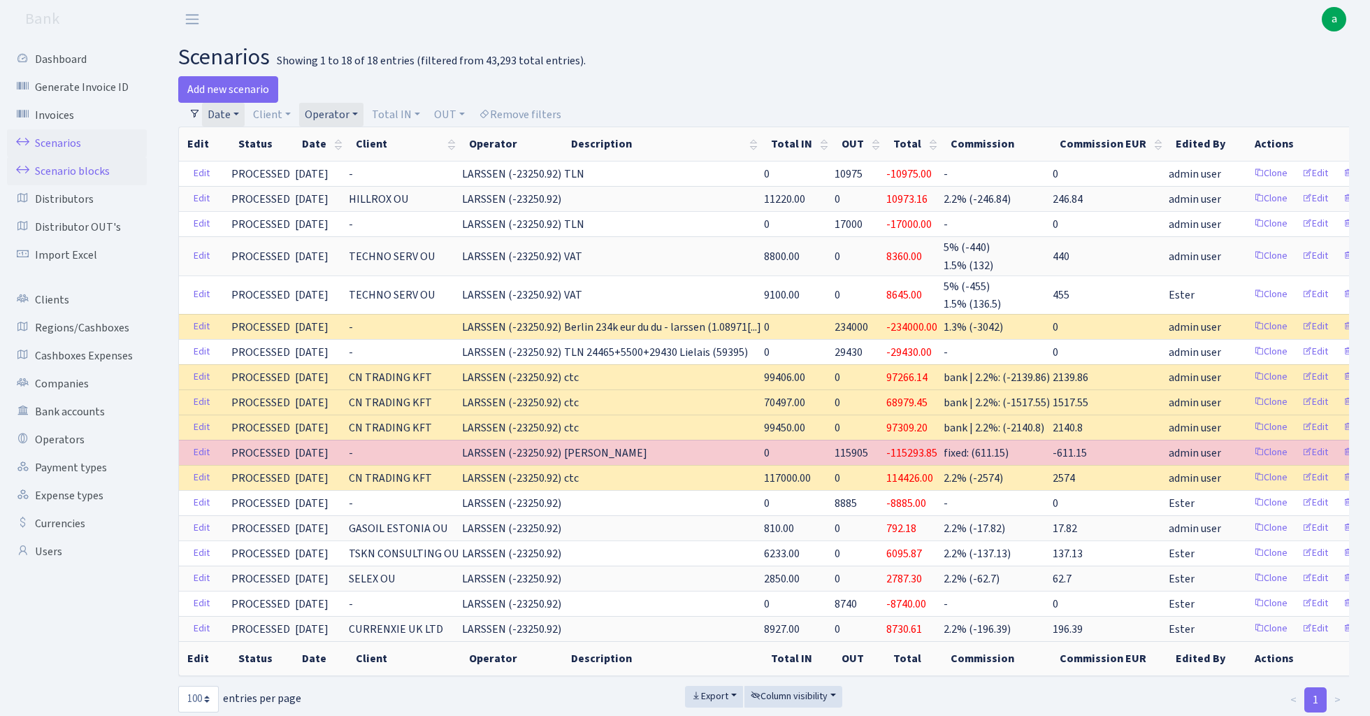
click at [94, 171] on link "Scenario blocks" at bounding box center [77, 171] width 140 height 28
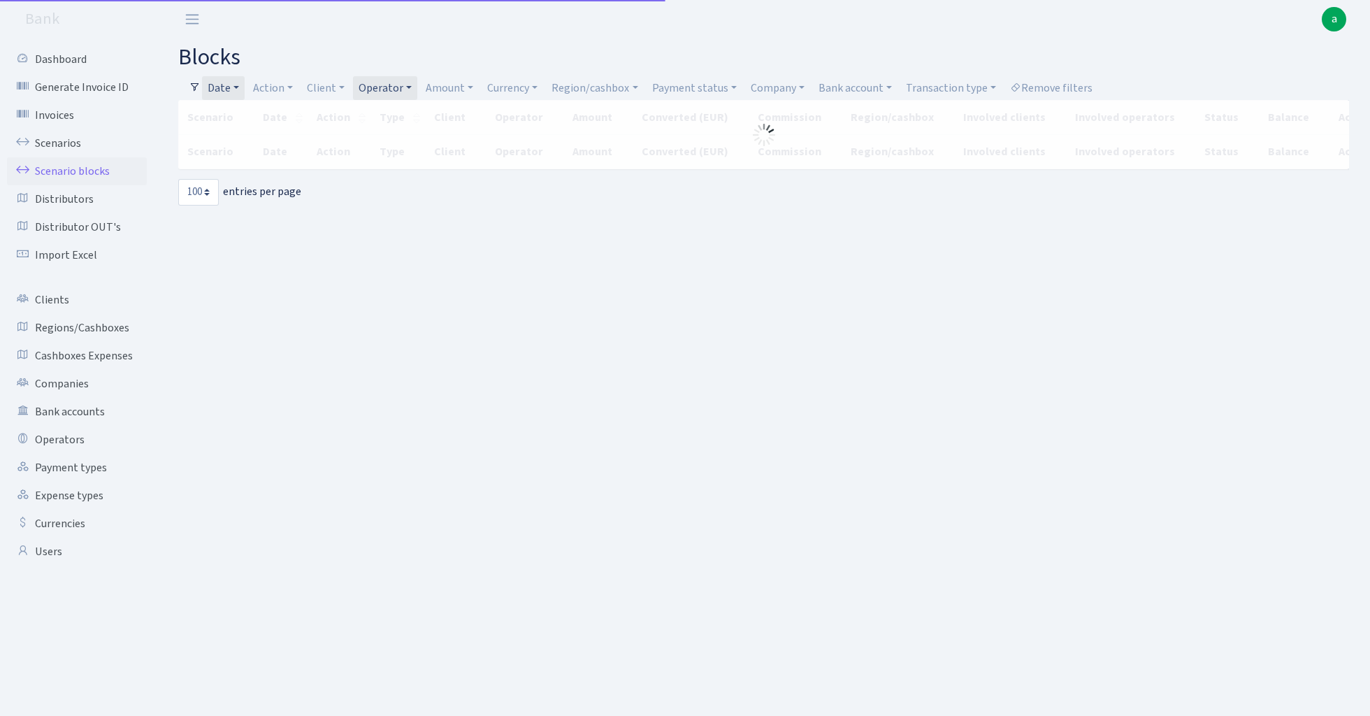
select select "100"
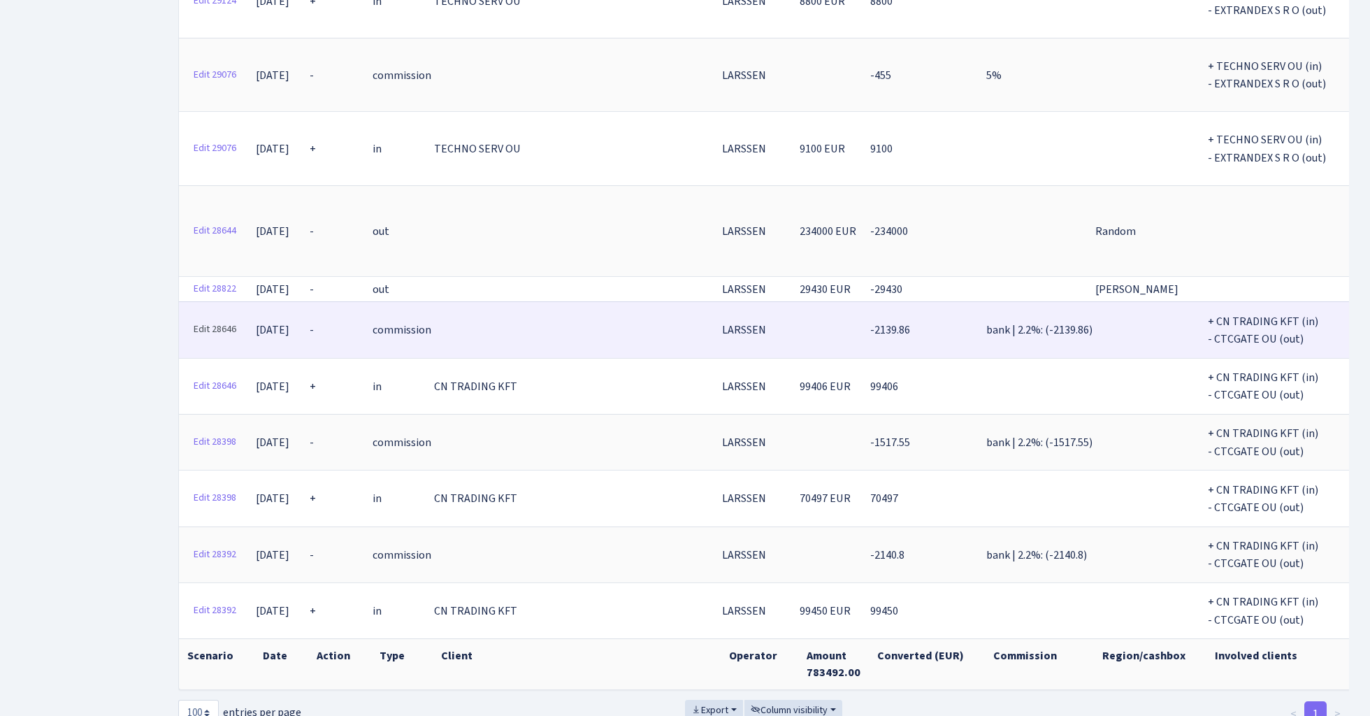
click at [210, 319] on link "Edit 28646" at bounding box center [214, 330] width 55 height 22
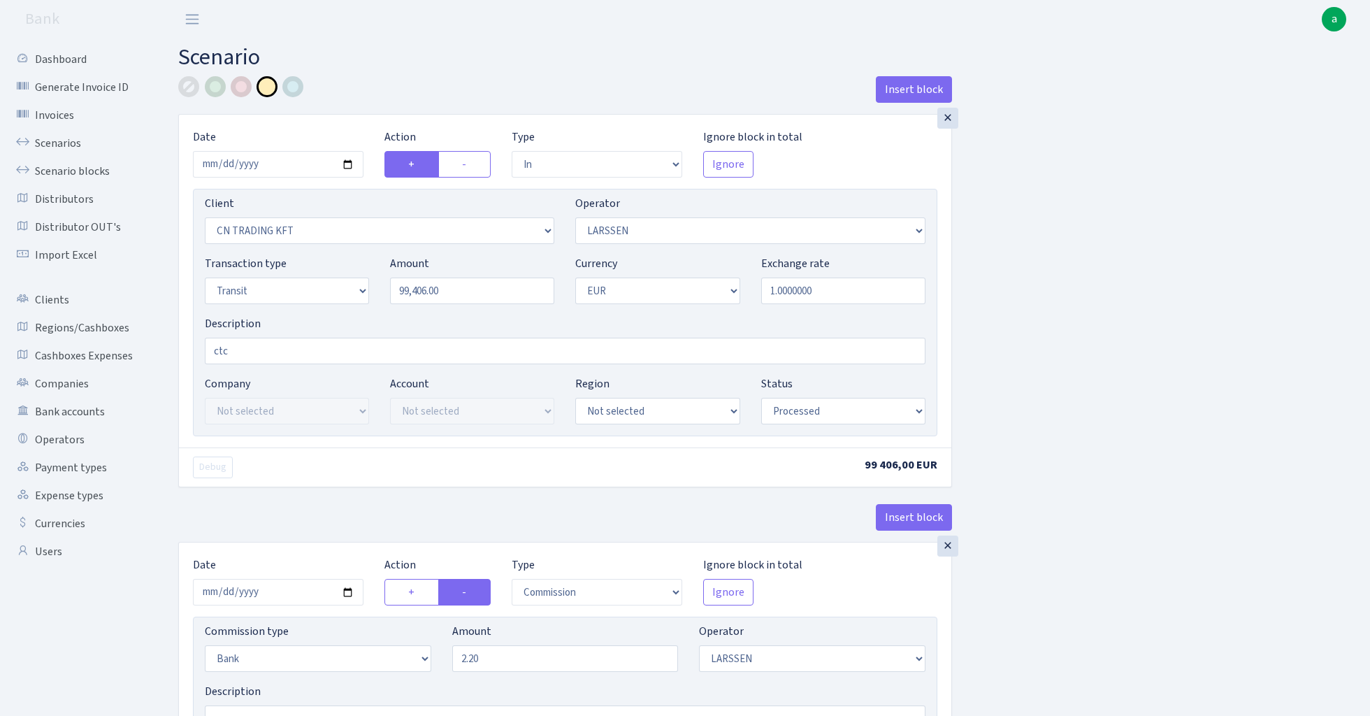
select select "in"
select select "115"
select select "36"
select select "5"
select select "1"
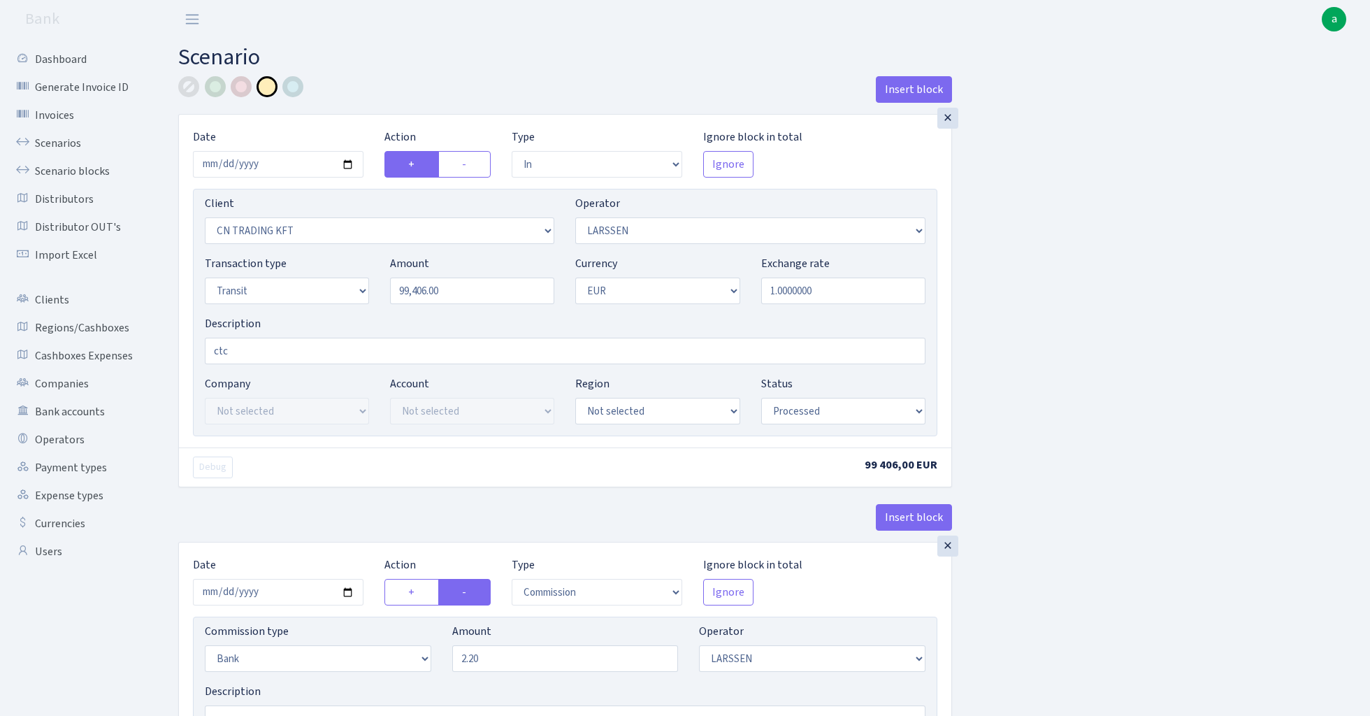
select select "processed"
select select "commission"
select select "bank"
select select "36"
select select "processed"
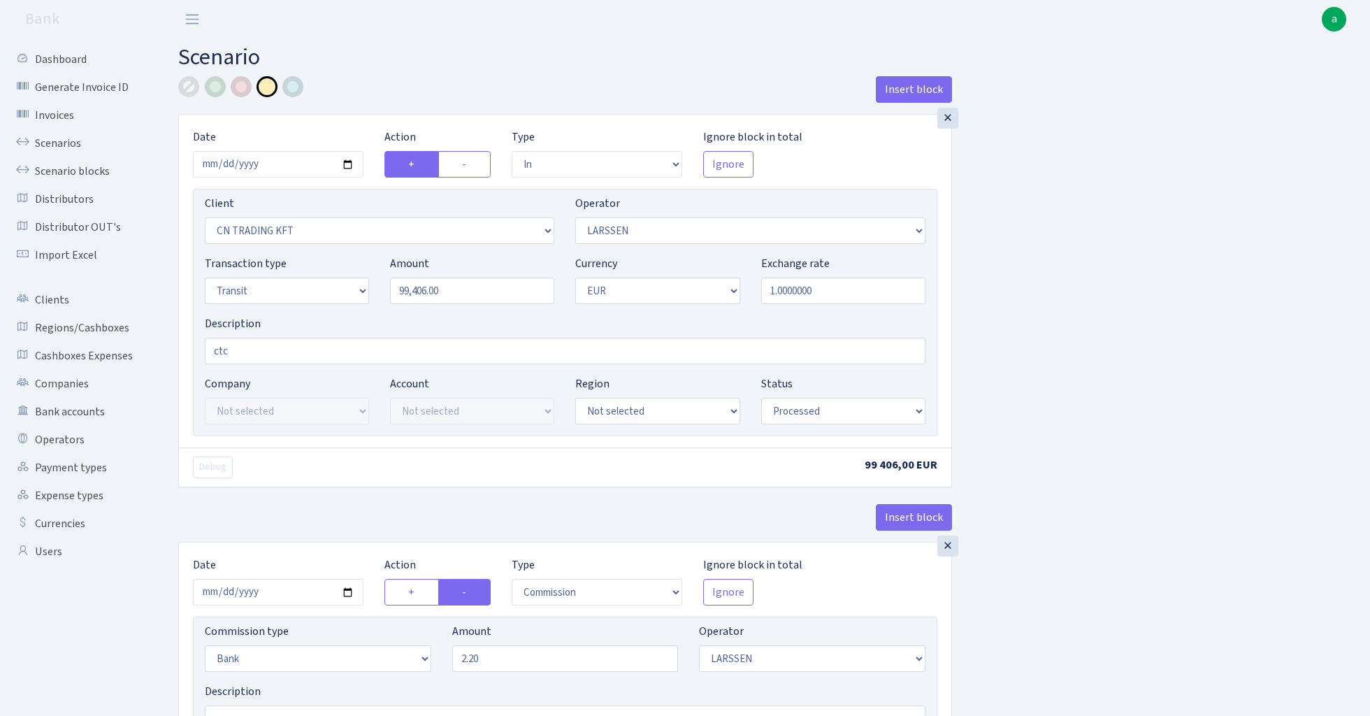
select select "out"
select select "1685"
select select "409"
select select "5"
select select "1"
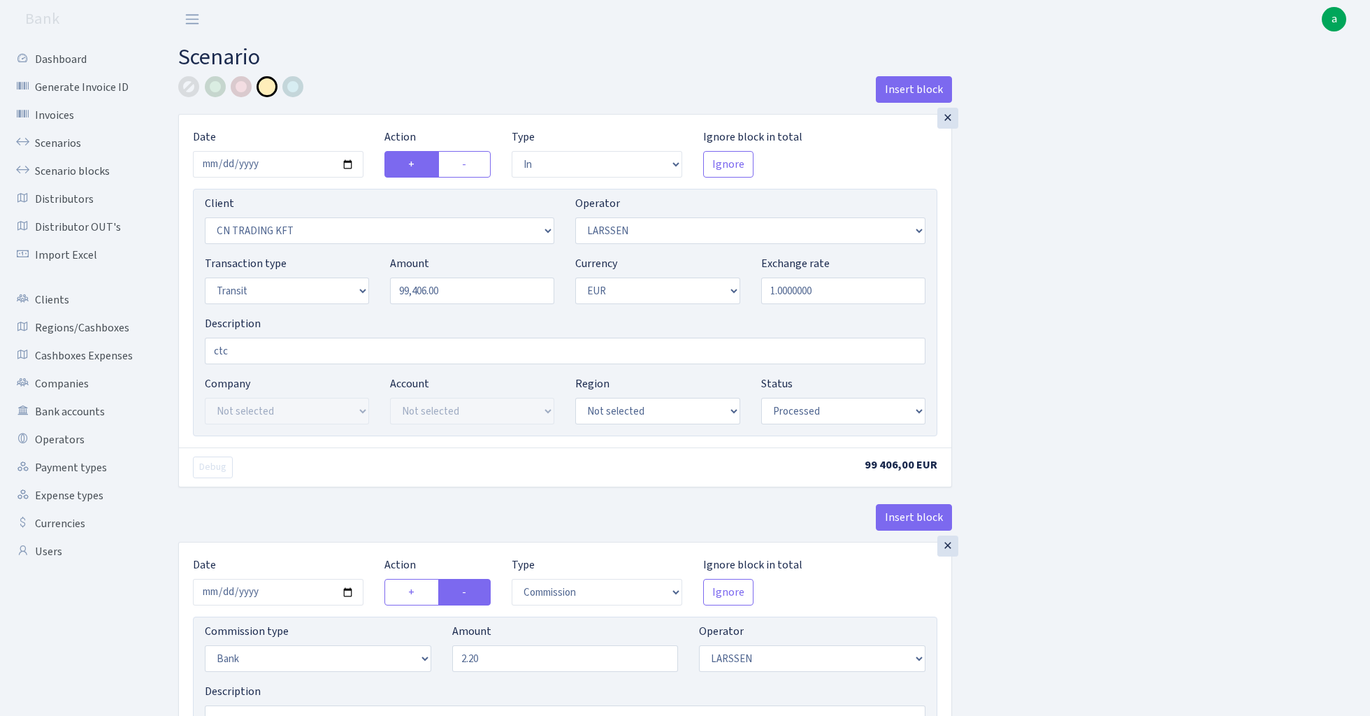
select select "processed"
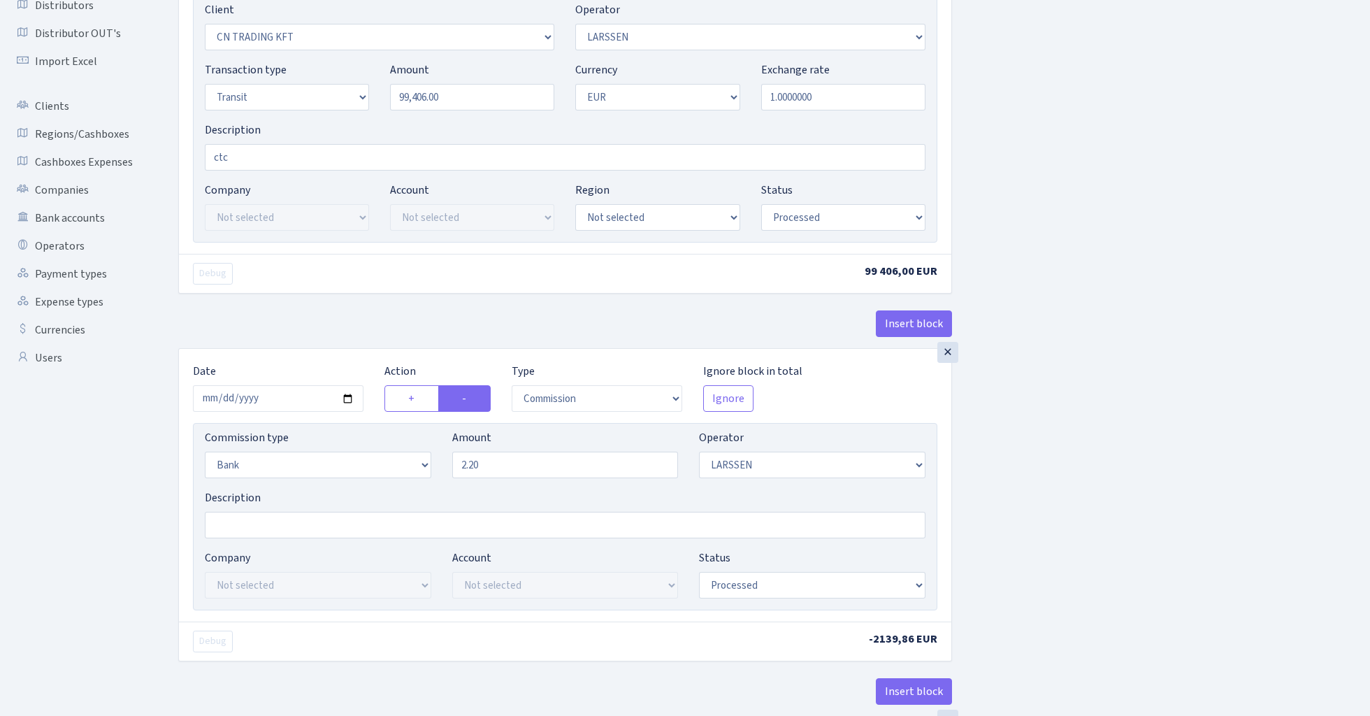
scroll to position [212, 0]
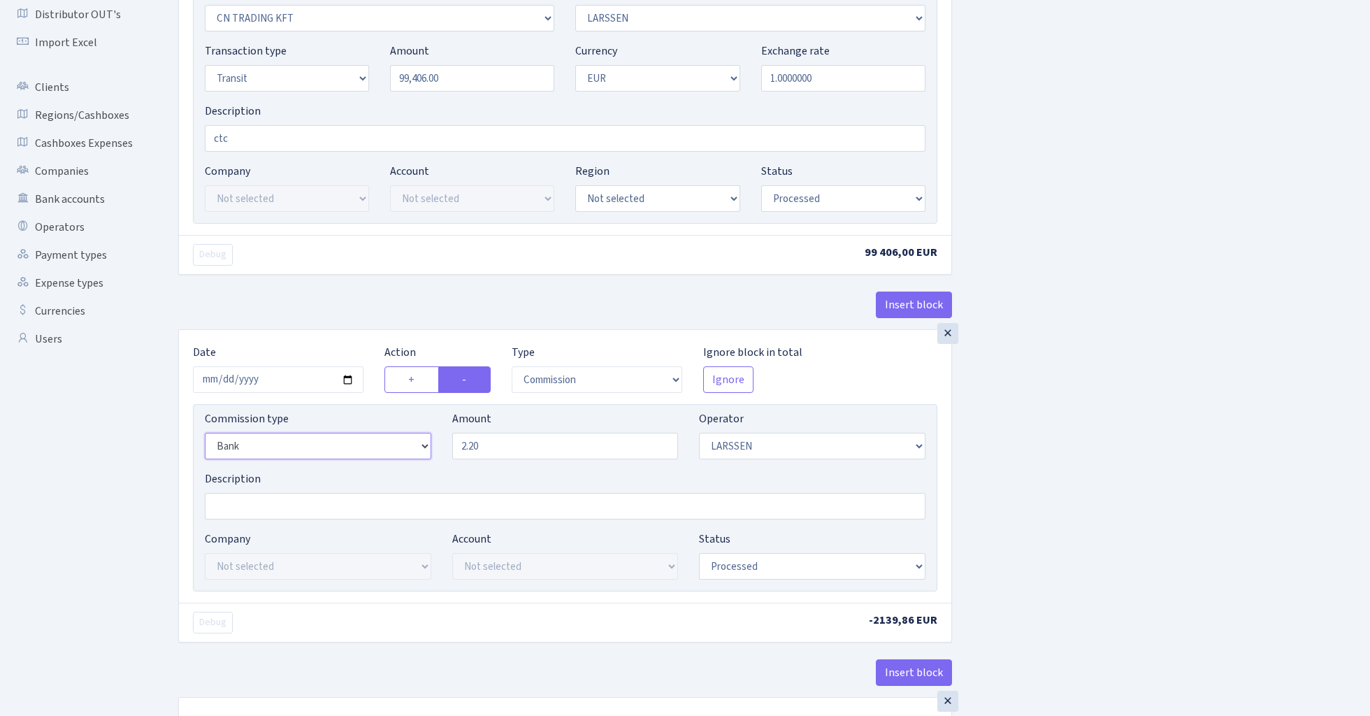
select select "percentage"
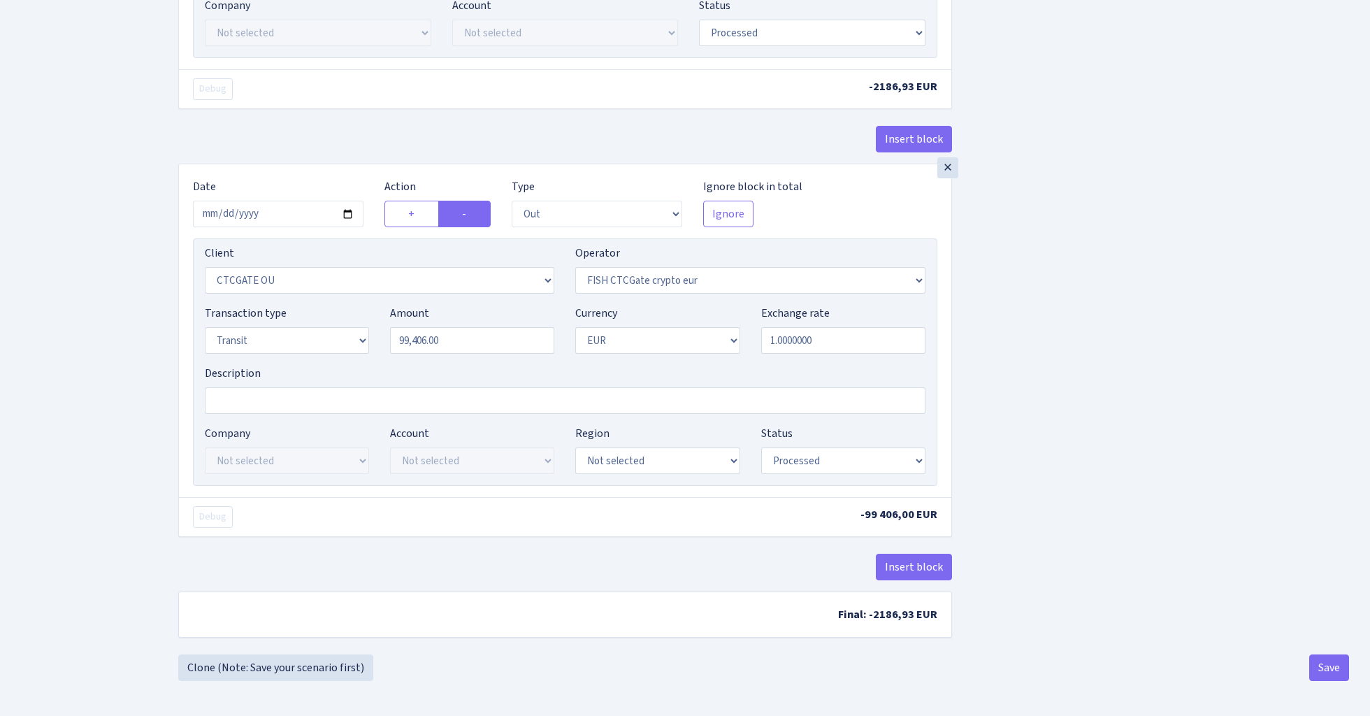
scroll to position [752, 0]
click at [1323, 671] on button "Save" at bounding box center [1329, 667] width 40 height 27
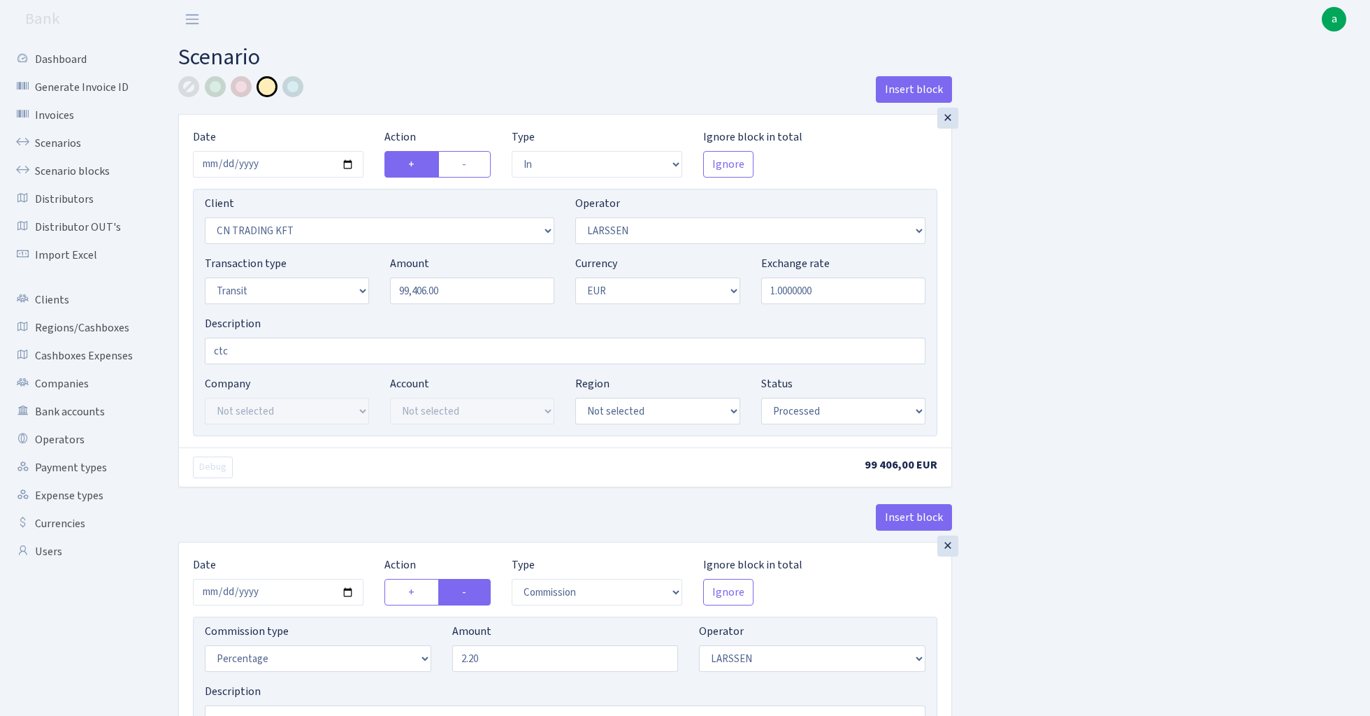
select select "in"
select select "115"
select select "36"
select select "5"
select select "1"
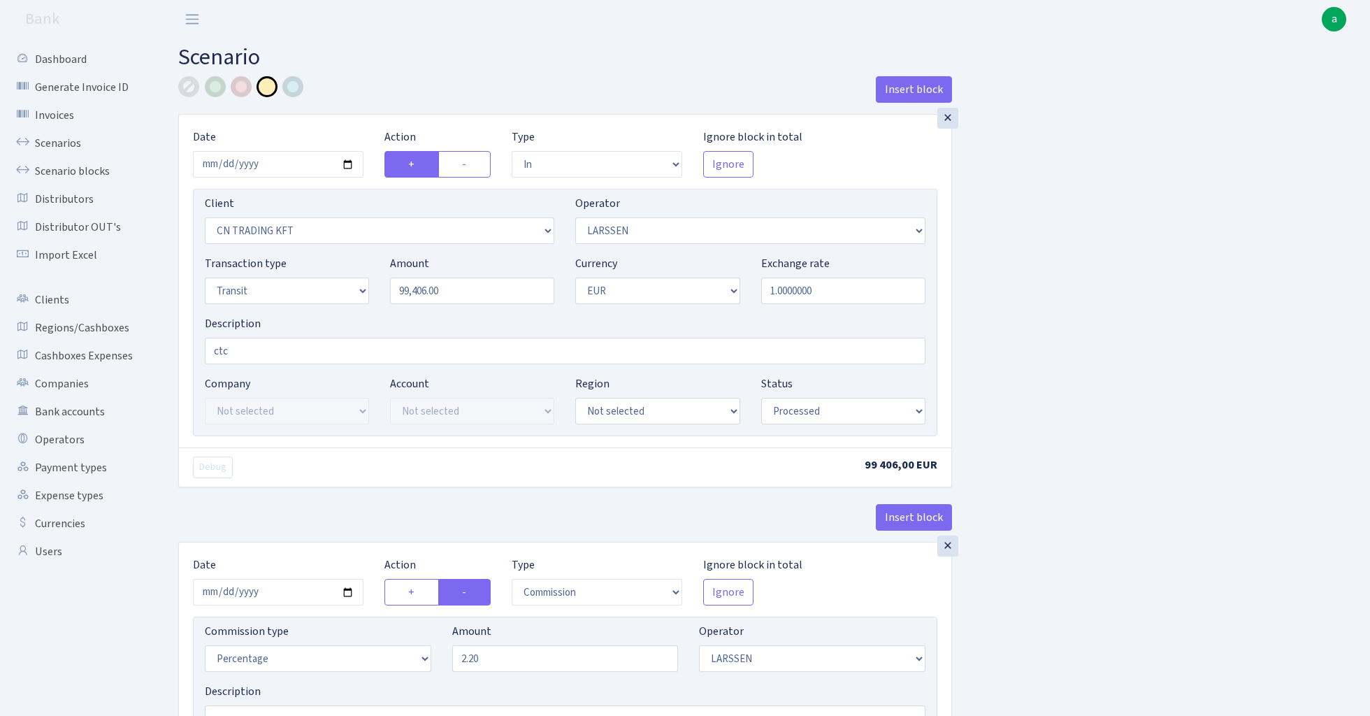
select select "processed"
select select "commission"
select select "36"
select select "processed"
select select "out"
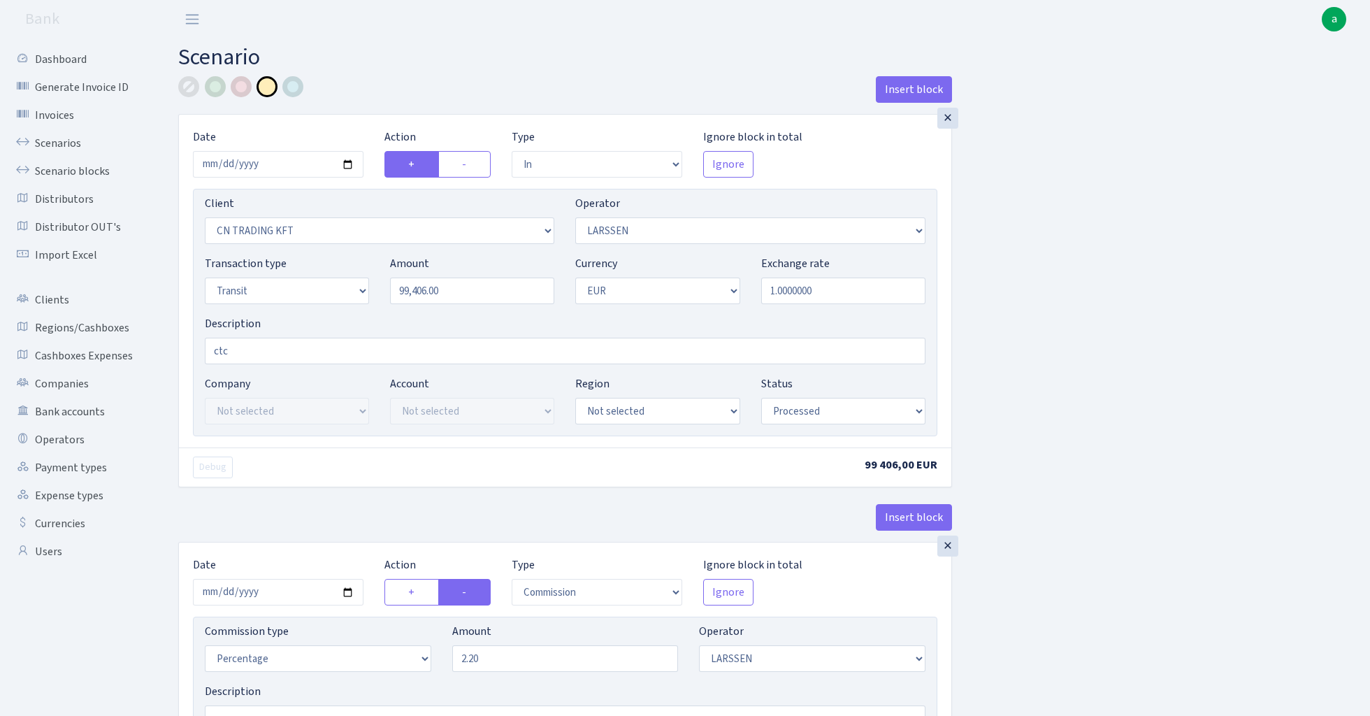
select select "1685"
select select "409"
select select "5"
select select "1"
select select "processed"
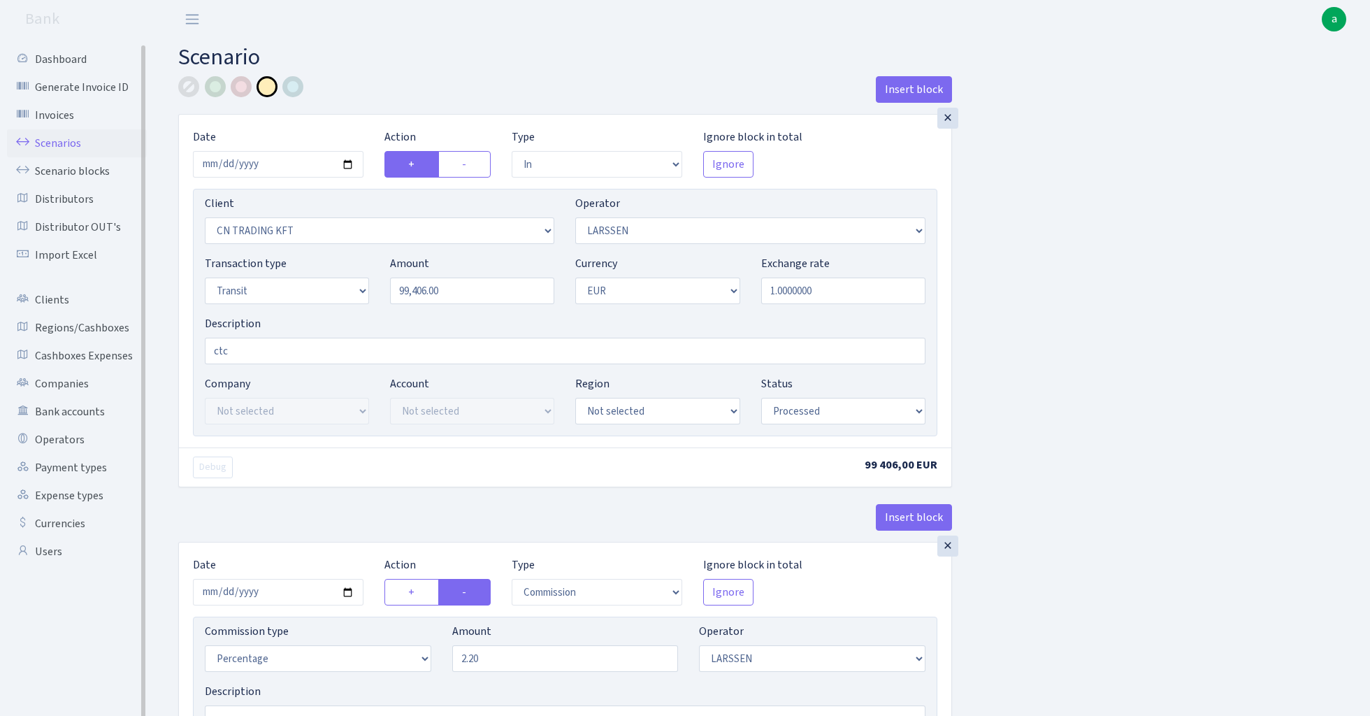
click at [51, 143] on link "Scenarios" at bounding box center [77, 143] width 140 height 28
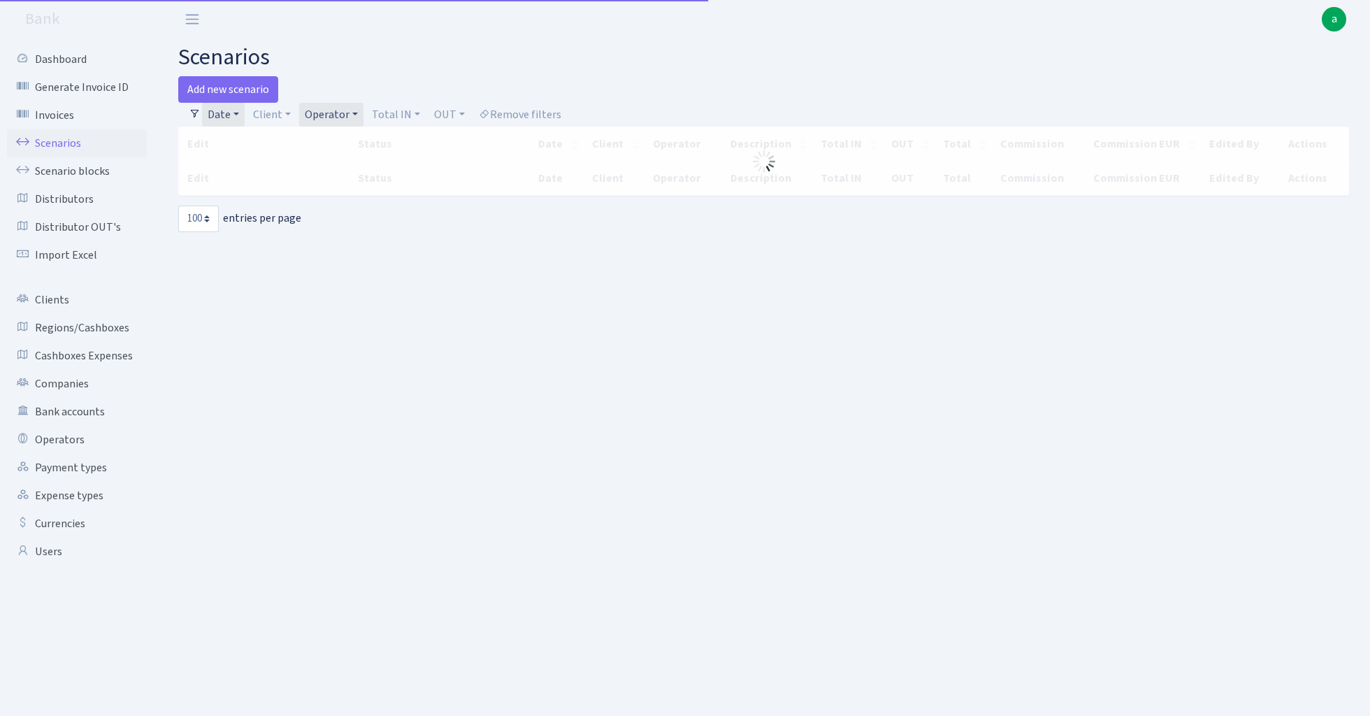
select select "100"
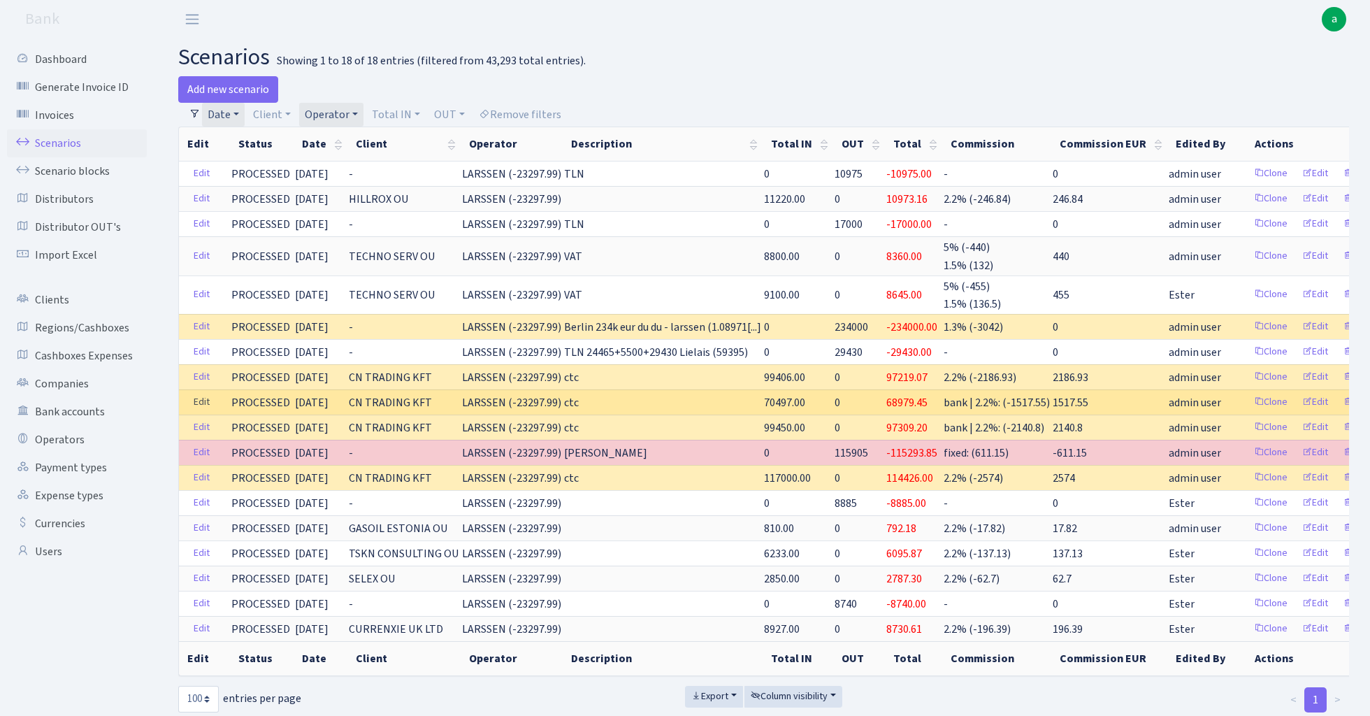
click at [199, 398] on link "Edit" at bounding box center [201, 402] width 29 height 22
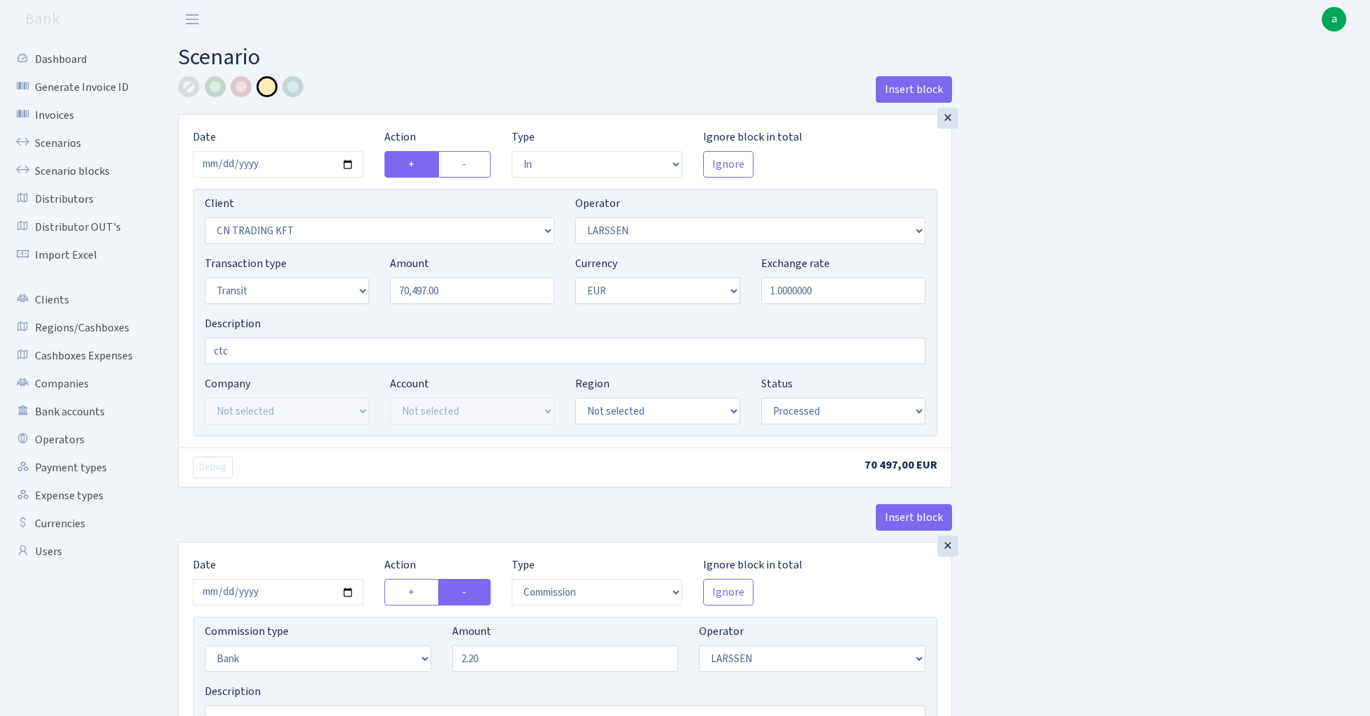
select select "in"
select select "115"
select select "36"
select select "5"
select select "1"
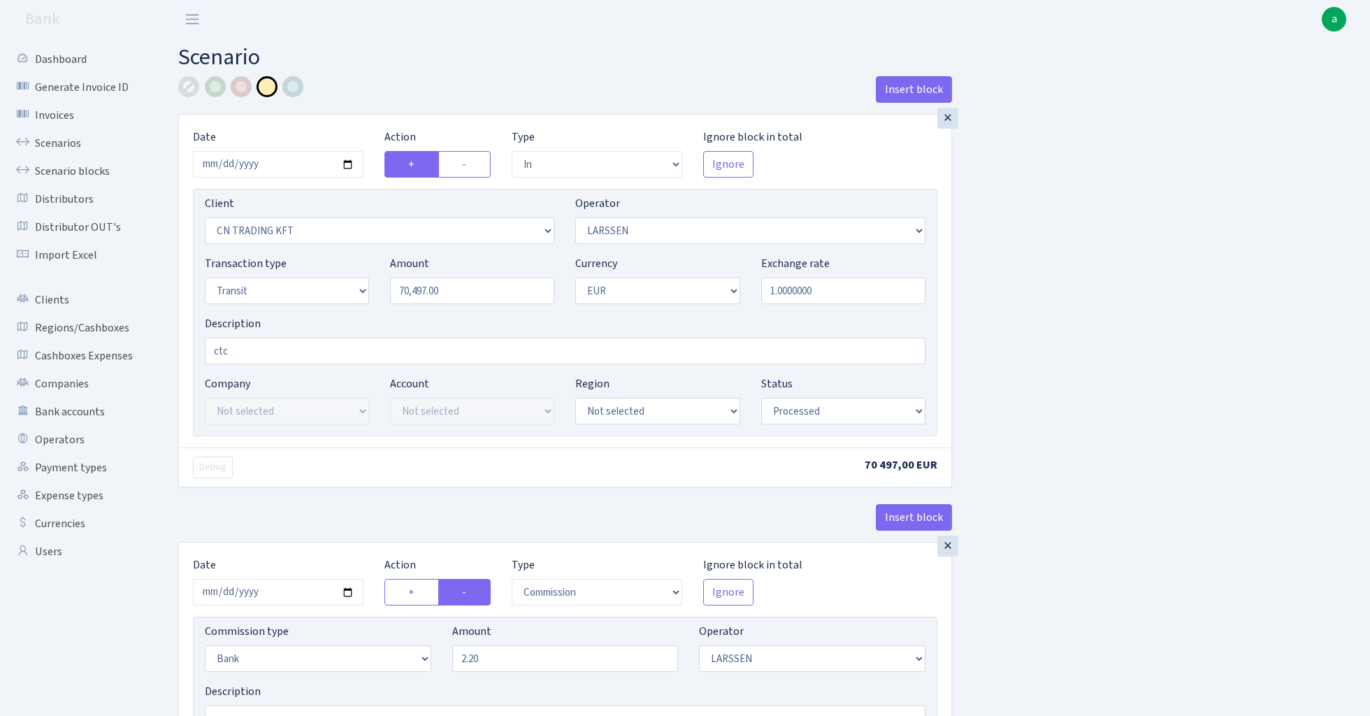
select select "processed"
select select "commission"
select select "bank"
select select "36"
select select "processed"
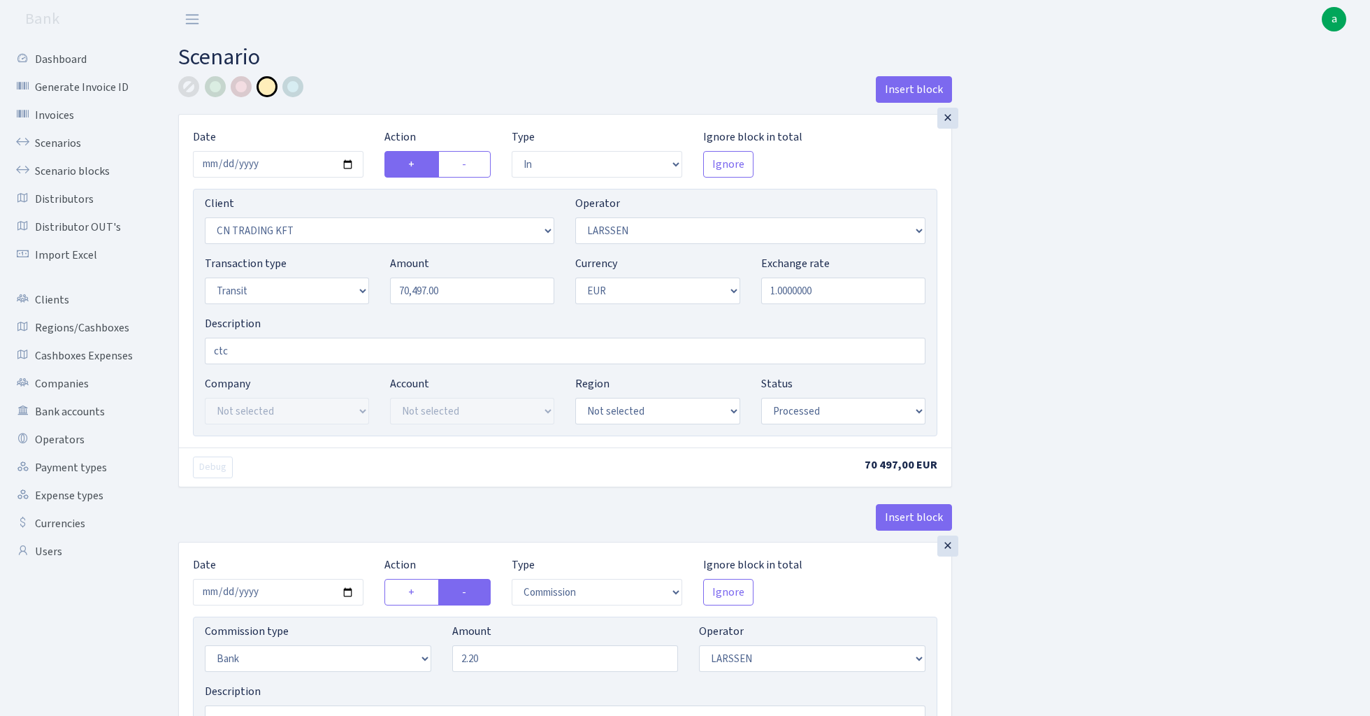
select select "out"
select select "1685"
select select "409"
select select "5"
select select "1"
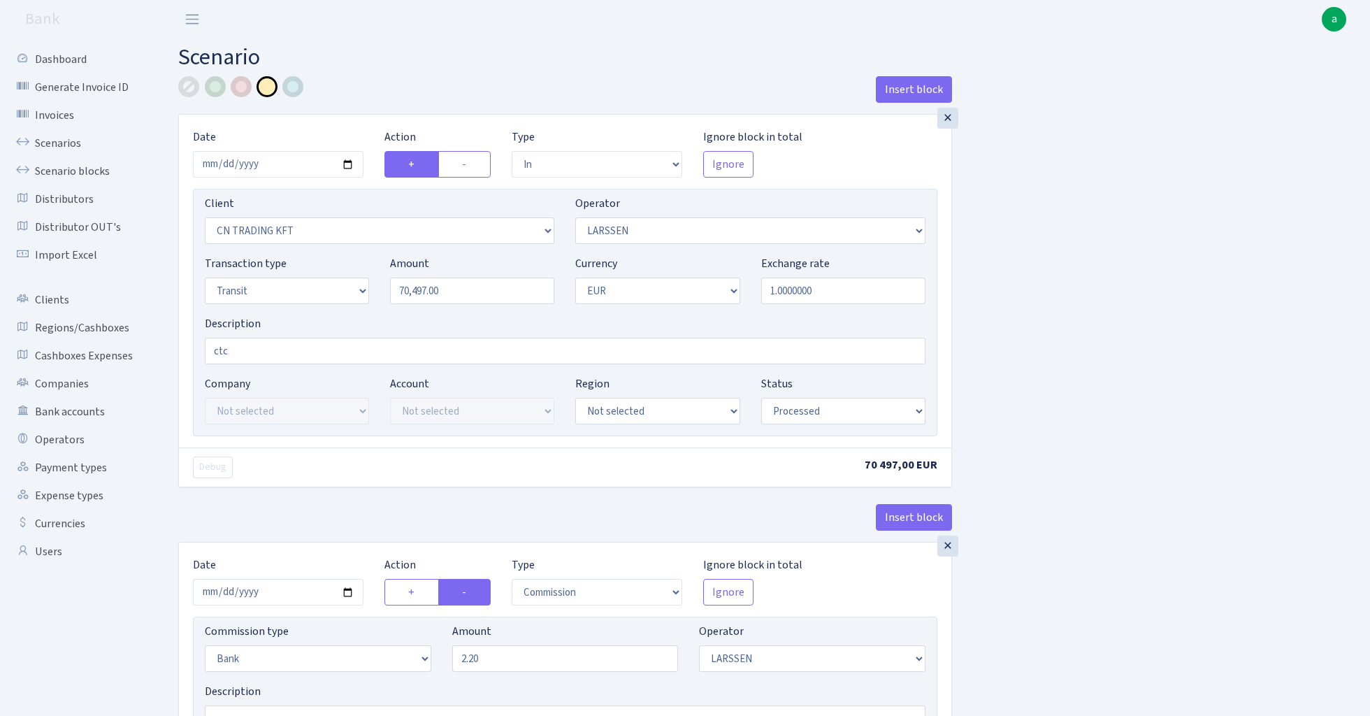
select select "processed"
select select "percentage"
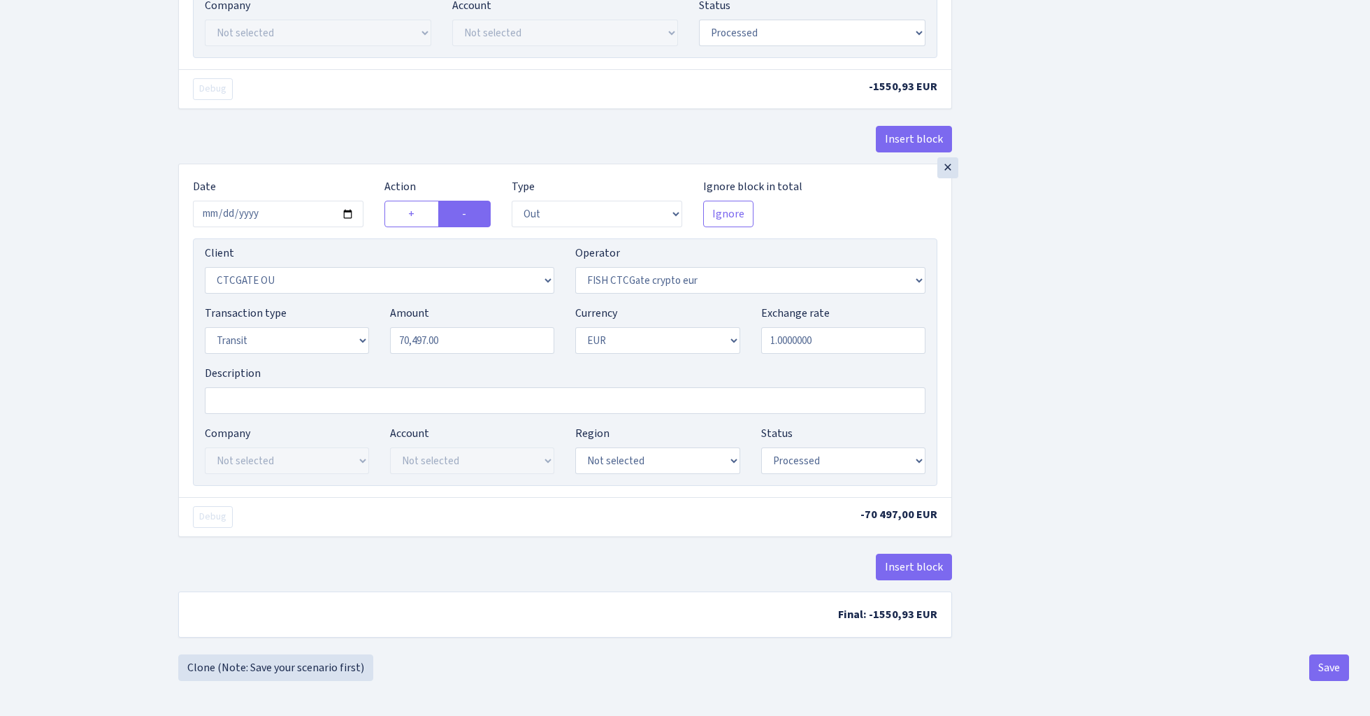
scroll to position [752, 0]
click at [1328, 665] on button "Save" at bounding box center [1329, 667] width 40 height 27
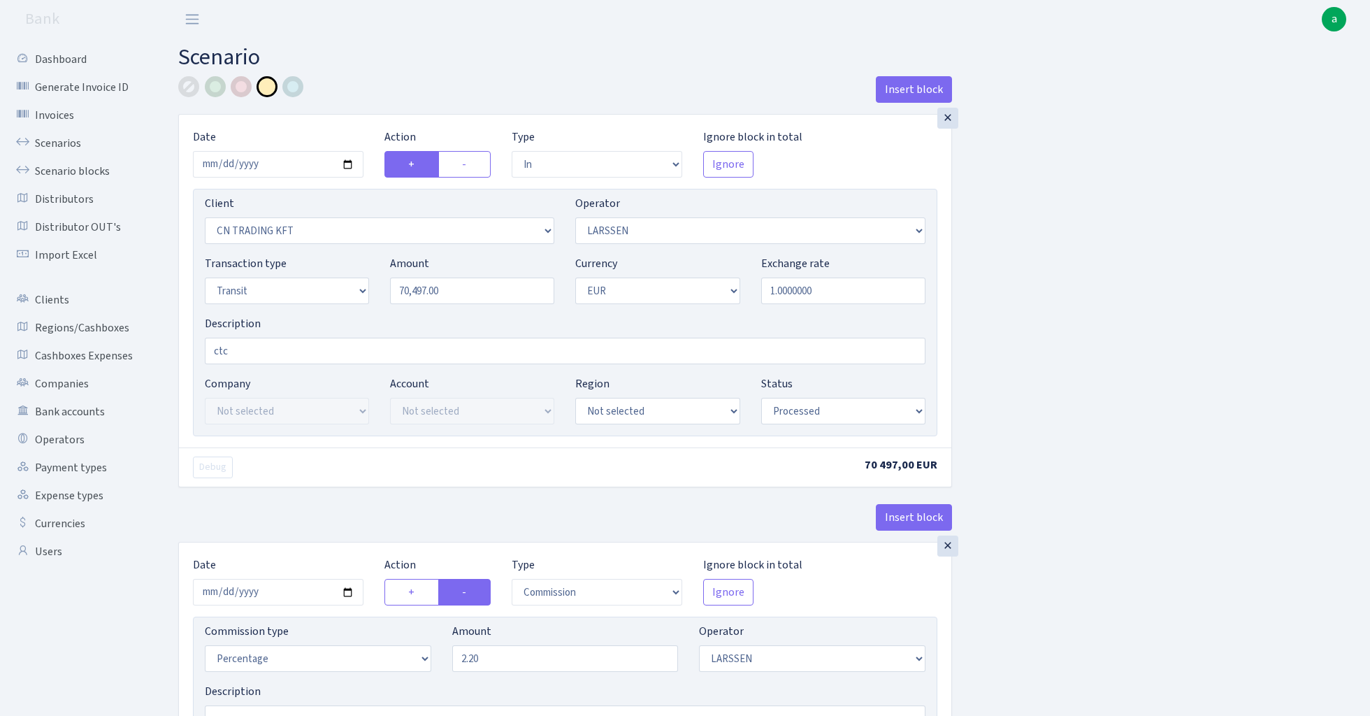
select select "in"
select select "115"
select select "36"
select select "5"
select select "1"
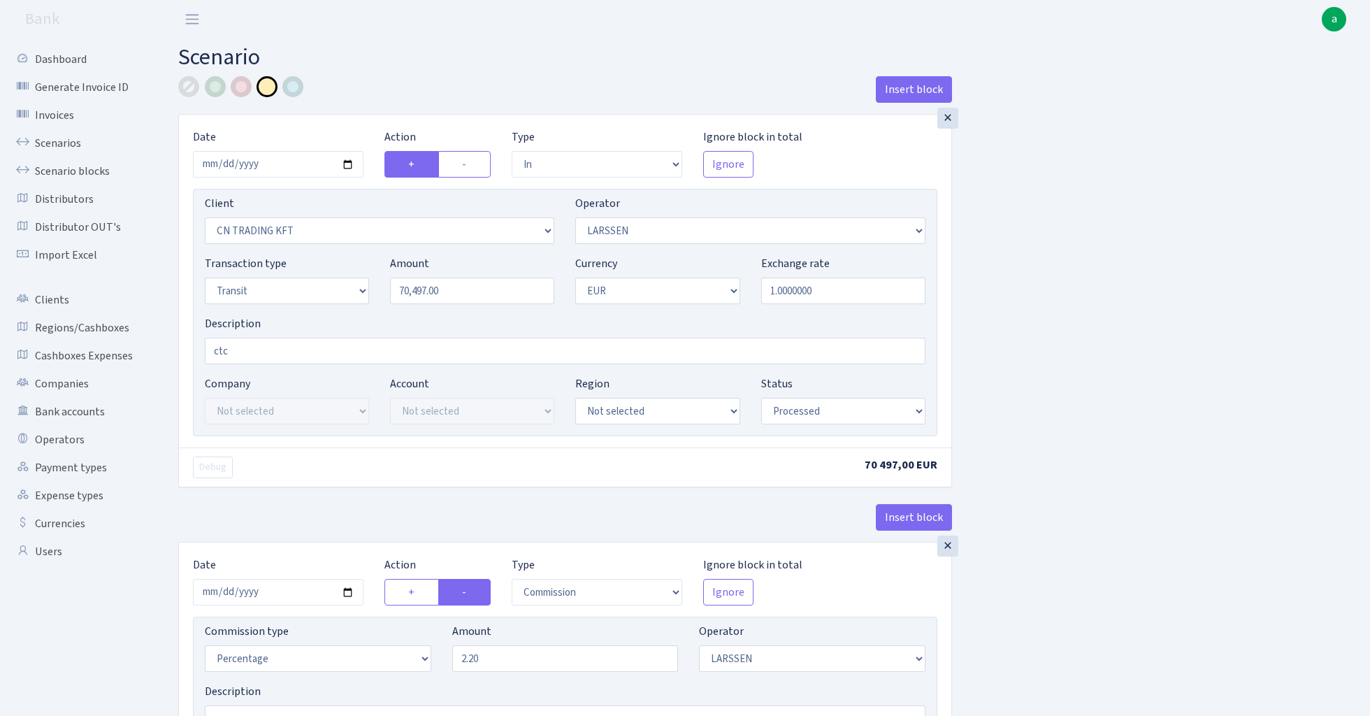
select select "processed"
select select "commission"
select select "36"
select select "processed"
select select "out"
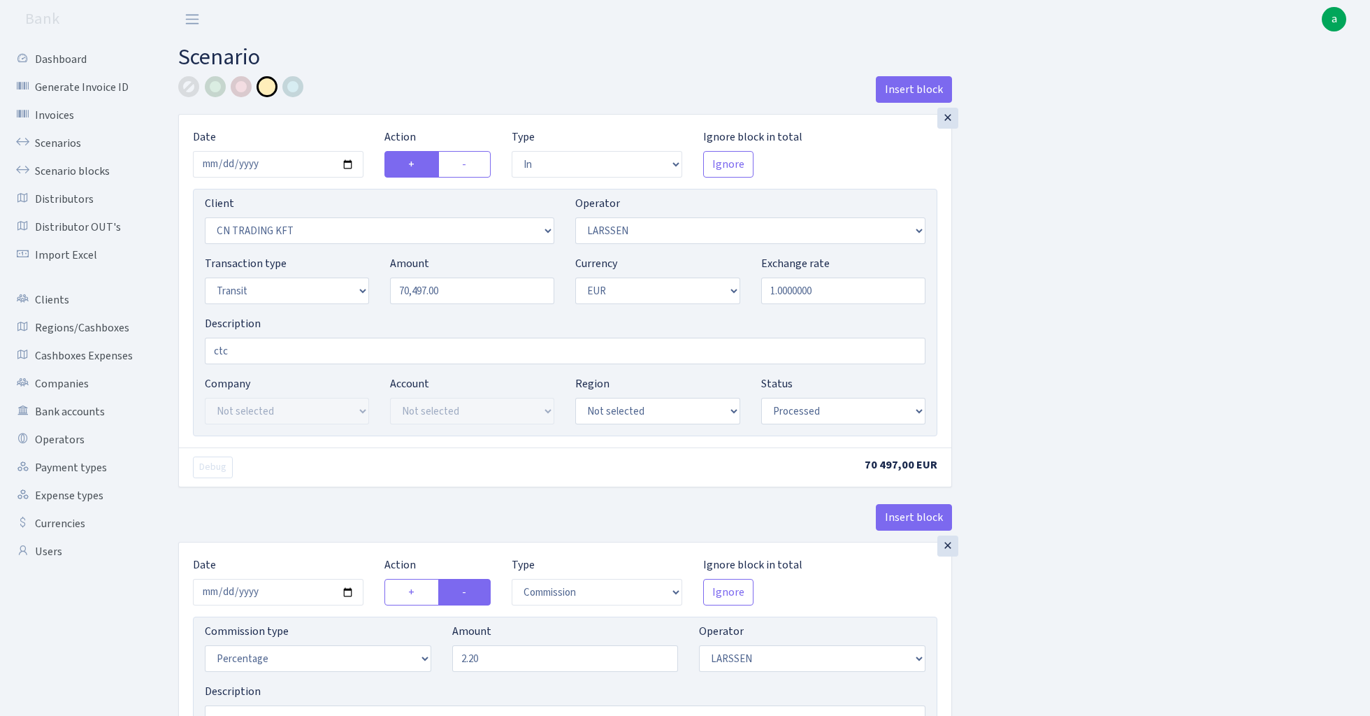
select select "1685"
select select "409"
select select "5"
select select "1"
select select "processed"
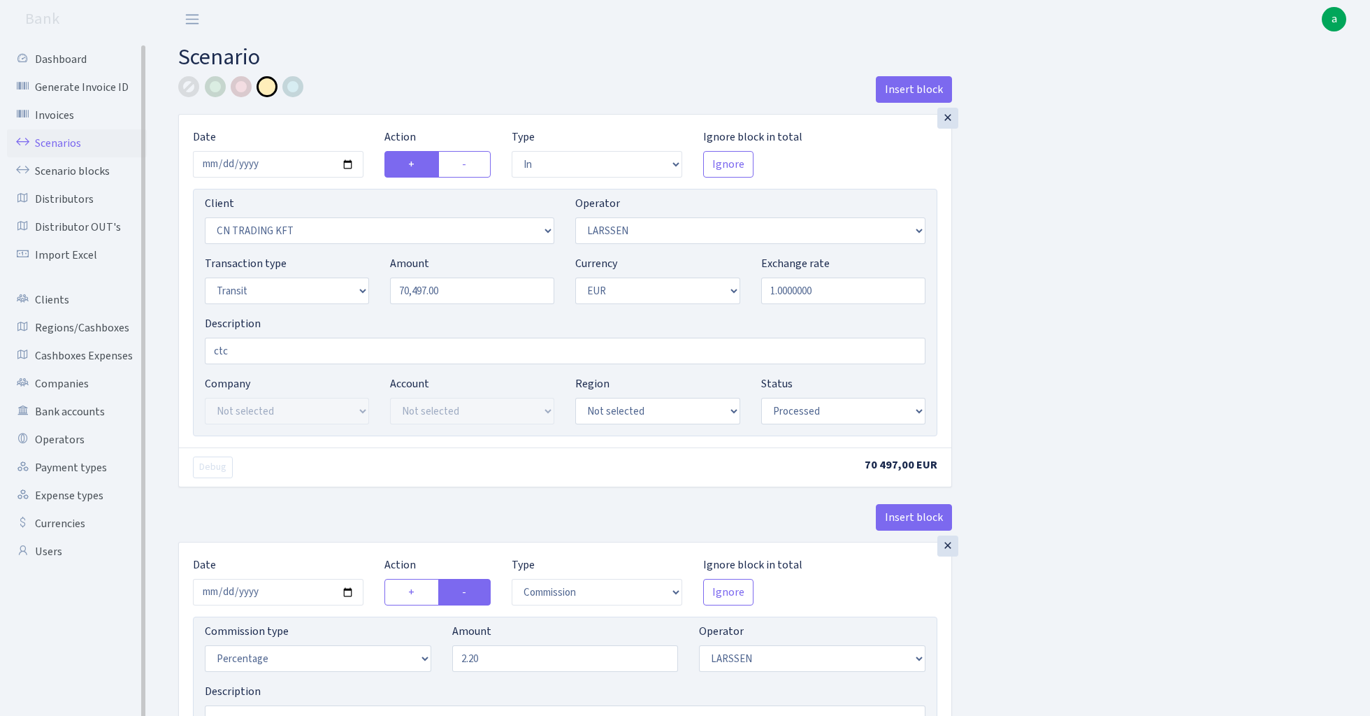
click at [57, 143] on link "Scenarios" at bounding box center [77, 143] width 140 height 28
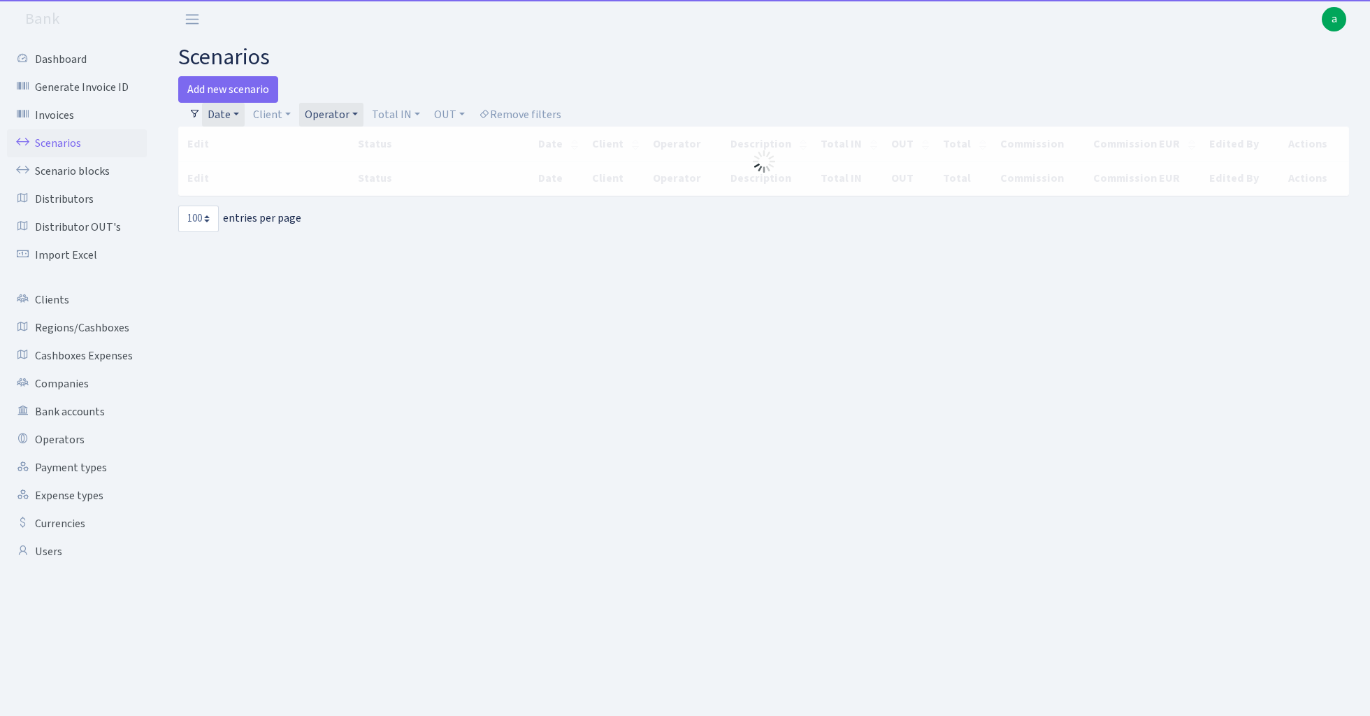
select select "100"
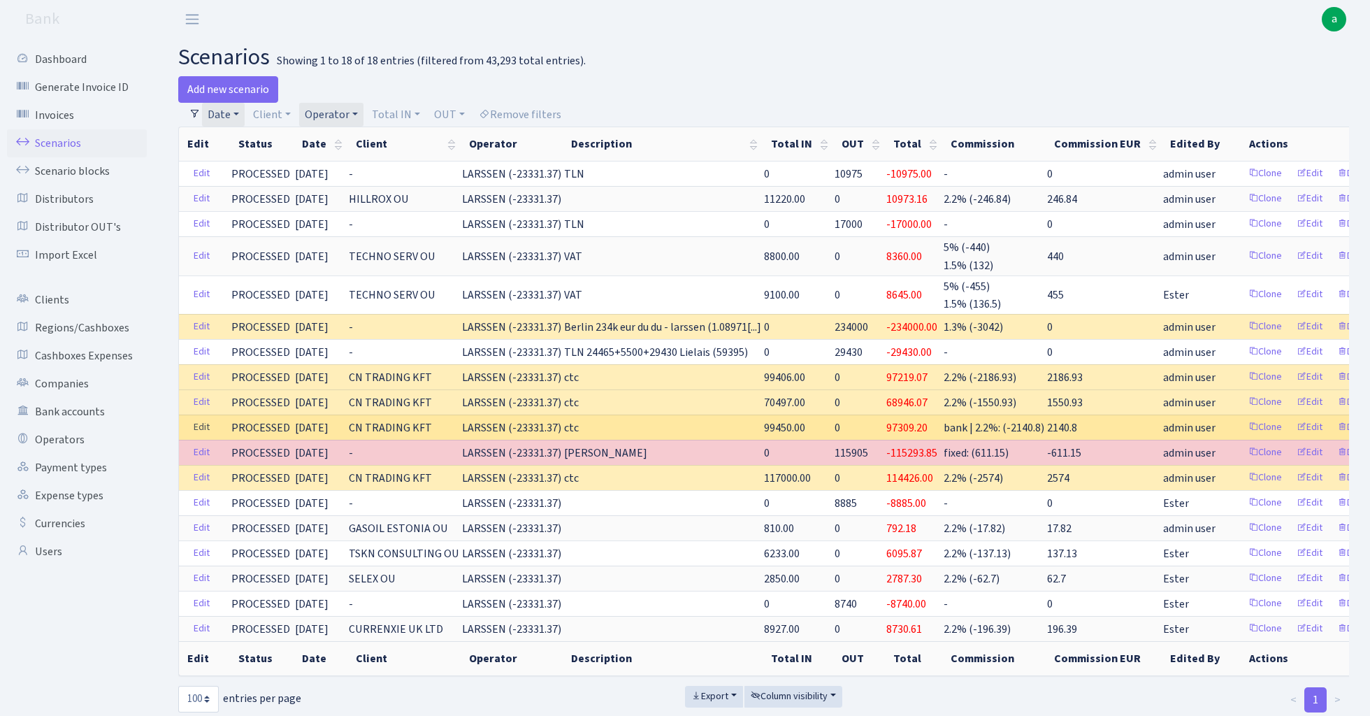
click at [198, 428] on link "Edit" at bounding box center [201, 428] width 29 height 22
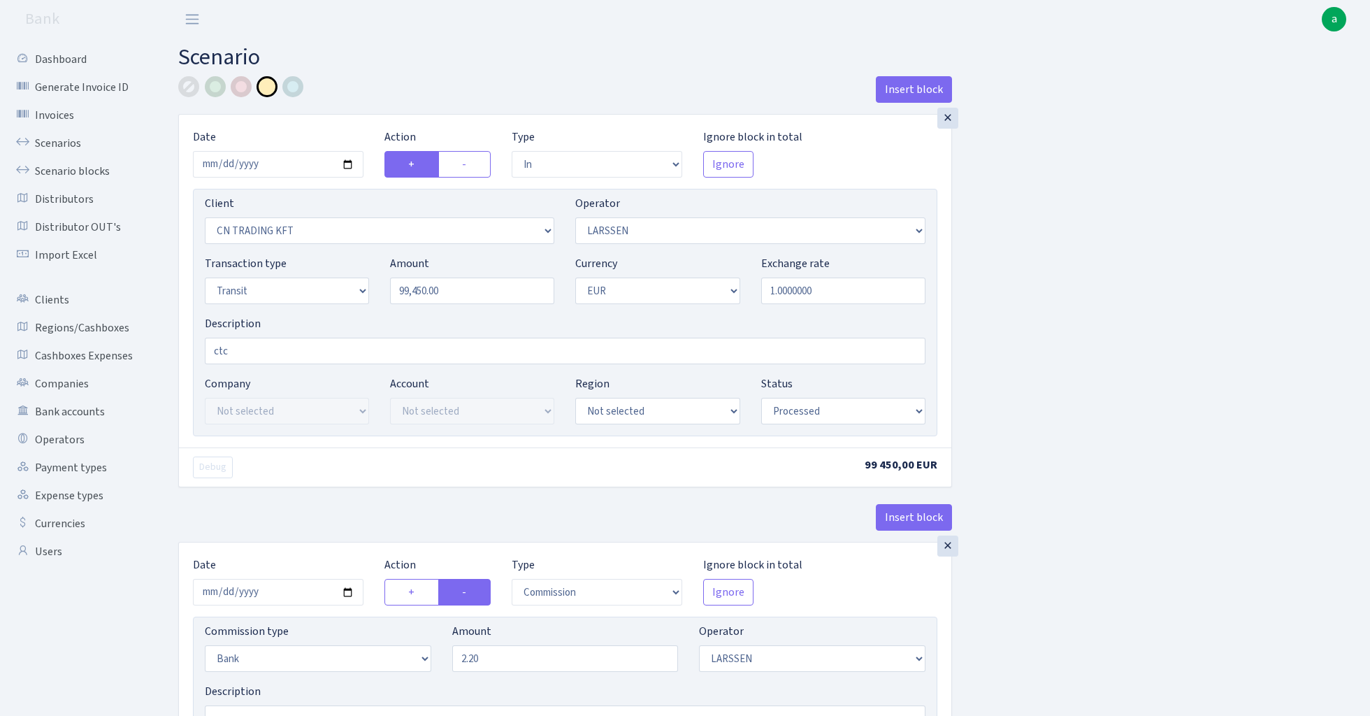
select select "in"
select select "115"
select select "36"
select select "5"
select select "1"
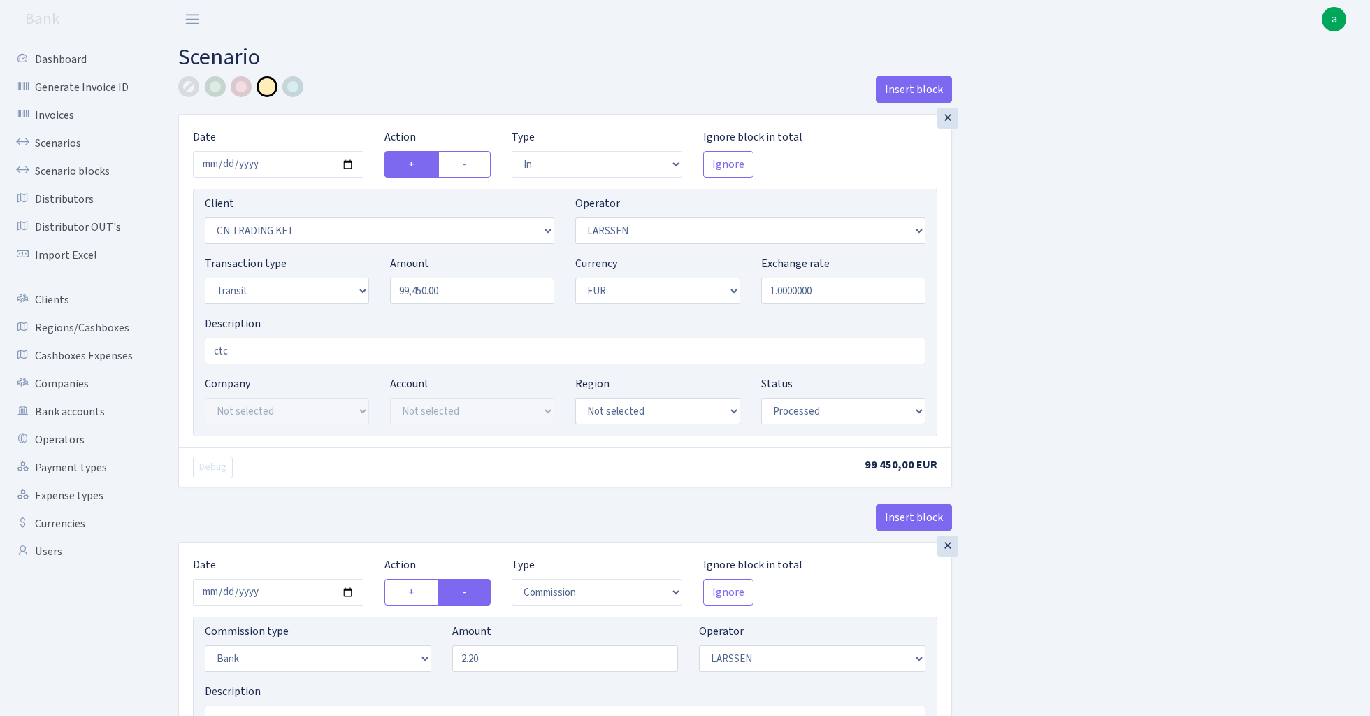
select select "processed"
select select "commission"
select select "bank"
select select "36"
select select "processed"
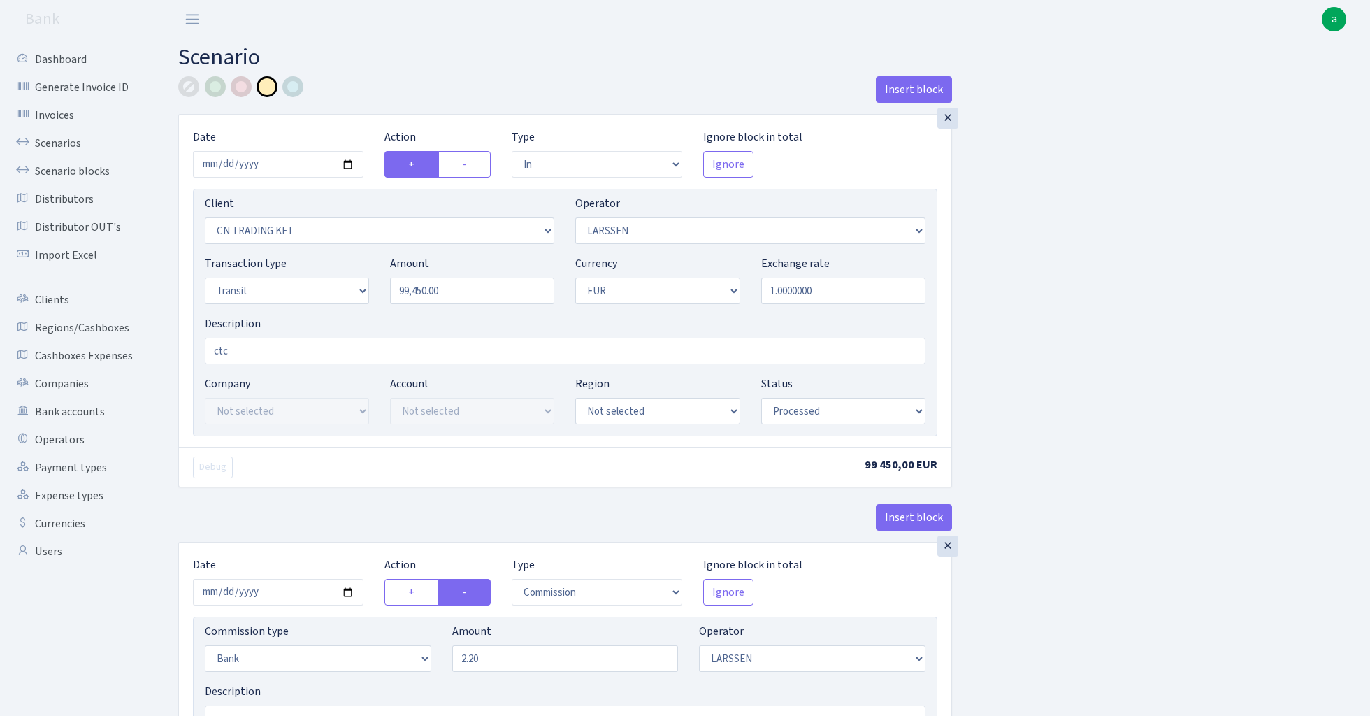
select select "out"
select select "1685"
select select "409"
select select "5"
select select "1"
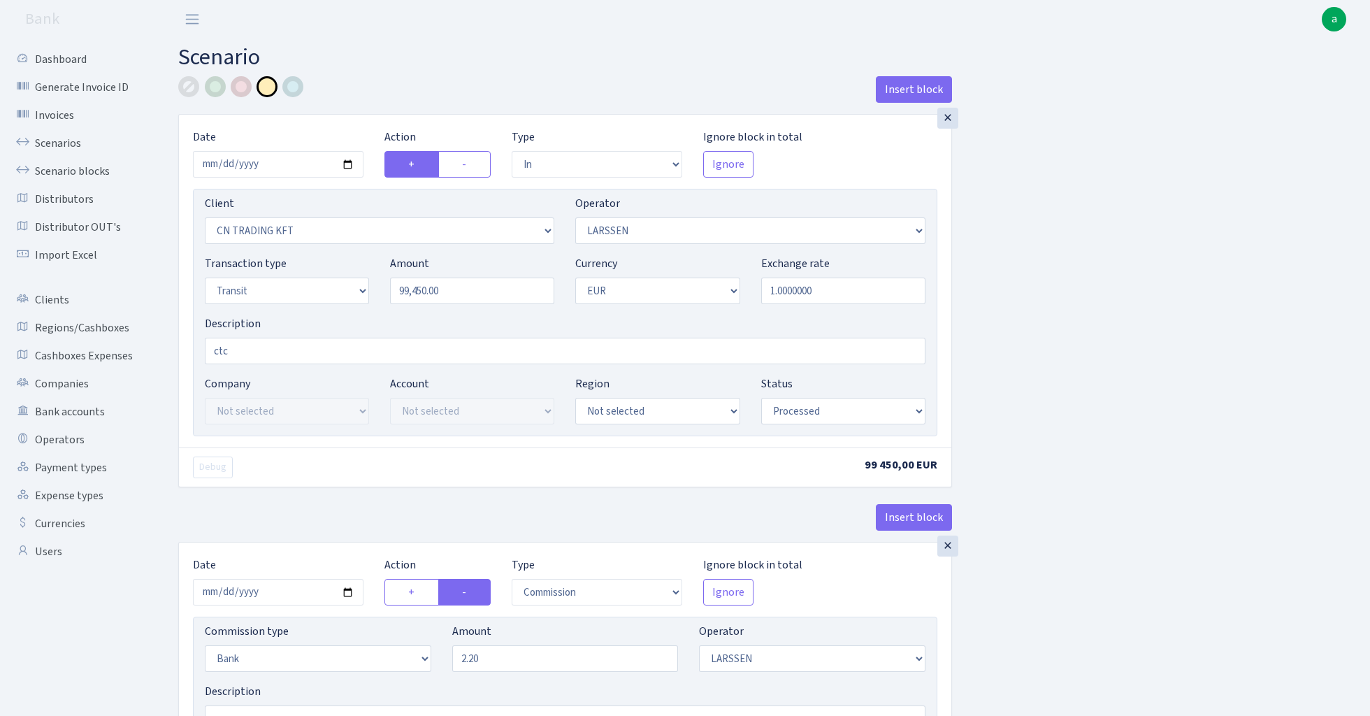
select select "processed"
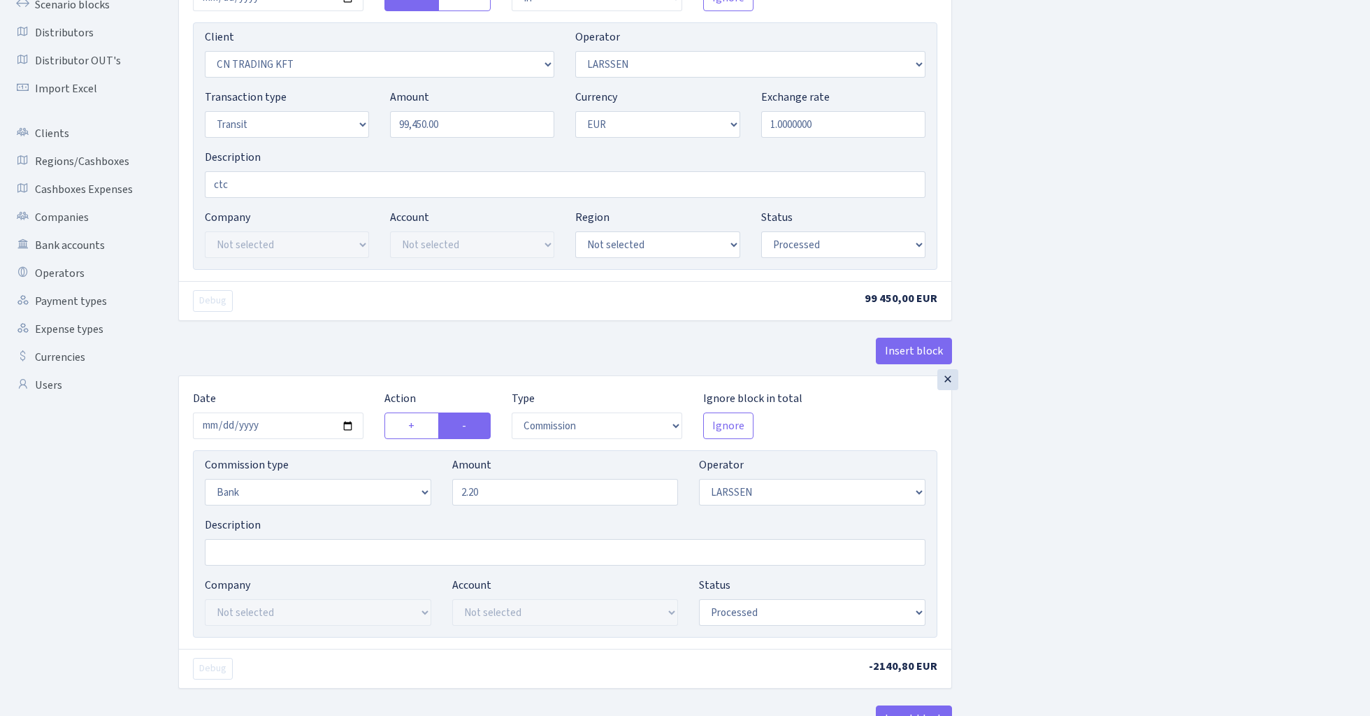
scroll to position [168, 0]
select select "percentage"
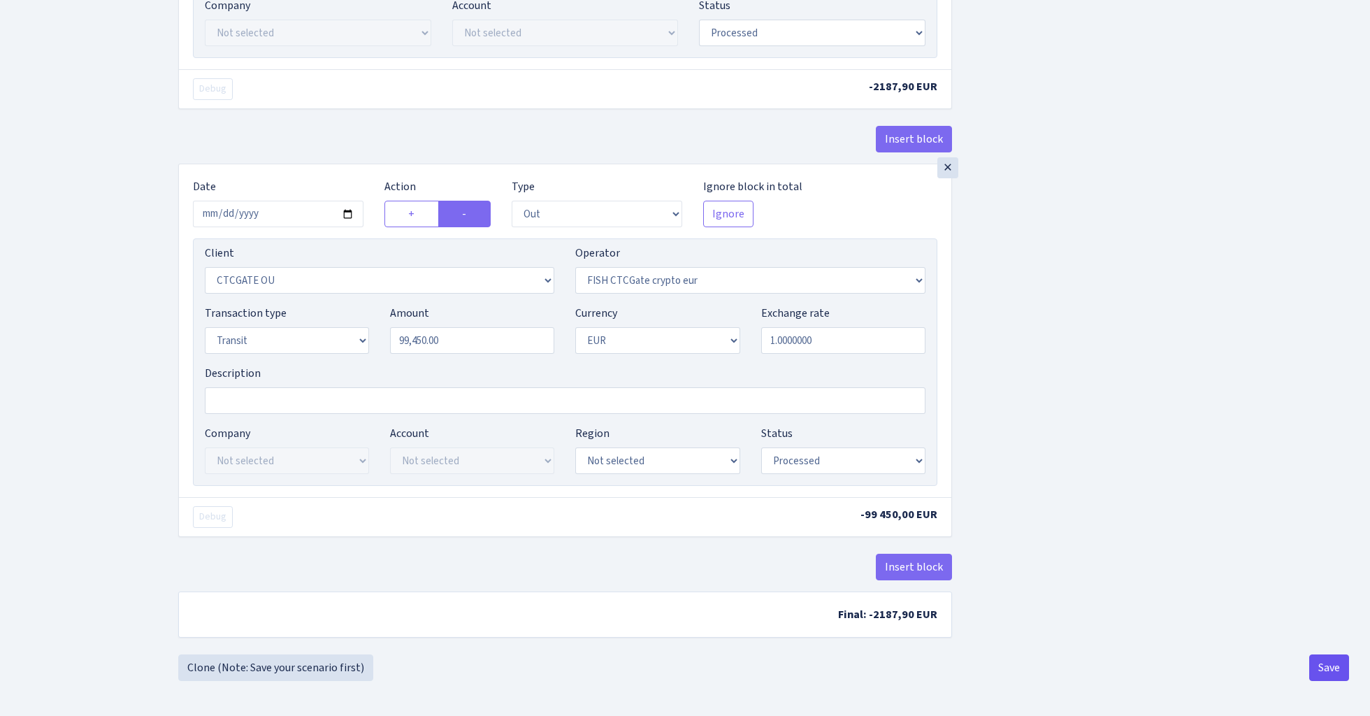
scroll to position [752, 0]
click at [1321, 671] on button "Save" at bounding box center [1329, 667] width 40 height 27
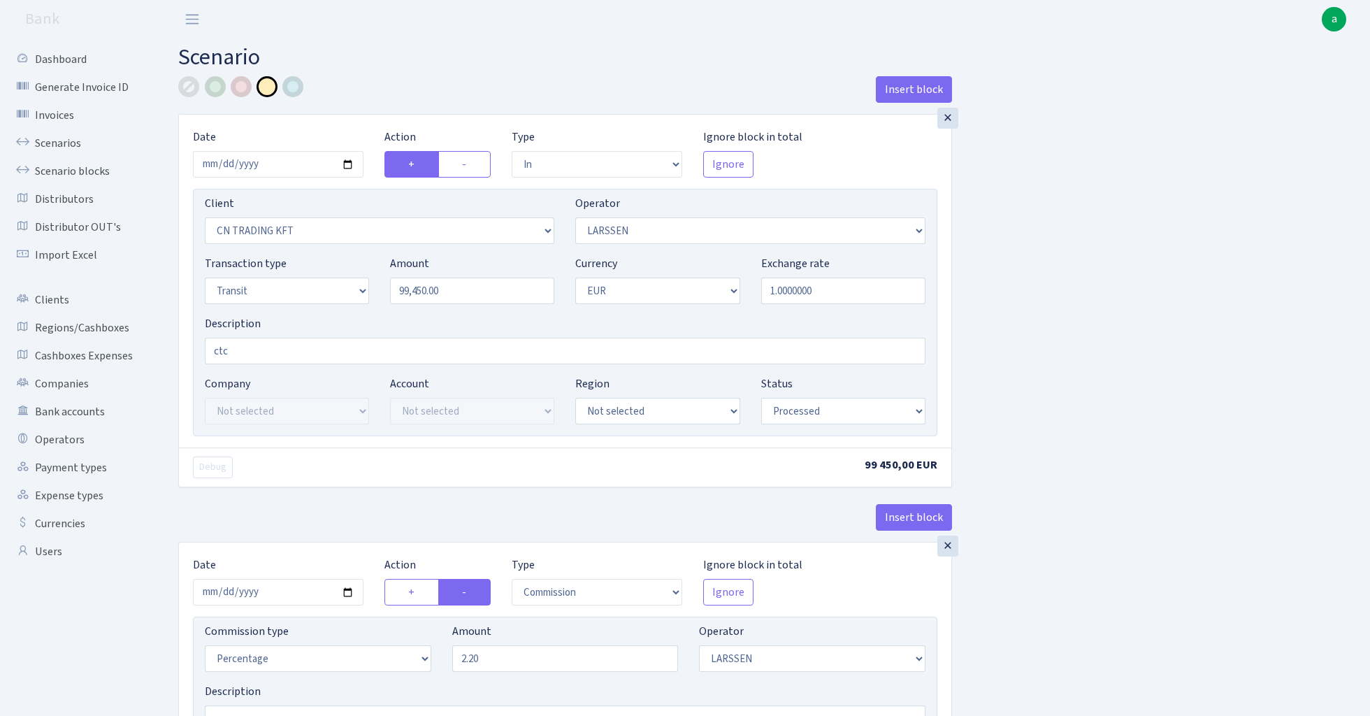
select select "in"
select select "115"
select select "36"
select select "5"
select select "1"
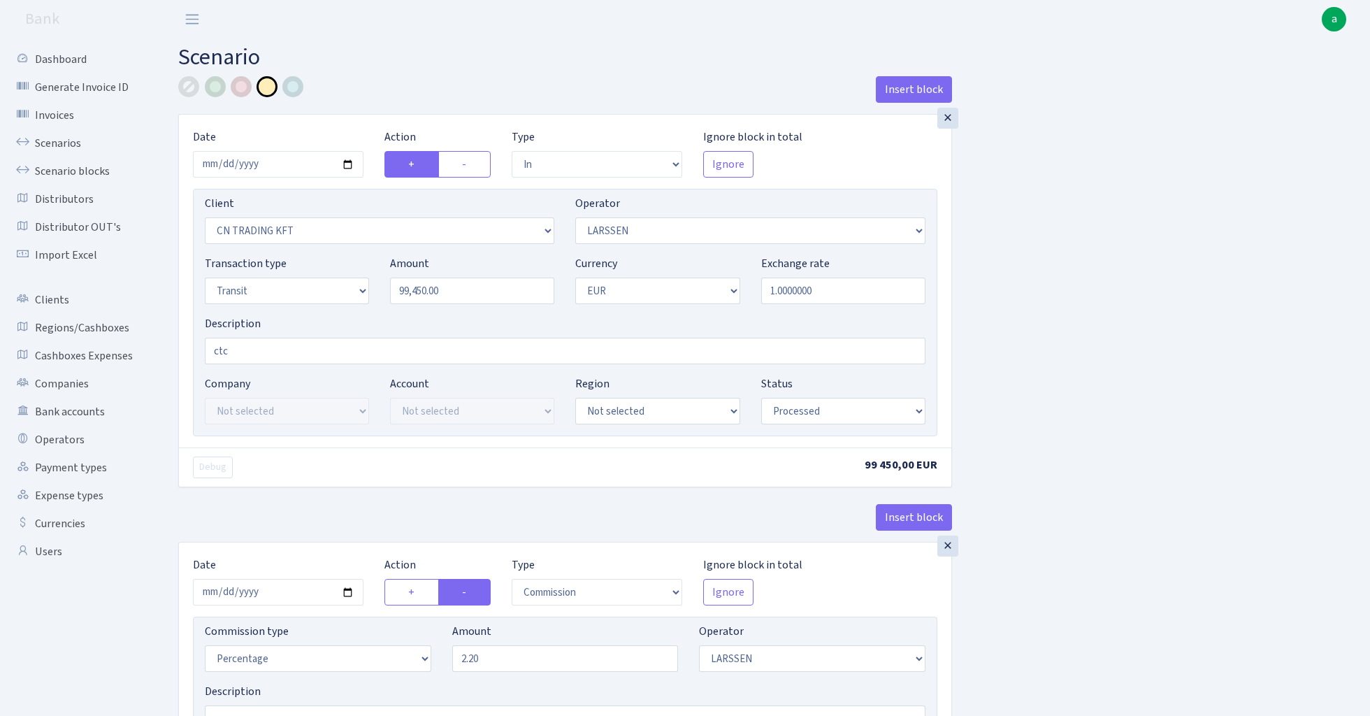
select select "processed"
select select "commission"
select select "36"
select select "processed"
select select "out"
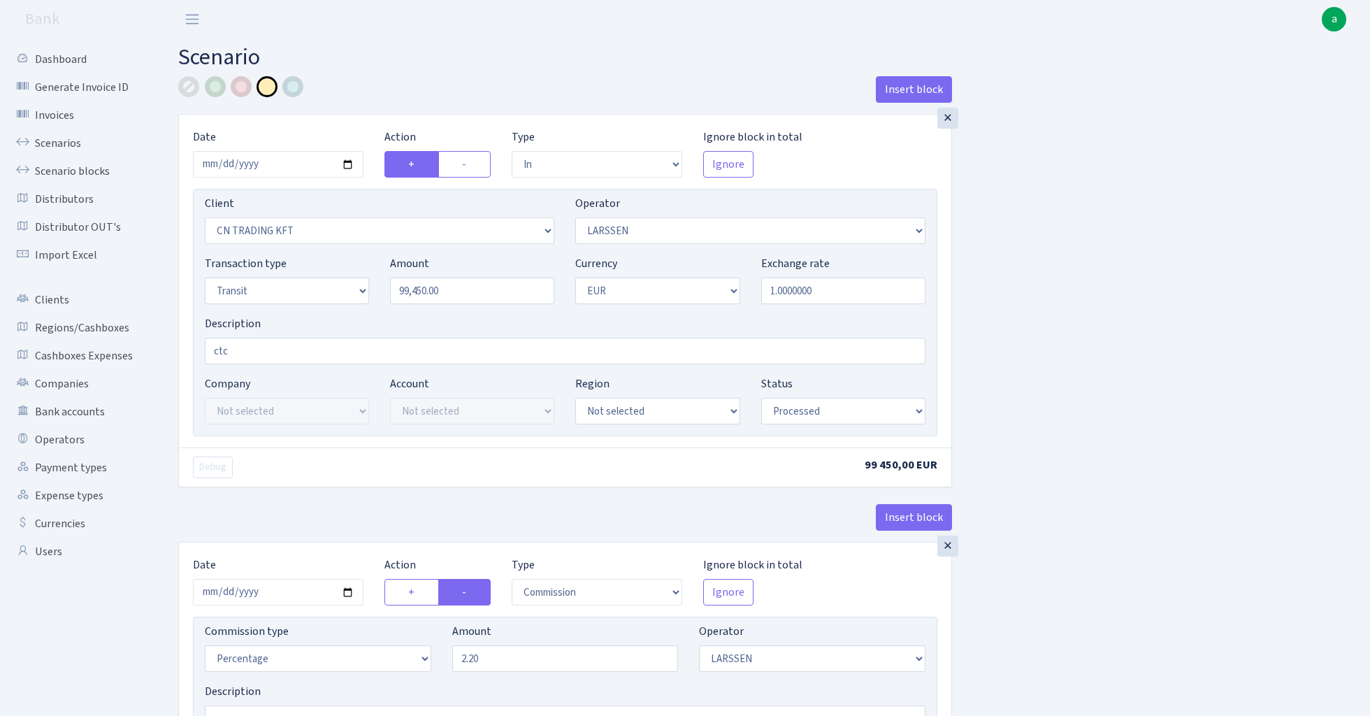
select select "1685"
select select "409"
select select "5"
select select "1"
select select "processed"
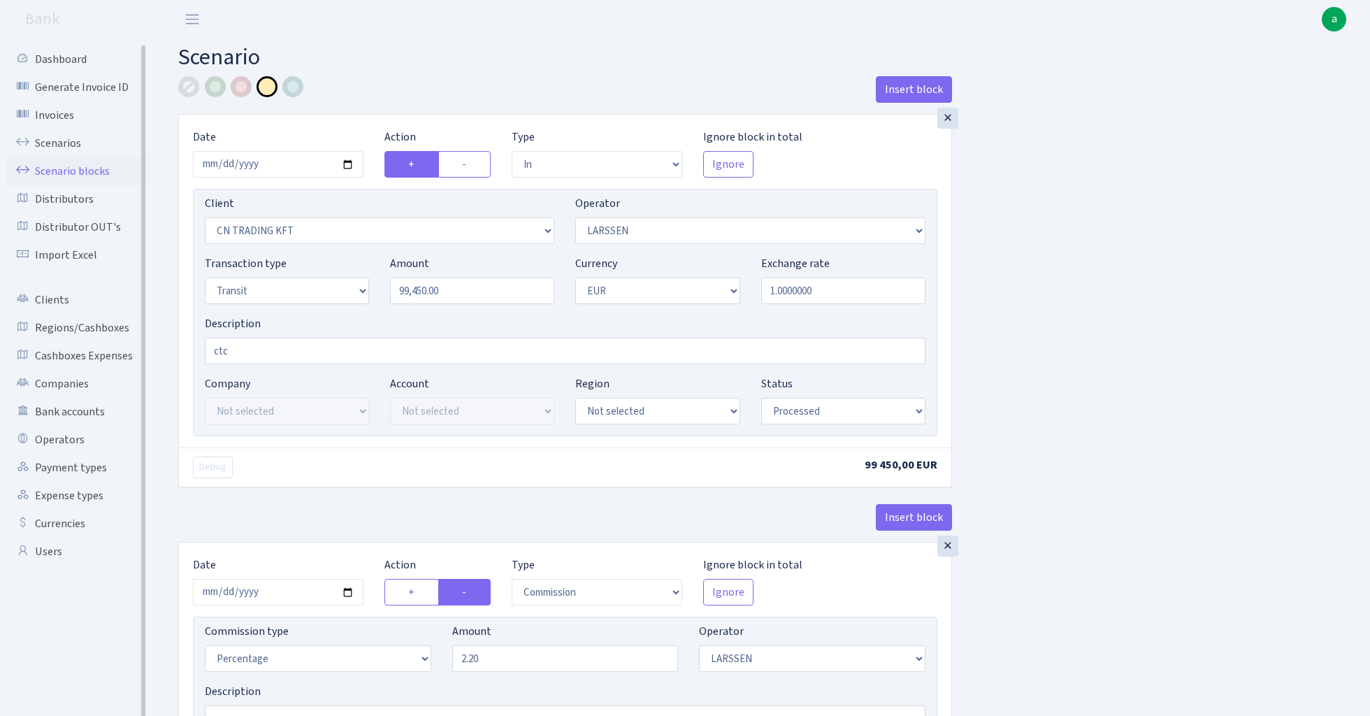
click at [91, 169] on link "Scenario blocks" at bounding box center [77, 171] width 140 height 28
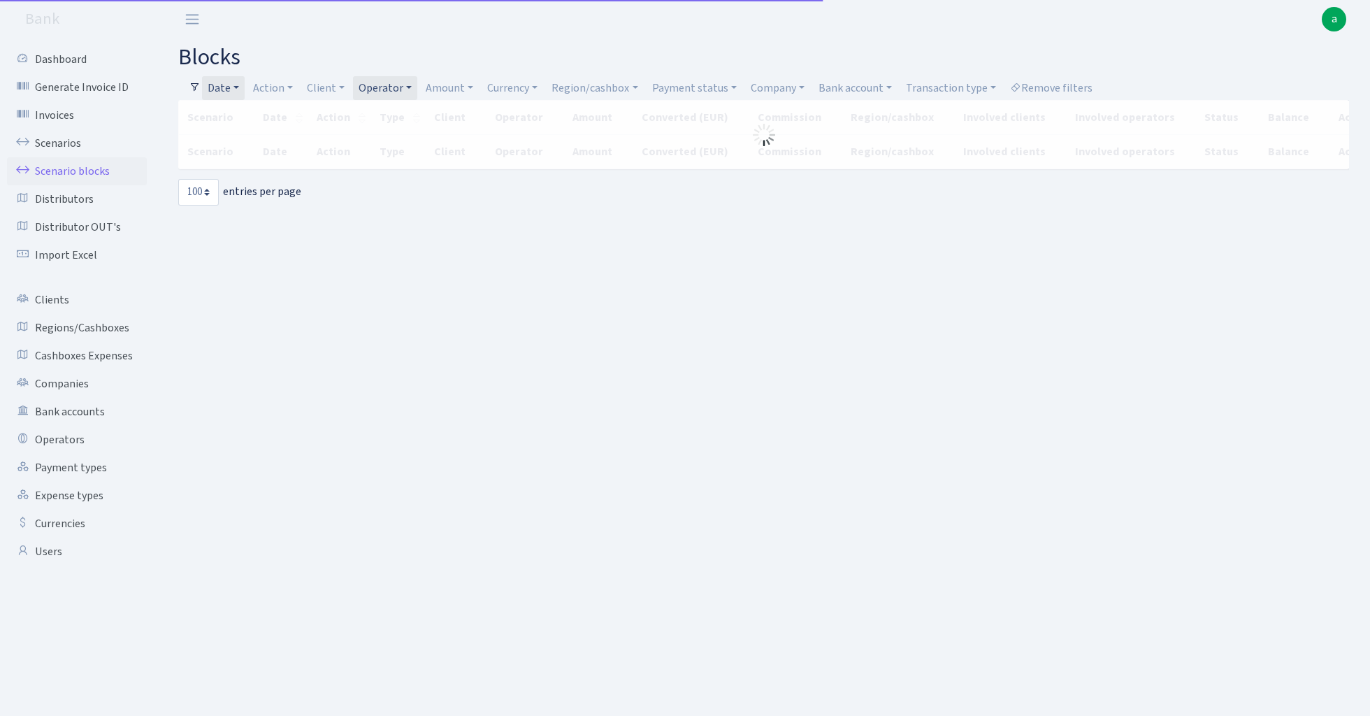
select select "100"
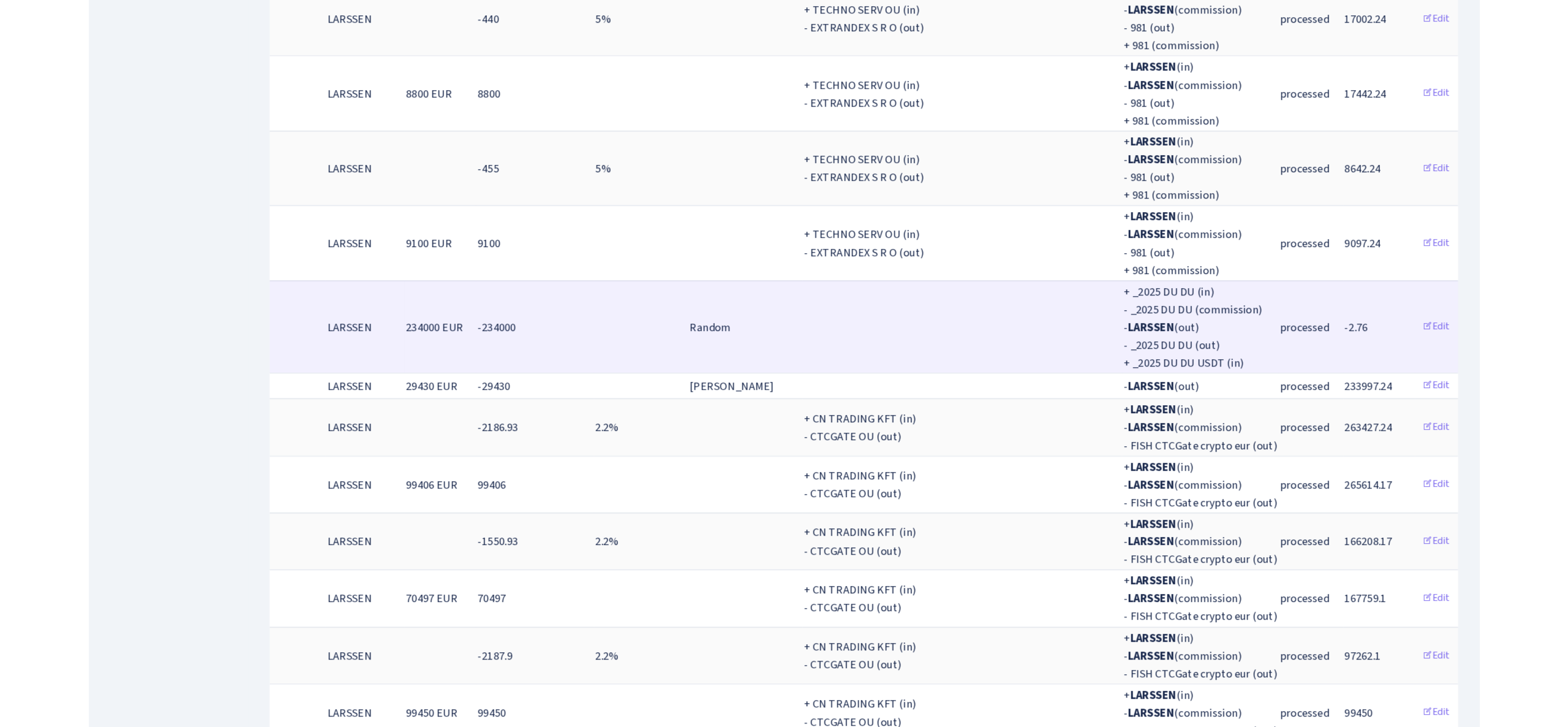
scroll to position [915, 0]
